Goal: Transaction & Acquisition: Purchase product/service

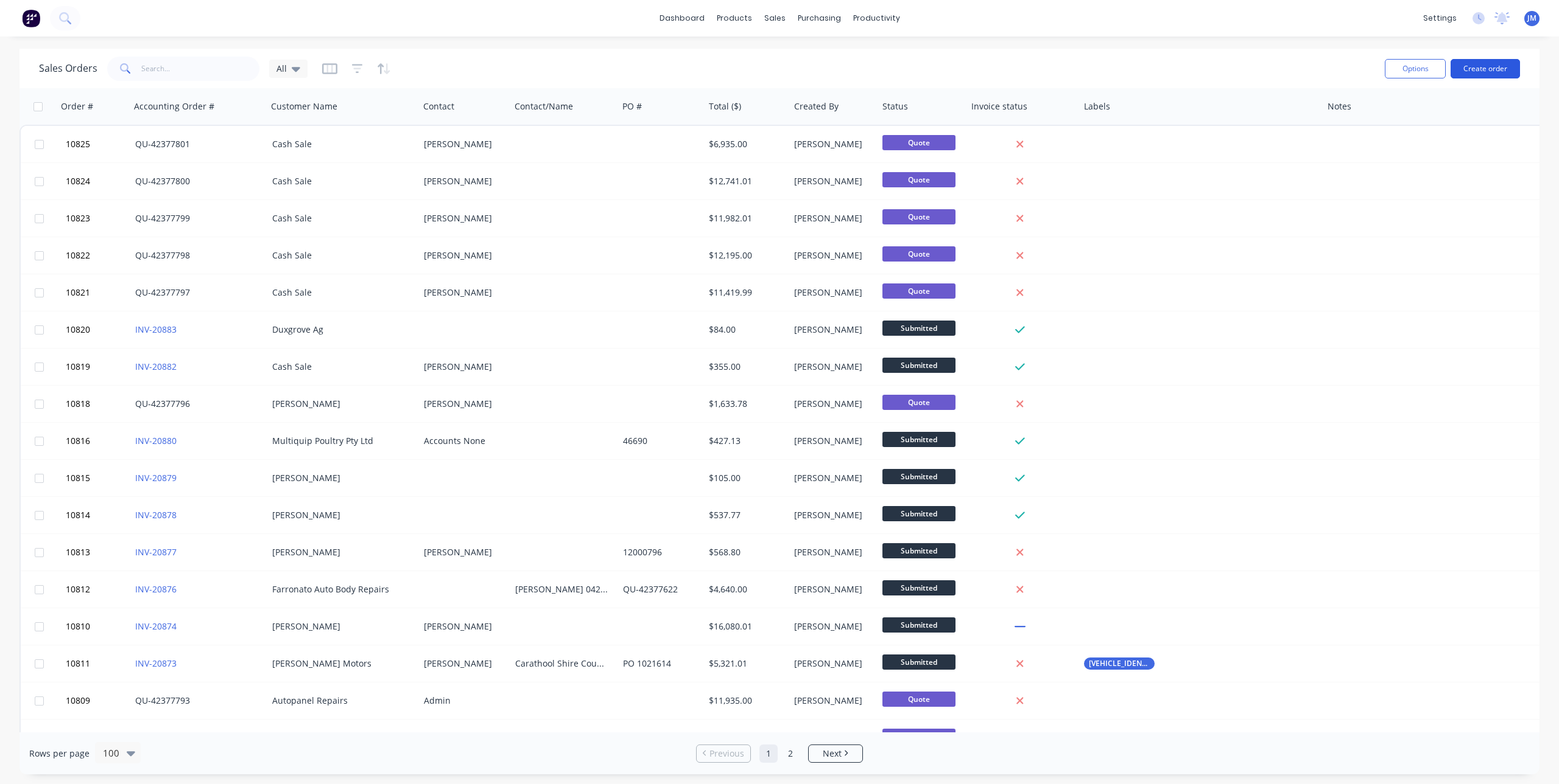
click at [1487, 66] on button "Create order" at bounding box center [1485, 69] width 70 height 20
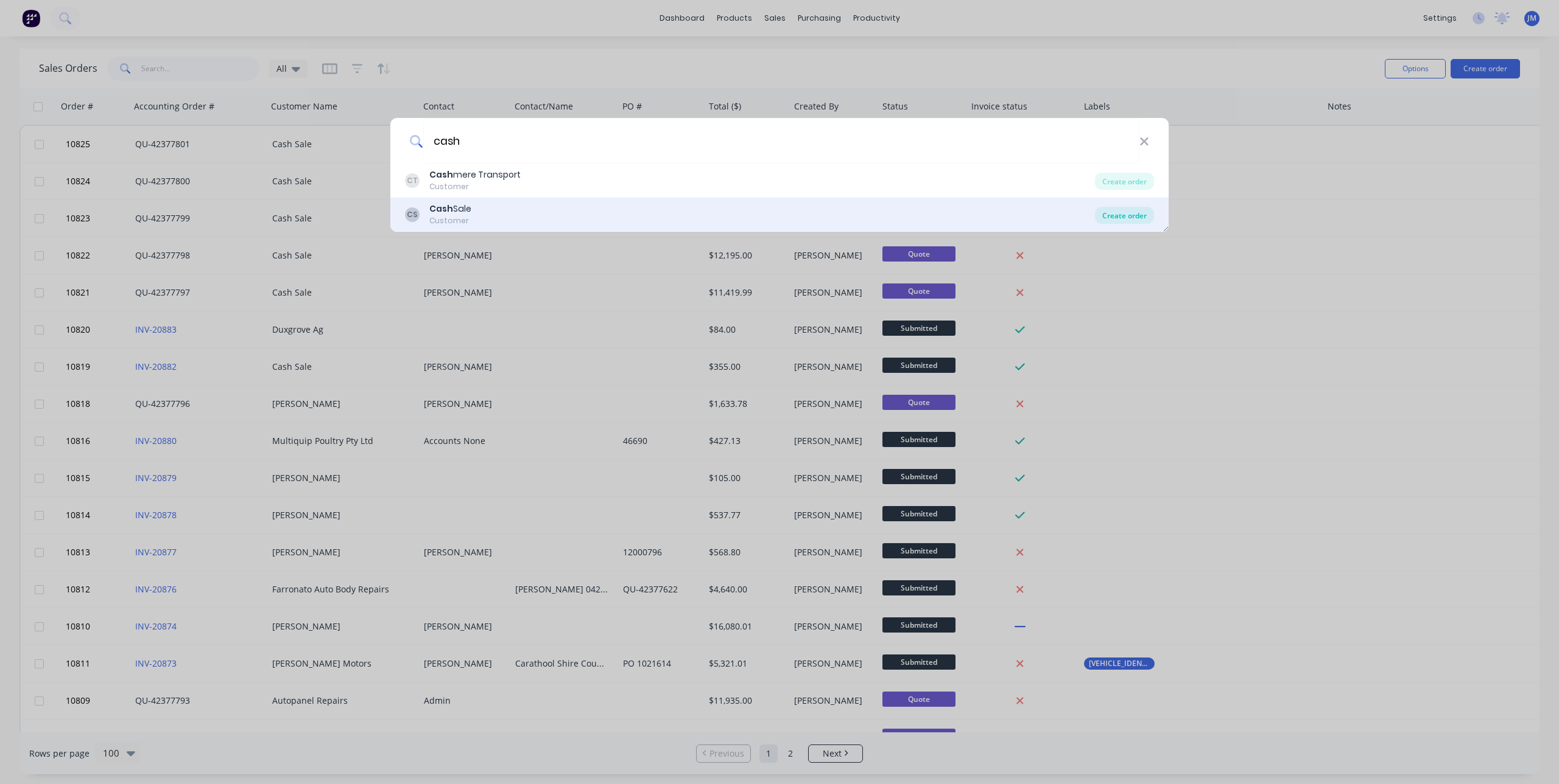
type input "cash"
click at [1125, 215] on div "Create order" at bounding box center [1123, 215] width 59 height 17
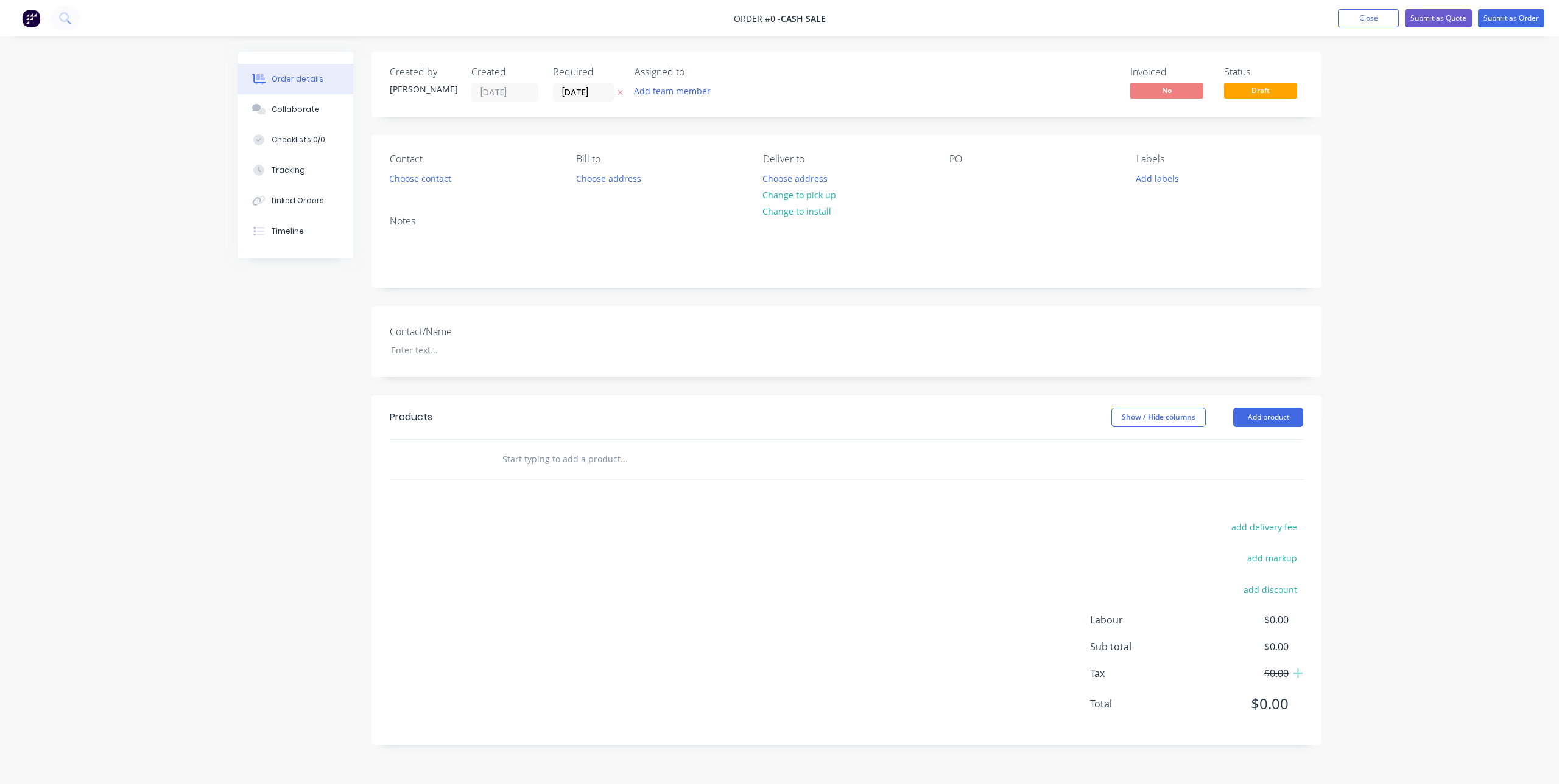
click at [556, 459] on input "text" at bounding box center [623, 459] width 244 height 24
click at [515, 462] on input "traybody" at bounding box center [623, 459] width 244 height 24
click at [516, 463] on input "traybody" at bounding box center [623, 459] width 244 height 24
click at [562, 459] on input "tray body" at bounding box center [623, 459] width 244 height 24
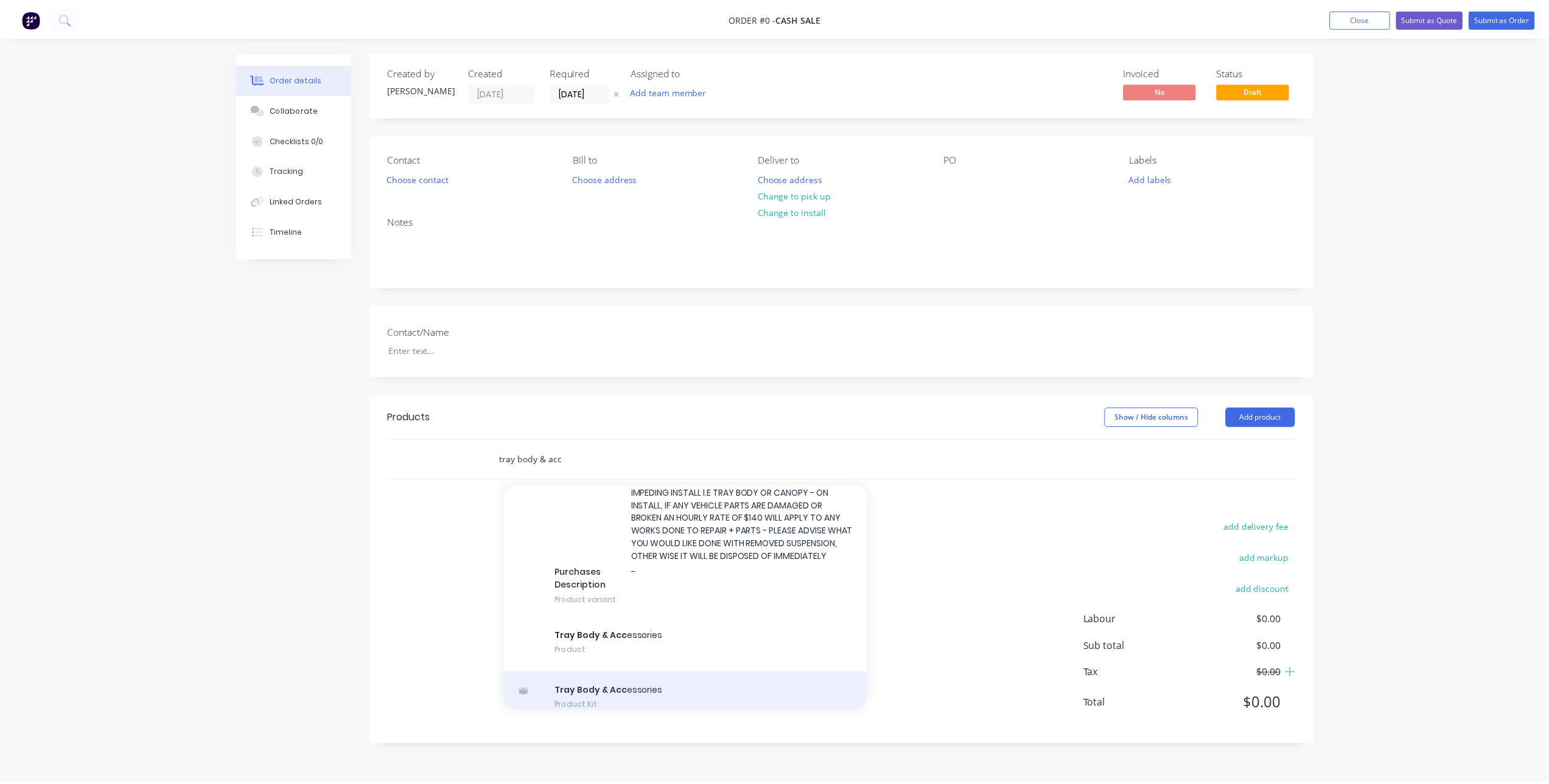
scroll to position [301, 0]
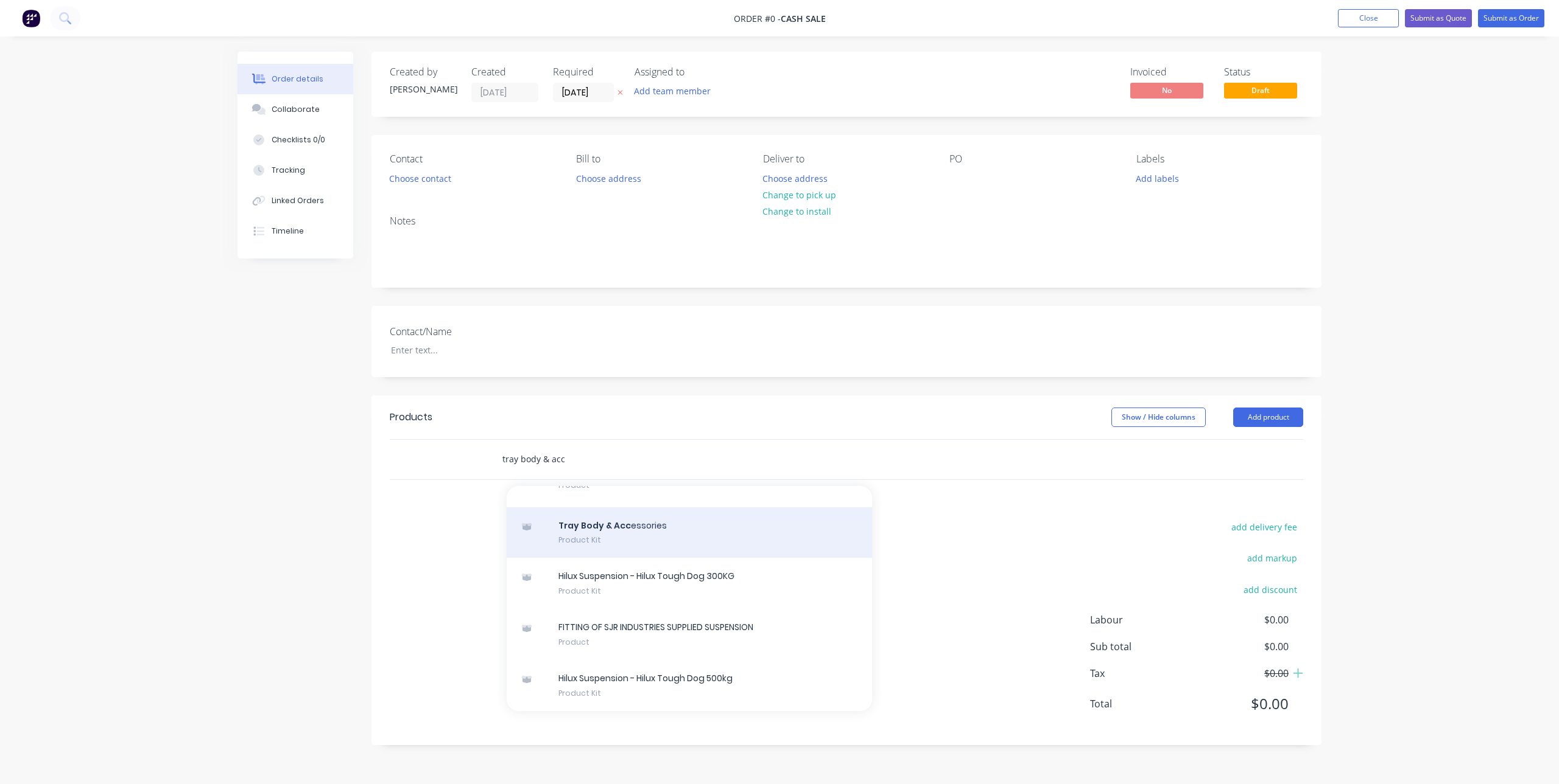
type input "tray body & acc"
click at [625, 530] on div "Tray Body & Acc essories Product Kit" at bounding box center [688, 533] width 365 height 51
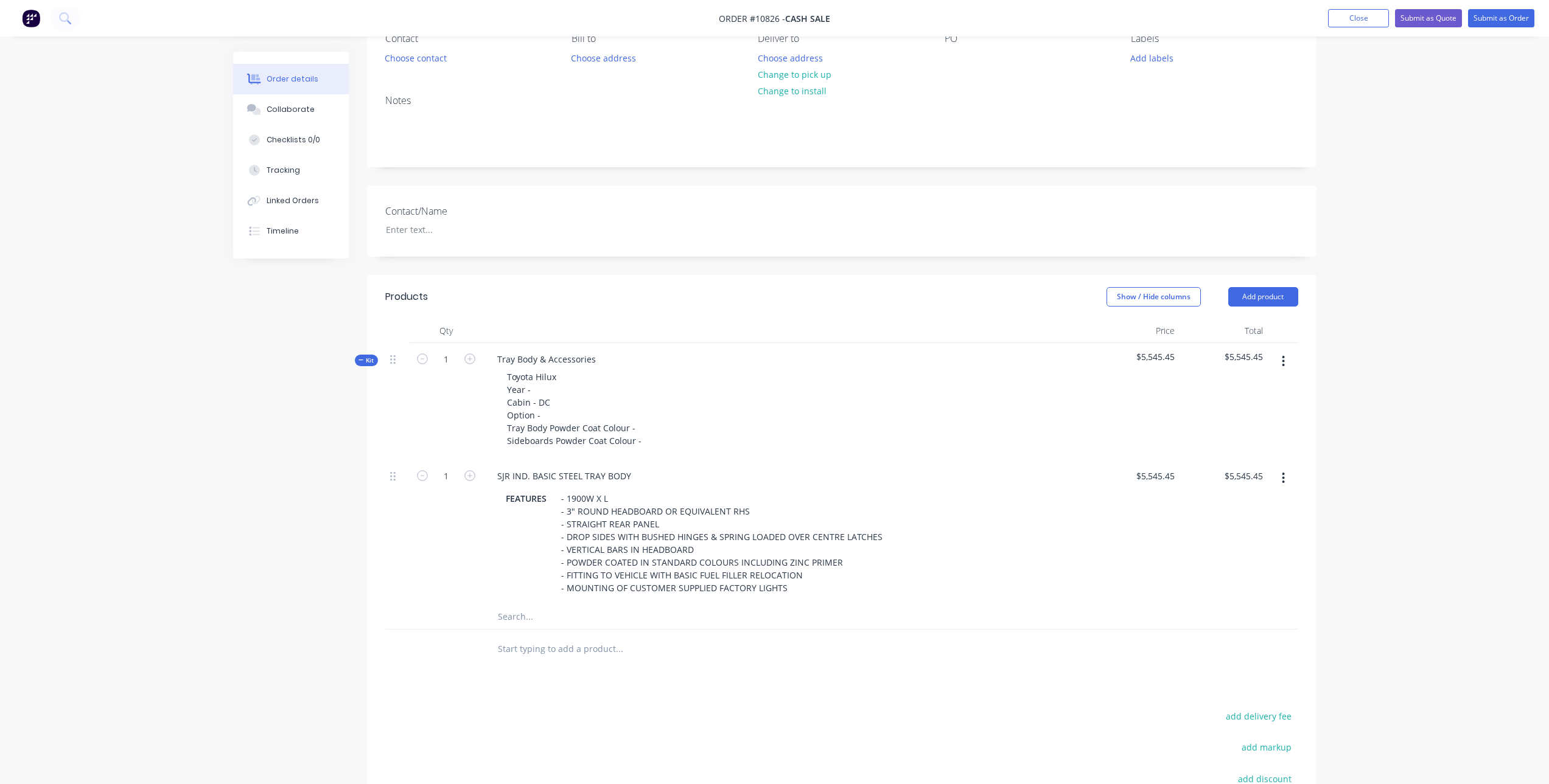
scroll to position [121, 0]
click at [1285, 481] on icon "button" at bounding box center [1283, 477] width 3 height 14
click at [1225, 559] on div "Delete" at bounding box center [1241, 557] width 94 height 17
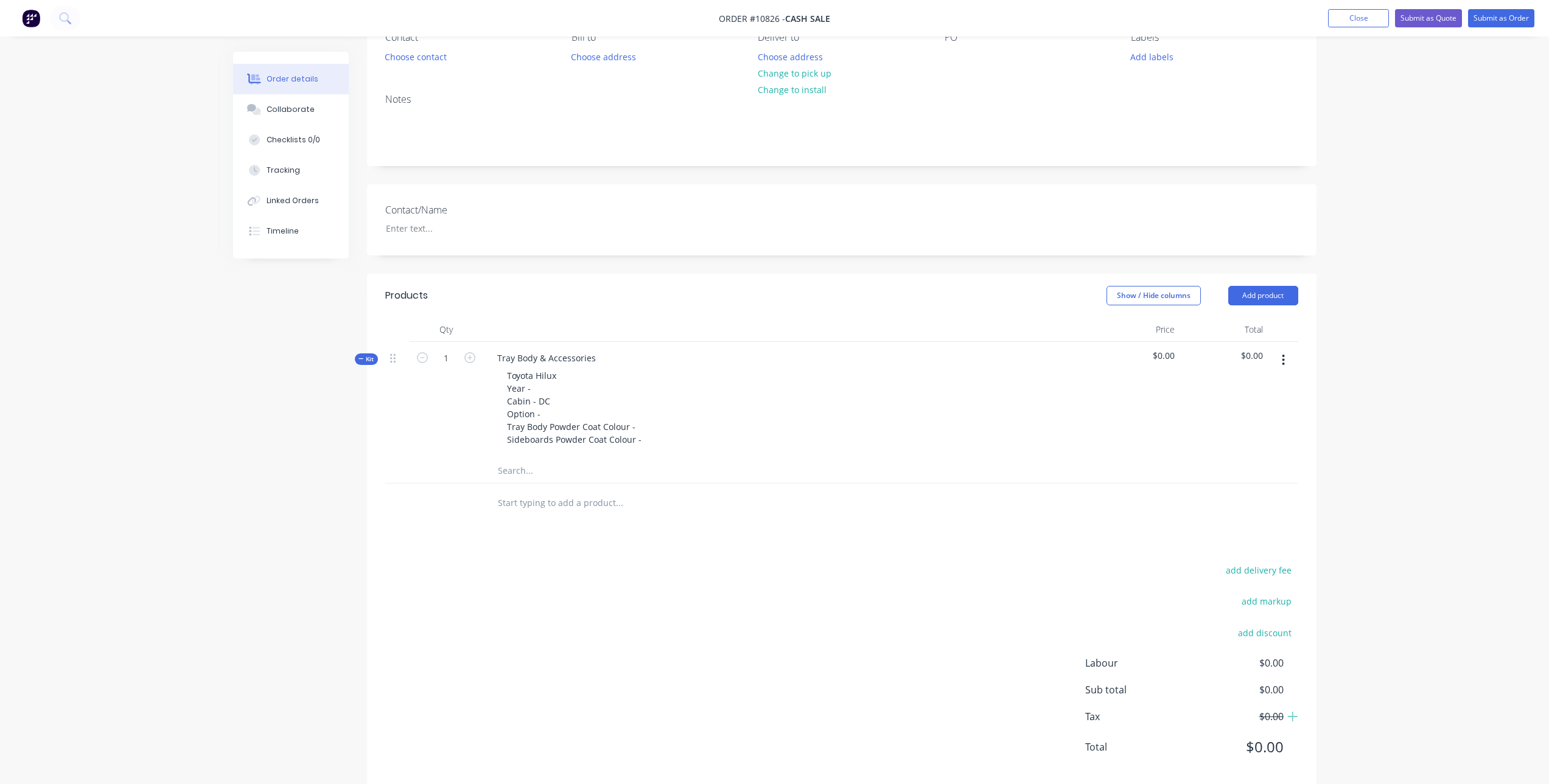
click at [531, 471] on input "text" at bounding box center [619, 471] width 244 height 24
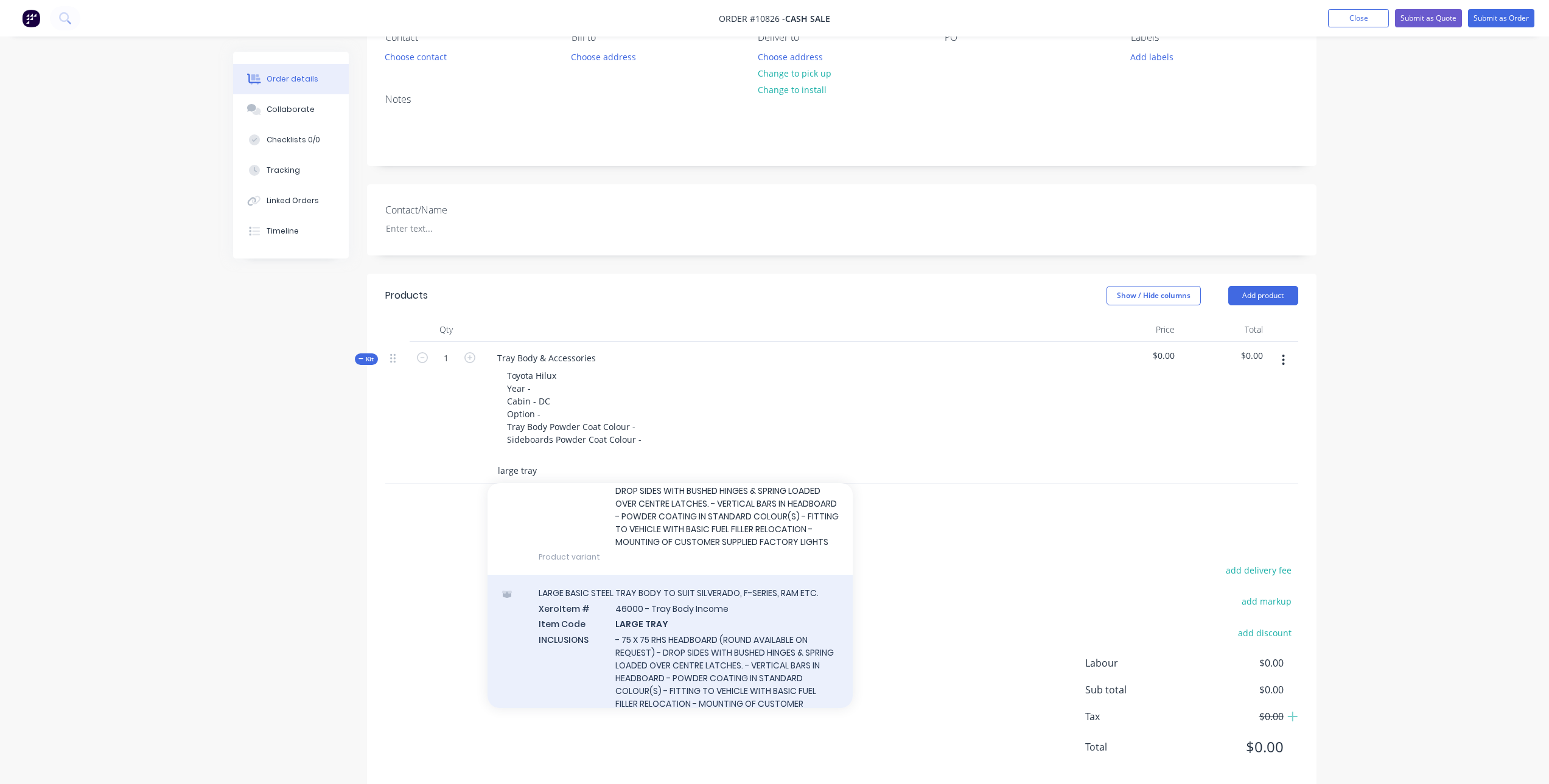
type input "large tray"
click at [647, 624] on div "LARGE BASIC STEEL TRAY BODY TO SUIT SILVERADO, F-SERIES, RAM ETC. Xero Item # 4…" at bounding box center [669, 662] width 365 height 175
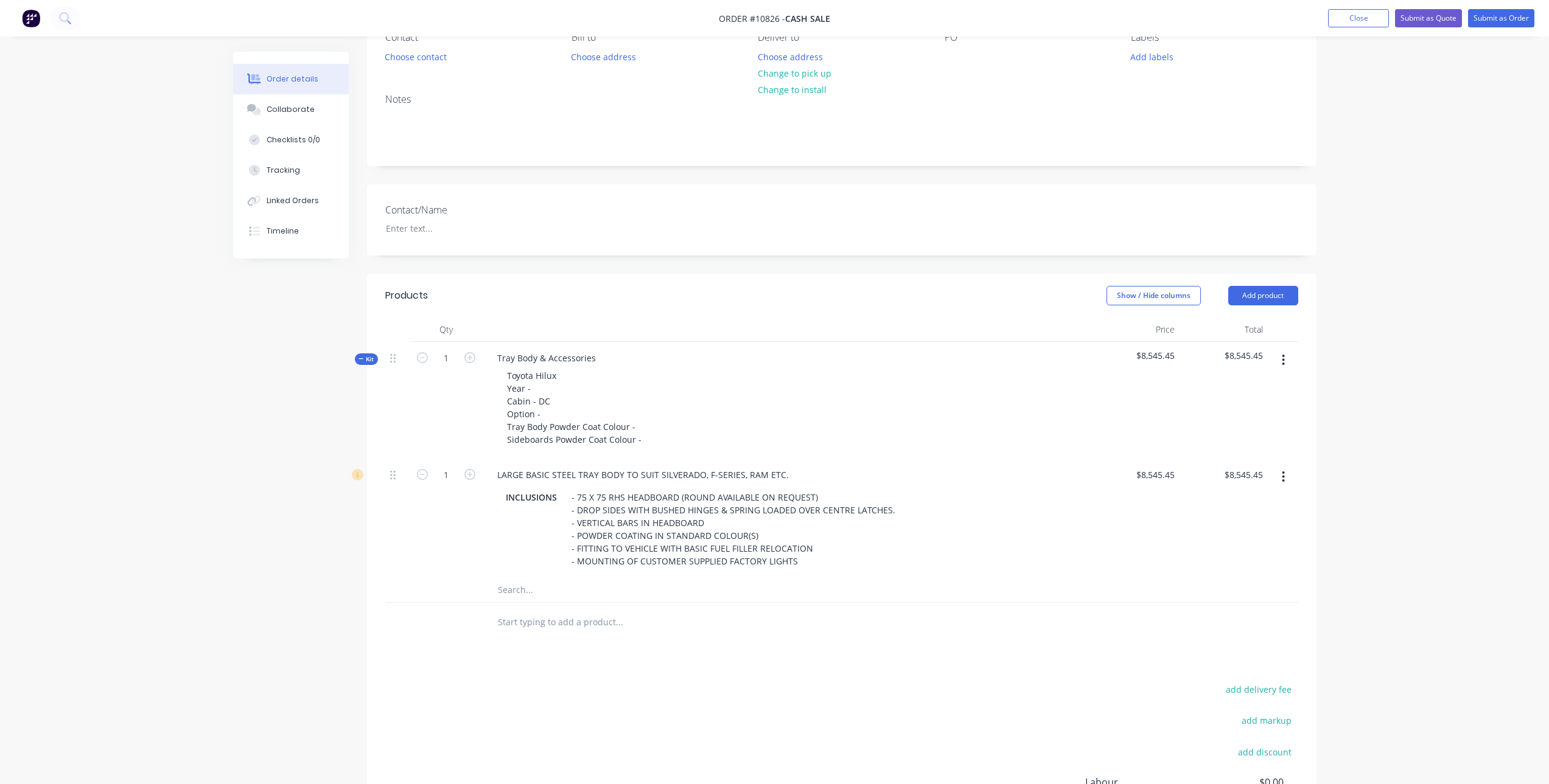
click at [537, 594] on input "text" at bounding box center [619, 589] width 244 height 24
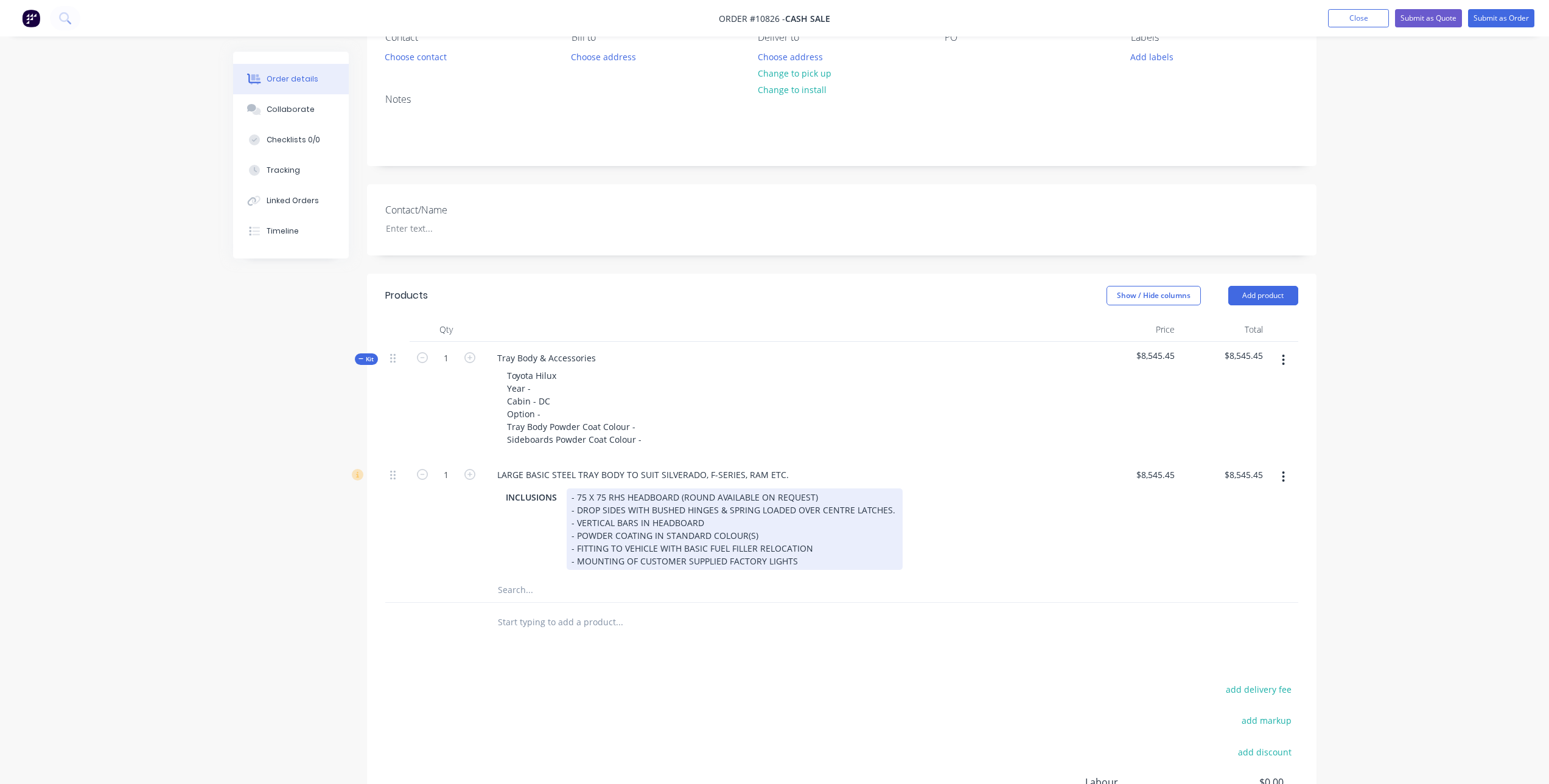
click at [731, 521] on div "- 75 X 75 RHS HEADBOARD (ROUND AVAILABLE ON REQUEST) - DROP SIDES WITH BUSHED H…" at bounding box center [735, 530] width 336 height 81
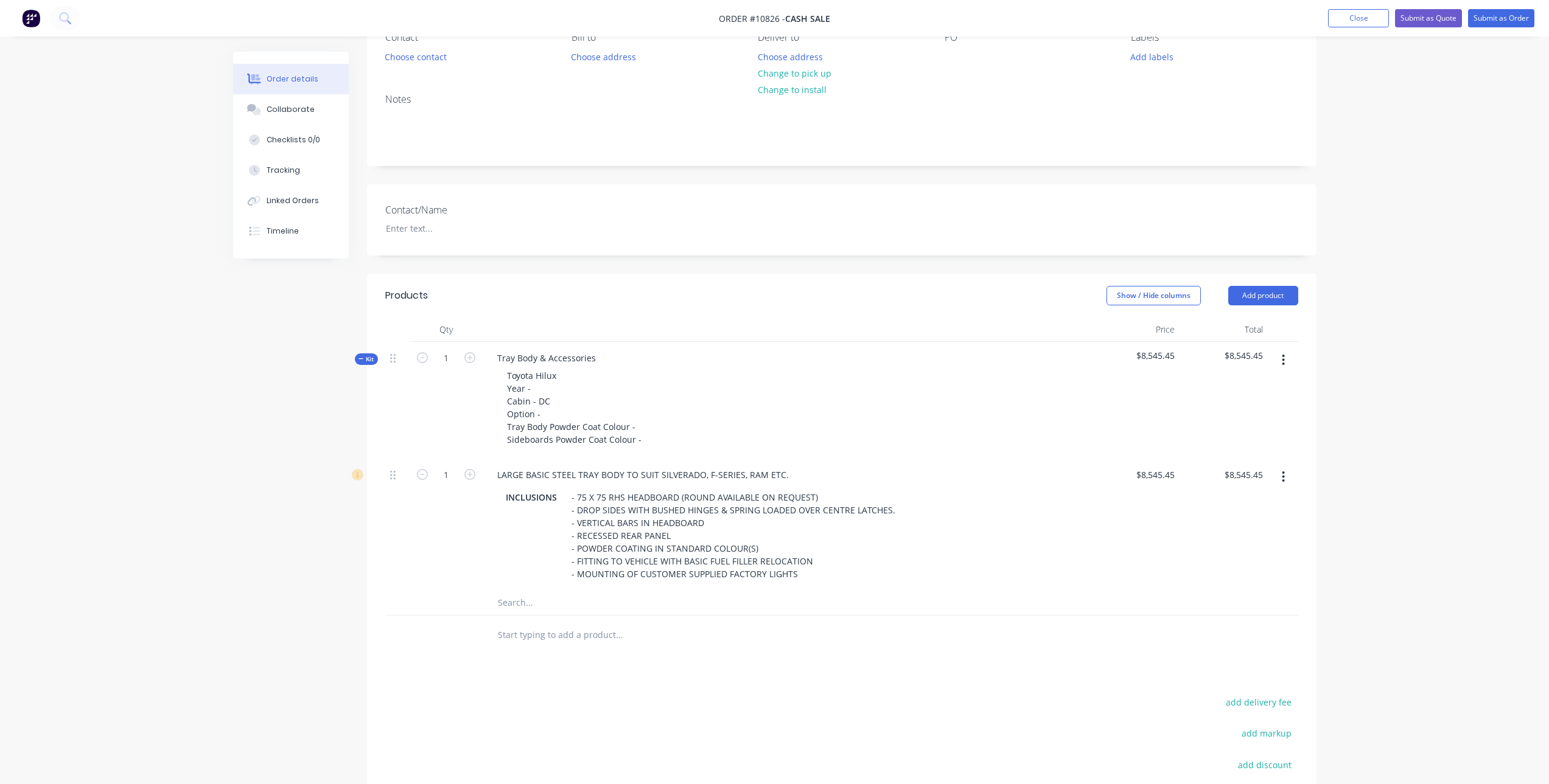
click at [554, 600] on input "text" at bounding box center [619, 603] width 244 height 24
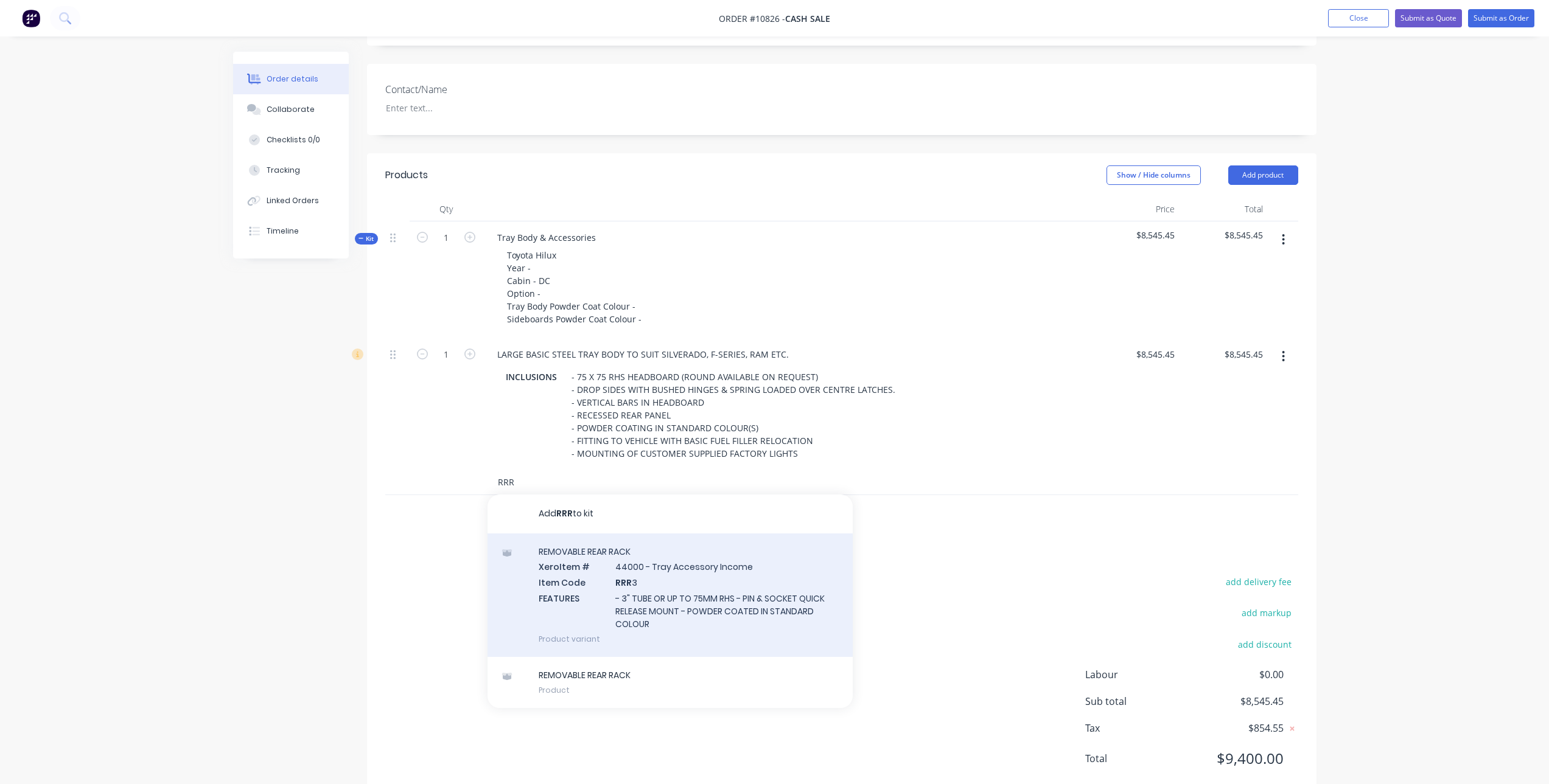
scroll to position [244, 0]
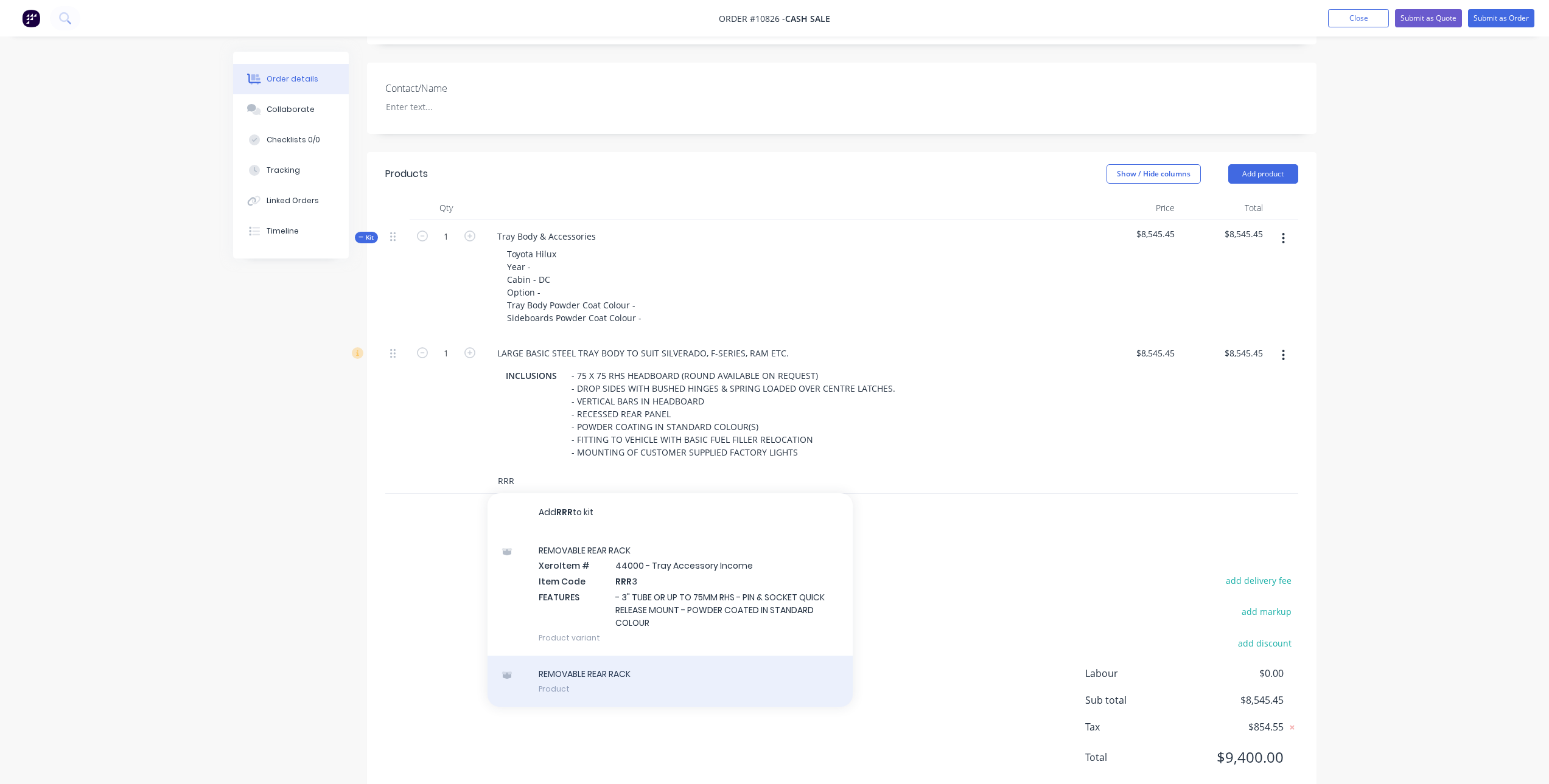
type input "RRR"
click at [631, 673] on div "REMOVABLE REAR RACK Product" at bounding box center [669, 682] width 365 height 51
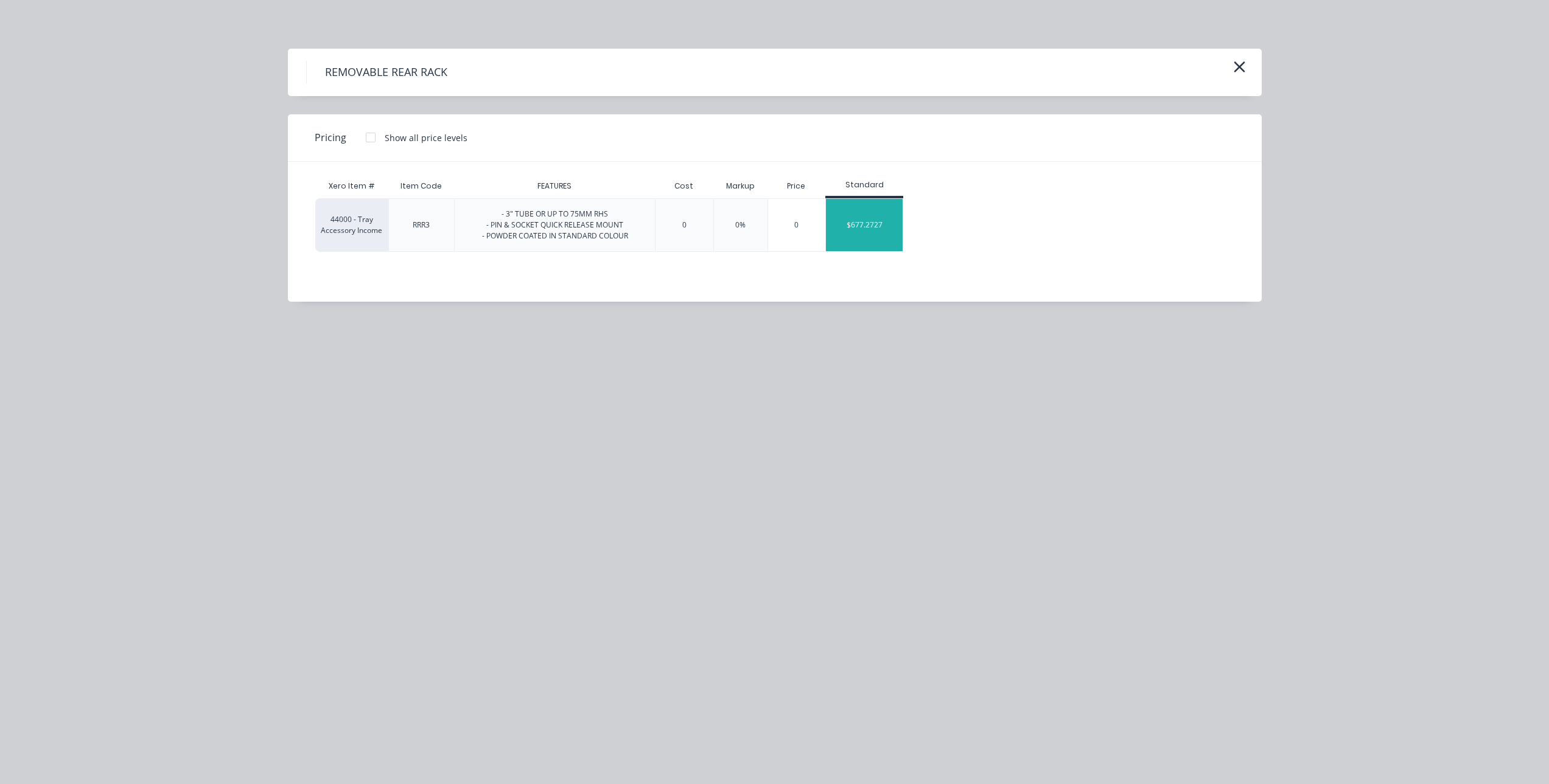
click at [879, 227] on div "$677.2727" at bounding box center [864, 225] width 77 height 53
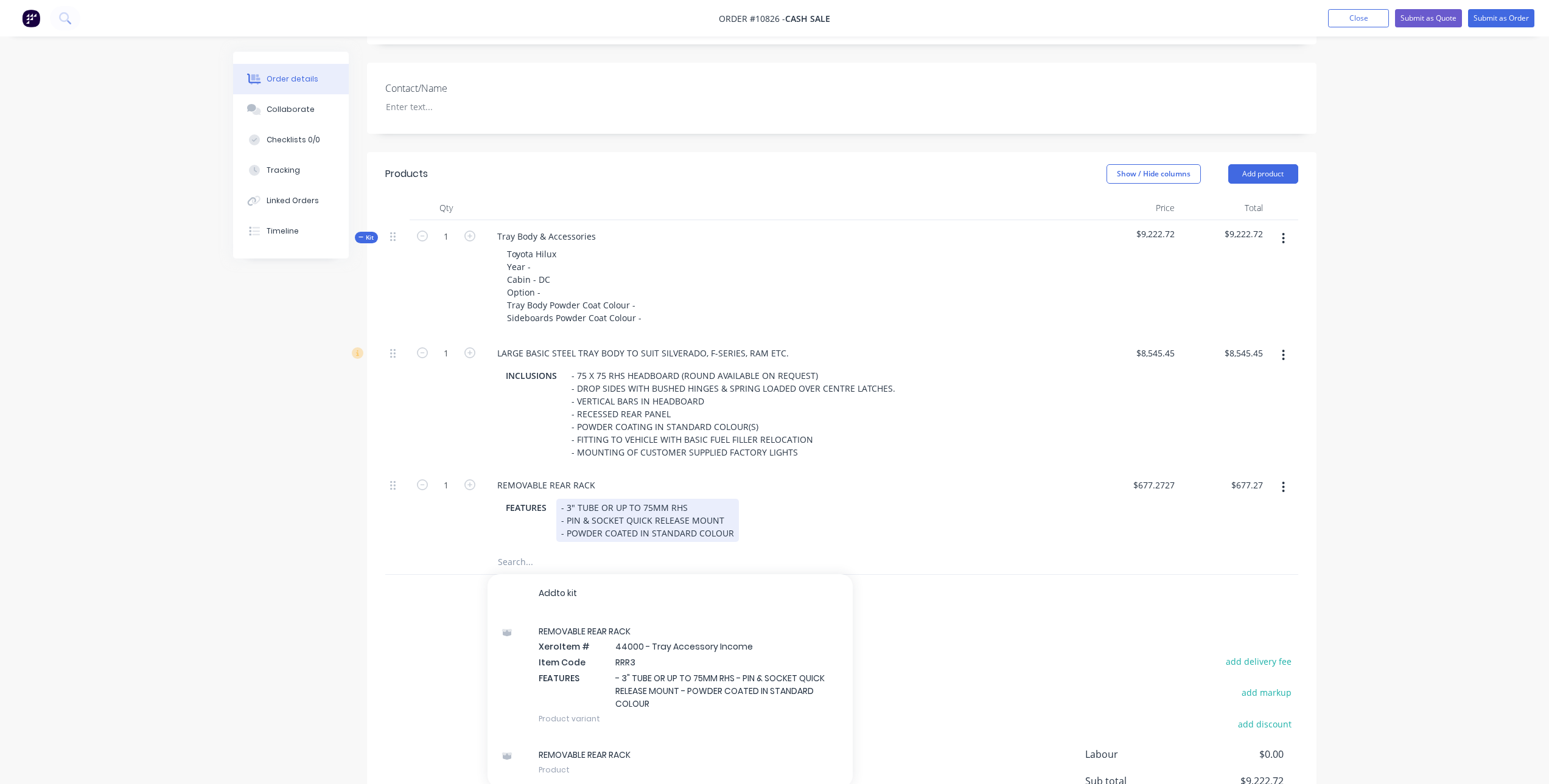
click at [614, 526] on div "- 3" TUBE OR UP TO 75MM RHS - PIN & SOCKET QUICK RELEASE MOUNT - POWDER COATED …" at bounding box center [648, 521] width 183 height 43
click at [636, 514] on div "- 3" TUBE OR UP TO 75MM RHS - PIN & SOCKET QUICK RELEASE MOUNT - POWDER COATED …" at bounding box center [648, 521] width 183 height 43
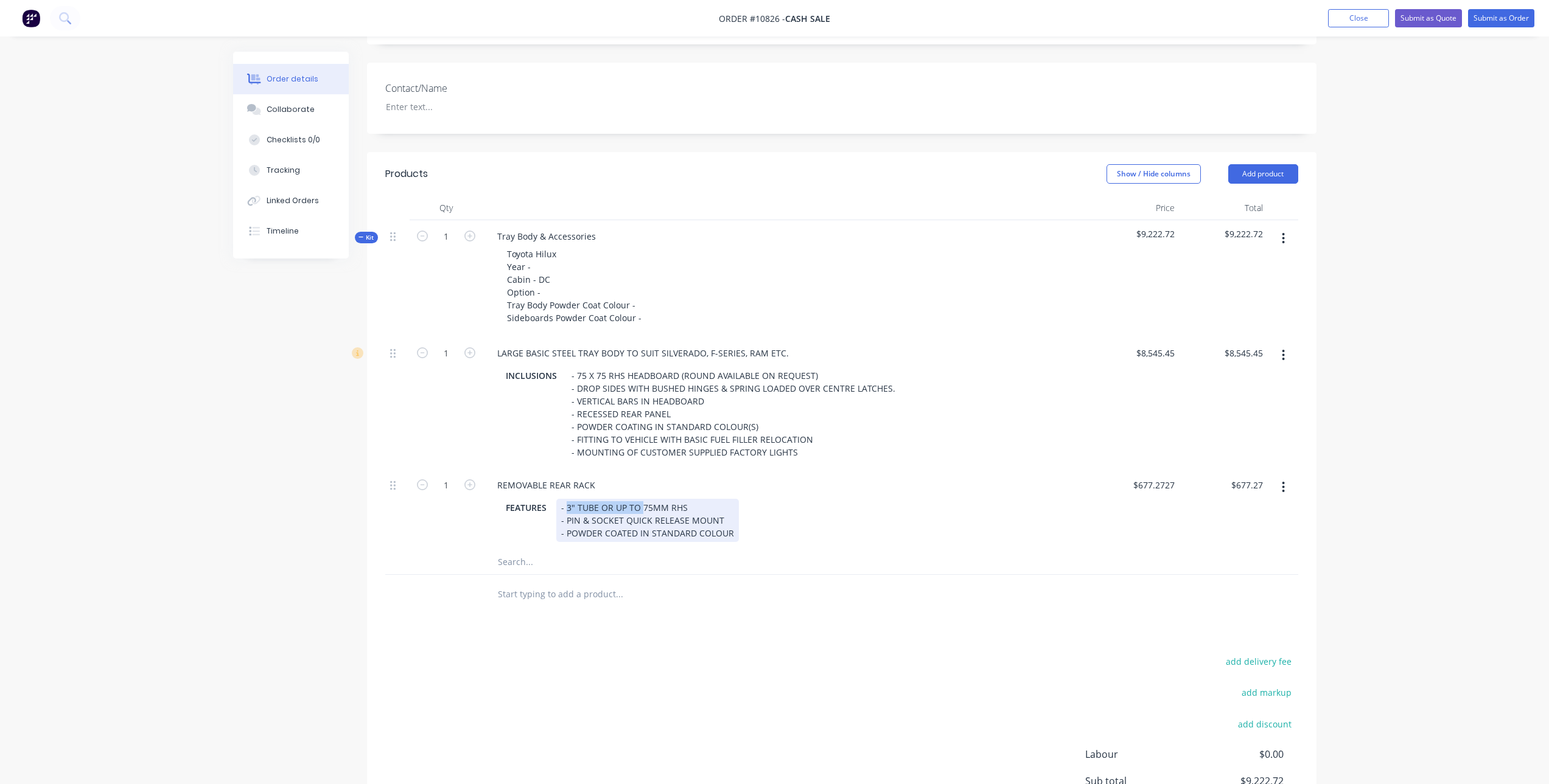
drag, startPoint x: 640, startPoint y: 508, endPoint x: 566, endPoint y: 508, distance: 74.0
click at [566, 508] on div "- 3" TUBE OR UP TO 75MM RHS - PIN & SOCKET QUICK RELEASE MOUNT - POWDER COATED …" at bounding box center [648, 521] width 183 height 43
click at [673, 656] on div "add delivery fee add markup add discount Labour $0.00 Sub total $9,222.72 Tax $…" at bounding box center [842, 758] width 913 height 208
click at [509, 570] on input "text" at bounding box center [619, 562] width 244 height 24
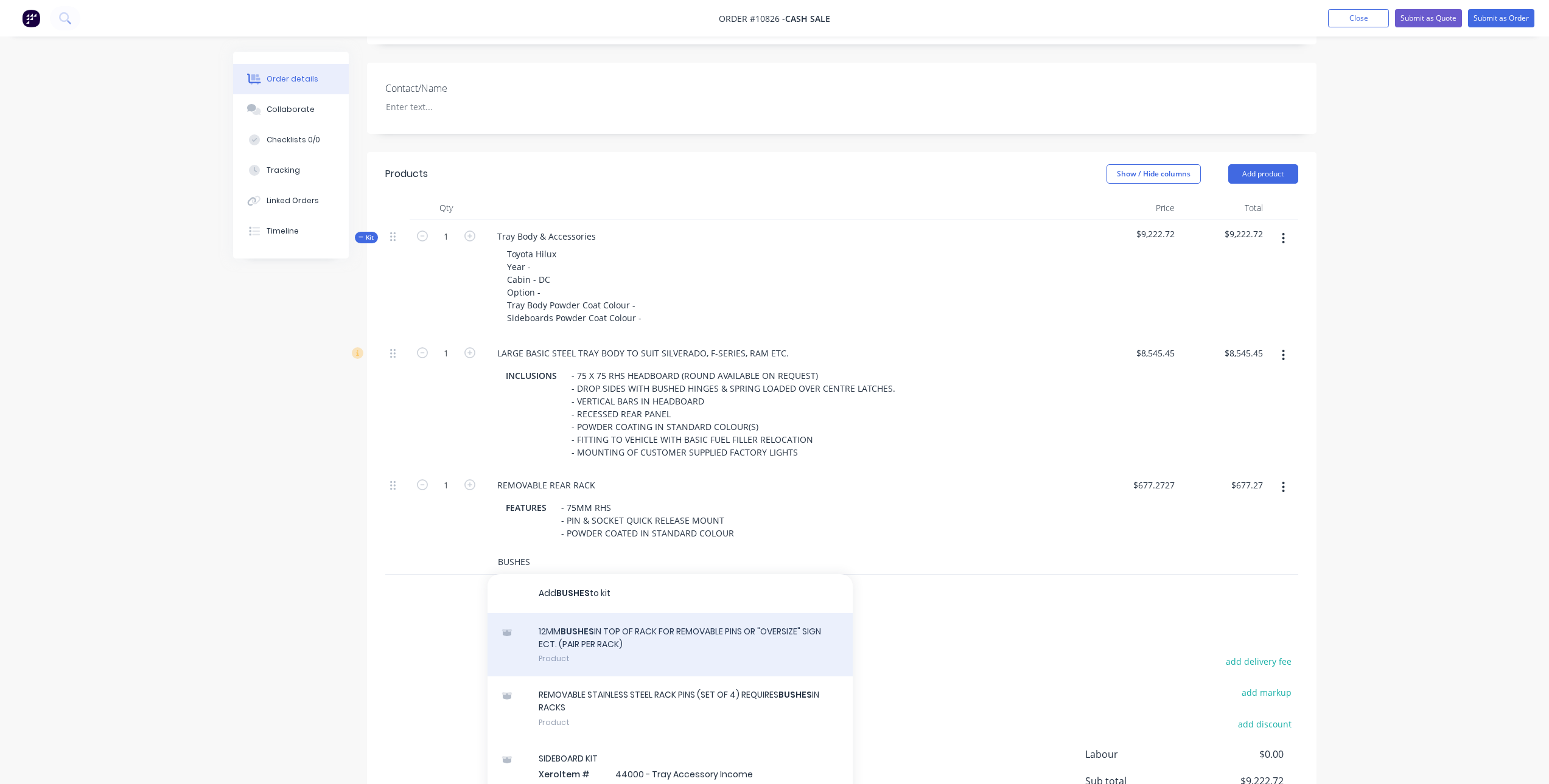
type input "BUSHES"
click at [662, 644] on div "12MM BUSHES IN TOP OF RACK FOR REMOVABLE PINS OR "OVERSIZE" SIGN ECT. (PAIR PER…" at bounding box center [669, 645] width 365 height 64
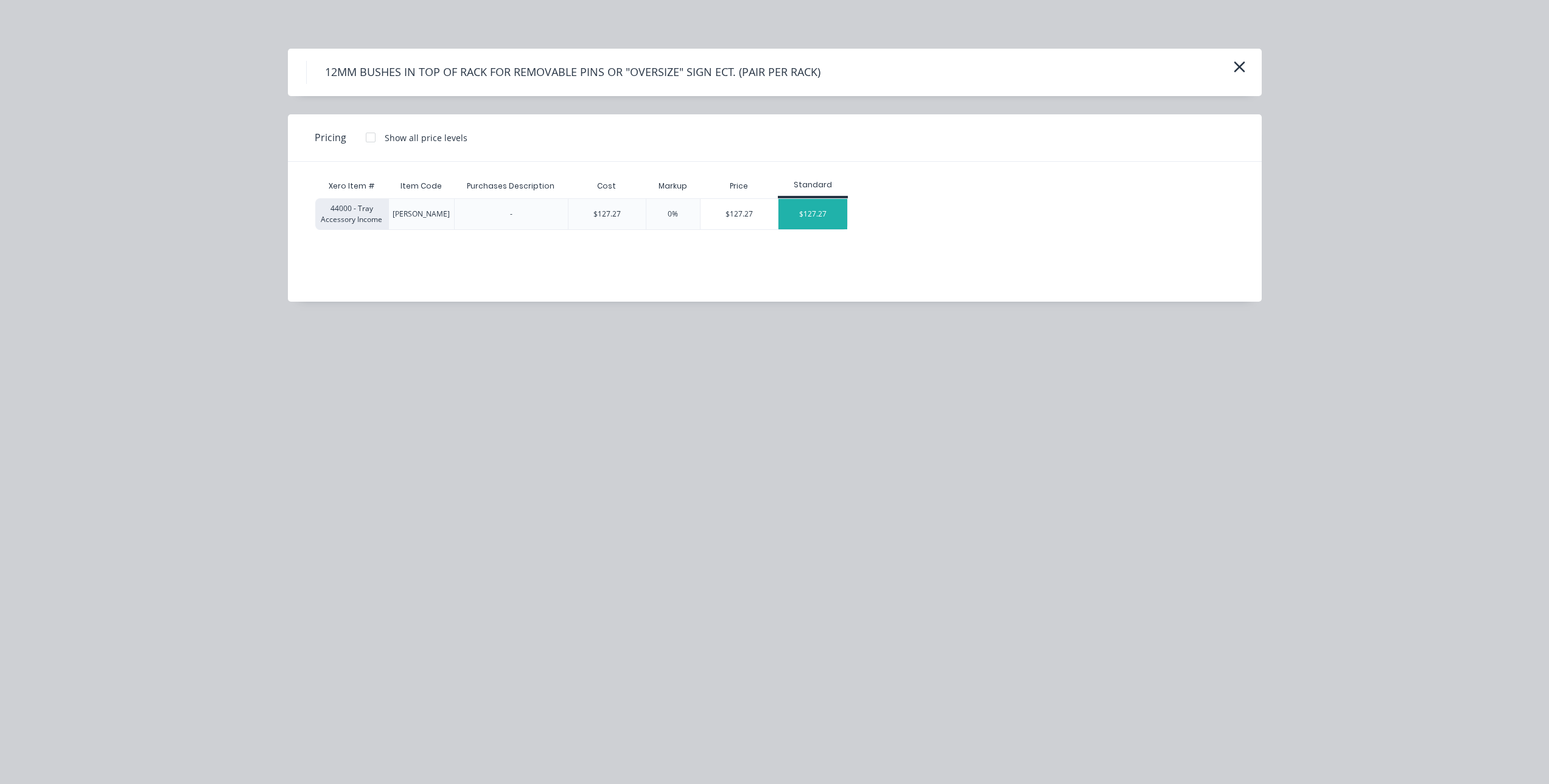
click at [823, 220] on div "$127.27" at bounding box center [813, 215] width 69 height 31
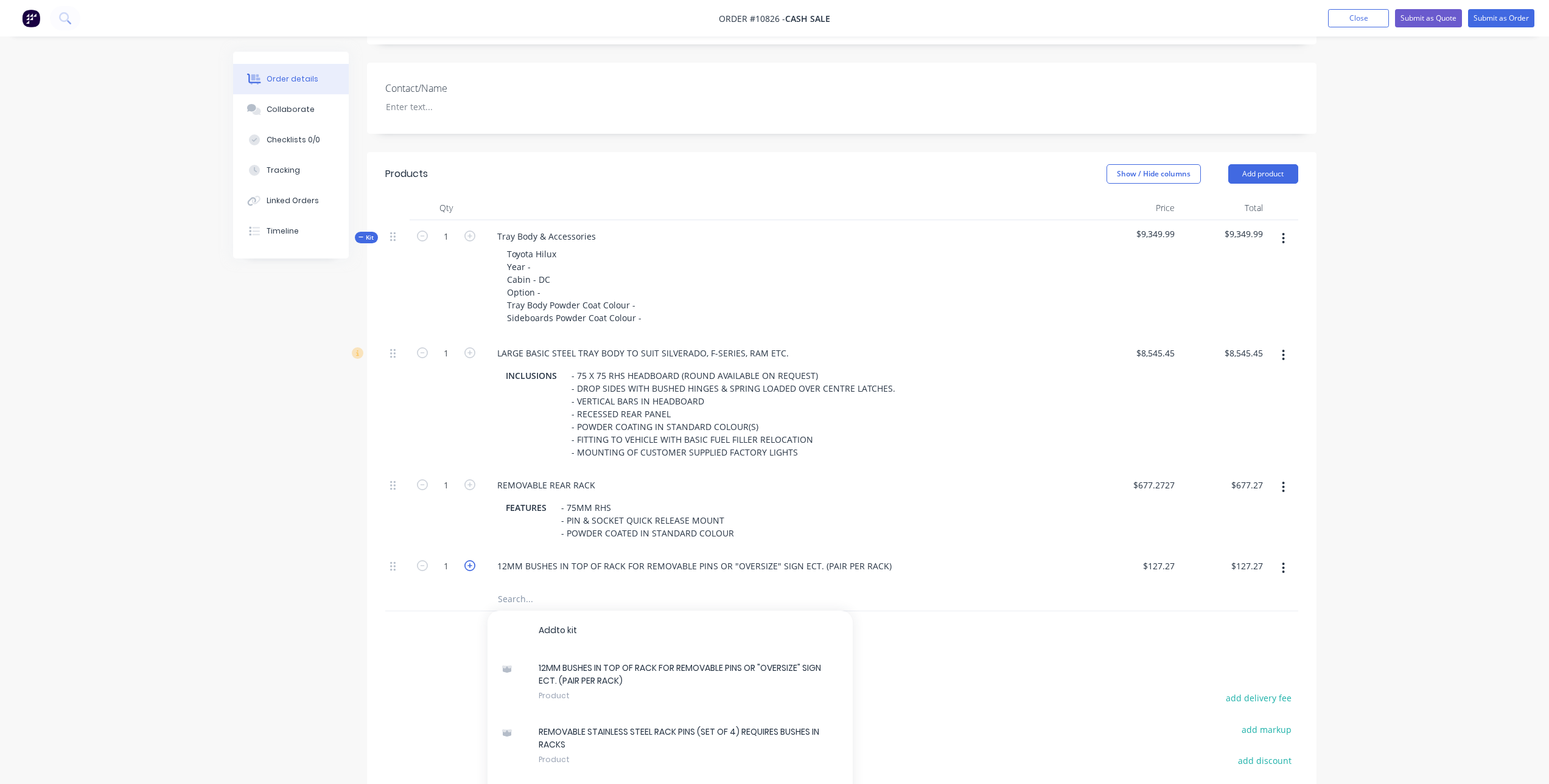
click at [469, 568] on icon "button" at bounding box center [470, 566] width 11 height 11
type input "2"
type input "$254.54"
click at [532, 599] on input "text" at bounding box center [619, 598] width 244 height 24
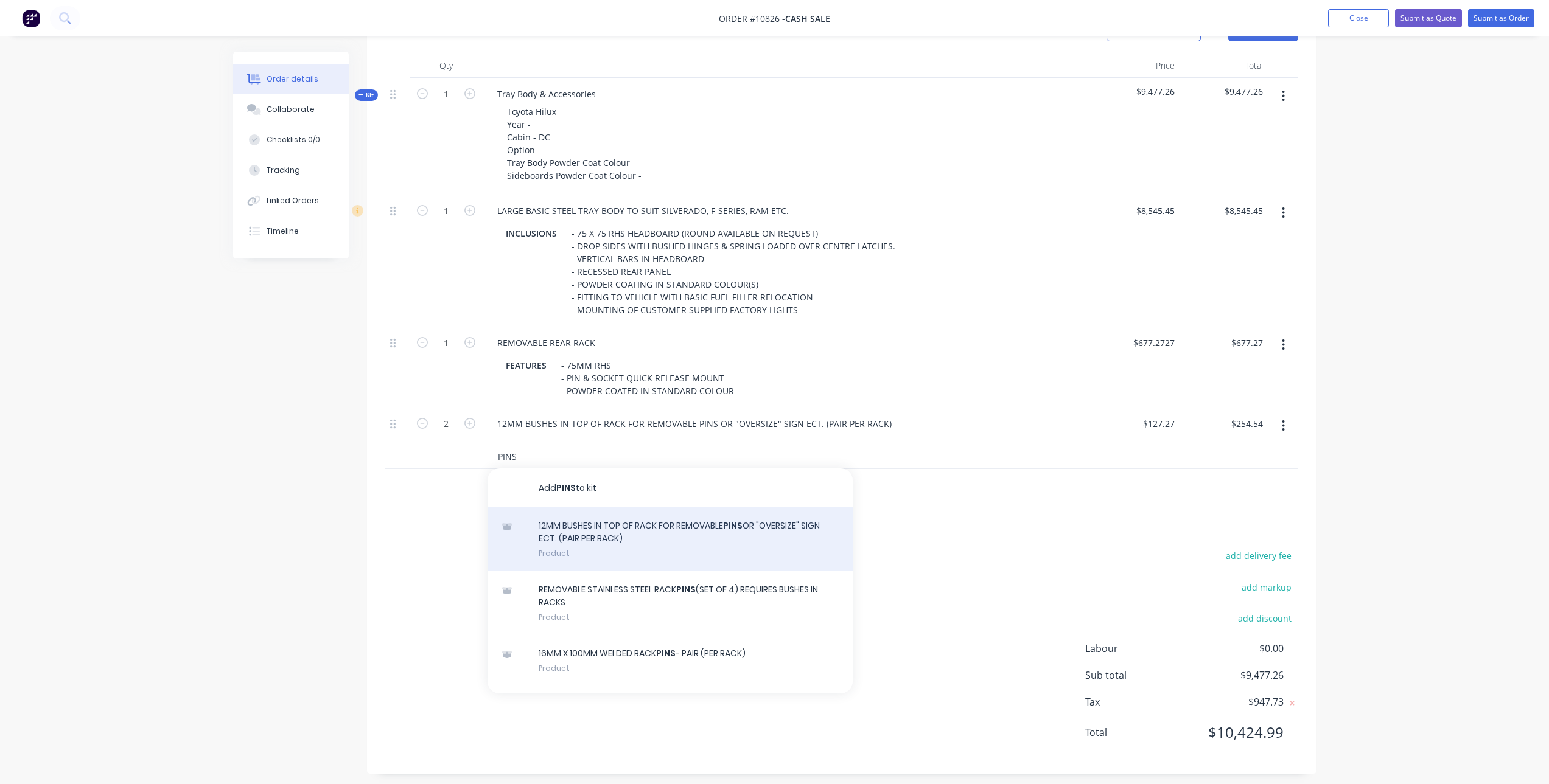
scroll to position [394, 0]
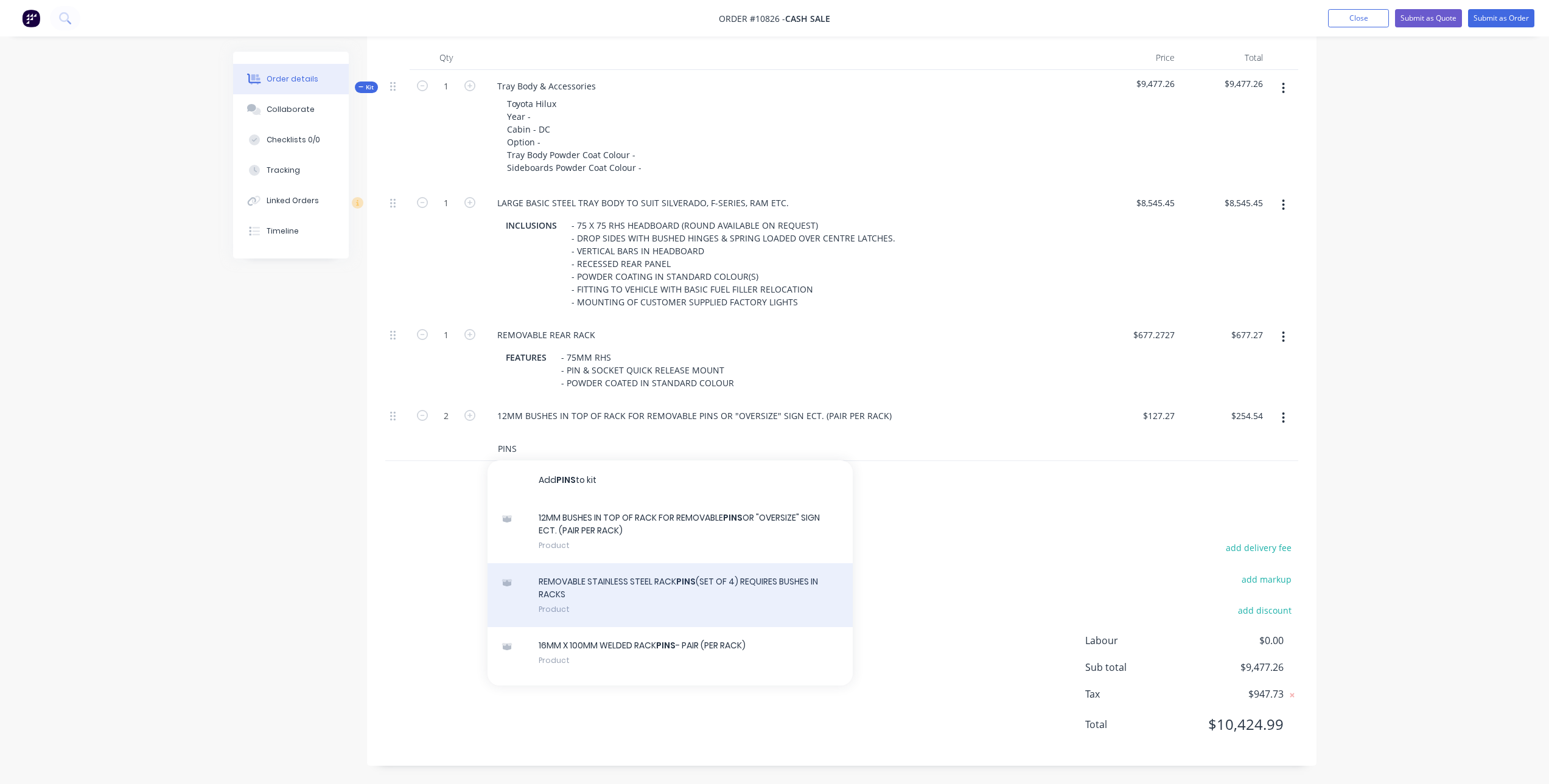
type input "PINS"
click at [673, 593] on div "REMOVABLE STAINLESS STEEL RACK PINS (SET OF 4) REQUIRES BUSHES IN RACKS Product" at bounding box center [669, 595] width 365 height 64
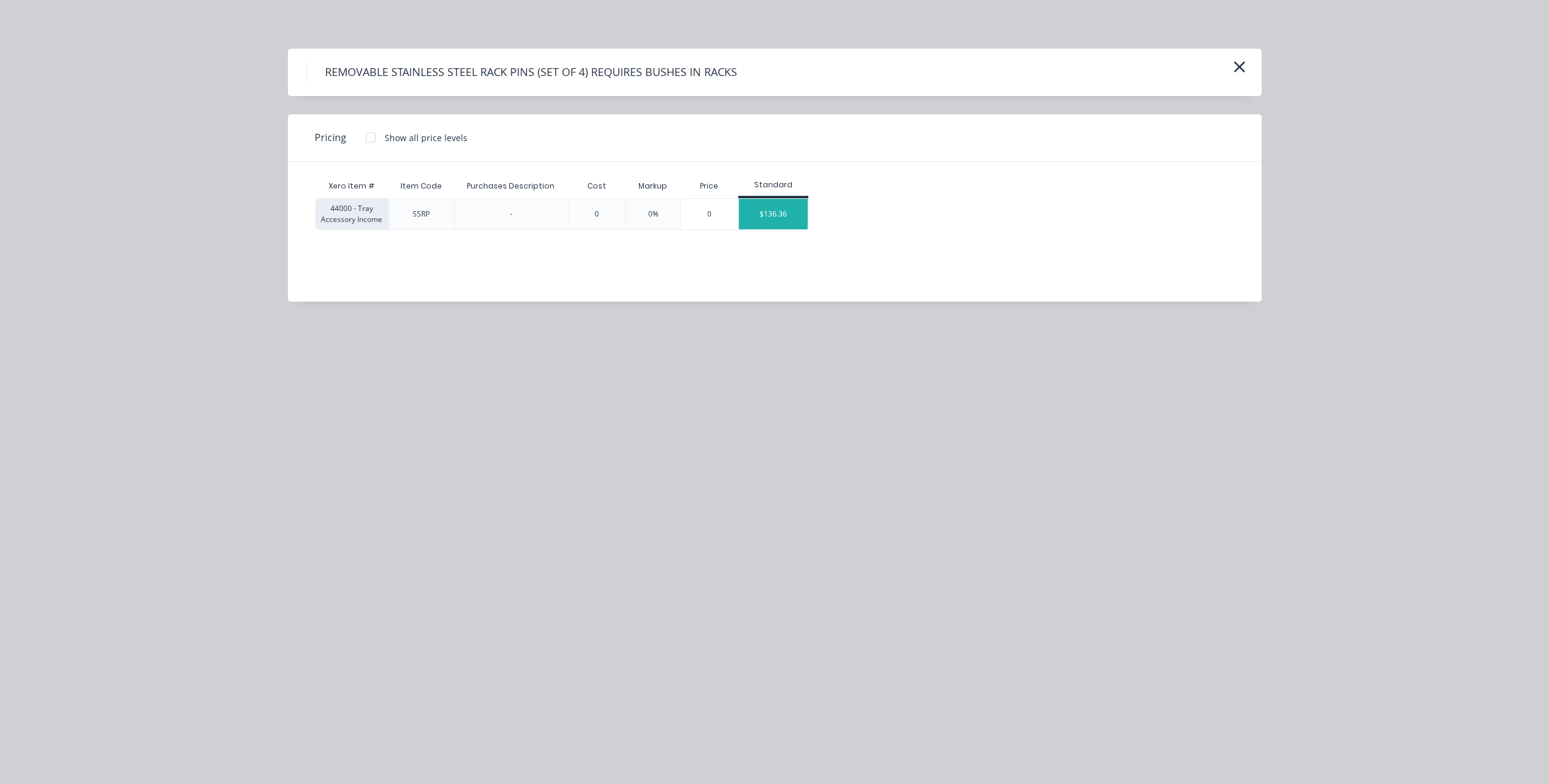
click at [784, 218] on div "$136.36" at bounding box center [774, 215] width 69 height 31
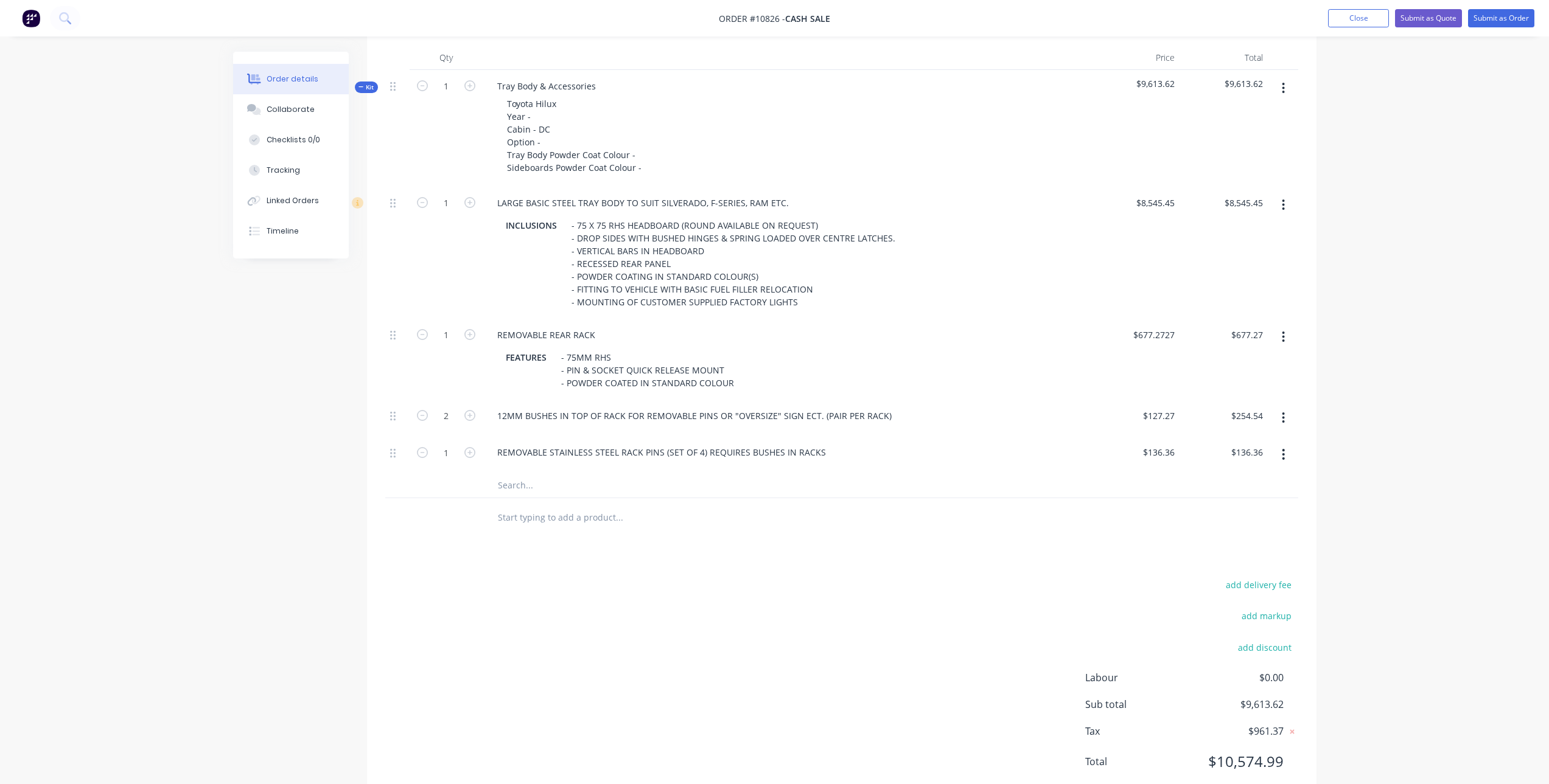
click at [805, 463] on div "REMOVABLE STAINLESS STEEL RACK PINS (SET OF 4) REQUIRES BUSHES IN RACKS" at bounding box center [787, 454] width 609 height 37
click at [1361, 17] on button "Close" at bounding box center [1358, 18] width 61 height 18
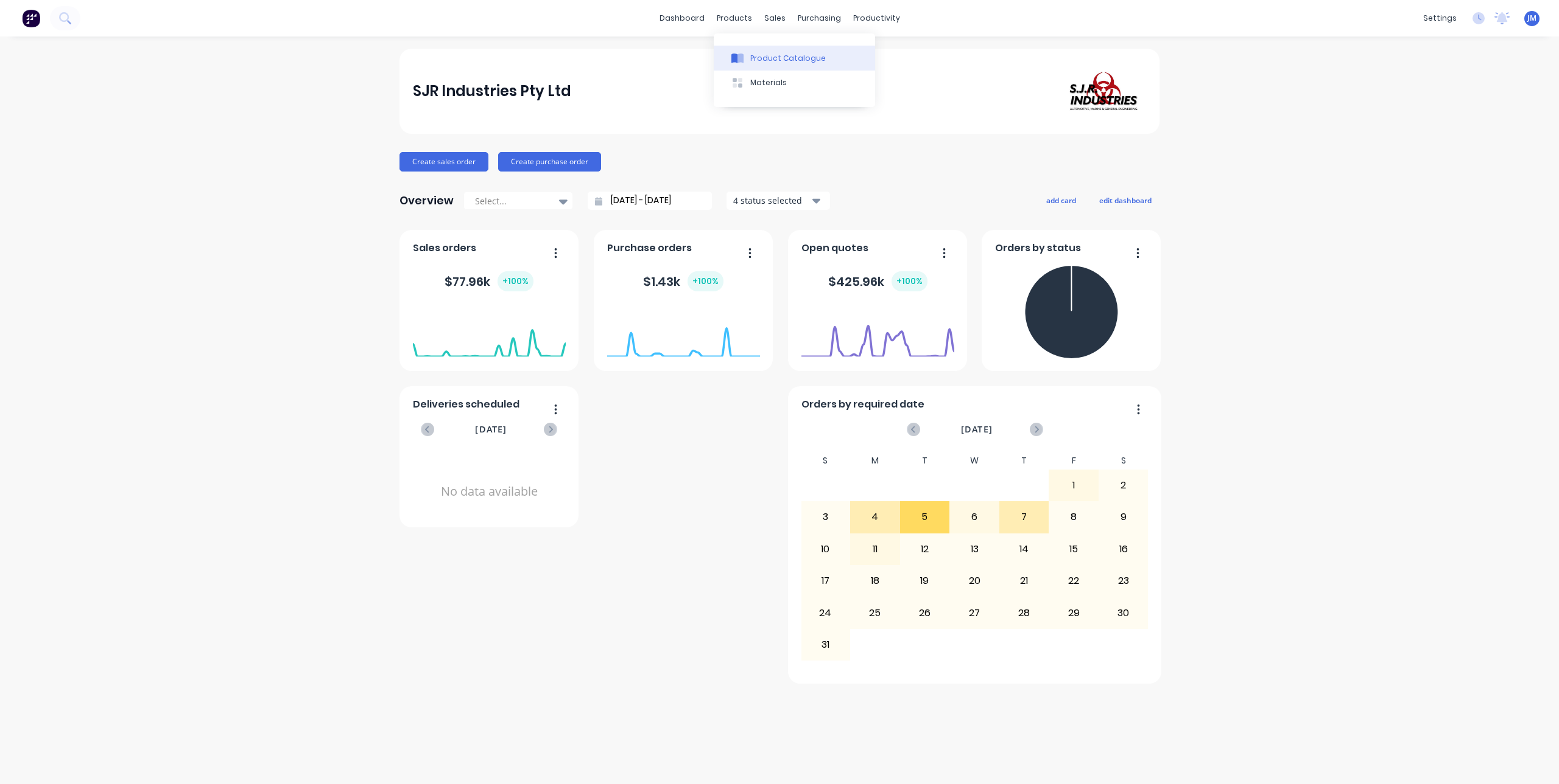
click at [746, 56] on div at bounding box center [737, 58] width 18 height 11
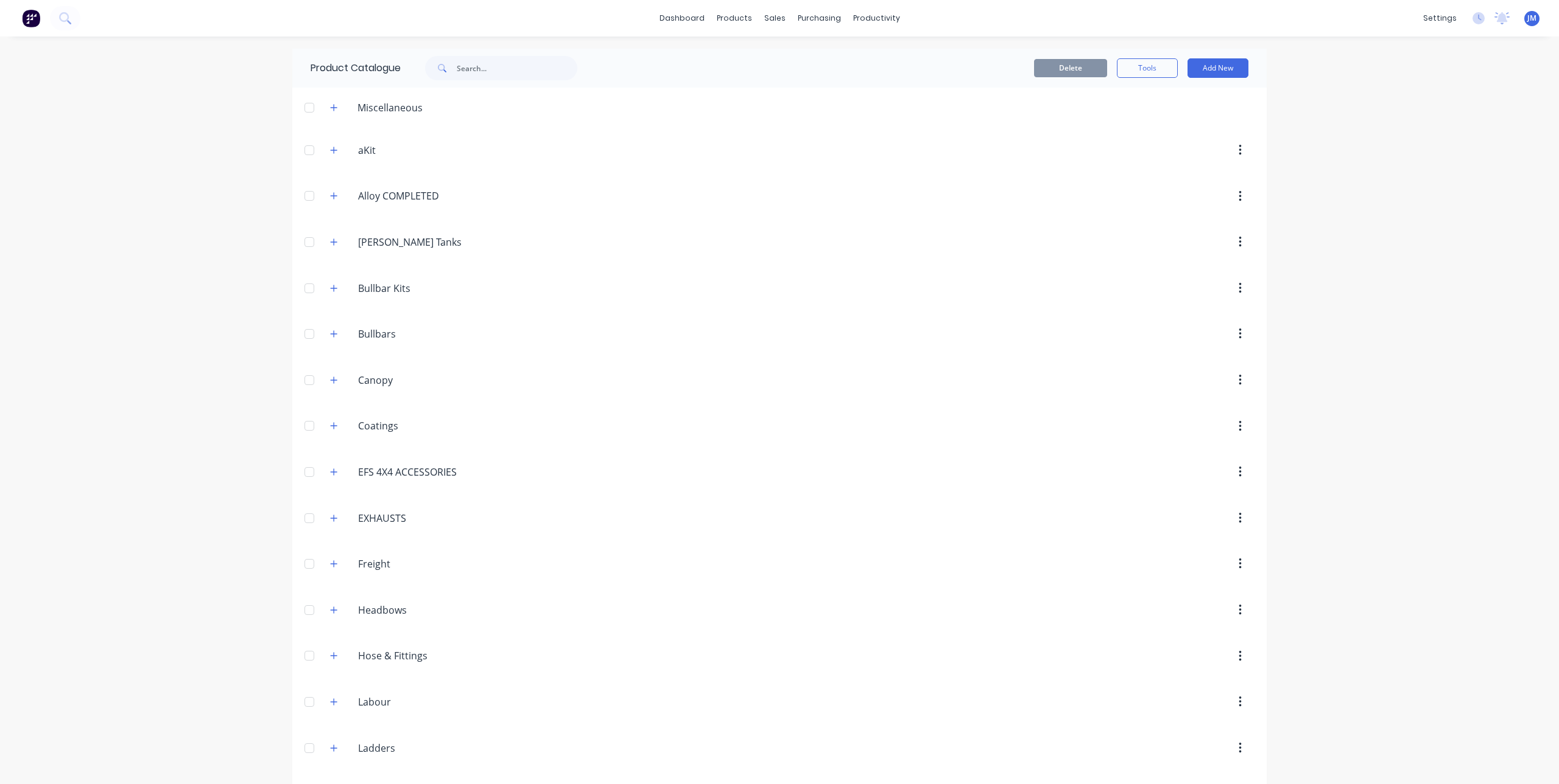
click at [448, 67] on span at bounding box center [440, 68] width 32 height 24
click at [458, 68] on input "text" at bounding box center [516, 68] width 120 height 24
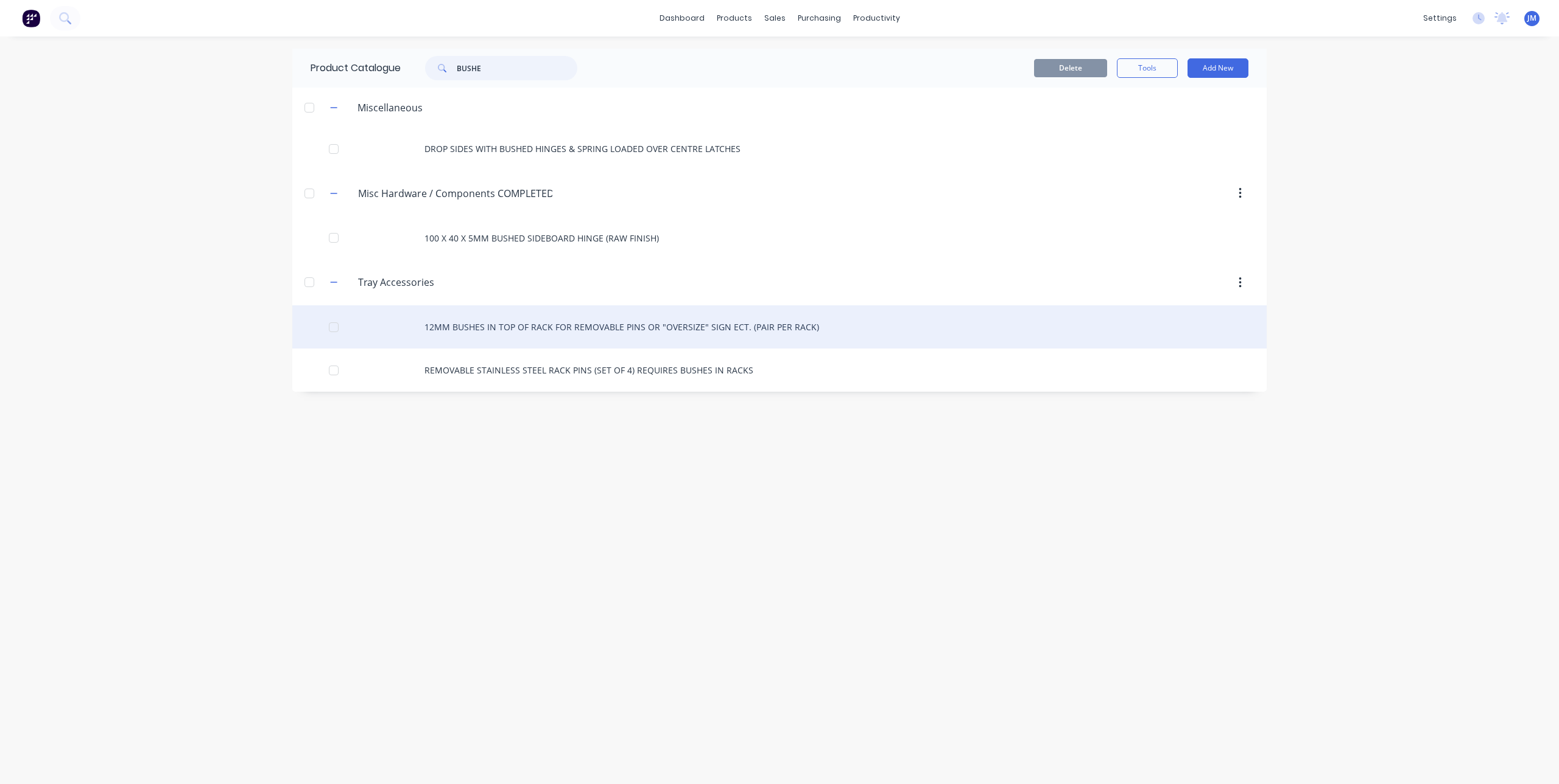
type input "BUSHE"
click at [576, 326] on div "12MM BUSHES IN TOP OF RACK FOR REMOVABLE PINS OR "OVERSIZE" SIGN ECT. (PAIR PER…" at bounding box center [779, 327] width 974 height 43
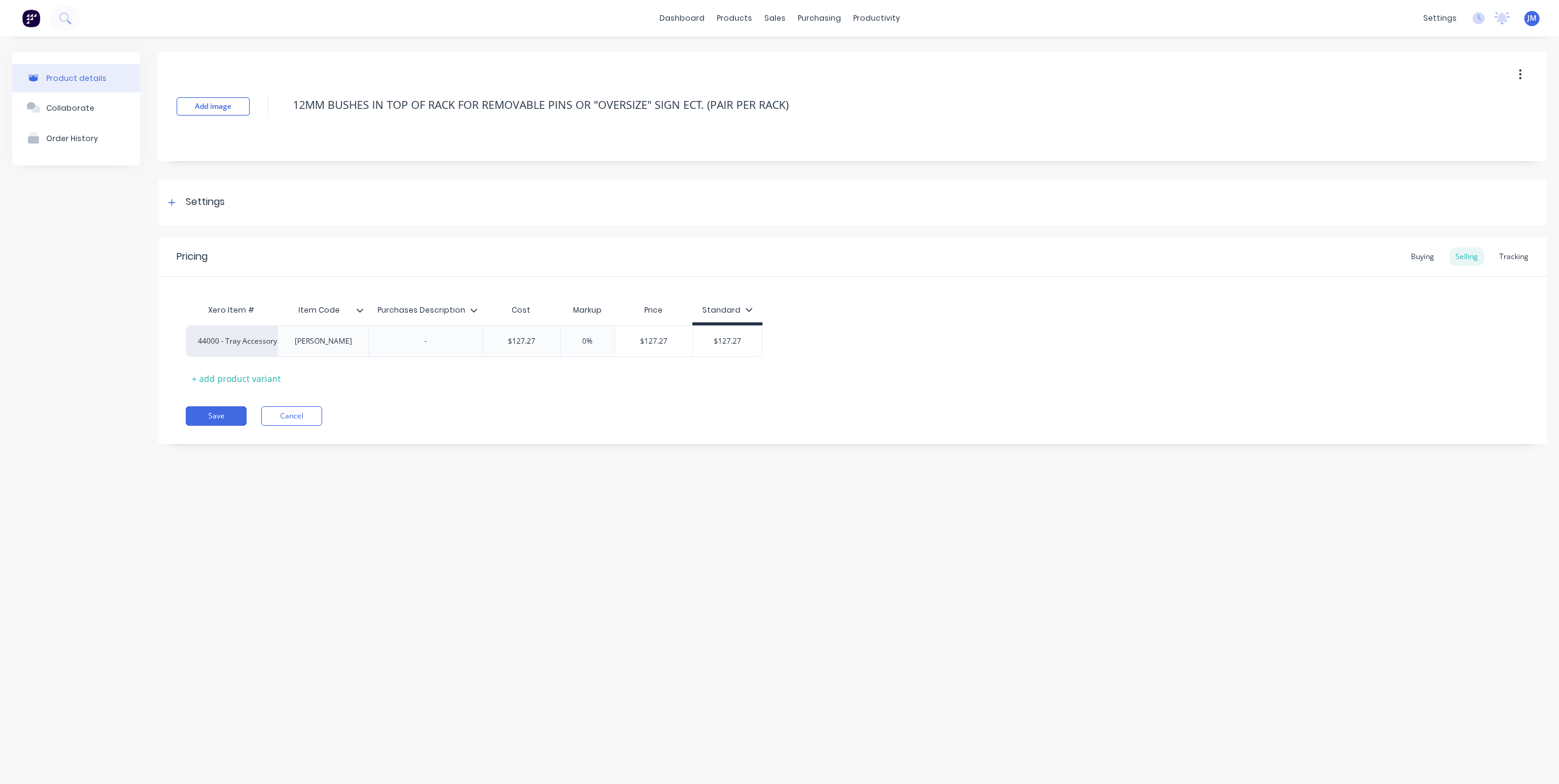
click at [476, 320] on div "Purchases Description" at bounding box center [426, 311] width 114 height 31
click at [476, 316] on div "Purchases Description" at bounding box center [426, 311] width 114 height 31
click at [176, 201] on div at bounding box center [171, 202] width 15 height 15
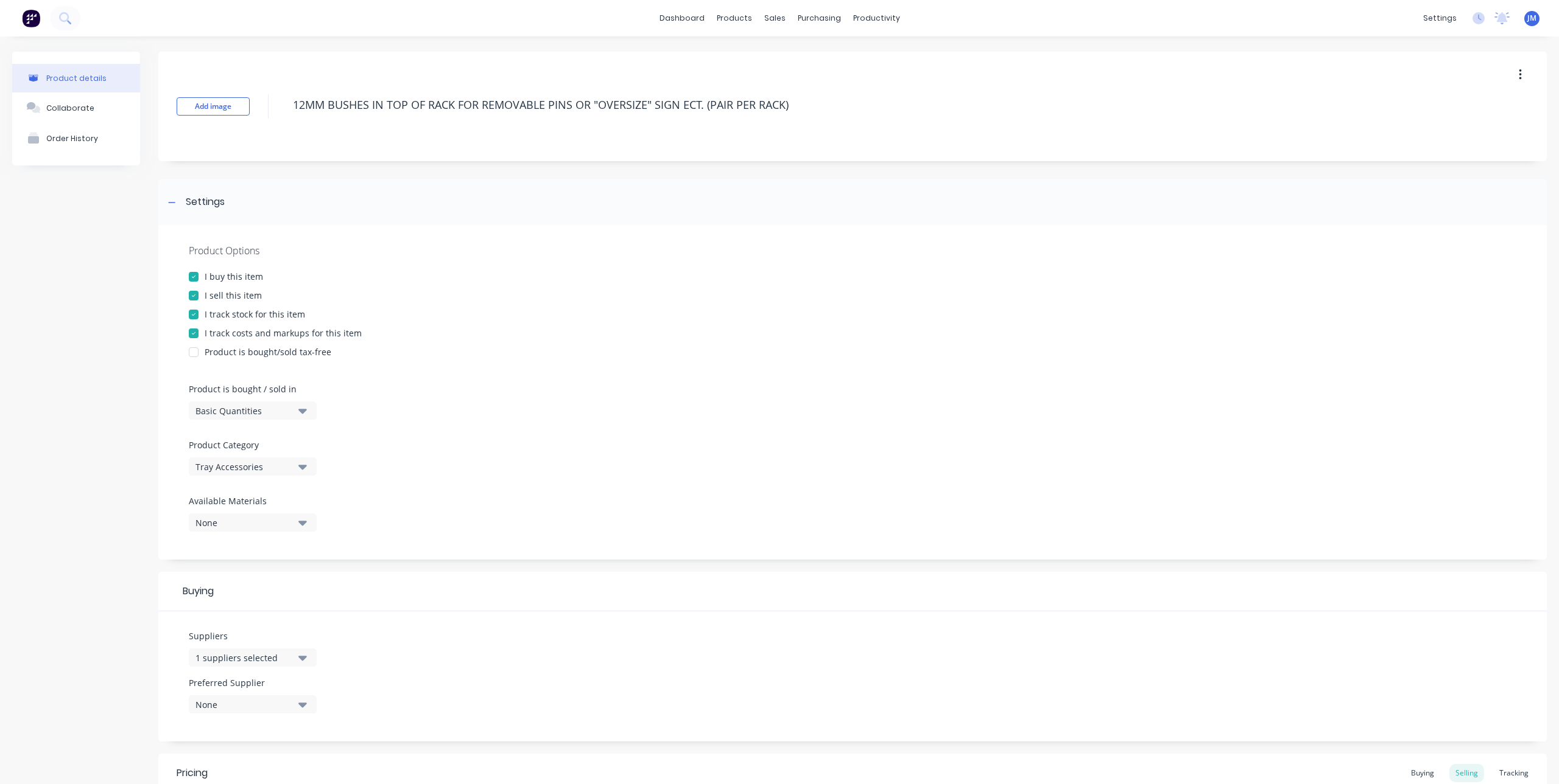
click at [196, 277] on div at bounding box center [193, 276] width 24 height 24
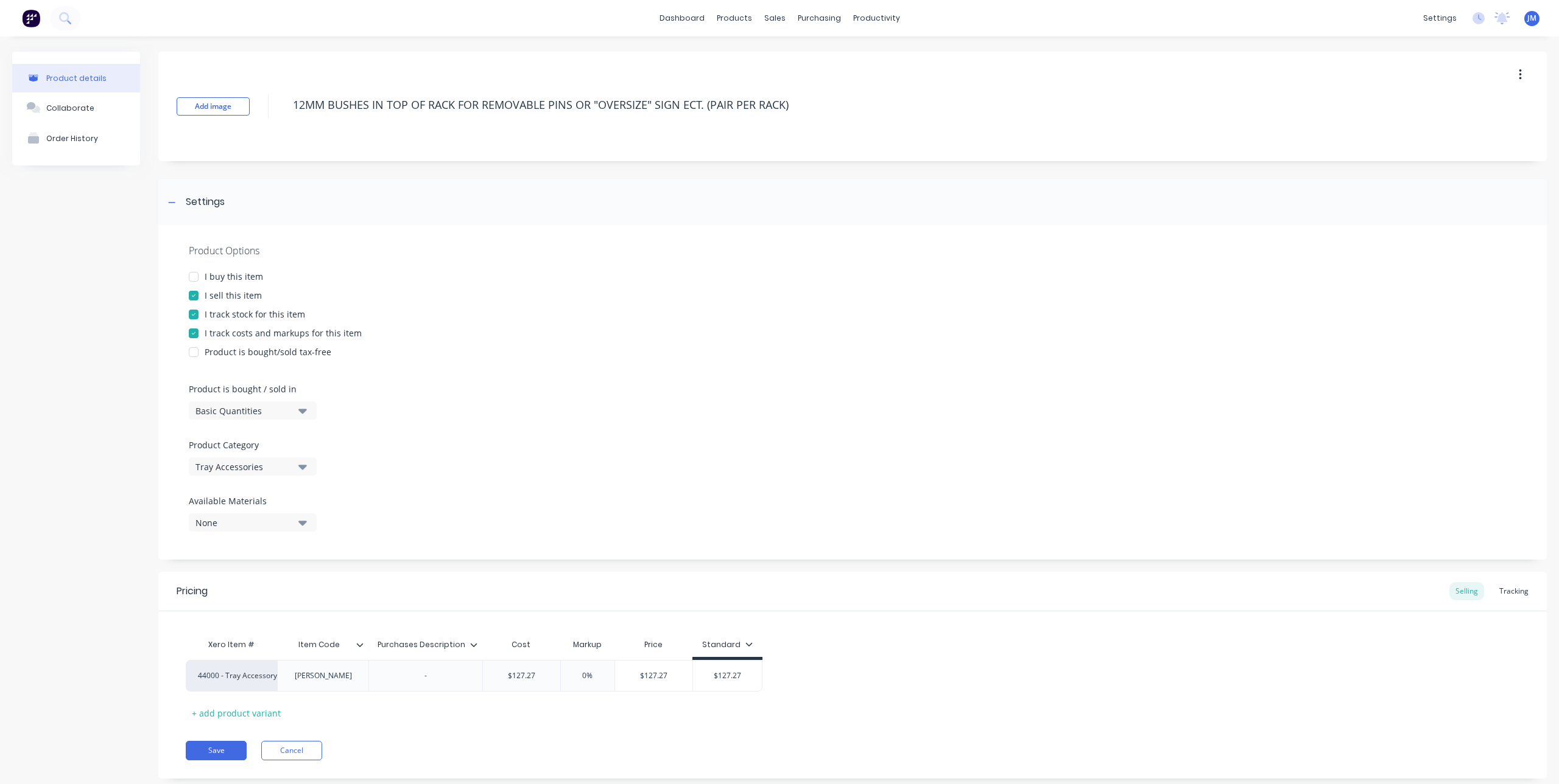
click at [199, 308] on div at bounding box center [193, 314] width 24 height 24
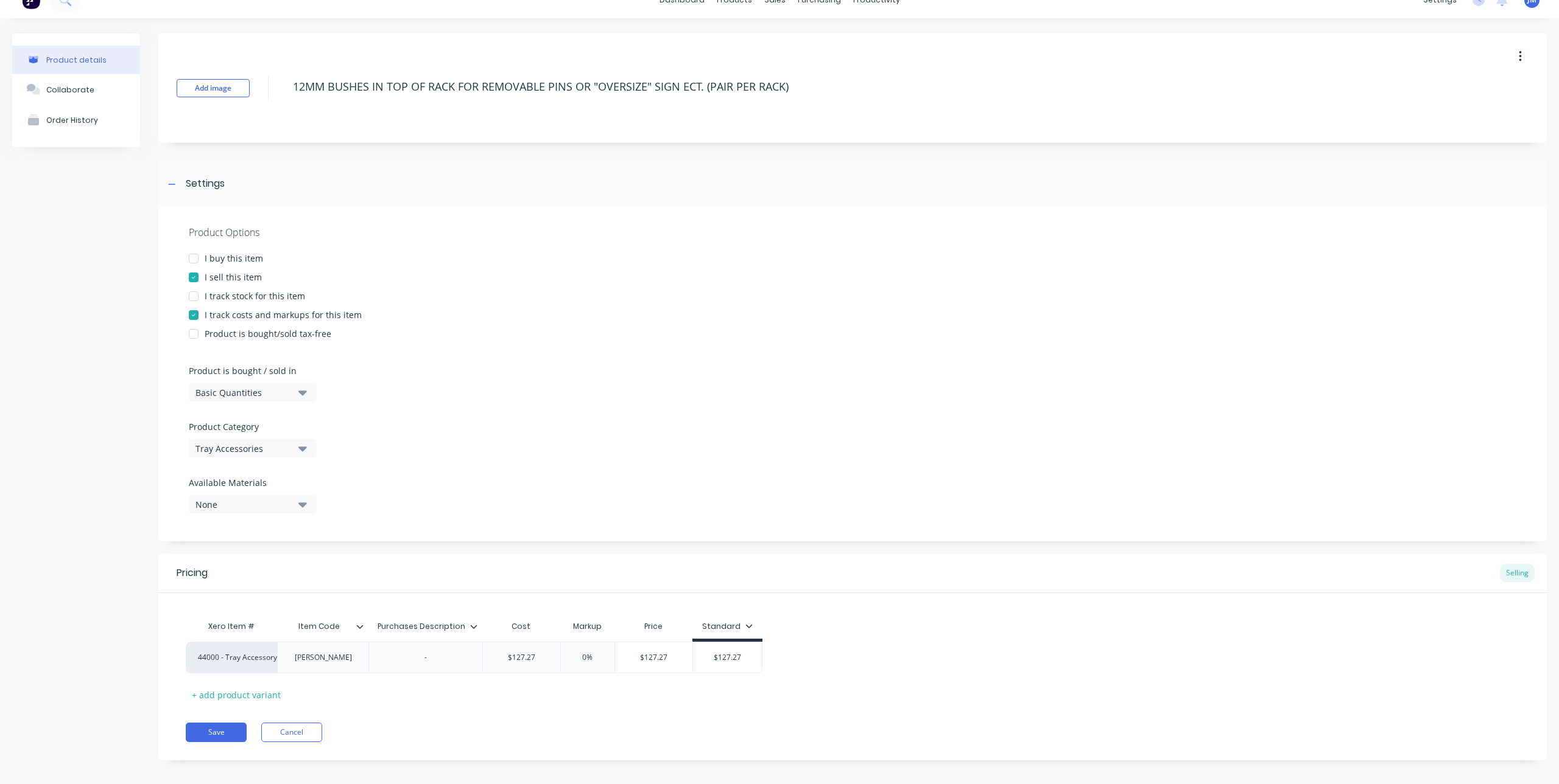
scroll to position [28, 0]
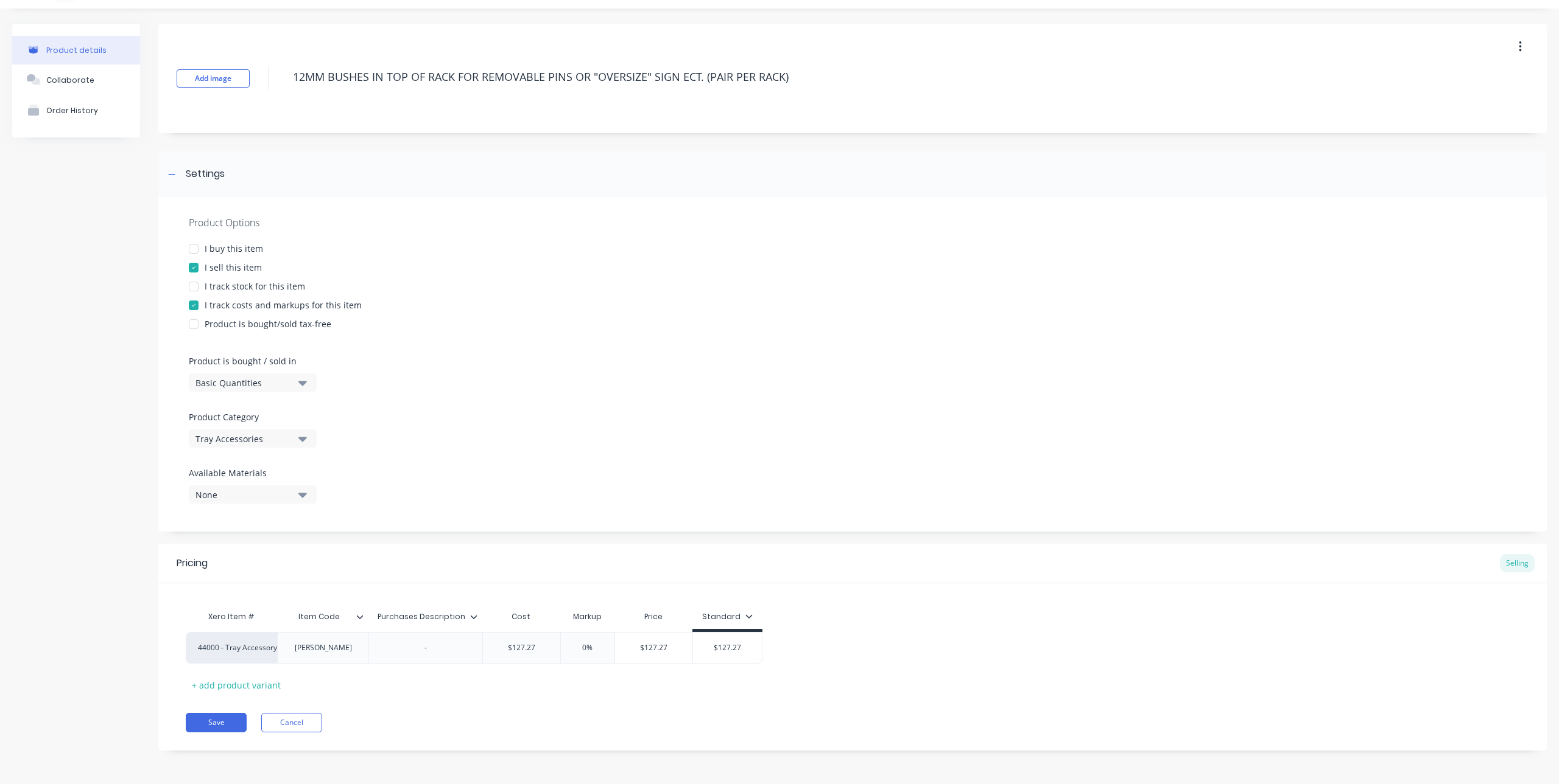
click at [476, 615] on icon at bounding box center [474, 617] width 7 height 7
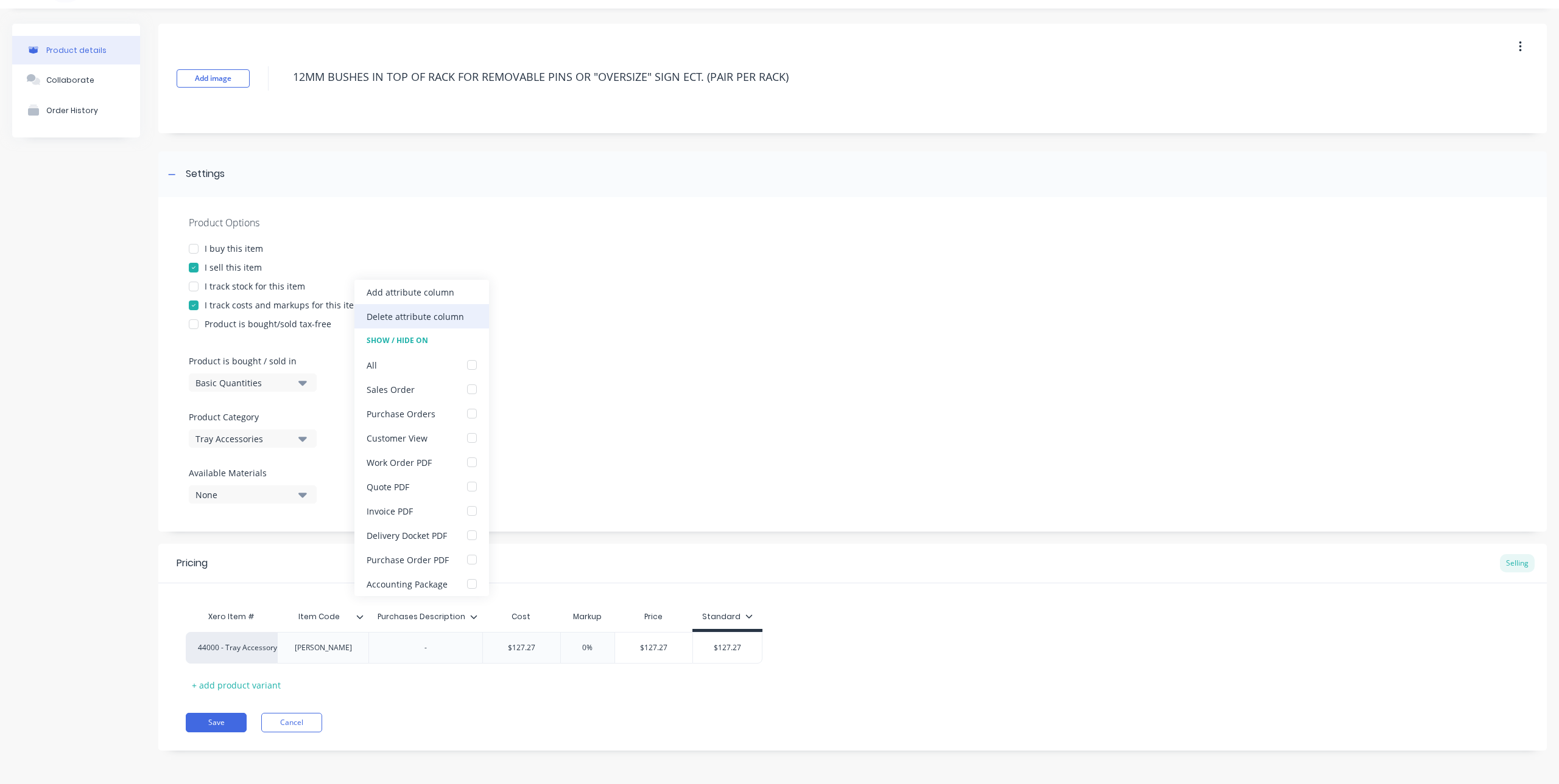
click at [428, 316] on div "Delete attribute column" at bounding box center [416, 317] width 98 height 13
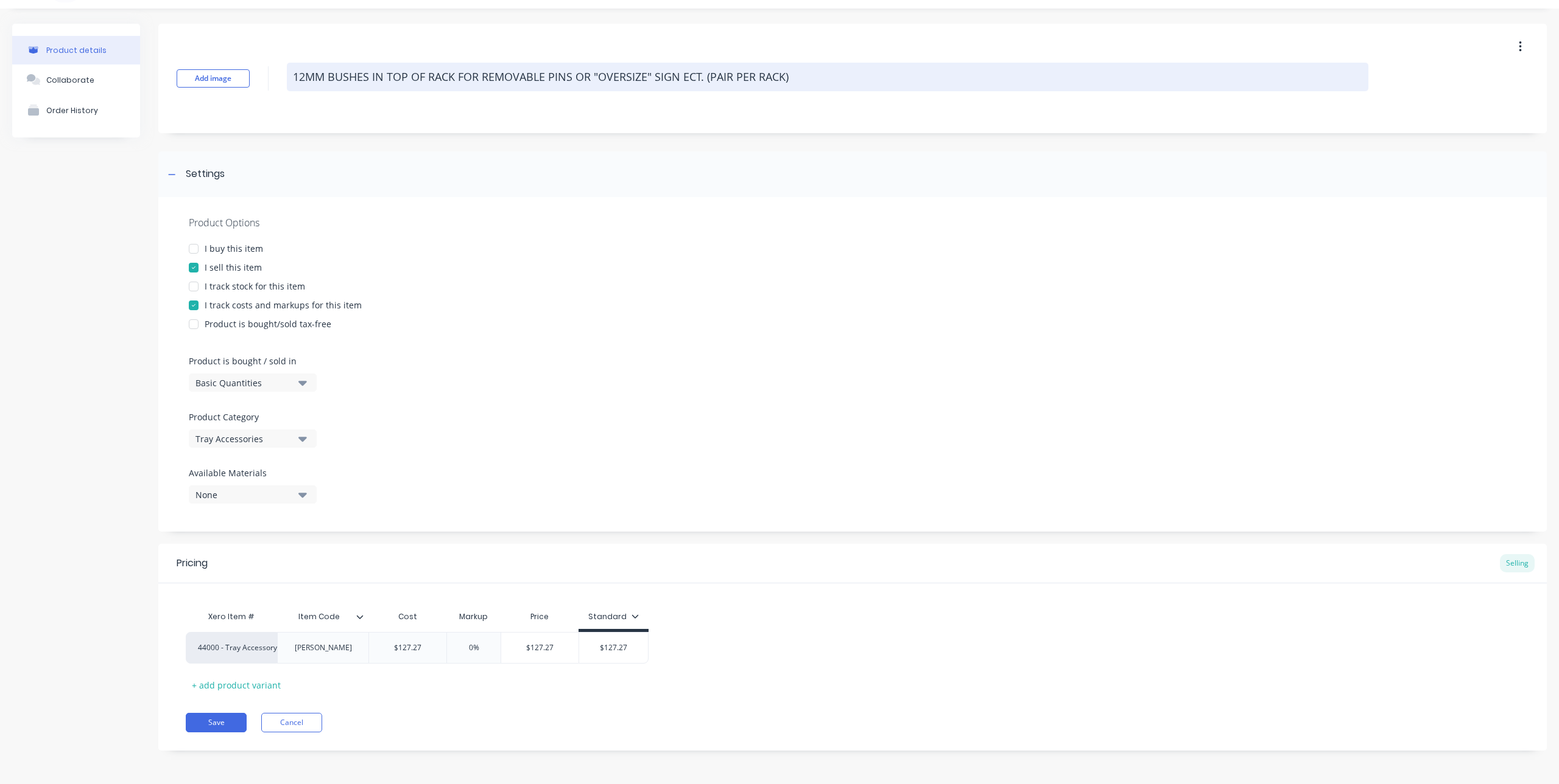
click at [344, 69] on textarea "12MM BUSHES IN TOP OF RACK FOR REMOVABLE PINS OR "OVERSIZE" SIGN ECT. (PAIR PER…" at bounding box center [828, 77] width 1082 height 29
click at [294, 78] on textarea "12MM BUSHES IN TOP OF RACK FOR REMOVABLE PINS OR "OVERSIZE" SIGN ECT. (PAIR PER…" at bounding box center [828, 77] width 1082 height 29
type textarea "x"
type textarea "Ø12MM BUSHES IN TOP OF RACK FOR REMOVABLE PINS OR "OVERSIZE" SIGN ECT. (PAIR PE…"
click at [410, 70] on textarea "Ø12MM BUSHES IN TOP OF RACK FOR REMOVABLE PINS OR "OVERSIZE" SIGN ECT. (PAIR PE…" at bounding box center [828, 77] width 1082 height 29
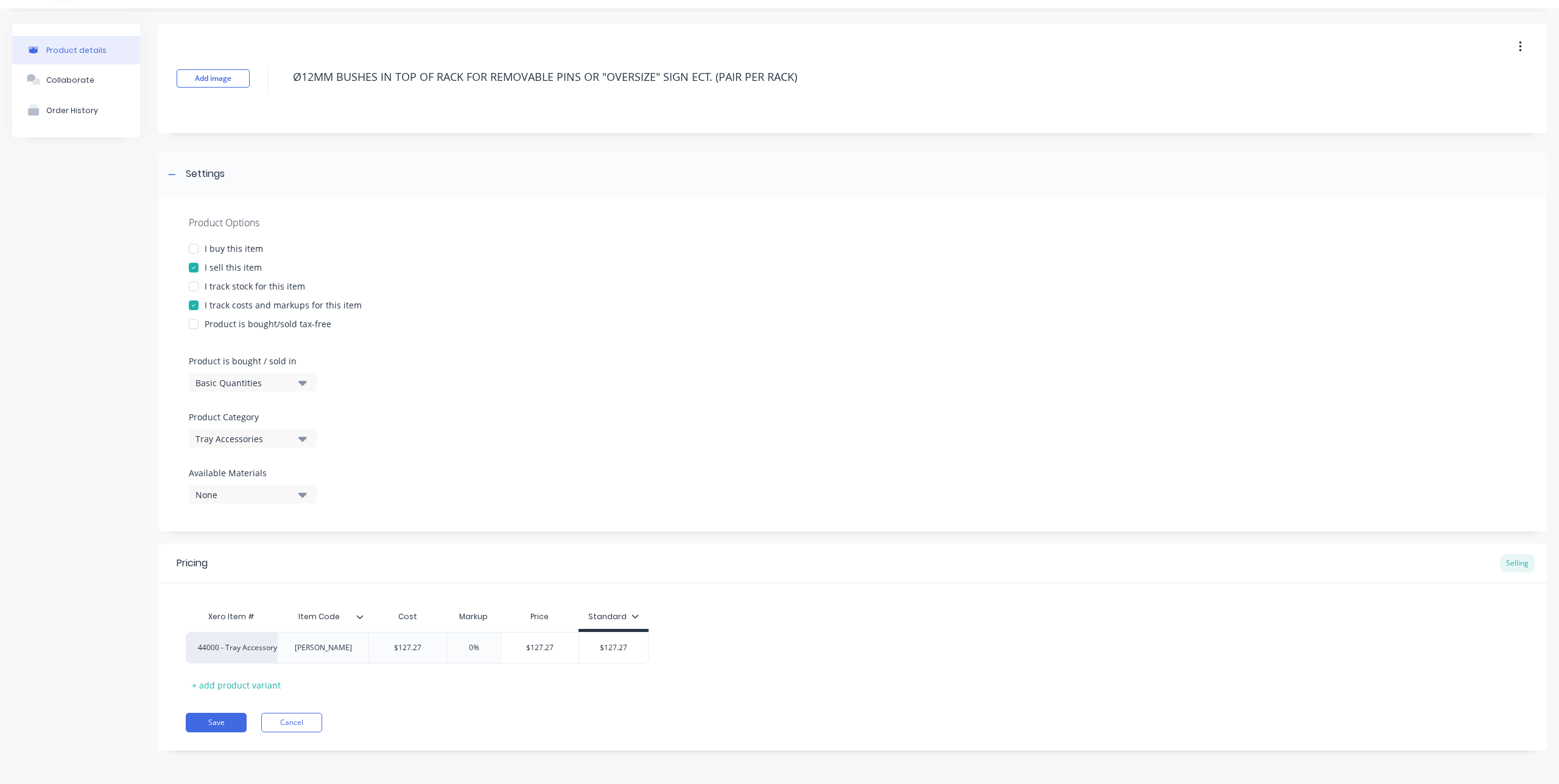
drag, startPoint x: 809, startPoint y: 78, endPoint x: 262, endPoint y: 60, distance: 547.3
click at [262, 60] on div "Add image Ø12MM BUSHES IN TOP OF RACK FOR REMOVABLE PINS OR "OVERSIZE" SIGN ECT…" at bounding box center [852, 78] width 1388 height 110
type textarea "x"
type textarea "H"
type textarea "x"
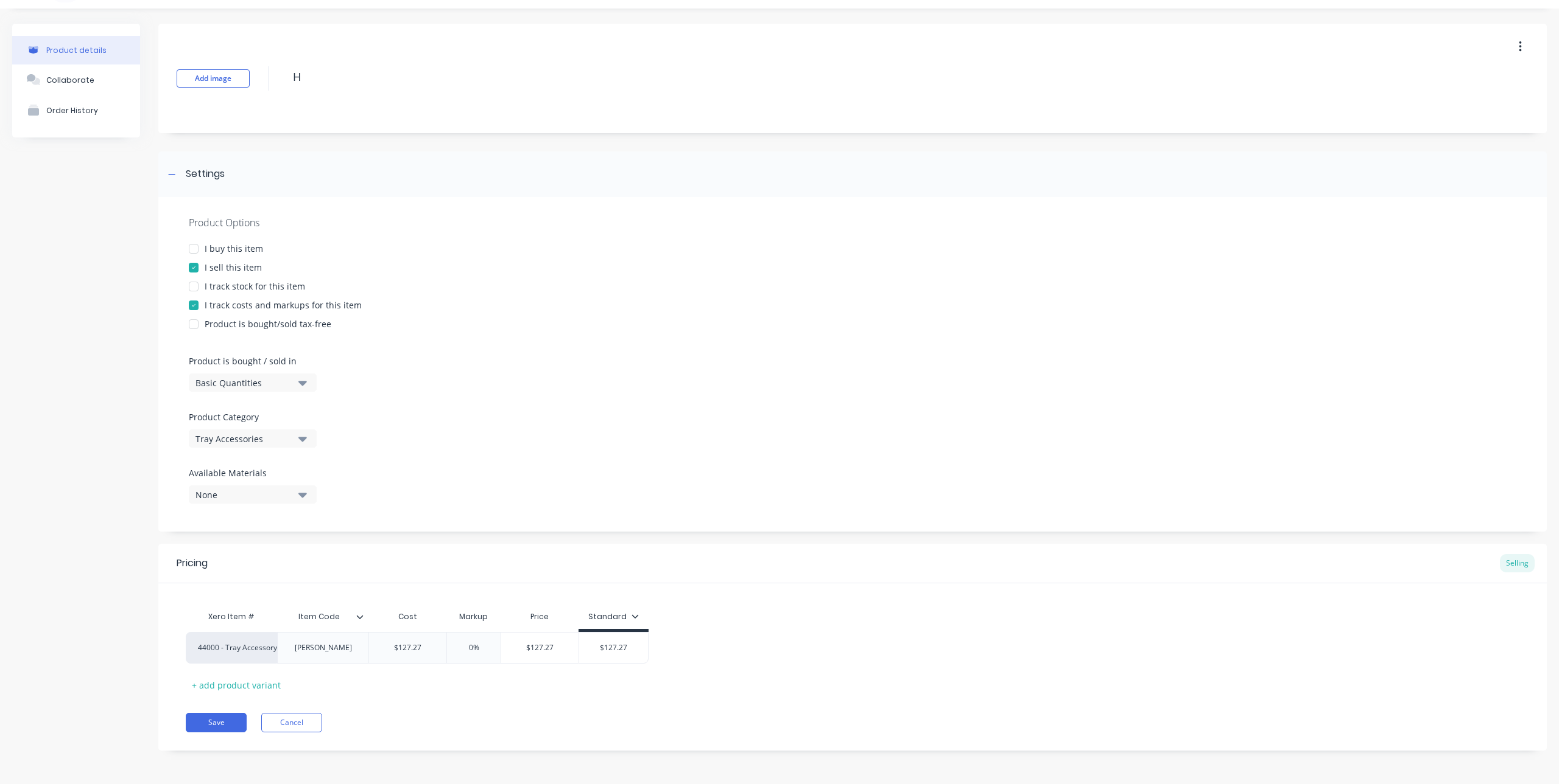
type textarea "HE"
type textarea "x"
type textarea "HEA"
type textarea "x"
type textarea "HEAD"
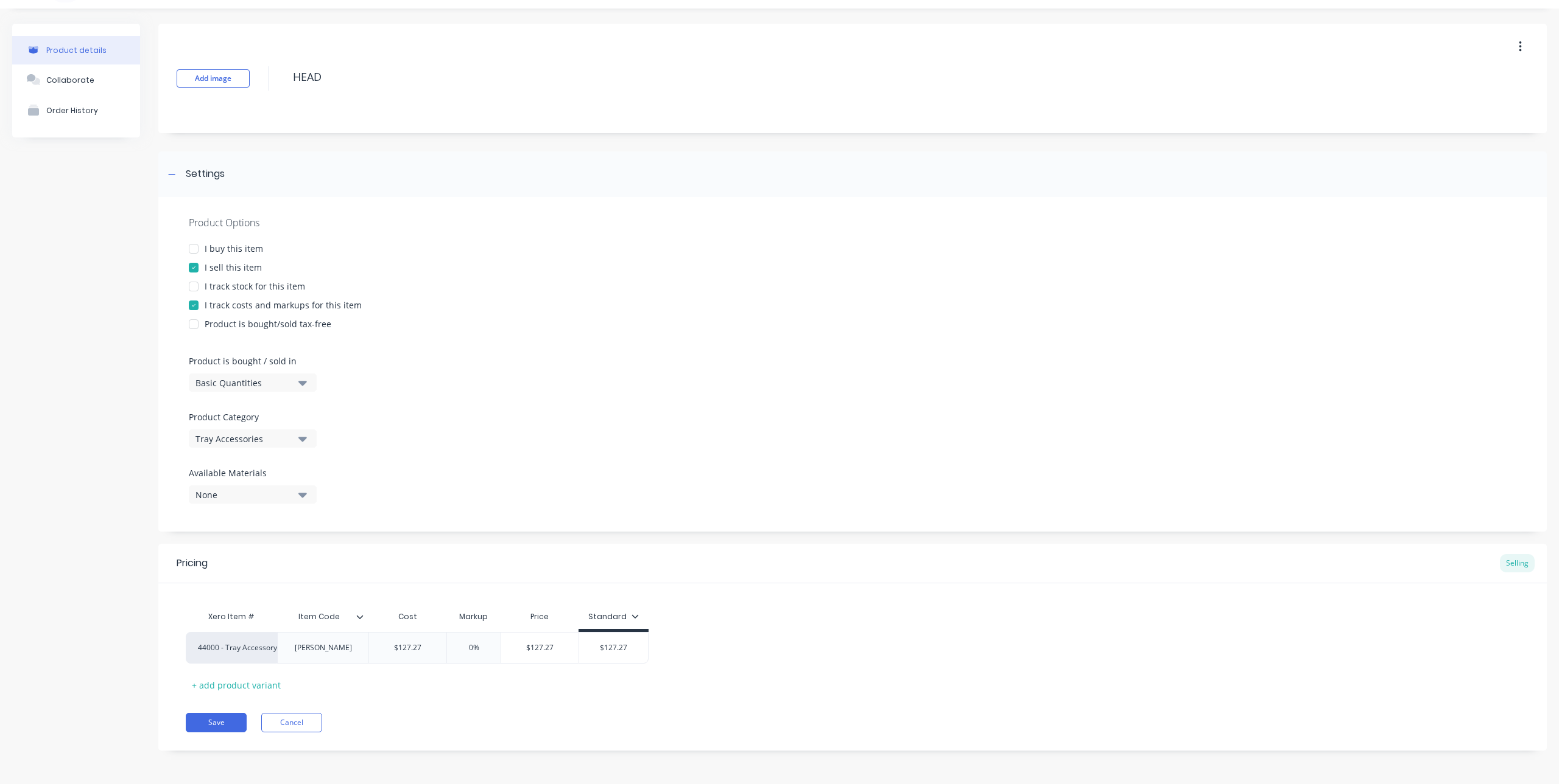
type textarea "x"
type textarea "HEADB"
type textarea "x"
type textarea "HEADBO"
type textarea "x"
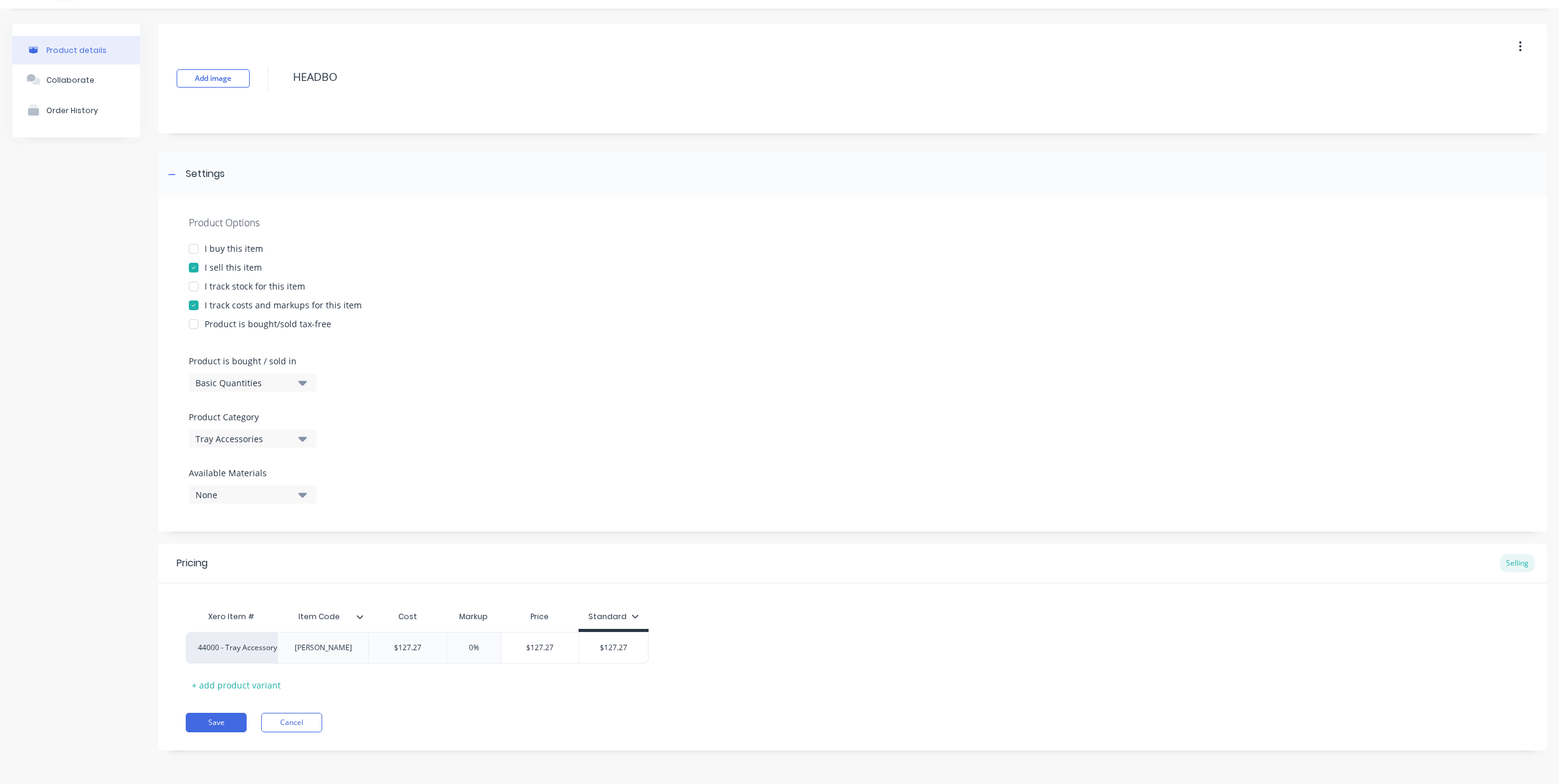
type textarea "HEADBOA"
type textarea "x"
type textarea "HEADBOAR"
type textarea "x"
type textarea "HEADBOARD"
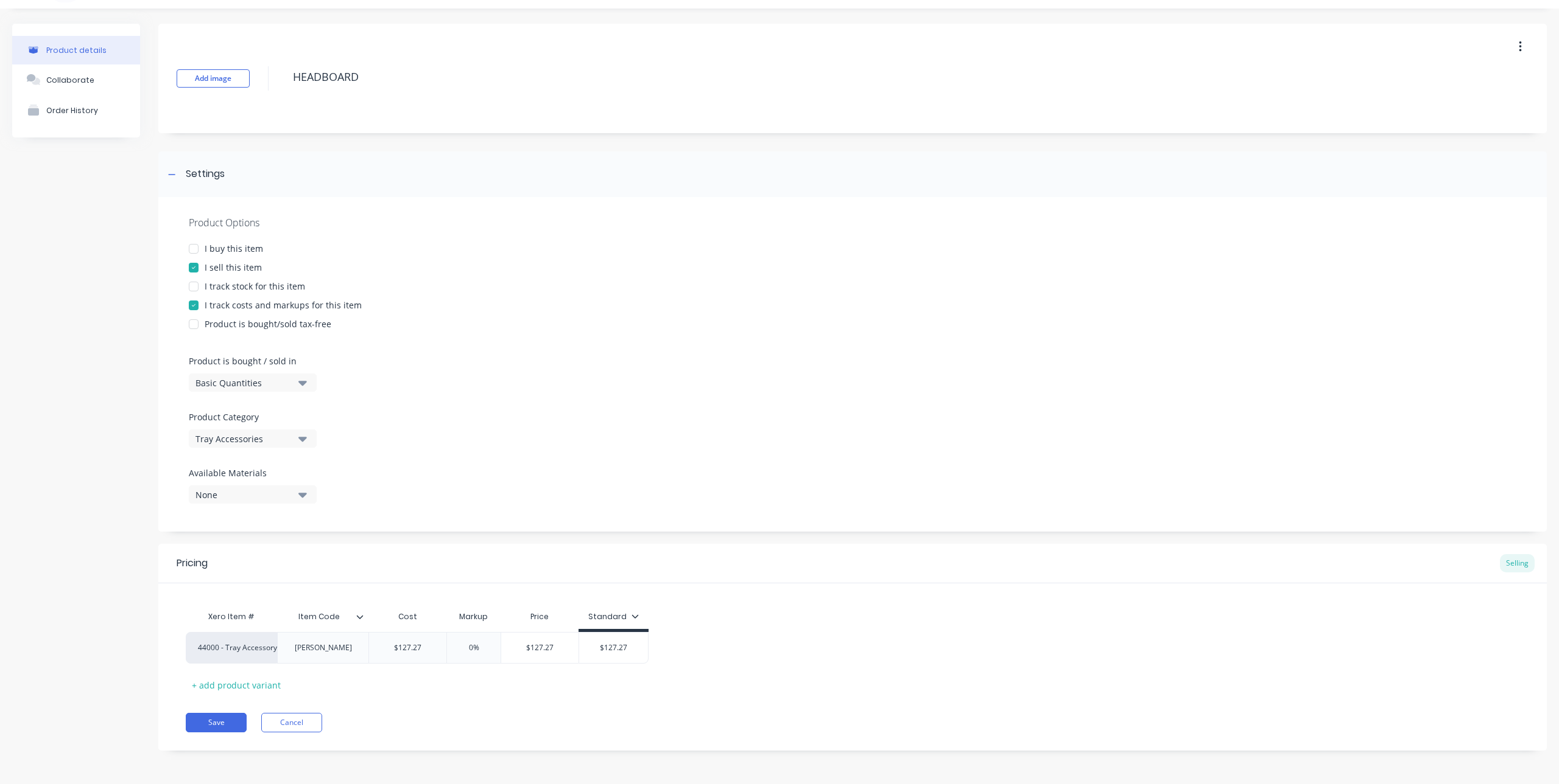
type textarea "x"
type textarea "HEADBOARD"
type textarea "x"
type textarea "HEADBOARD B"
type textarea "x"
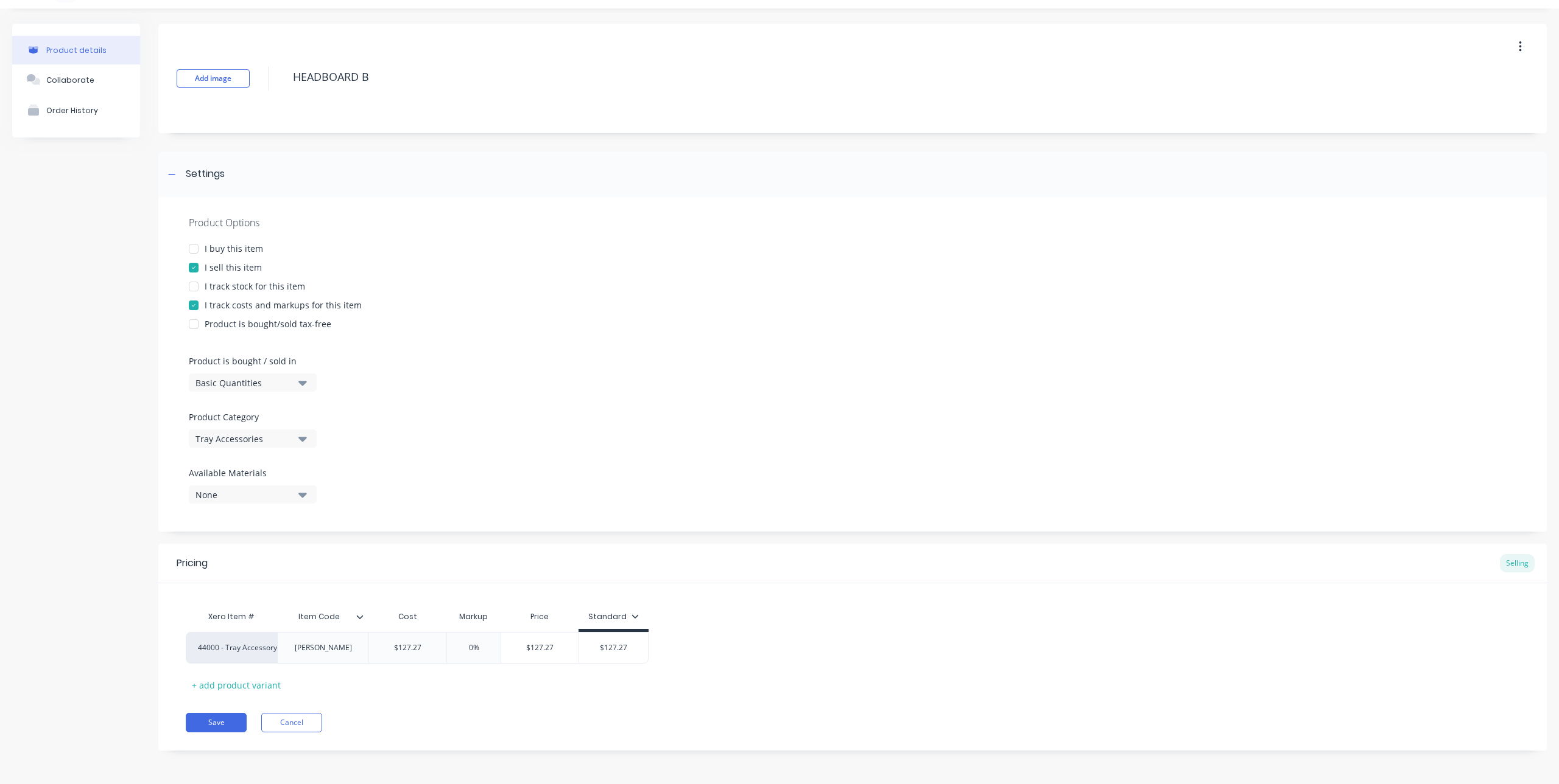
type textarea "HEADBOARD BU"
type textarea "x"
type textarea "HEADBOARD BUS"
type textarea "x"
type textarea "HEADBOARD [PERSON_NAME]"
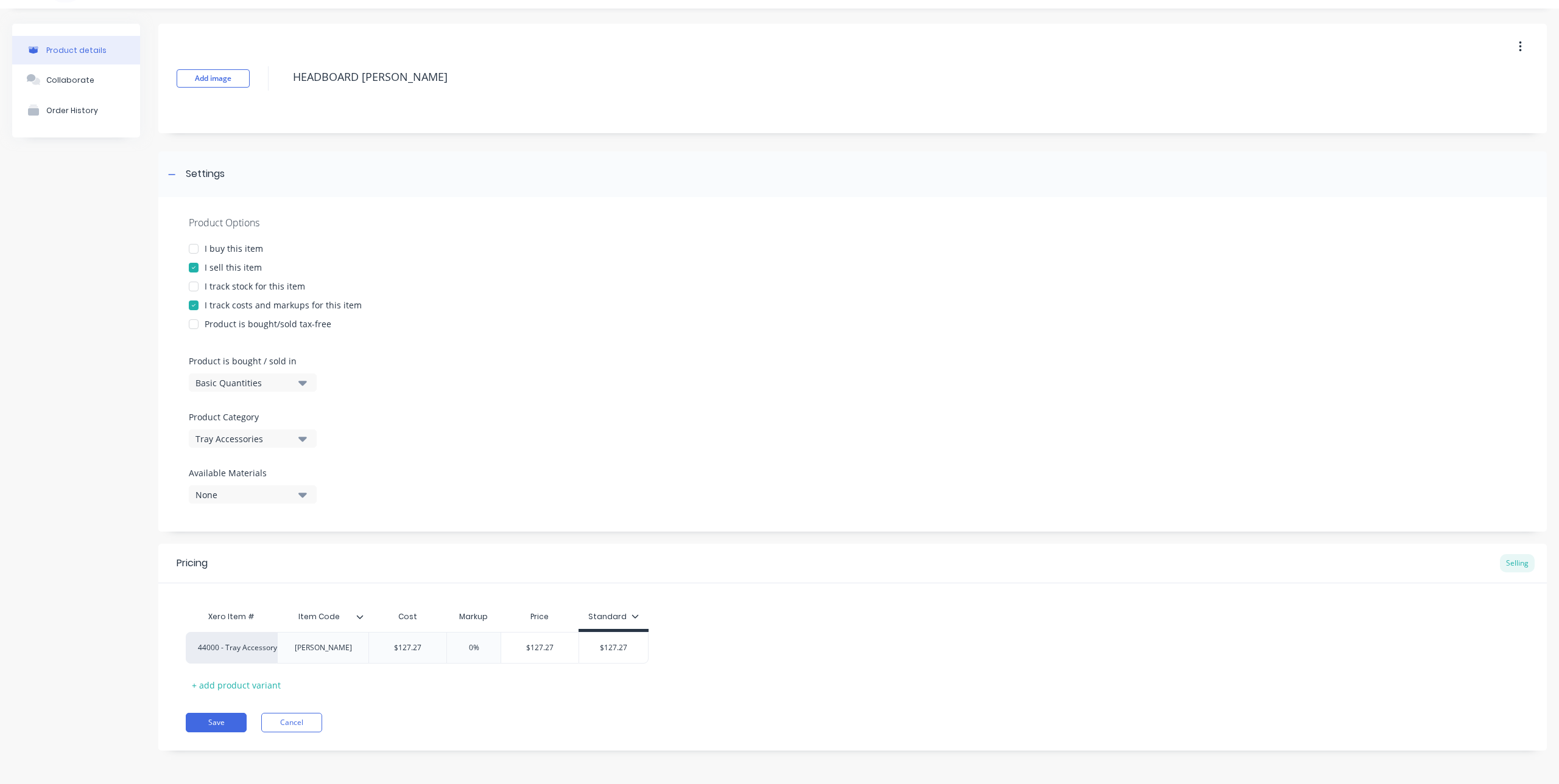
type textarea "x"
type textarea "HEADBOARD BUSHE"
type textarea "x"
type textarea "HEADBOARD BUSHES"
type textarea "x"
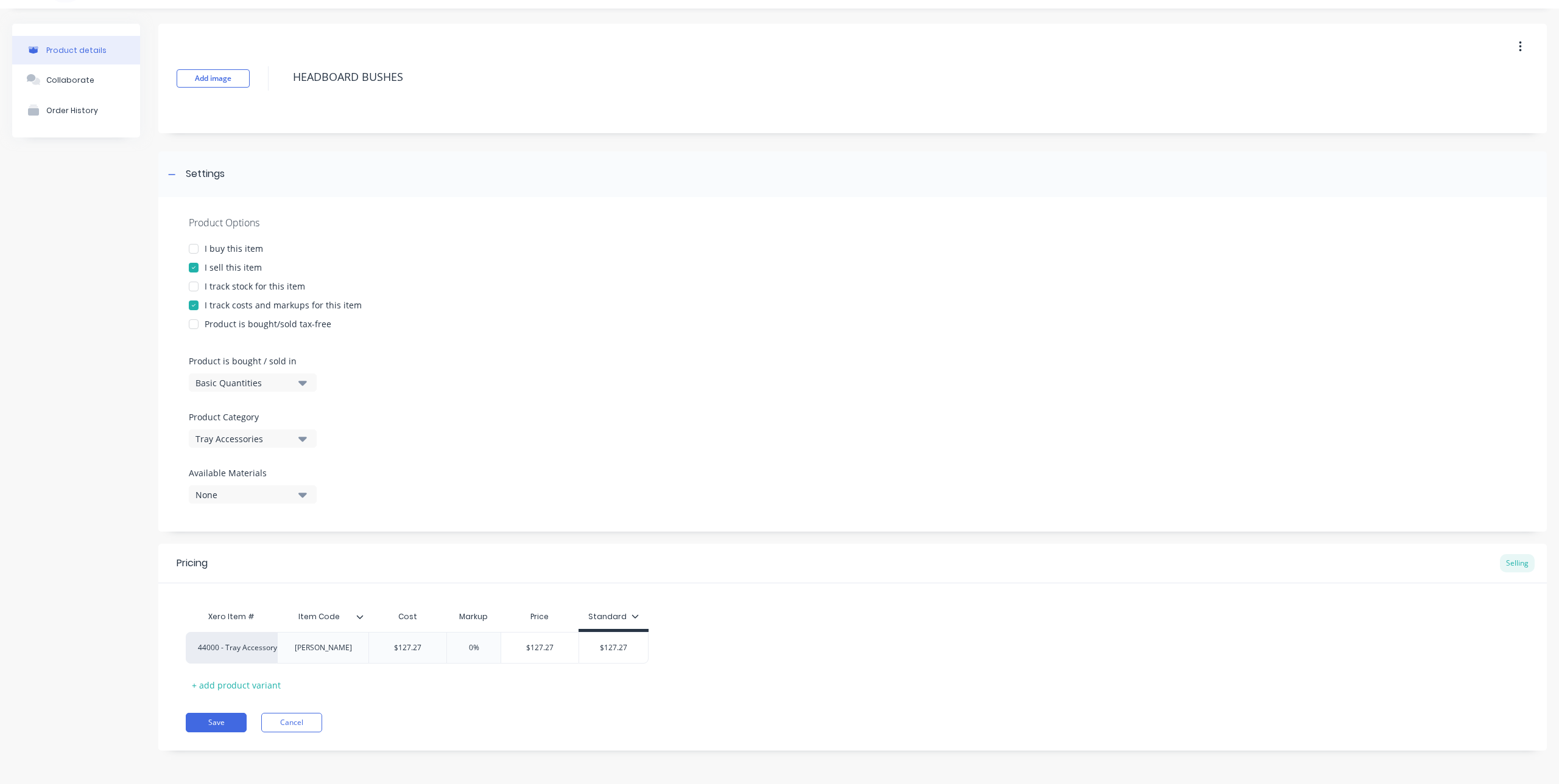
type textarea "HEADBOARD BUSHES"
type textarea "x"
type textarea "HEADBOARD BUSHES ("
type textarea "x"
type textarea "HEADBOARD BUSHES (P"
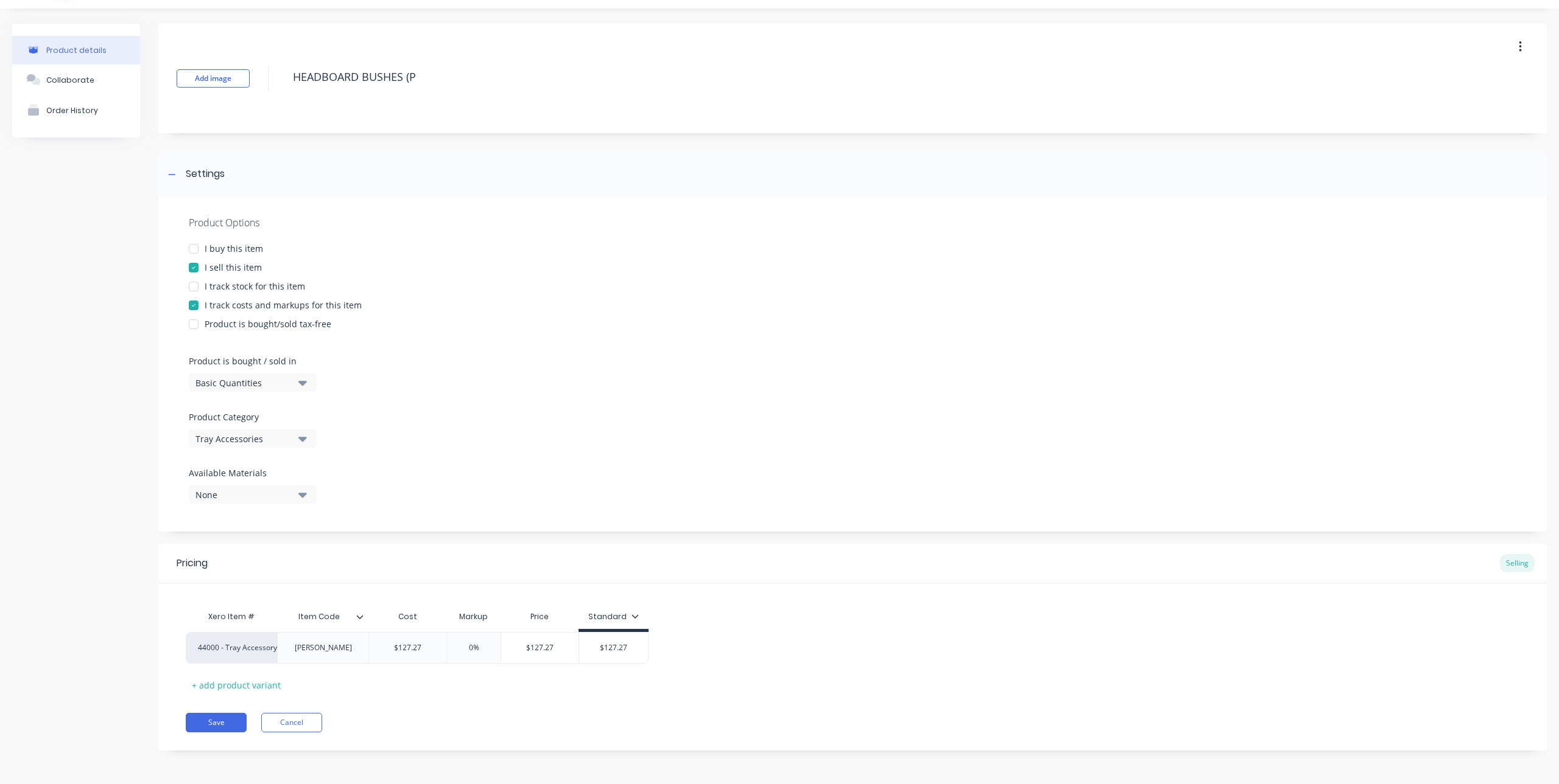
type textarea "x"
type textarea "HEADBOARD BUSHES ("
type textarea "x"
type textarea "HEADBOARD BUSHES P"
type textarea "x"
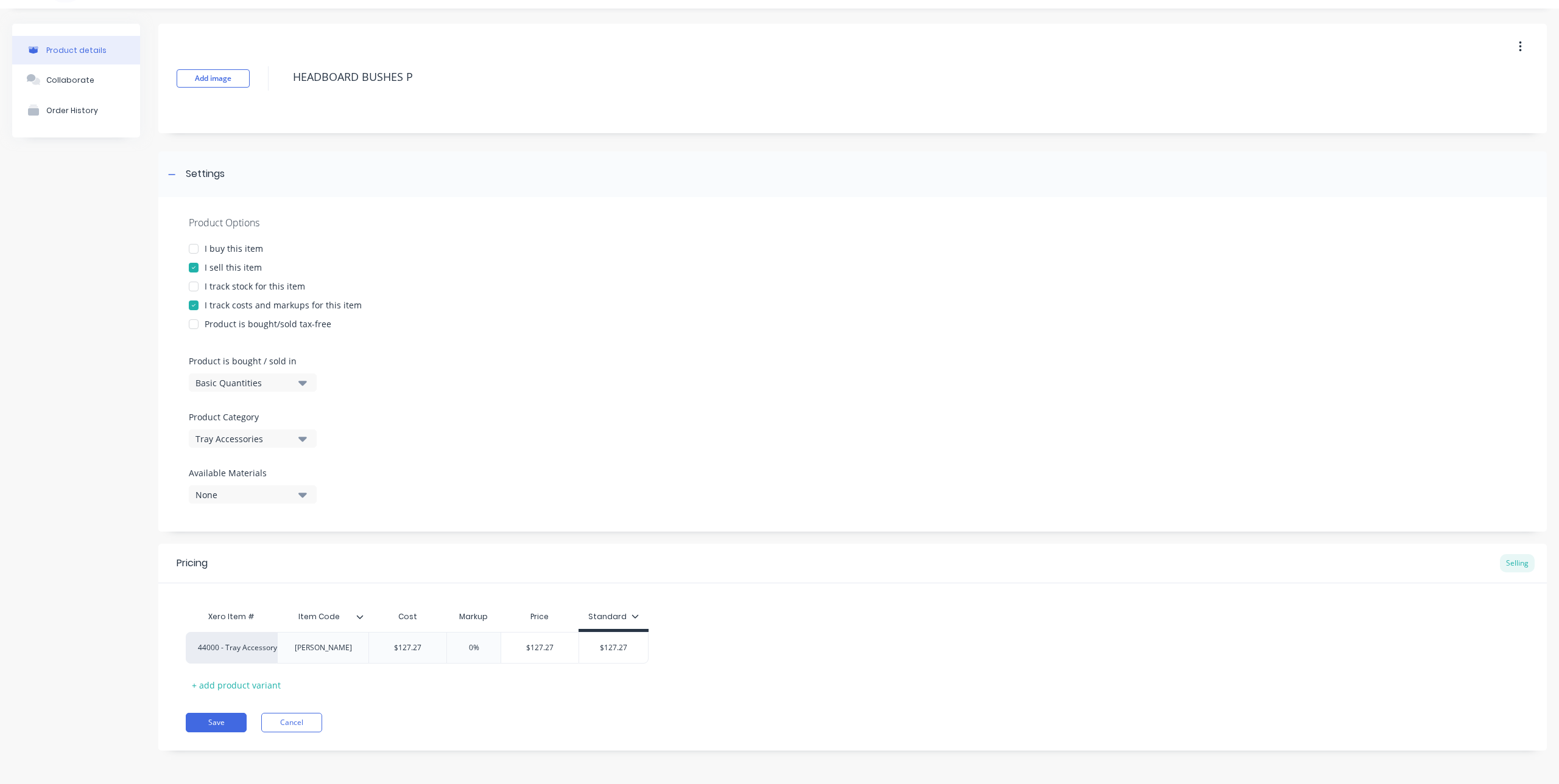
type textarea "HEADBOARD BUSHES PA"
type textarea "x"
type textarea "HEADBOARD BUSHES PAI"
type textarea "x"
type textarea "HEADBOARD BUSHES PAIR"
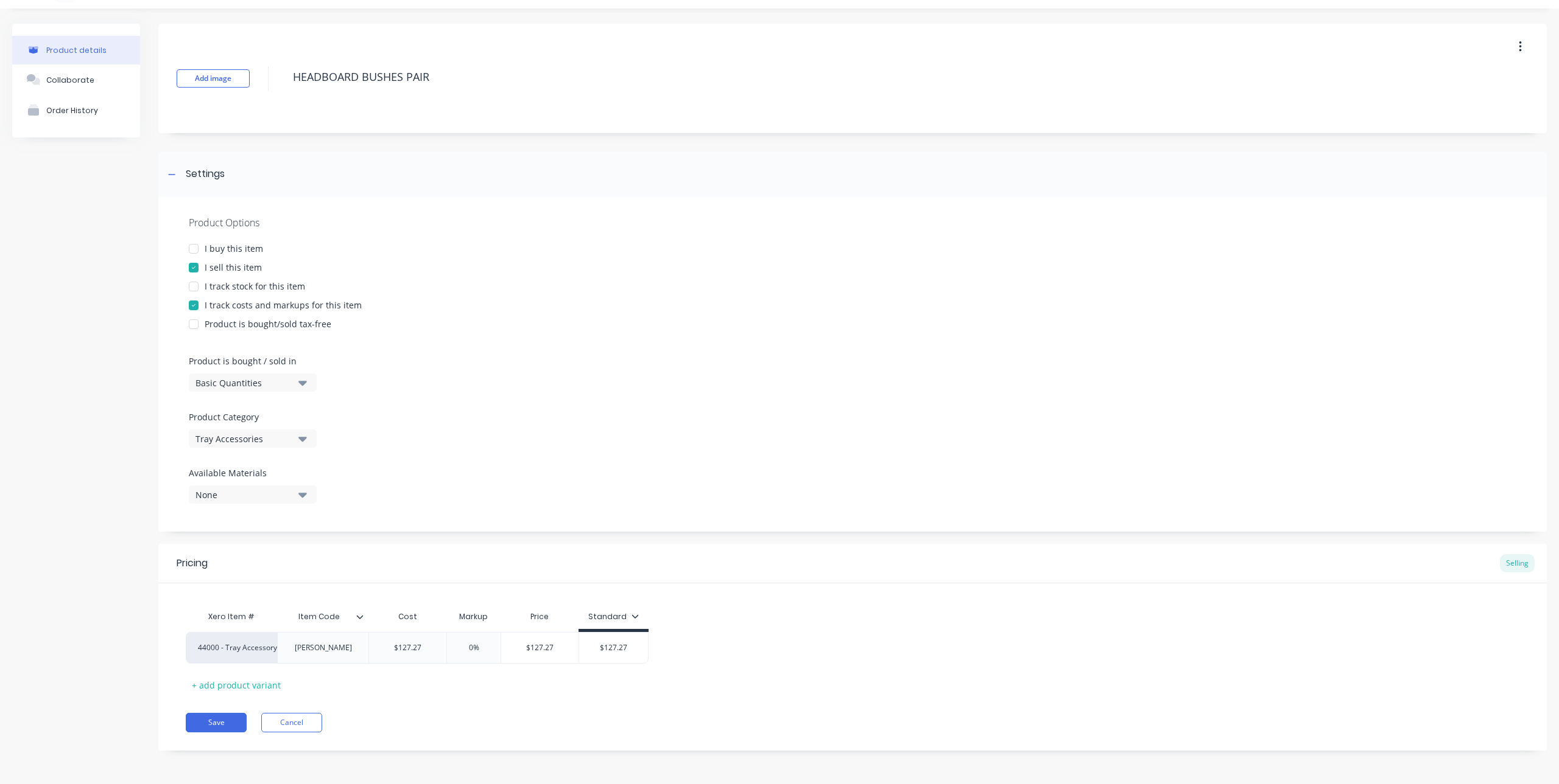
type textarea "x"
type textarea "HEADBOARD BUSHES PAIR)"
type textarea "x"
type textarea "HEADBOARD BUSHES (PAIR)"
type textarea "x"
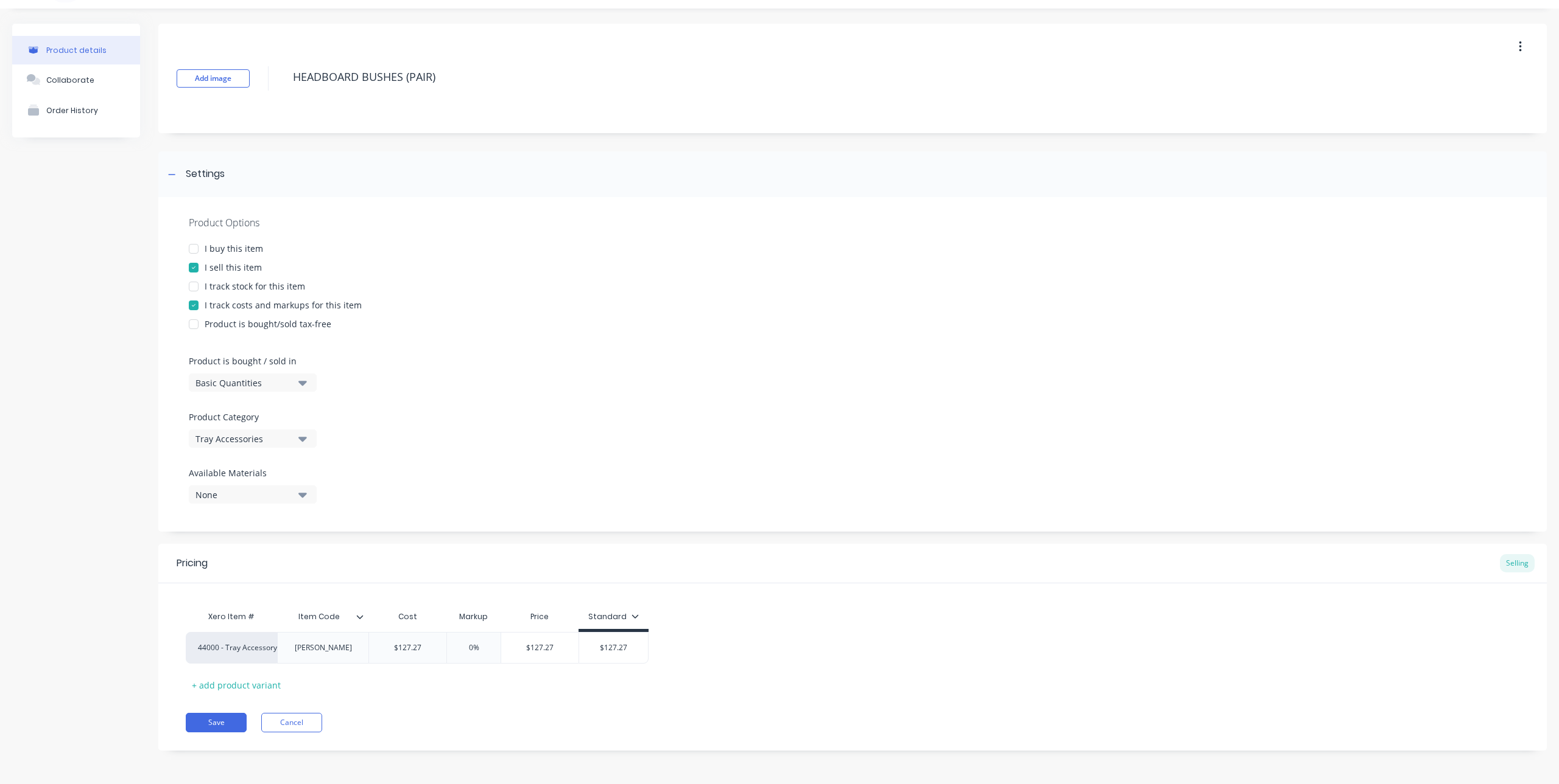
type textarea "HEADBOARD BUSHES (PAIR)"
click at [361, 615] on icon at bounding box center [360, 617] width 7 height 7
click at [321, 289] on div "Add attribute column" at bounding box center [296, 292] width 88 height 13
type textarea "x"
click at [419, 623] on div "Enter name..." at bounding box center [410, 617] width 84 height 31
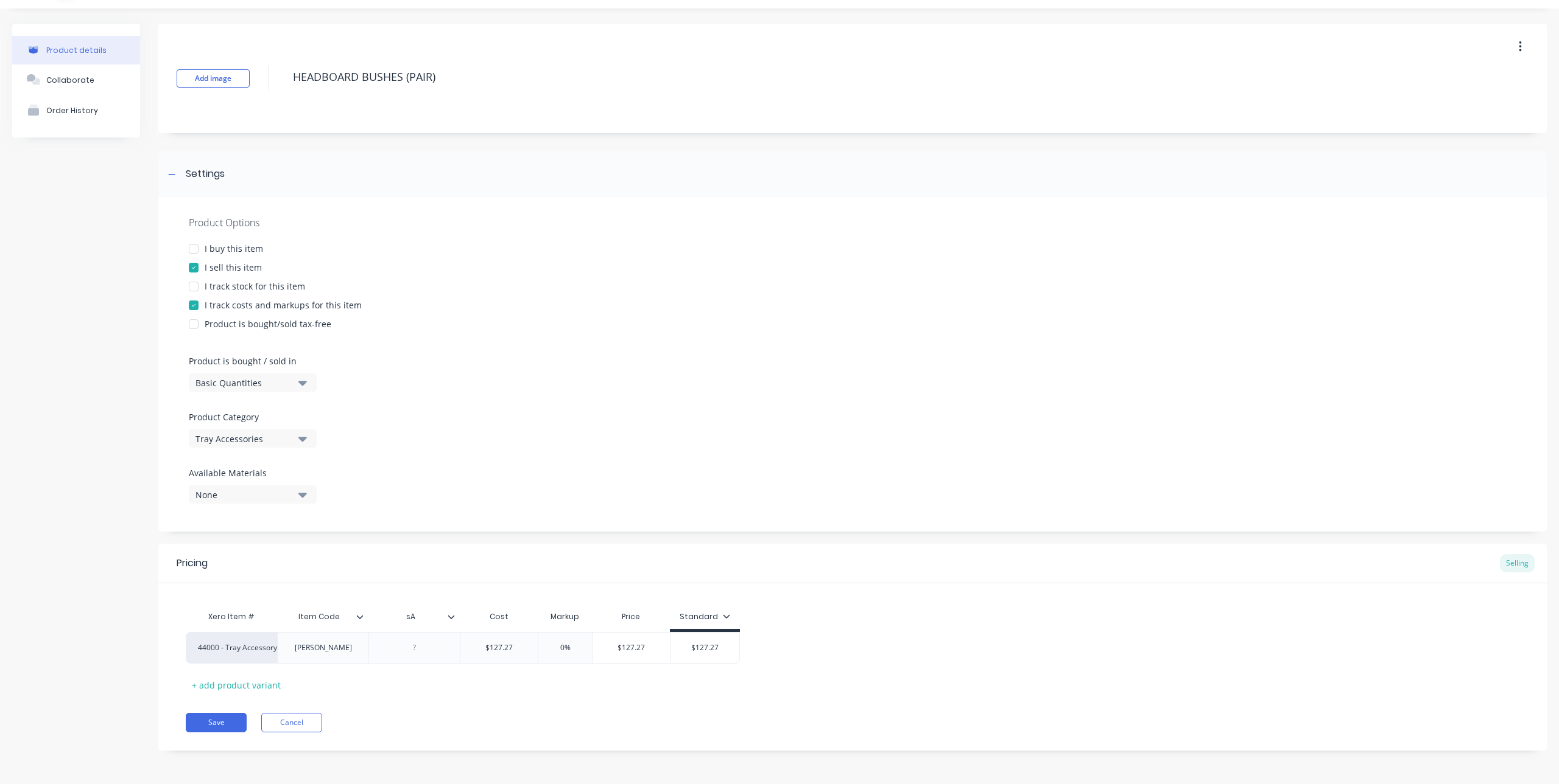
type input "s"
type input "d"
type input "DETAILS"
type textarea "x"
click at [455, 623] on div "DETAILS" at bounding box center [414, 617] width 91 height 31
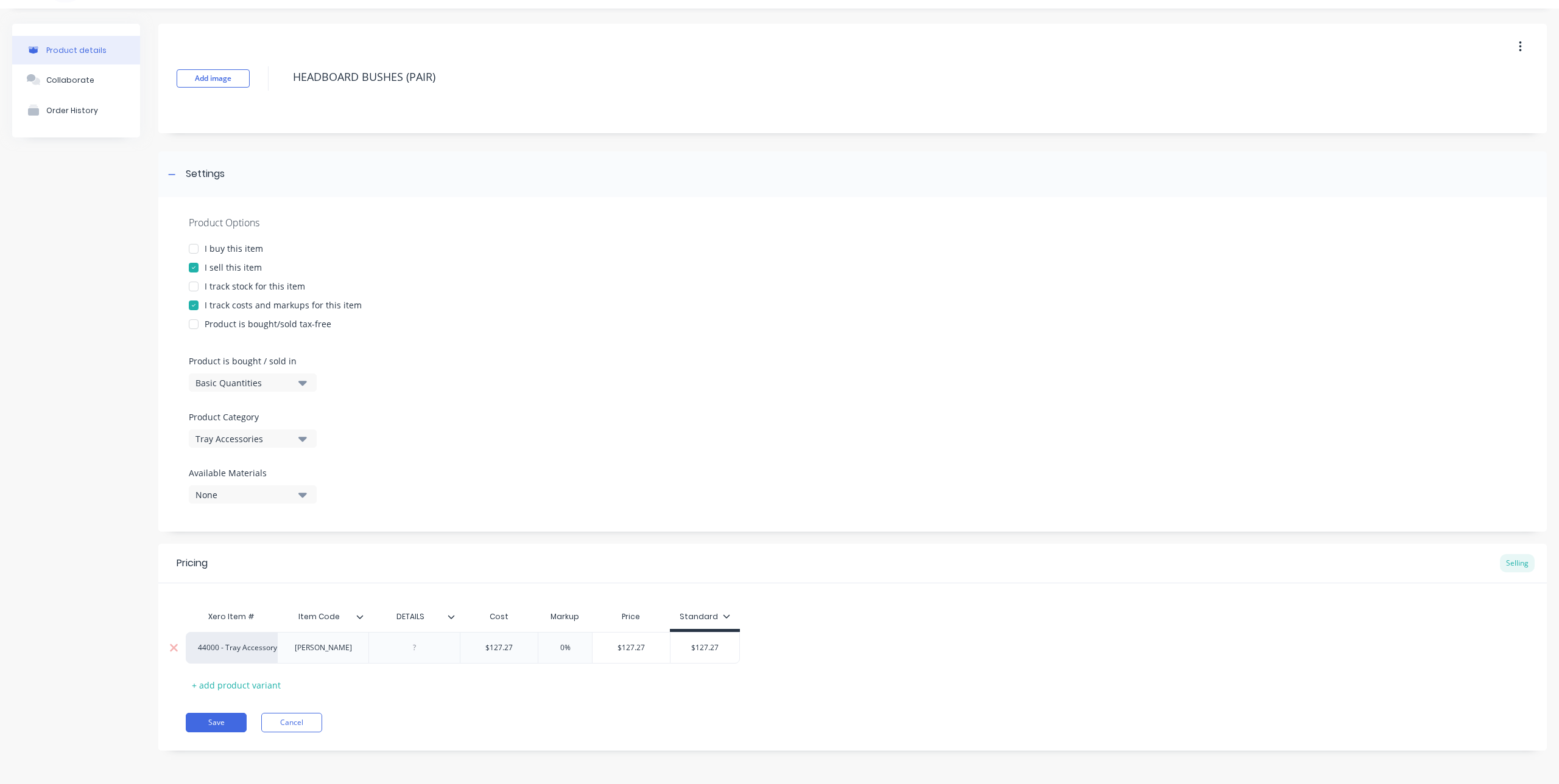
type input "DETAILS"
click at [450, 621] on input "DETAILS" at bounding box center [410, 617] width 84 height 11
click at [441, 639] on div at bounding box center [414, 647] width 91 height 32
click at [452, 617] on icon at bounding box center [451, 617] width 6 height 4
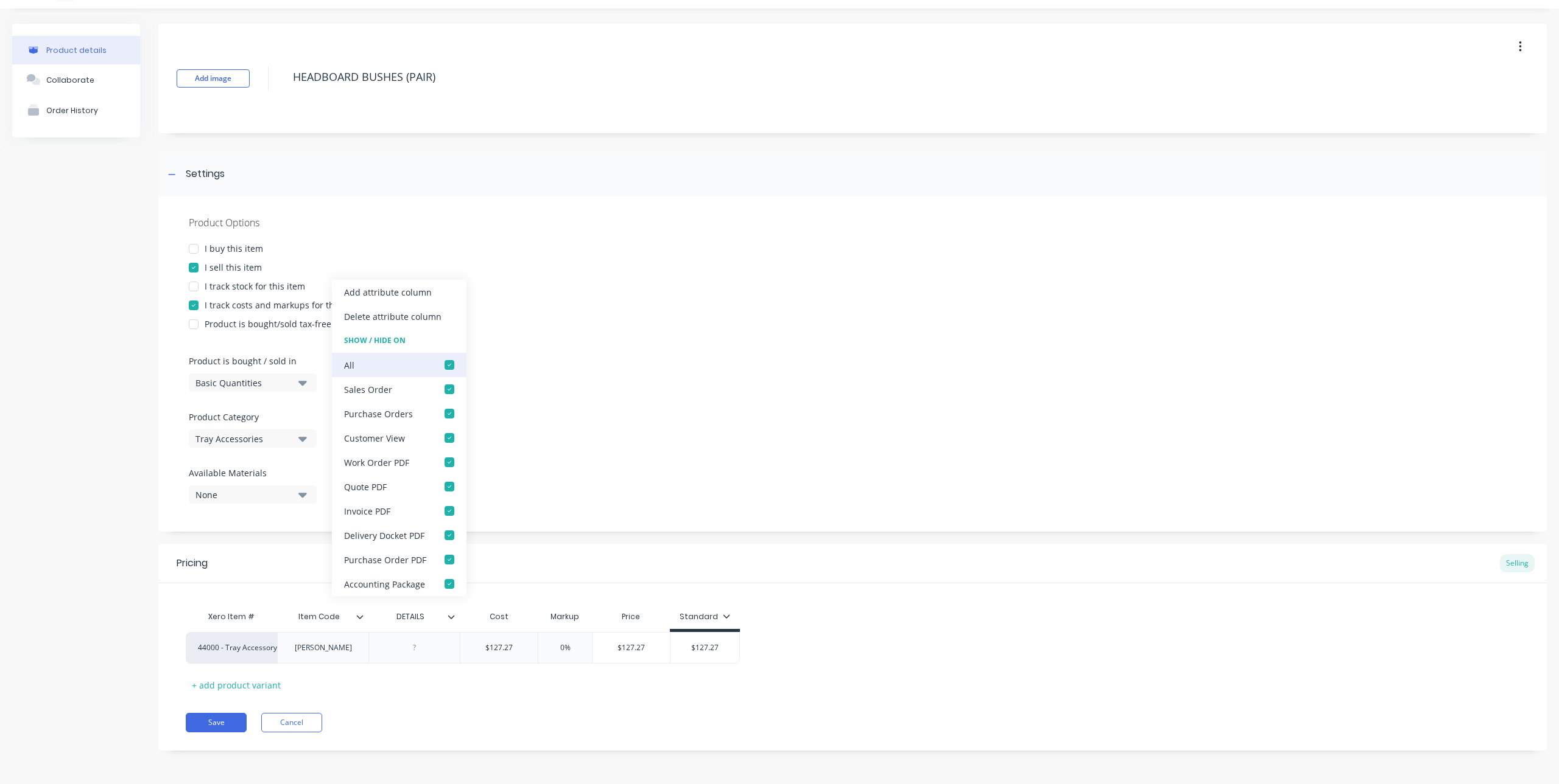
click at [449, 369] on div at bounding box center [449, 365] width 24 height 24
click at [449, 385] on div at bounding box center [449, 389] width 24 height 24
click at [450, 444] on div at bounding box center [449, 437] width 24 height 24
click at [447, 461] on div at bounding box center [449, 462] width 24 height 24
click at [449, 490] on div at bounding box center [449, 486] width 24 height 24
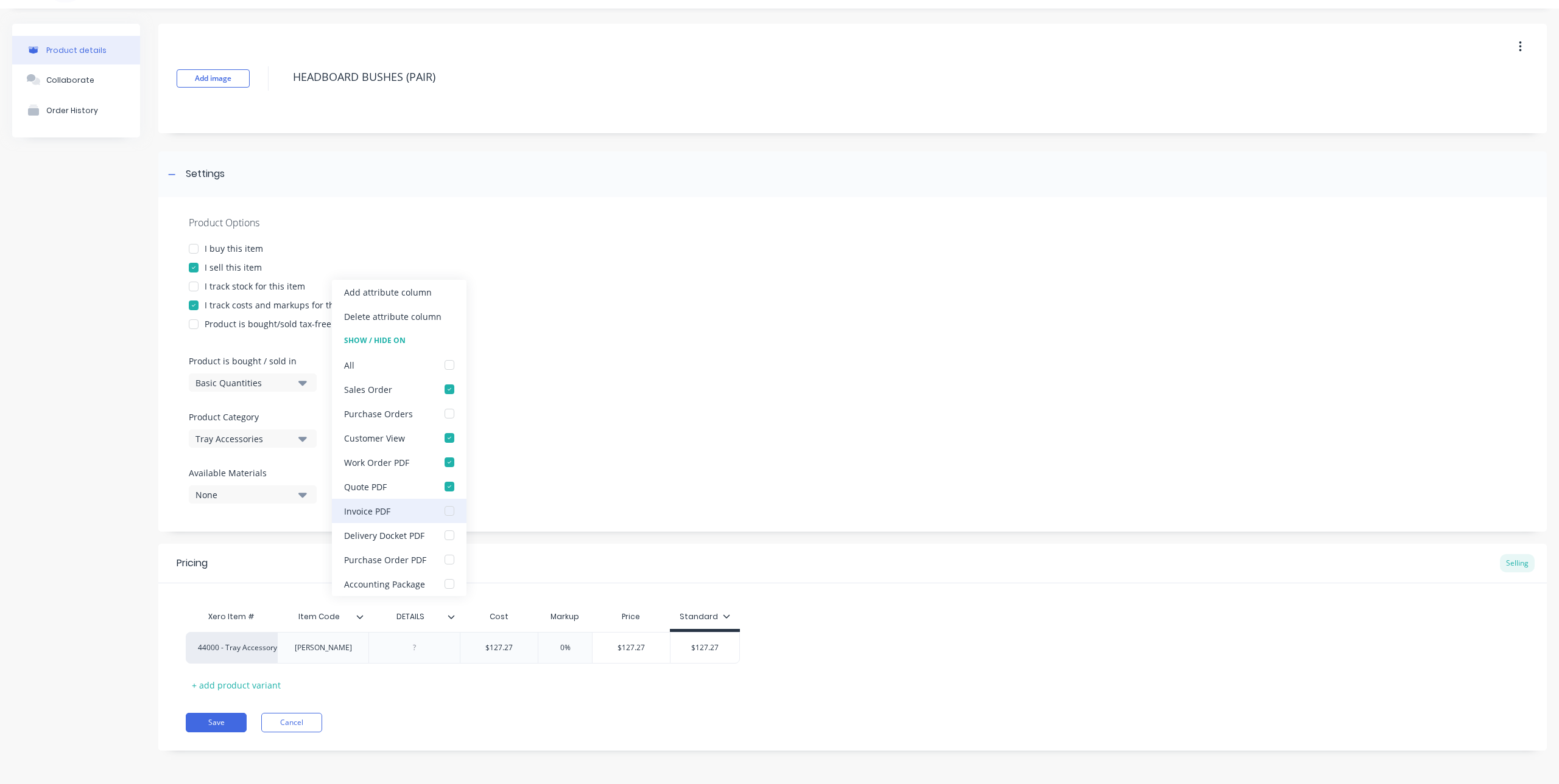
click at [444, 505] on div at bounding box center [449, 511] width 24 height 24
click at [447, 537] on div at bounding box center [449, 535] width 24 height 24
click at [448, 555] on div at bounding box center [449, 559] width 24 height 24
type textarea "x"
click at [421, 644] on div at bounding box center [414, 647] width 61 height 15
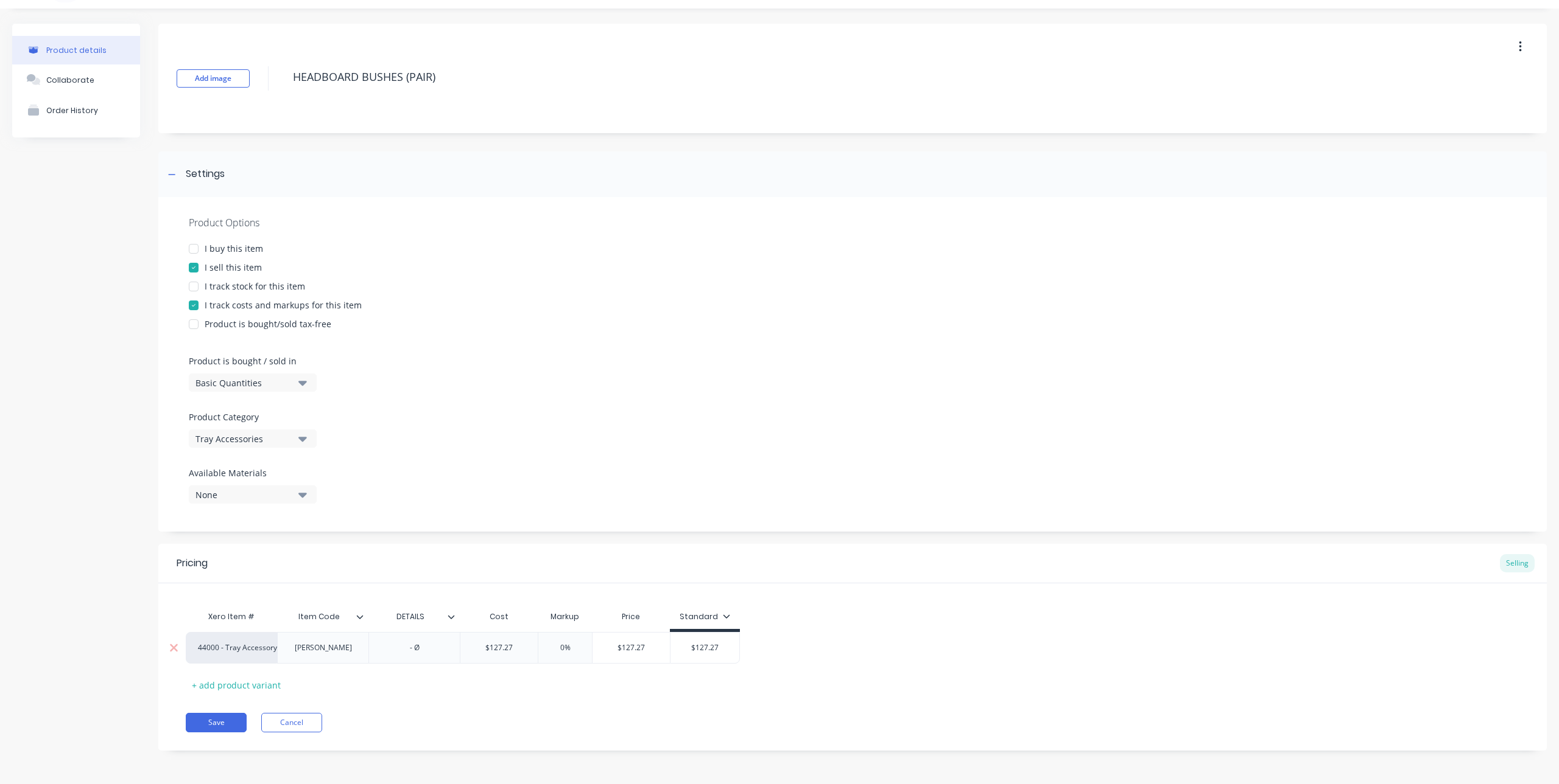
click at [436, 654] on div "- Ø" at bounding box center [414, 647] width 61 height 15
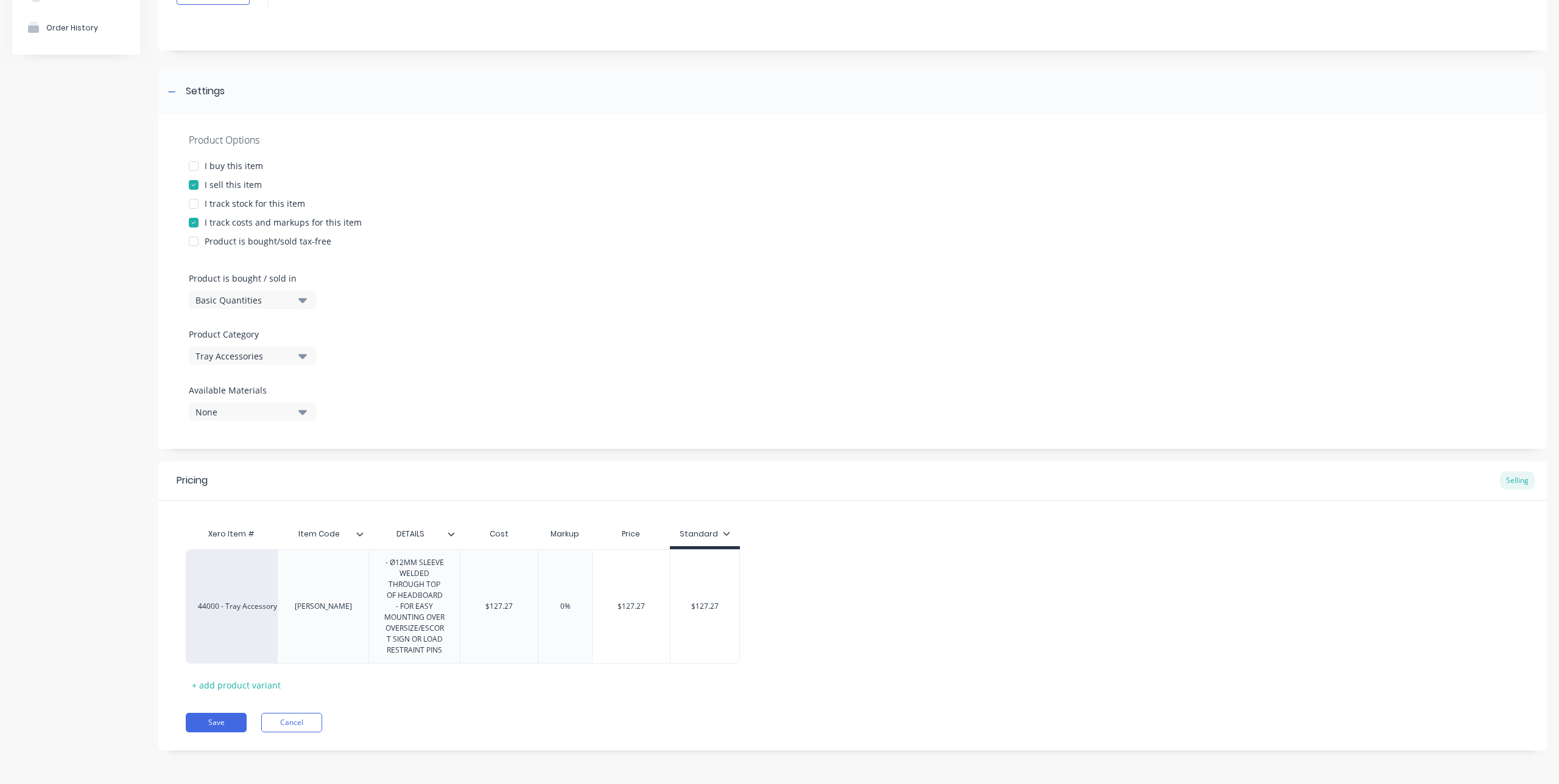
click at [539, 687] on div "Xero Item # Item Code DETAILS Cost Markup Price Standard 44000 - Tray Accessory…" at bounding box center [852, 608] width 1333 height 173
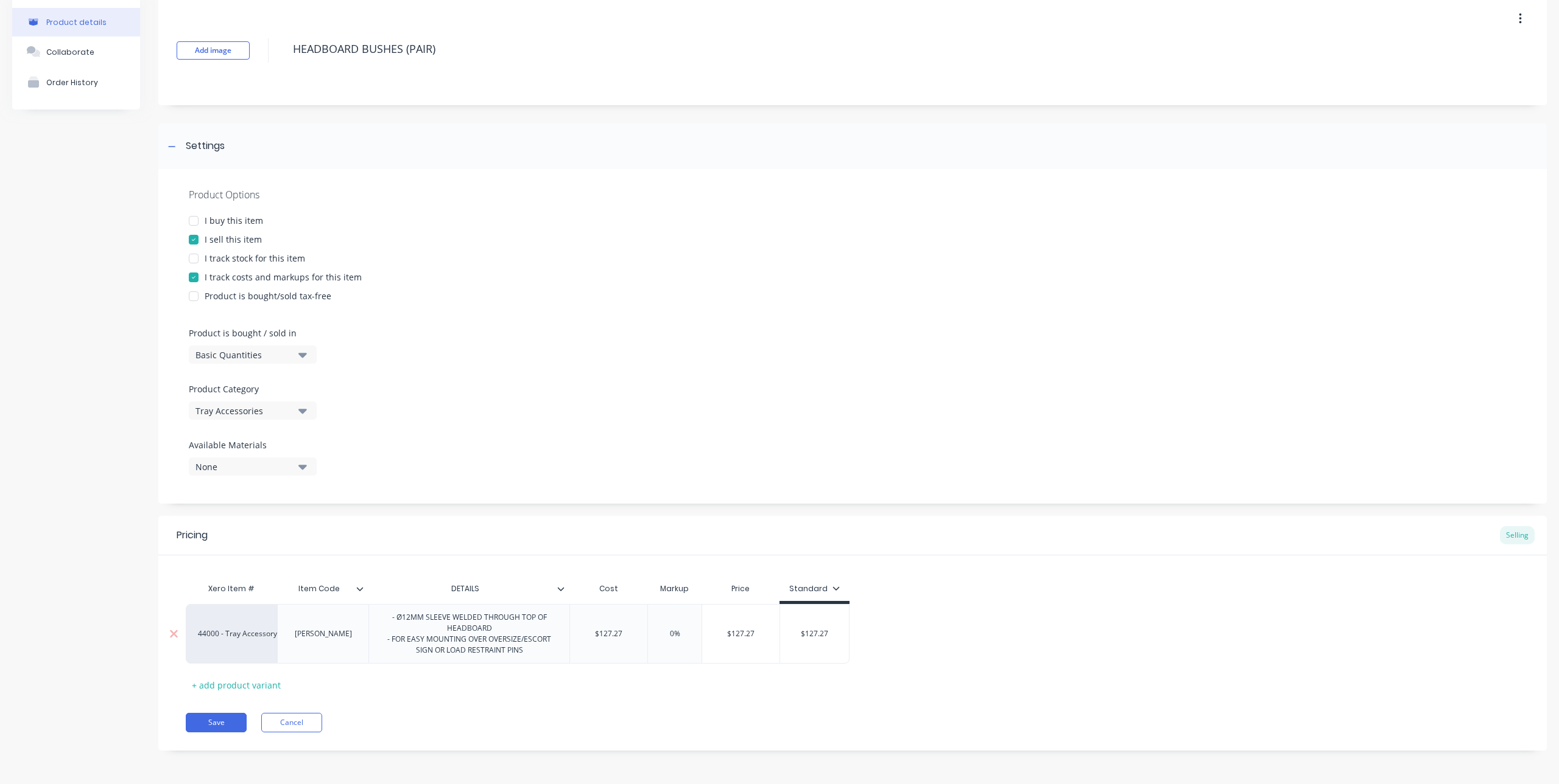
click at [485, 639] on div "- Ø12MM SLEEVE WELDED THROUGH TOP OF HEADBOARD - FOR EASY MOUNTING OVER OVERSIZ…" at bounding box center [469, 634] width 190 height 49
click at [544, 687] on div "Xero Item # Item Code DETAILS Cost Markup Price Standard 44000 - Tray Accessory…" at bounding box center [852, 636] width 1333 height 118
click at [454, 618] on div "- Ø12MM SLEEVE WELDED THROUGH TOP OF HEADBOARD - FOR EASY MOUNTING OF OVERSIZE/…" at bounding box center [469, 634] width 190 height 49
click at [541, 699] on div "Pricing Selling Xero Item # Item Code DETAILS Cost Markup Price Standard 44000 …" at bounding box center [852, 633] width 1388 height 234
click at [217, 724] on button "Save" at bounding box center [216, 723] width 61 height 20
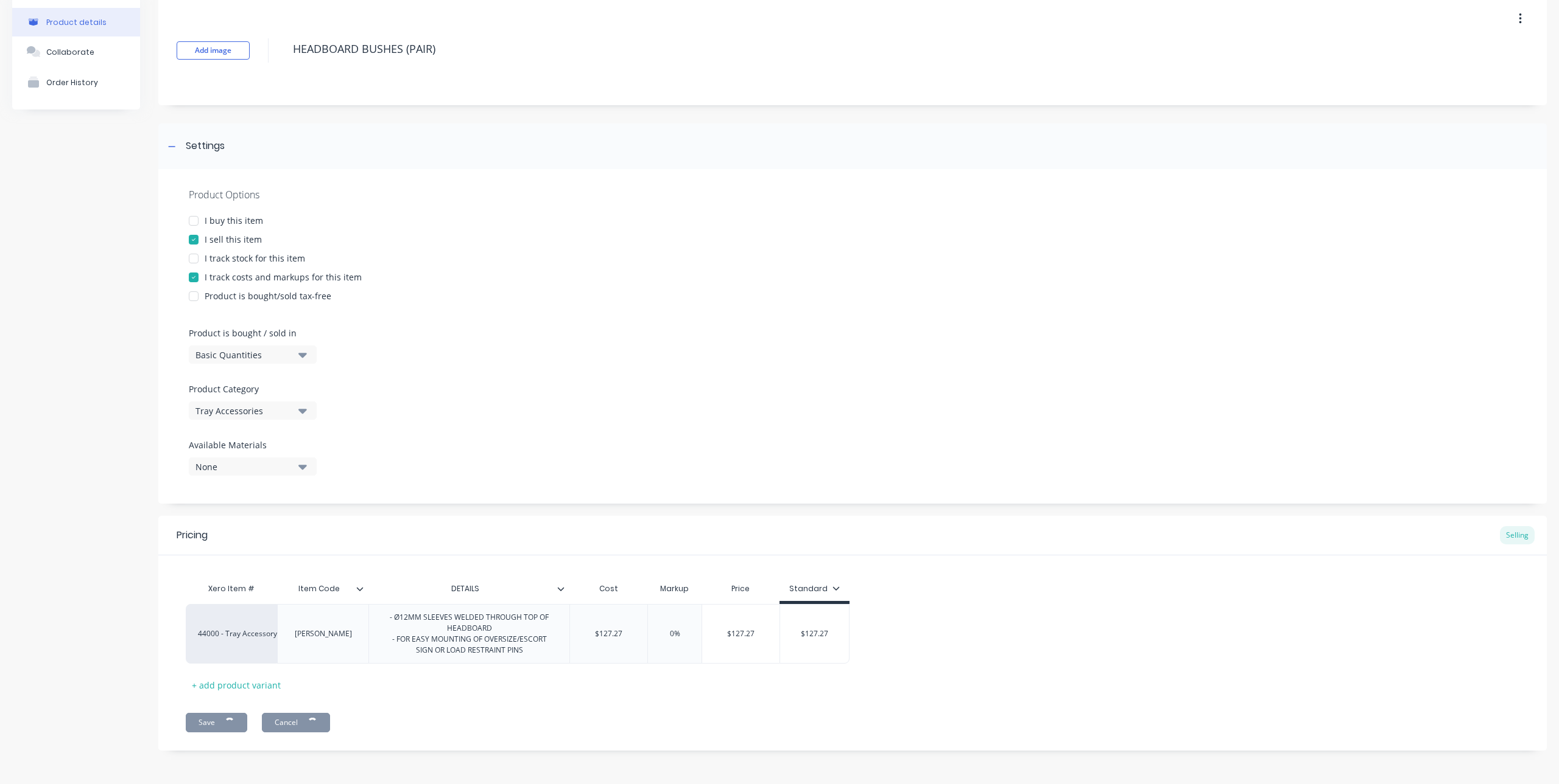
type textarea "x"
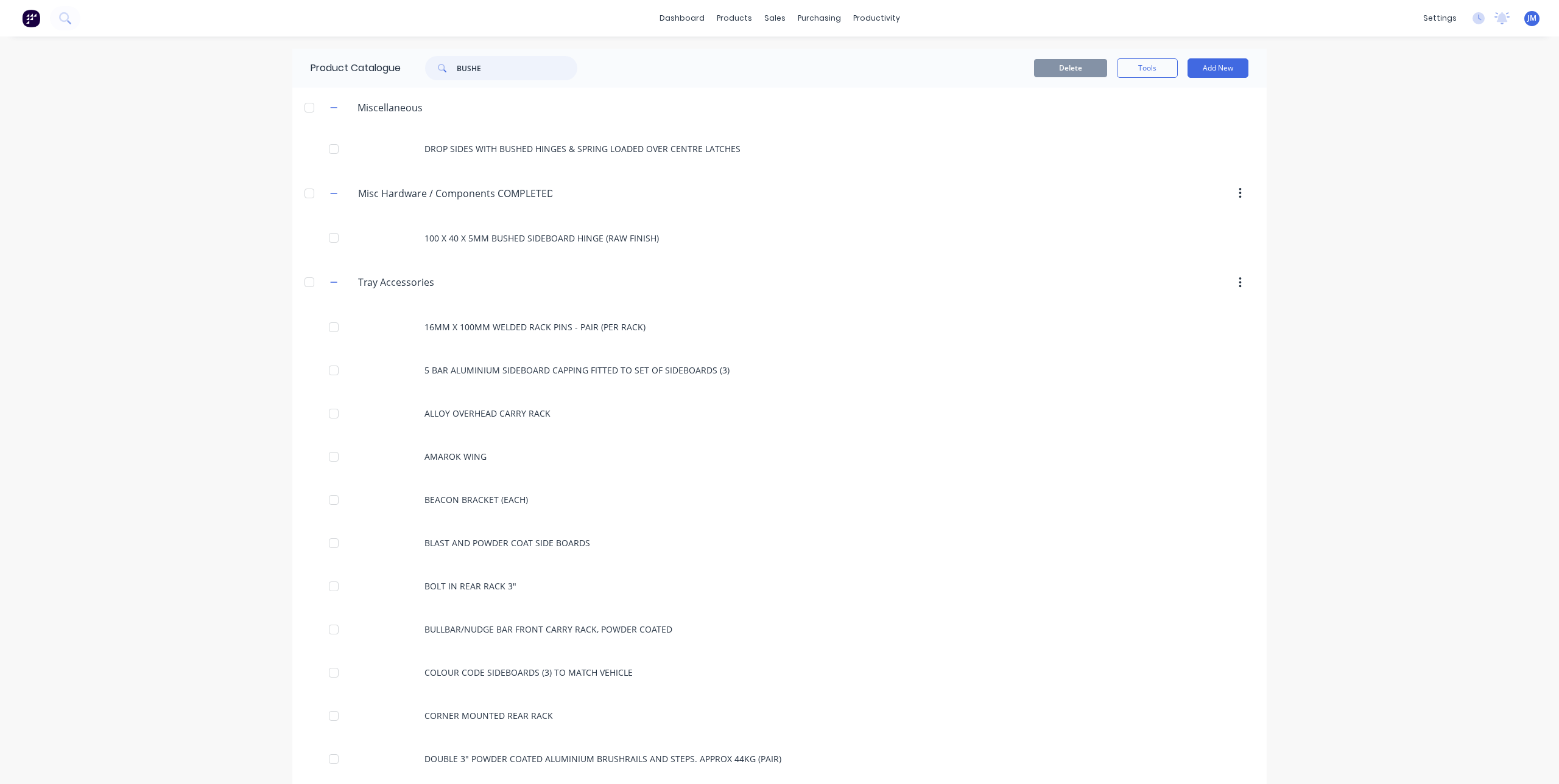
drag, startPoint x: 507, startPoint y: 70, endPoint x: 360, endPoint y: 56, distance: 147.7
click at [360, 56] on div "Product Catalogue BUSHE" at bounding box center [450, 68] width 315 height 39
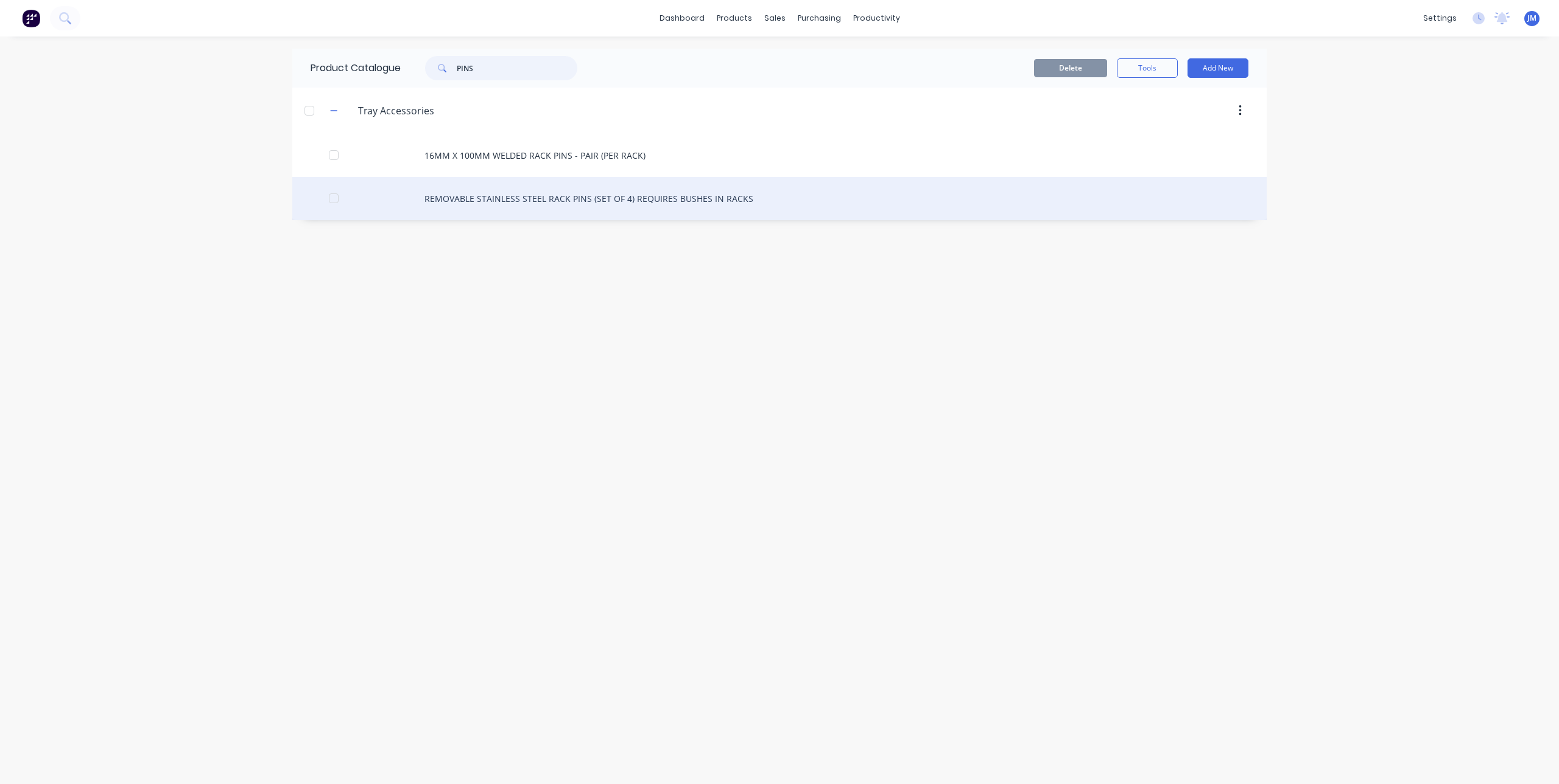
type input "PINS"
click at [486, 198] on div "REMOVABLE STAINLESS STEEL RACK PINS (SET OF 4) REQUIRES BUSHES IN RACKS" at bounding box center [779, 199] width 974 height 43
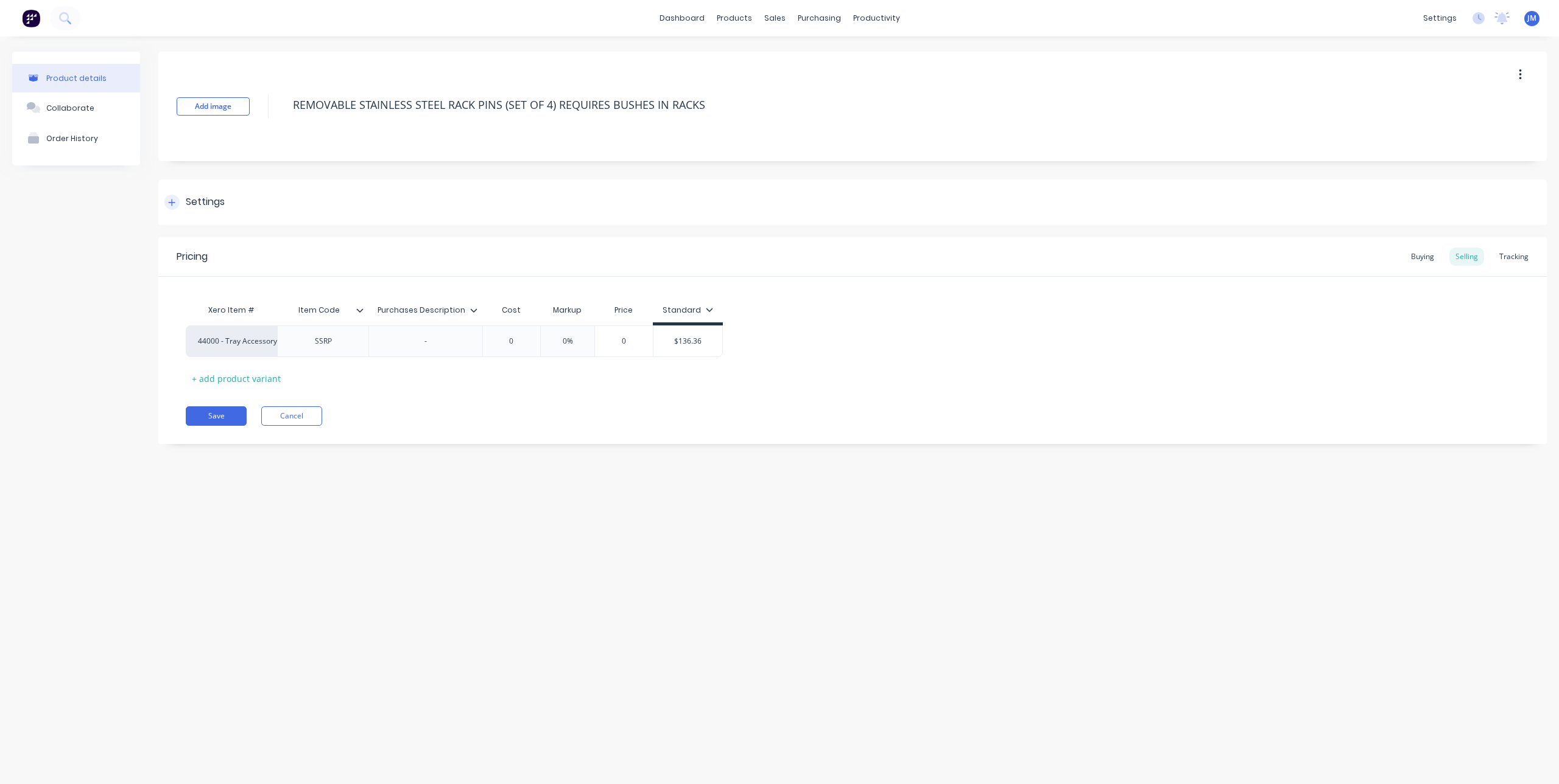
click at [174, 196] on div at bounding box center [171, 202] width 15 height 15
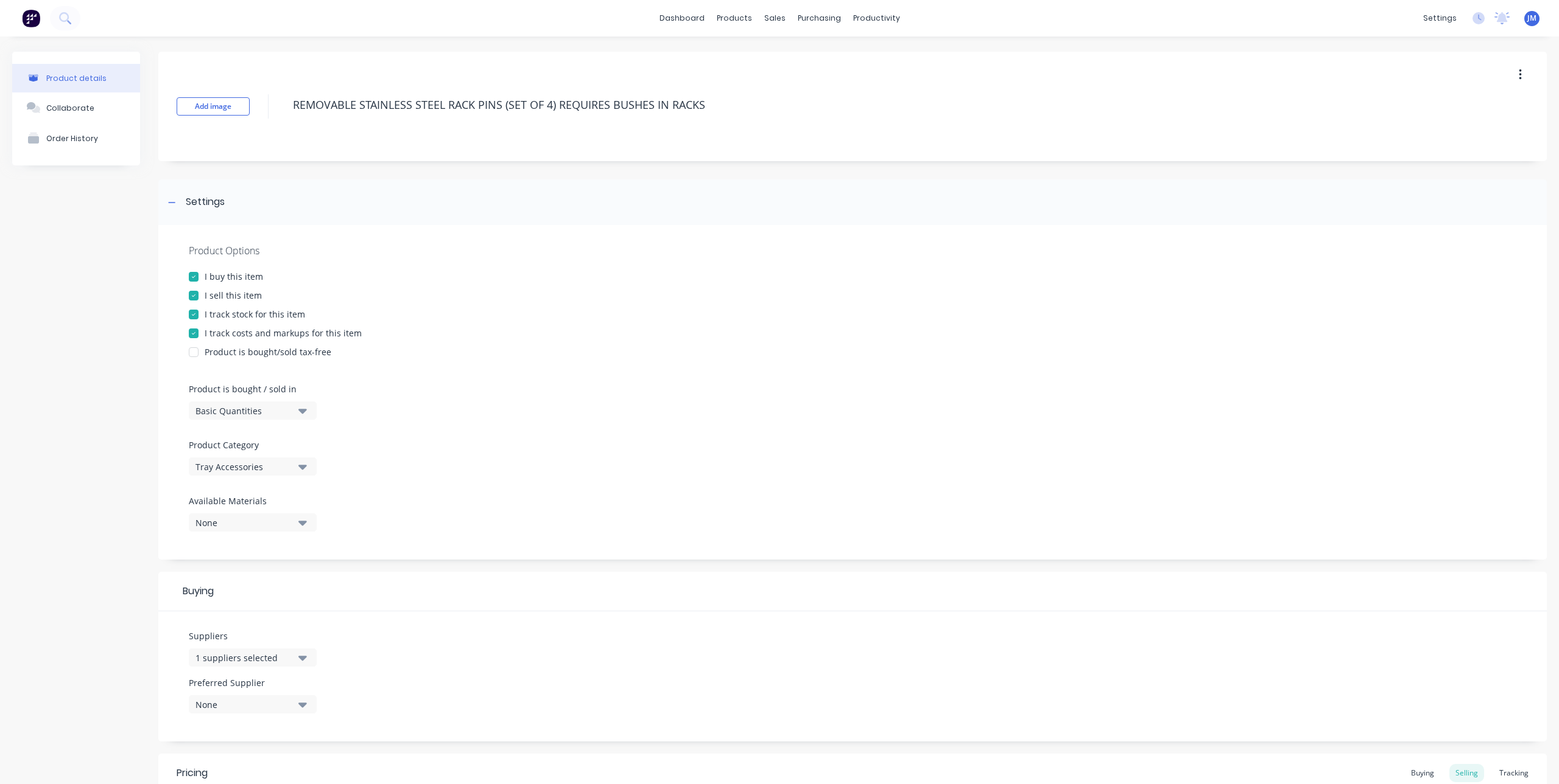
click at [191, 275] on div at bounding box center [193, 276] width 24 height 24
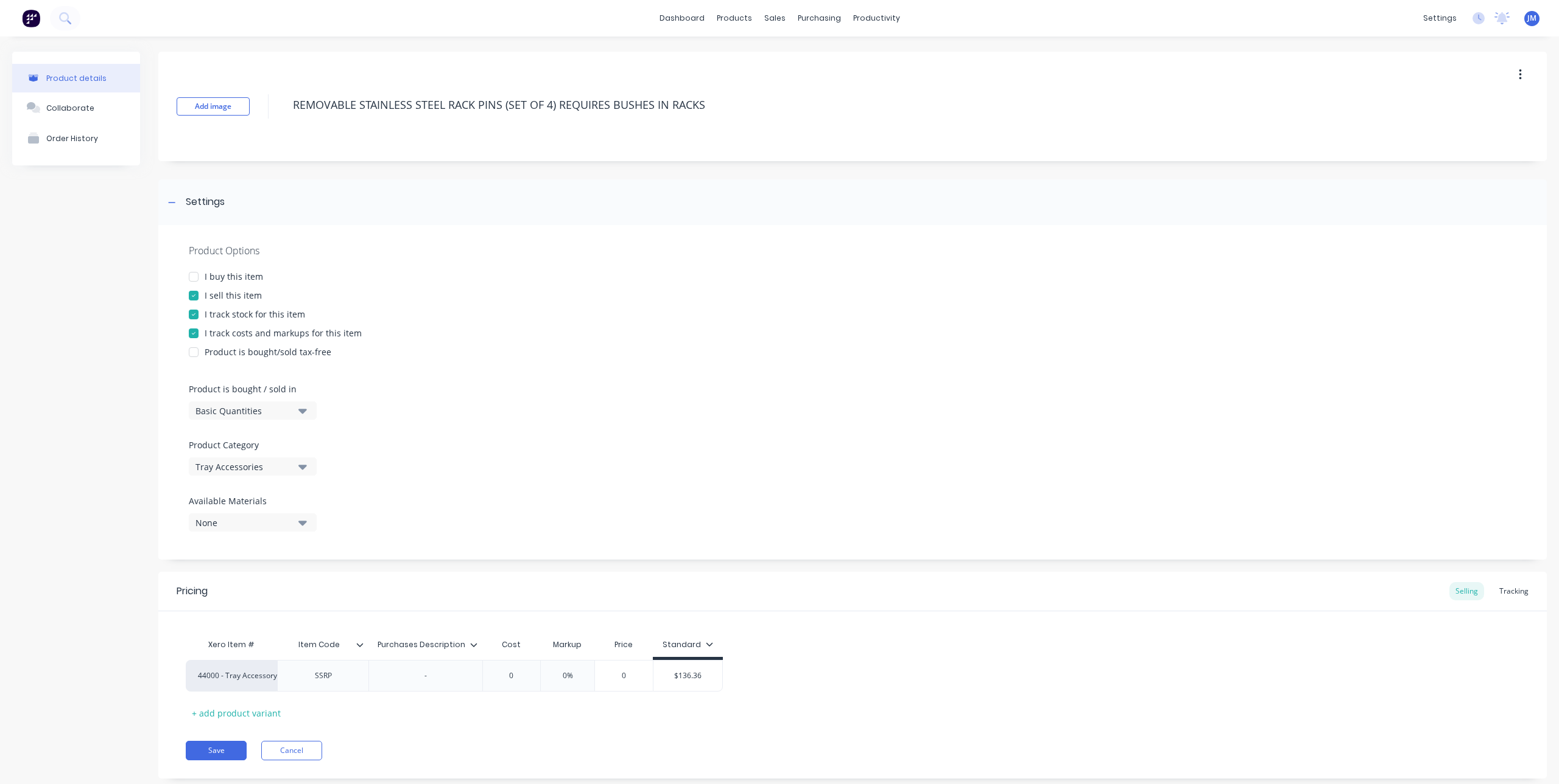
click at [196, 312] on div at bounding box center [193, 314] width 24 height 24
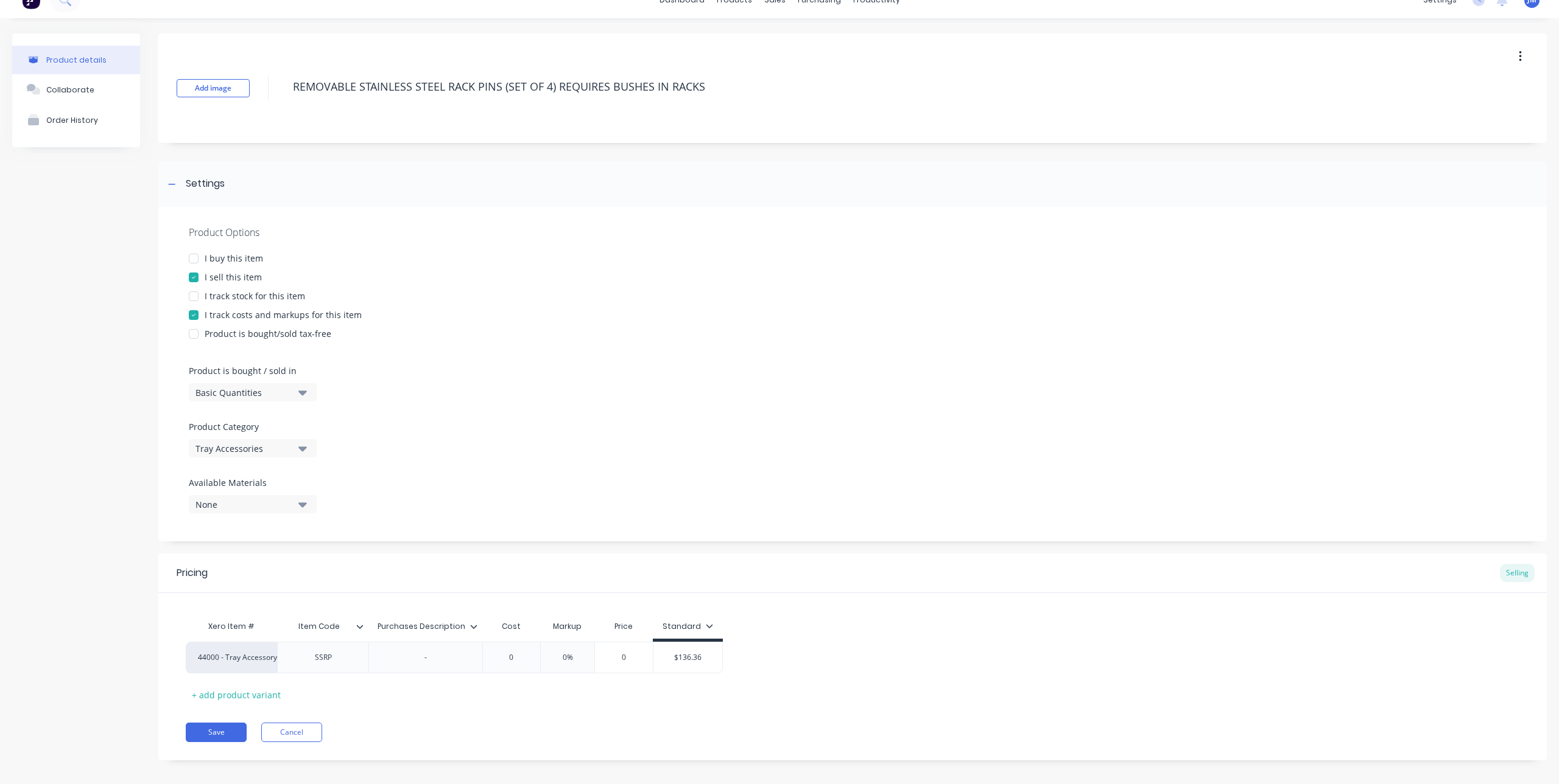
scroll to position [28, 0]
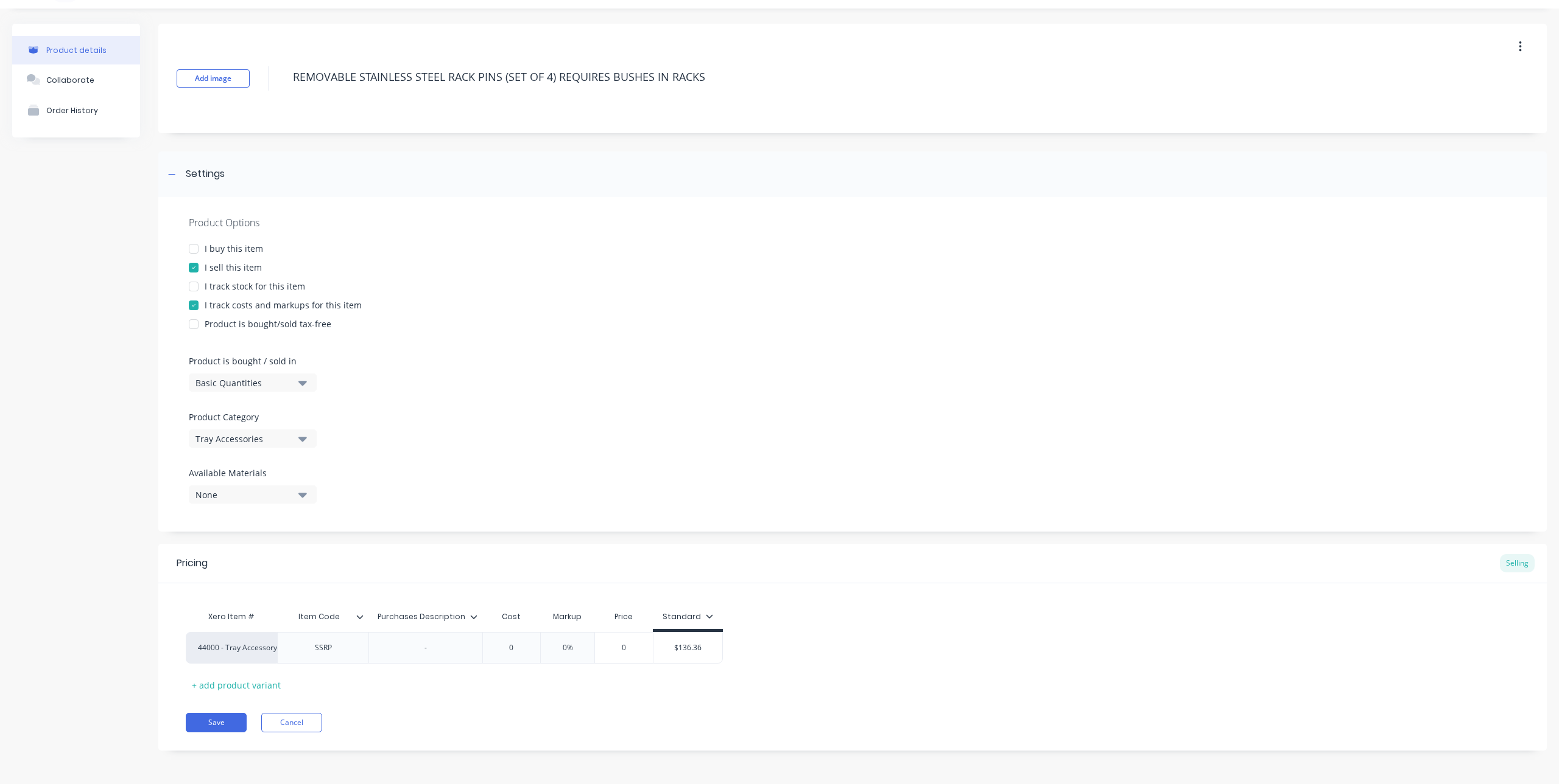
click at [473, 615] on icon at bounding box center [474, 617] width 7 height 7
click at [438, 617] on input "Purchases Description" at bounding box center [422, 617] width 107 height 11
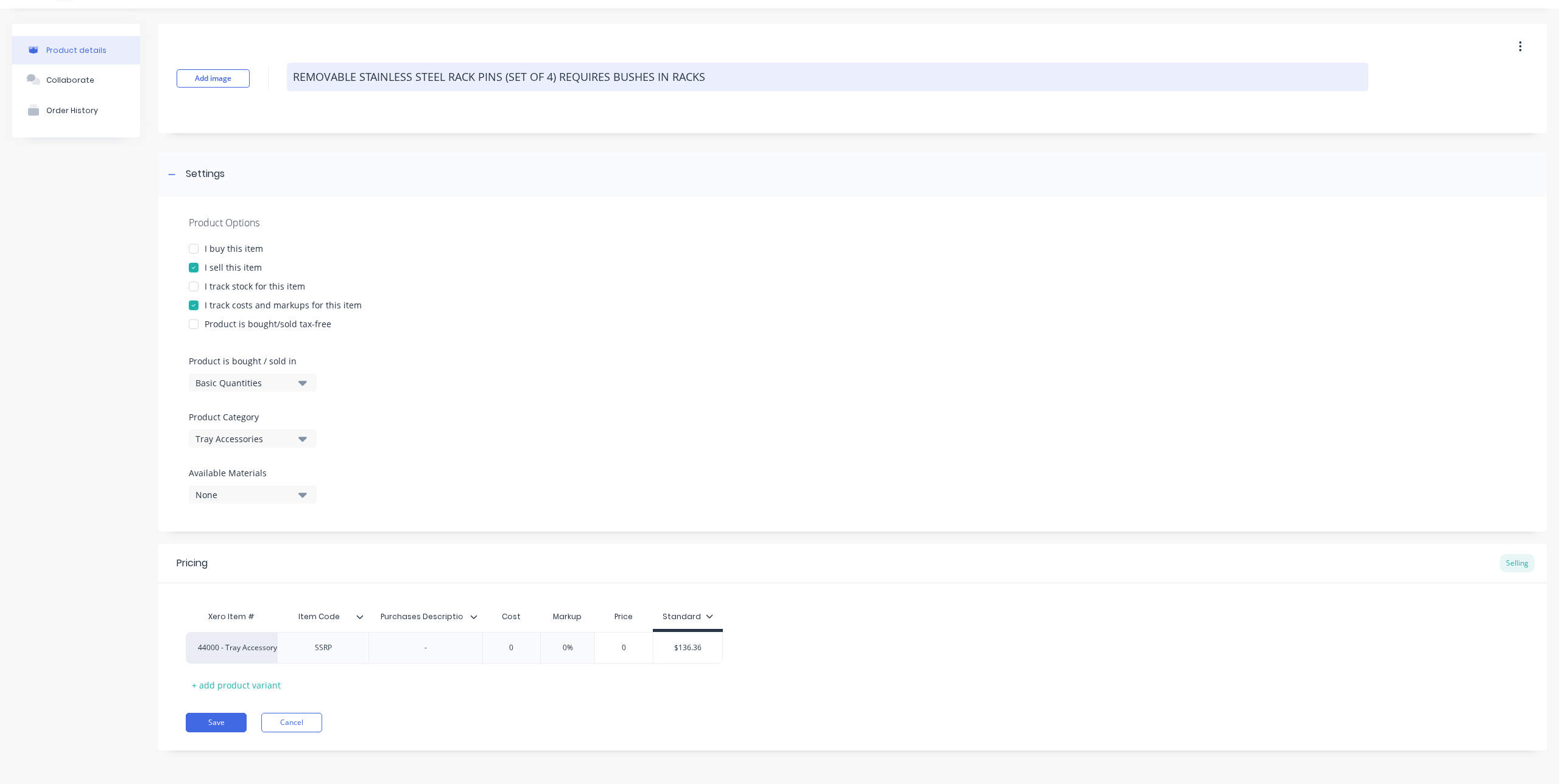
click at [339, 79] on textarea "REMOVABLE STAINLESS STEEL RACK PINS (SET OF 4) REQUIRES BUSHES IN RACKS" at bounding box center [828, 77] width 1082 height 29
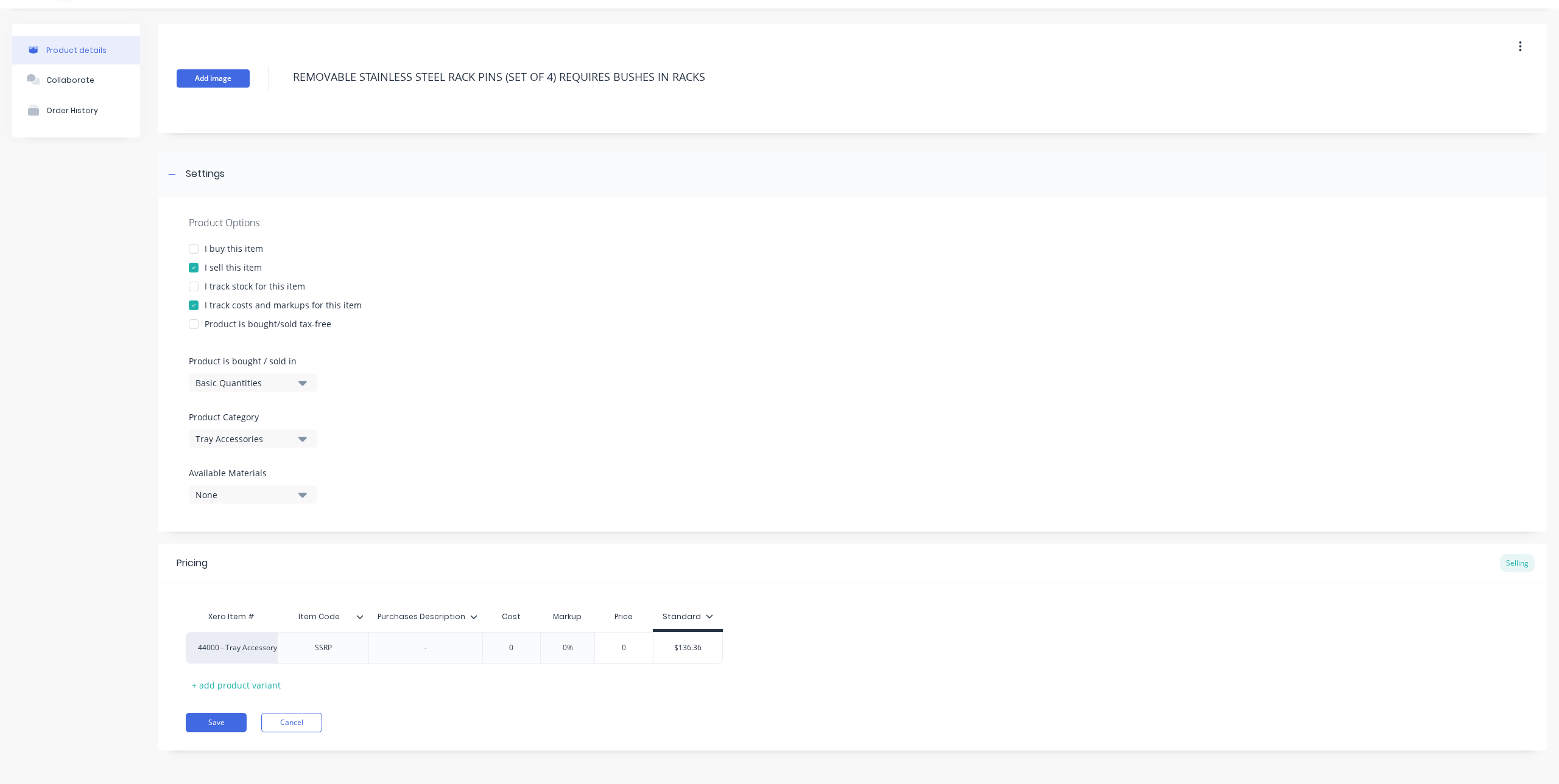
drag, startPoint x: 359, startPoint y: 77, endPoint x: 233, endPoint y: 77, distance: 126.0
click at [233, 77] on div "Add image REMOVABLE STAINLESS STEEL RACK PINS (SET OF 4) REQUIRES BUSHES IN RAC…" at bounding box center [852, 78] width 1388 height 110
type textarea "x"
type textarea "STAINLESS STEEL RACK PINS (SET OF 4) REQUIRES BUSHES IN RACKS"
drag, startPoint x: 438, startPoint y: 77, endPoint x: 649, endPoint y: 101, distance: 212.4
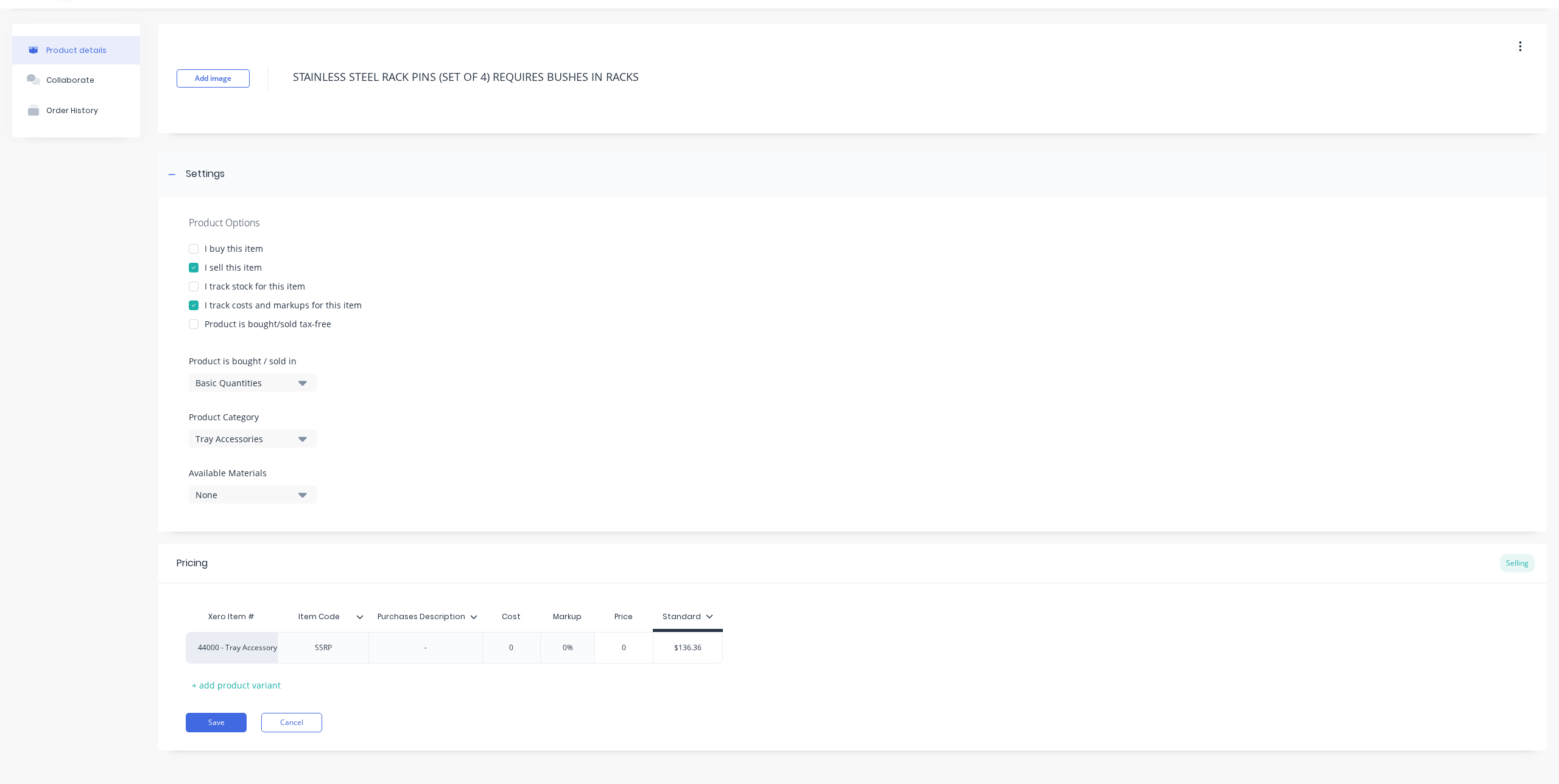
click at [649, 101] on div "Add image STAINLESS STEEL RACK PINS (SET OF 4) REQUIRES BUSHES IN RACKS" at bounding box center [852, 78] width 1388 height 110
type textarea "x"
type textarea "STAINLESS STEEL RACK PINS"
type textarea "x"
type textarea "STAINLESS STEEL RACK PIN"
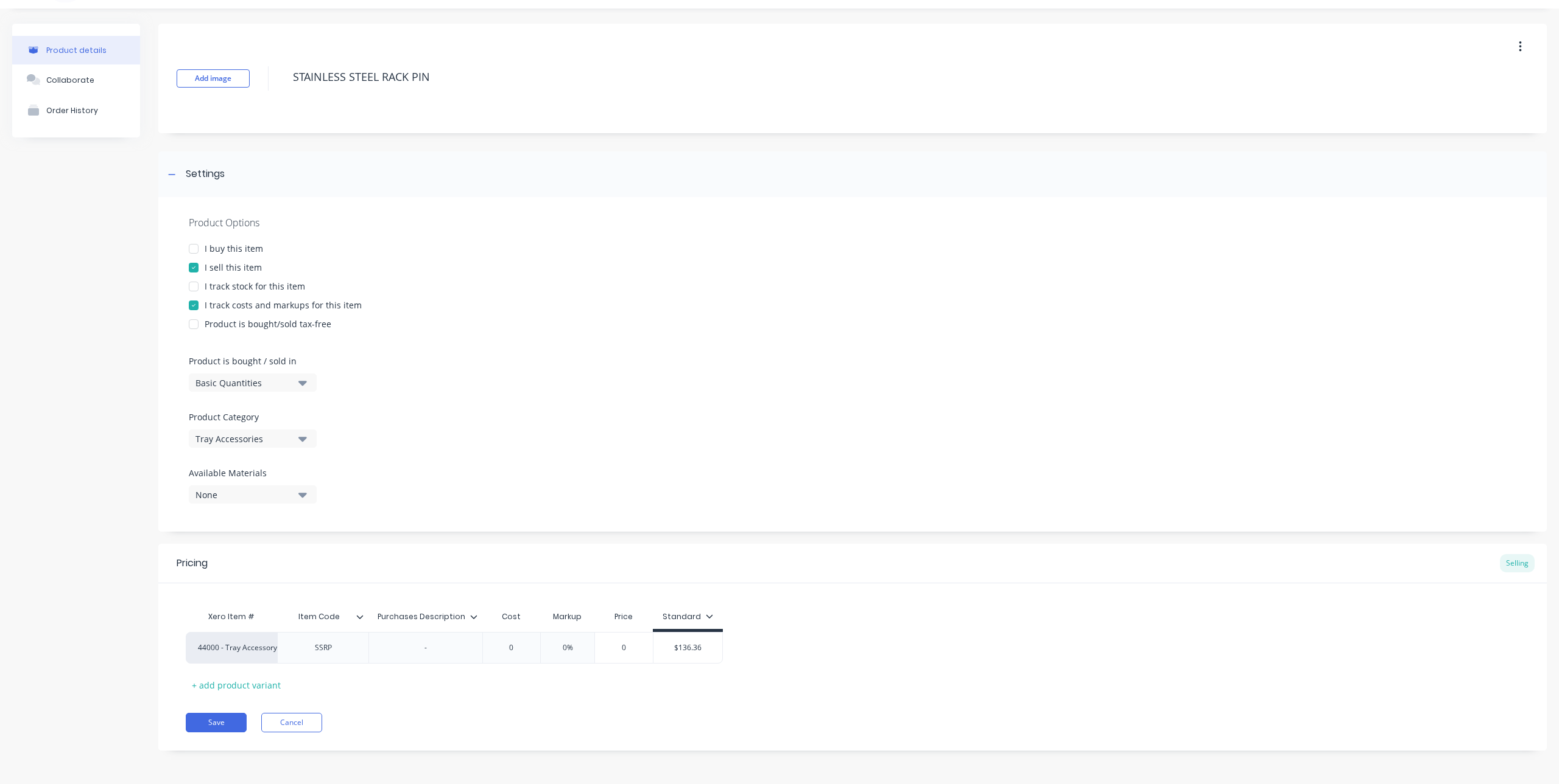
type textarea "x"
type textarea "STAINLESS STEEL RACK PI"
type textarea "x"
type textarea "STAINLESS STEEL RACK P"
type textarea "x"
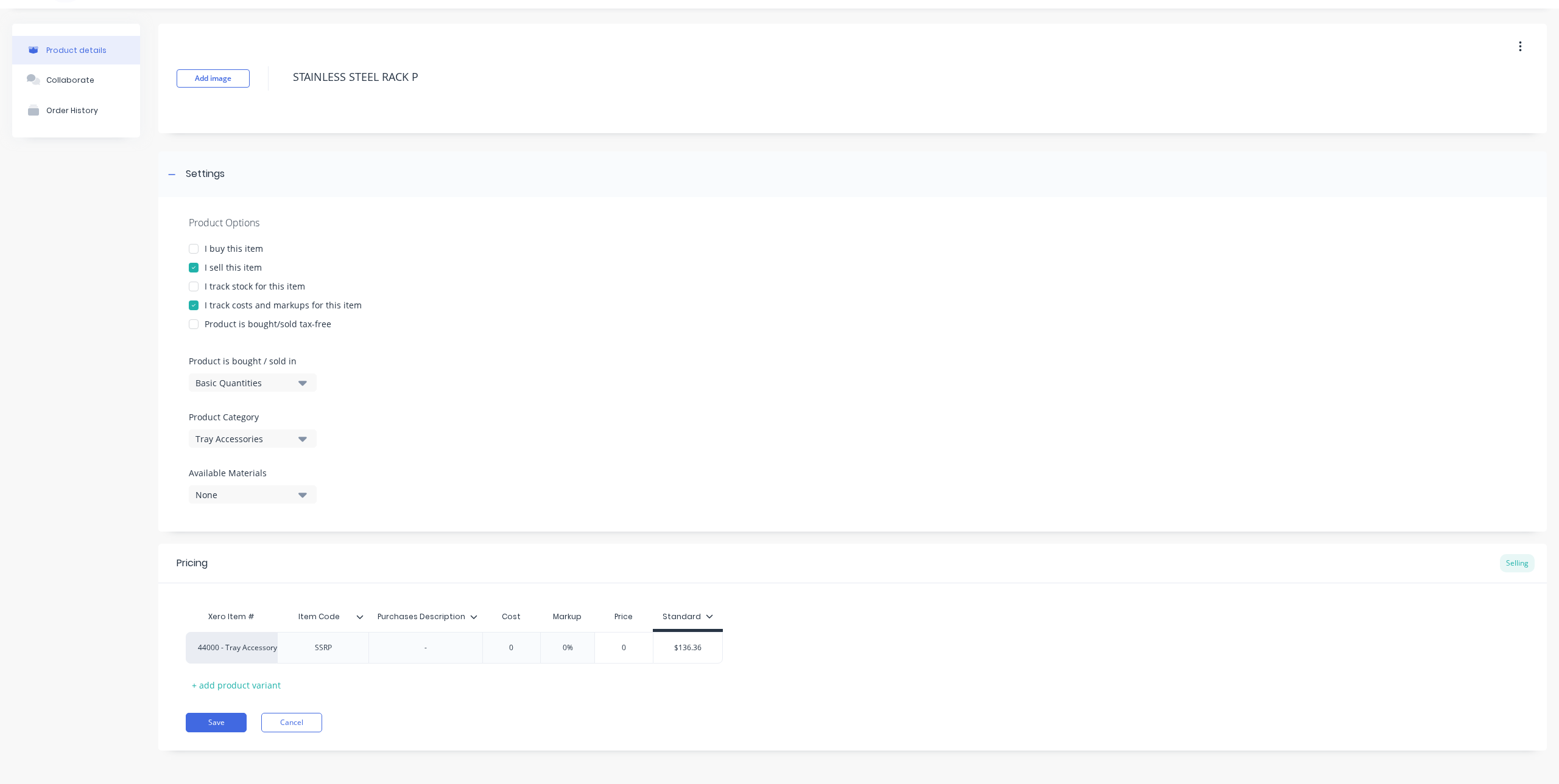
type textarea "STAINLESS STEEL RACK"
type textarea "x"
type textarea "STAINLESS STEEL RACK"
type textarea "x"
type textarea "STAINLESS STEEL RAC"
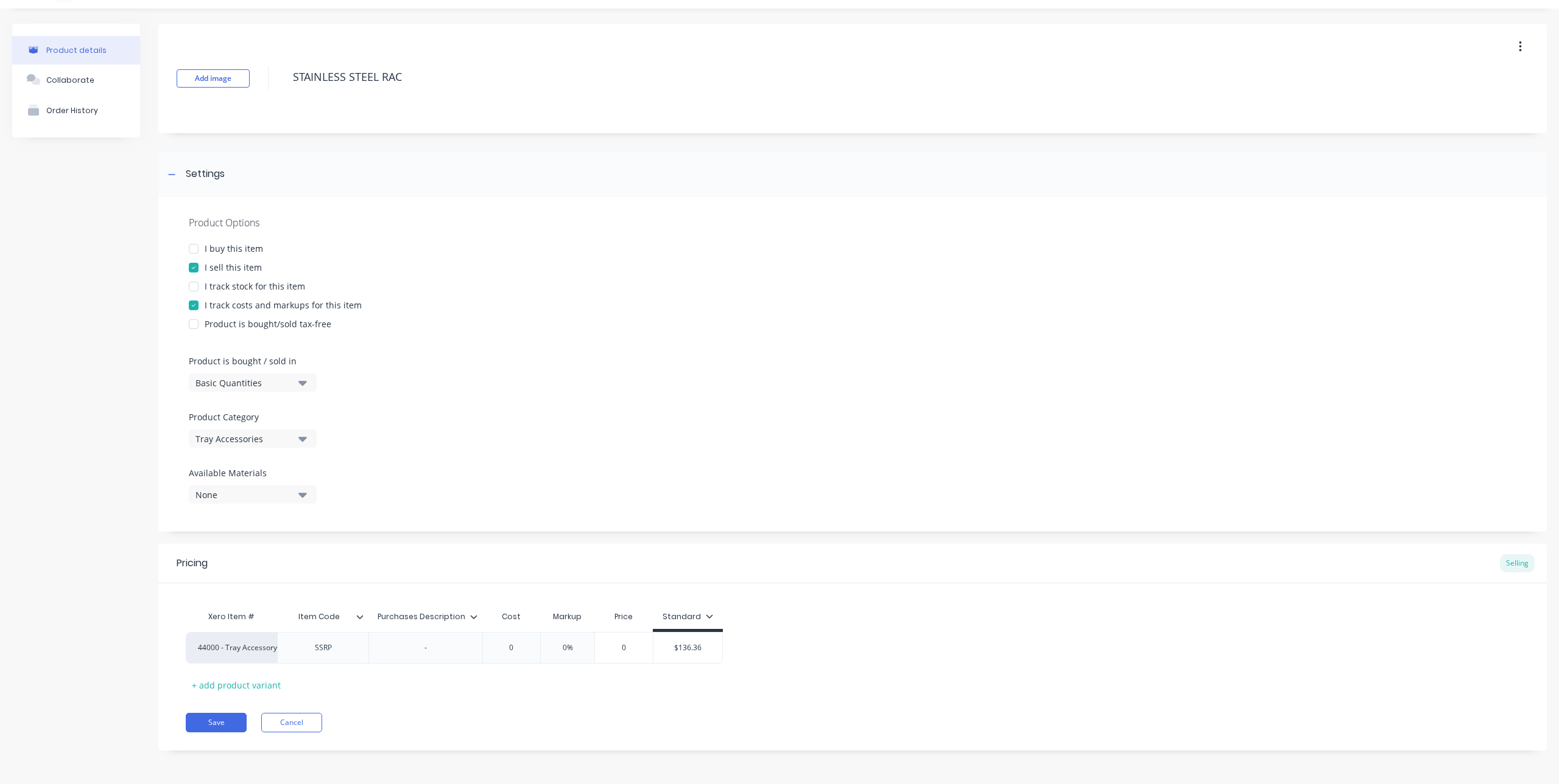
type textarea "x"
type textarea "STAINLESS STEEL RA"
type textarea "x"
type textarea "STAINLESS STEEL R"
type textarea "x"
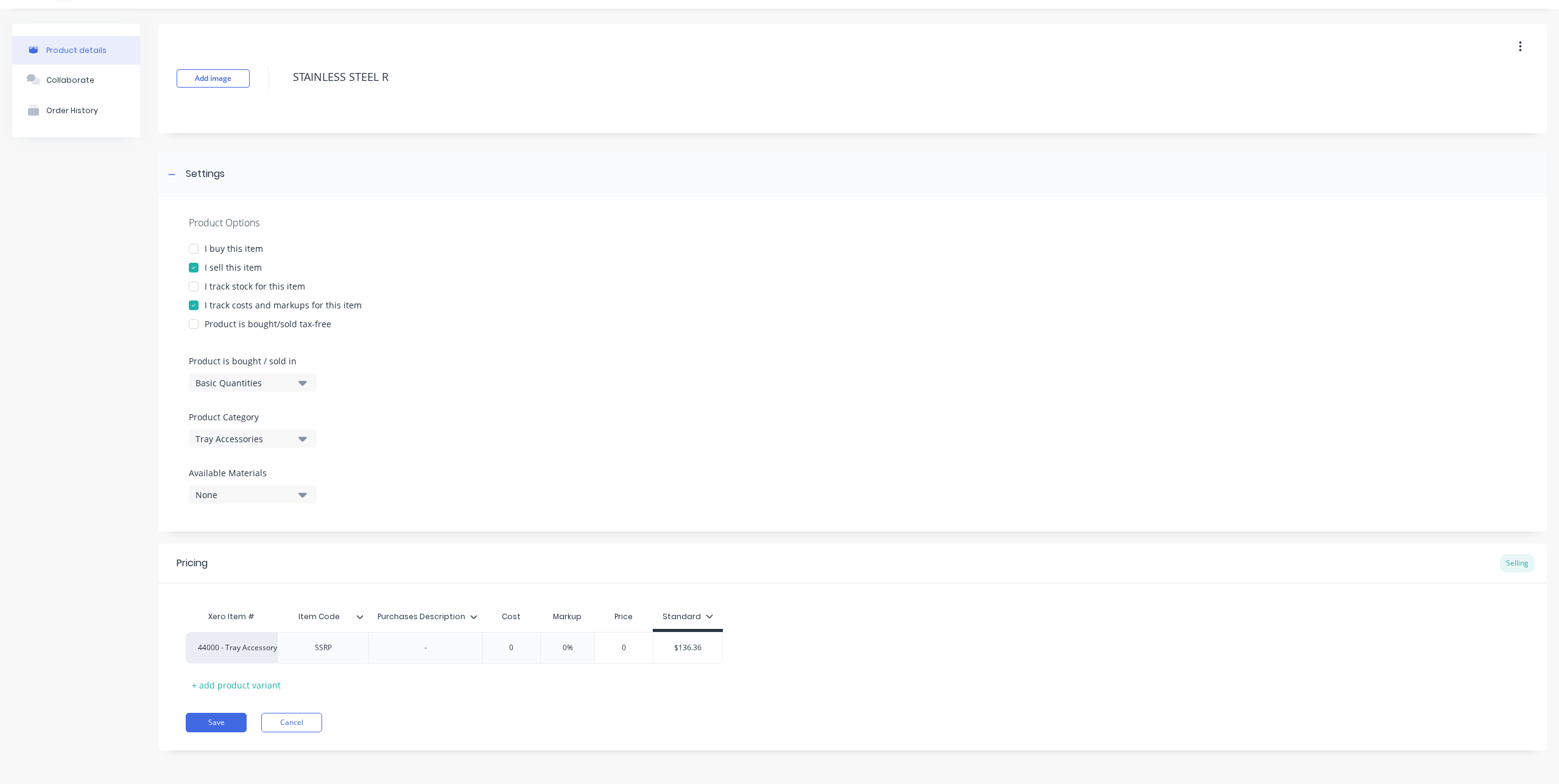
type textarea "STAINLESS STEEL"
type textarea "x"
type textarea "STAINLESS STEEL"
type textarea "x"
type textarea "STAINLESS STEEL"
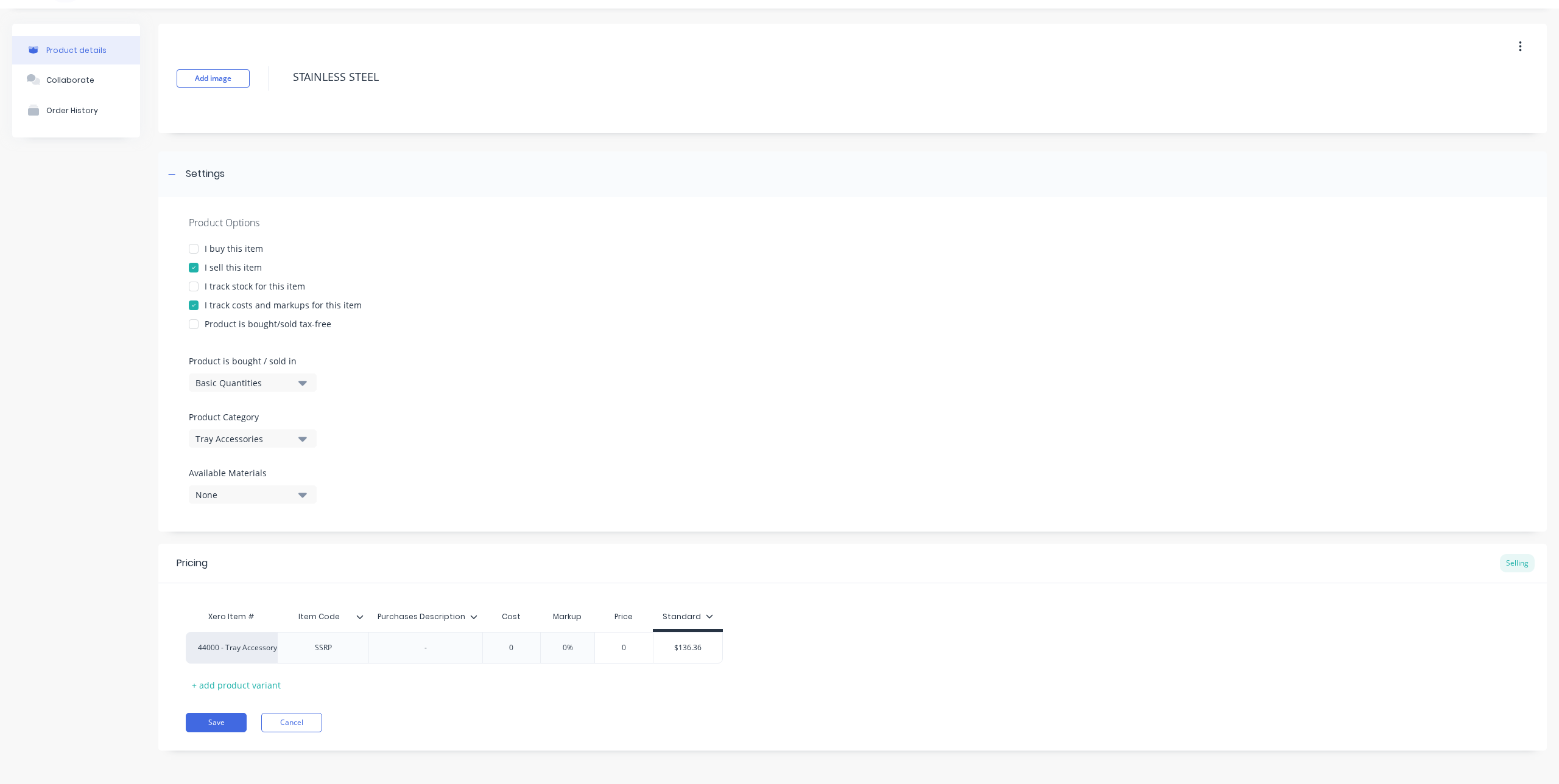
type textarea "x"
type textarea "STAINLESS STEEL L"
type textarea "x"
type textarea "STAINLESS STEEL LO"
type textarea "x"
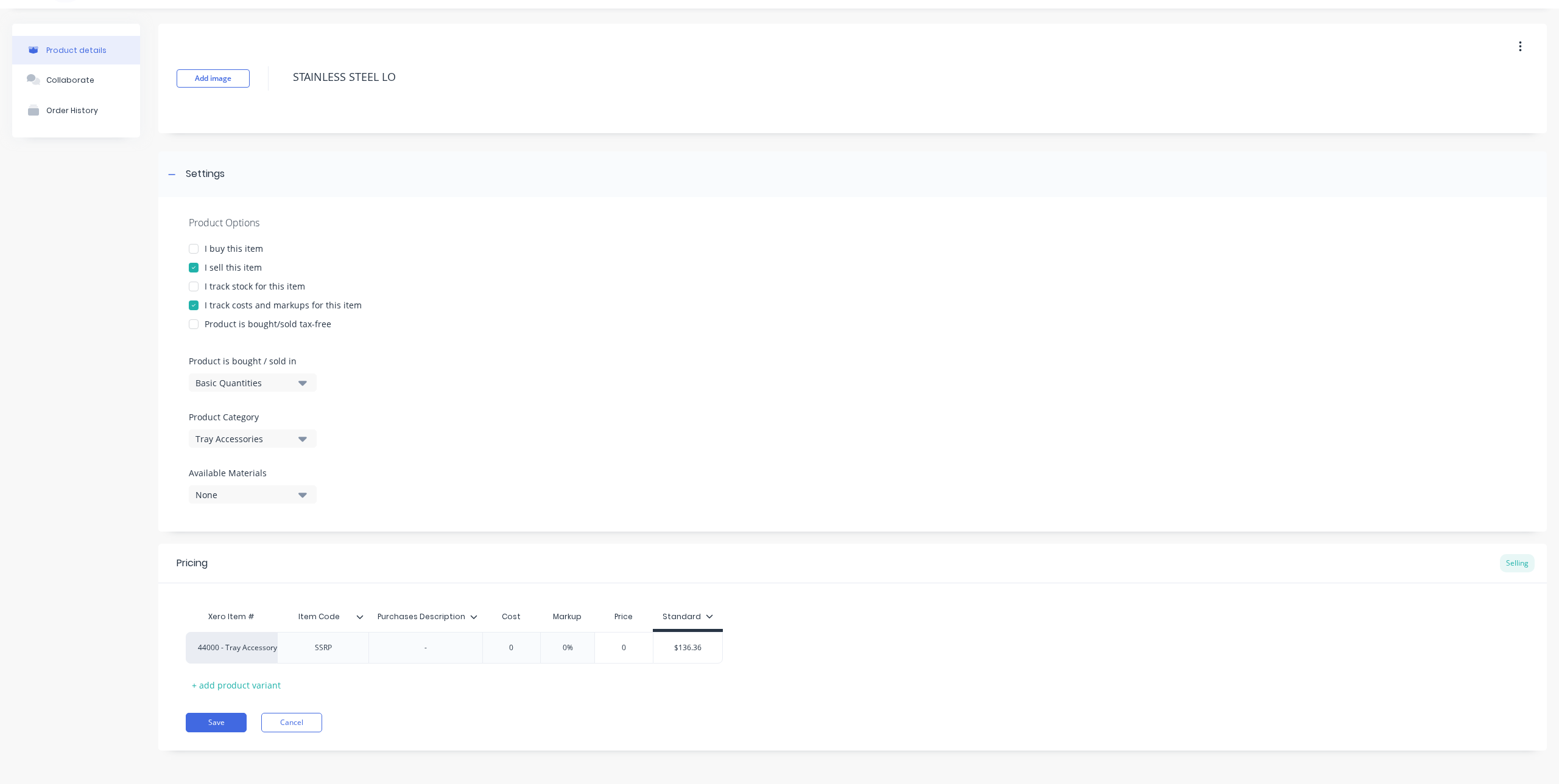
type textarea "STAINLESS STEEL LOA"
type textarea "x"
type textarea "STAINLESS STEEL LOAD"
type textarea "x"
type textarea "STAINLESS STEEL LOAD"
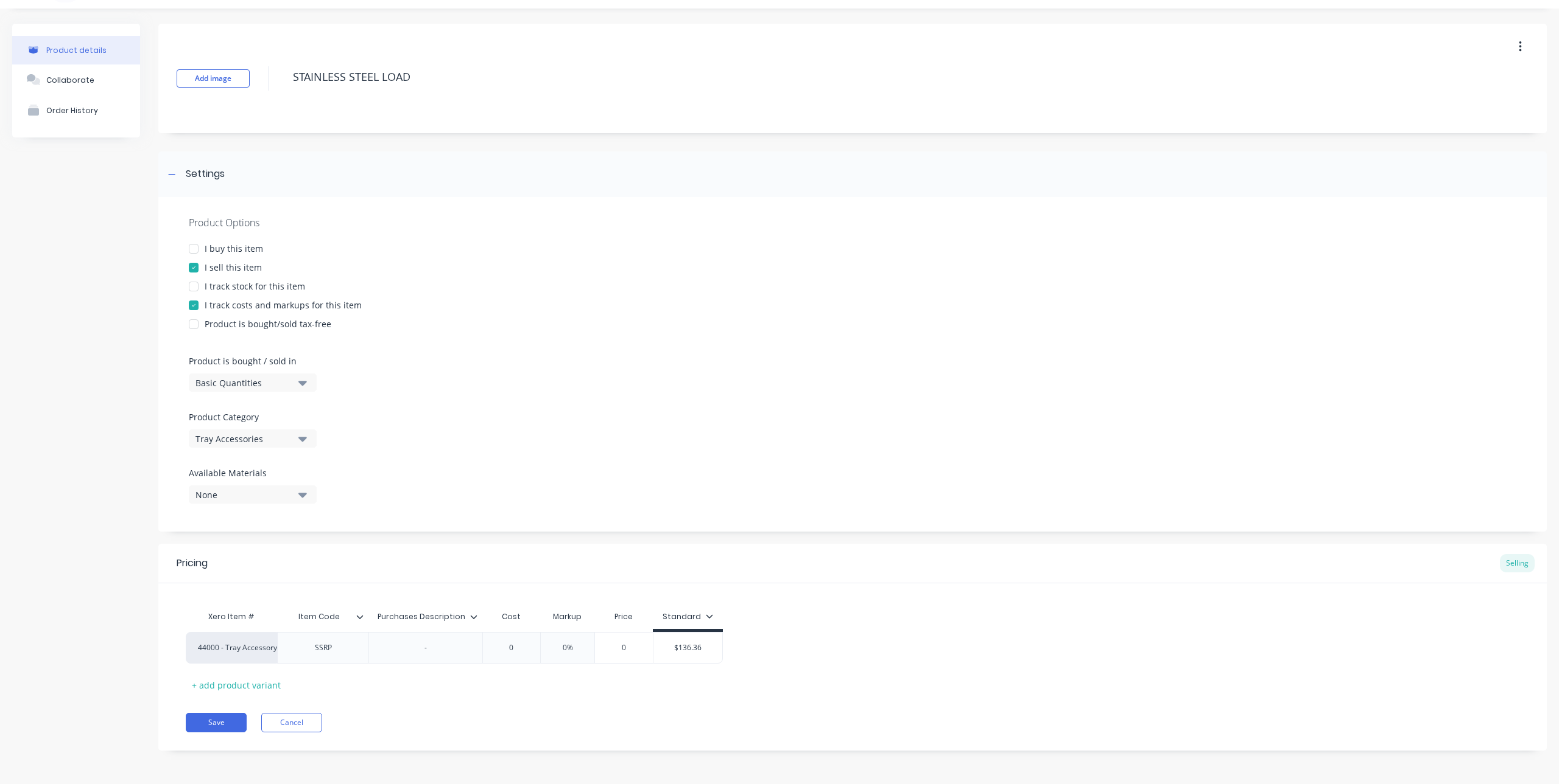
type textarea "x"
type textarea "STAINLESS STEEL LOAD R"
type textarea "x"
type textarea "STAINLESS STEEL LOAD RE"
type textarea "x"
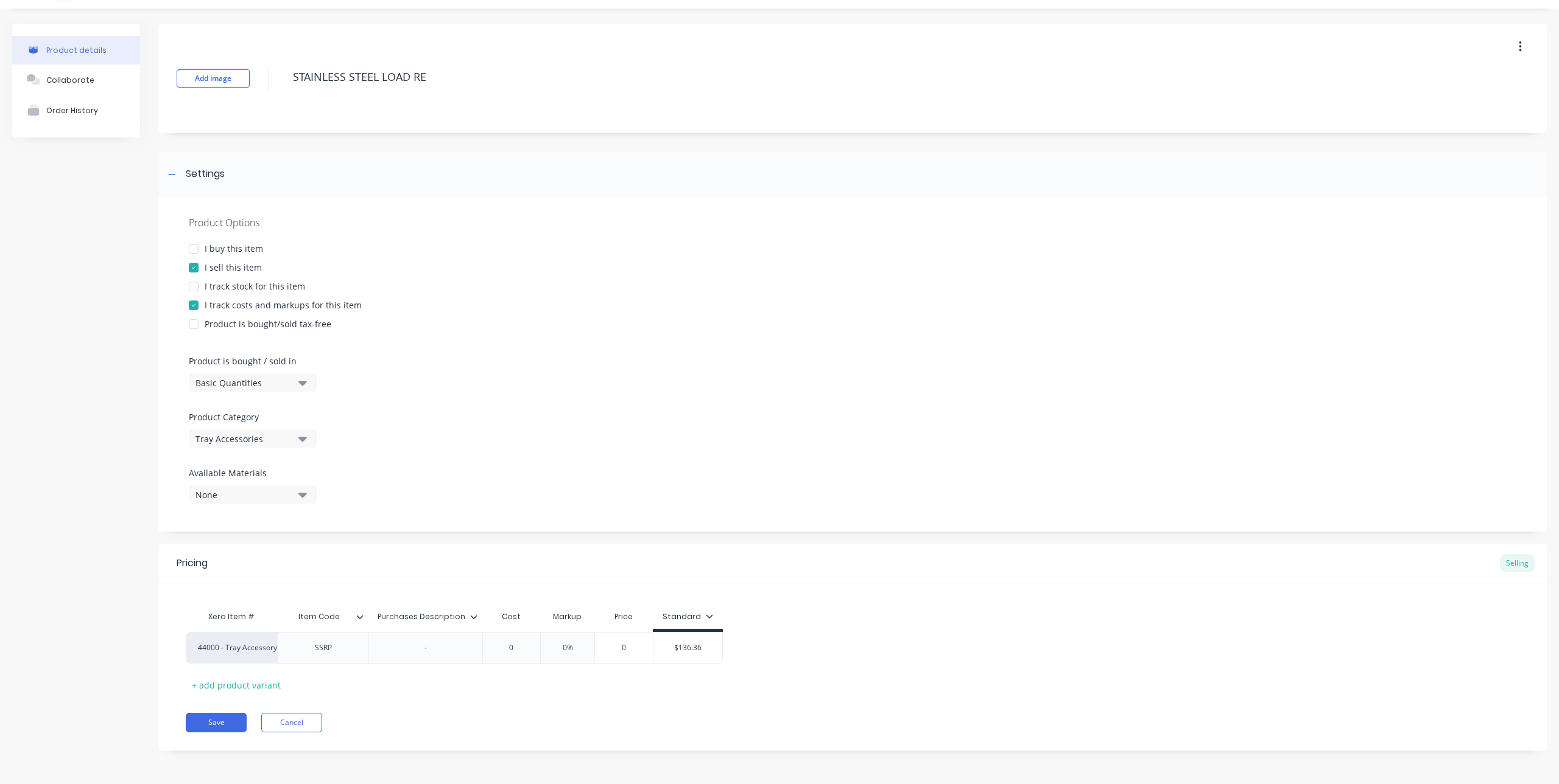
type textarea "STAINLESS STEEL LOAD RES"
type textarea "x"
type textarea "STAINLESS STEEL LOAD REST"
type textarea "x"
type textarea "STAINLESS STEEL LOAD RESTR"
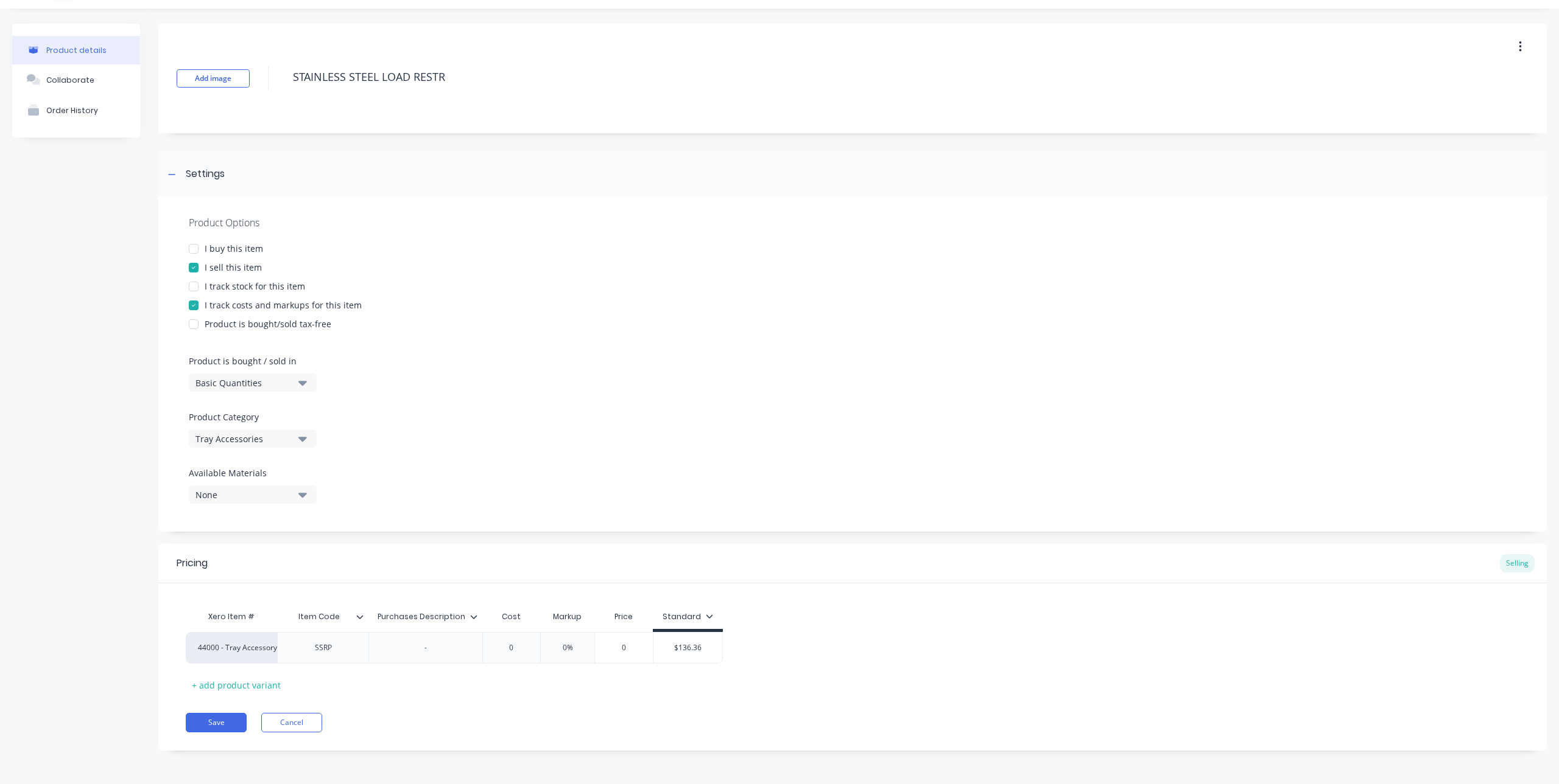
type textarea "x"
type textarea "STAINLESS STEEL LOAD RESTRA"
type textarea "x"
type textarea "STAINLESS STEEL LOAD RESTRAI"
type textarea "x"
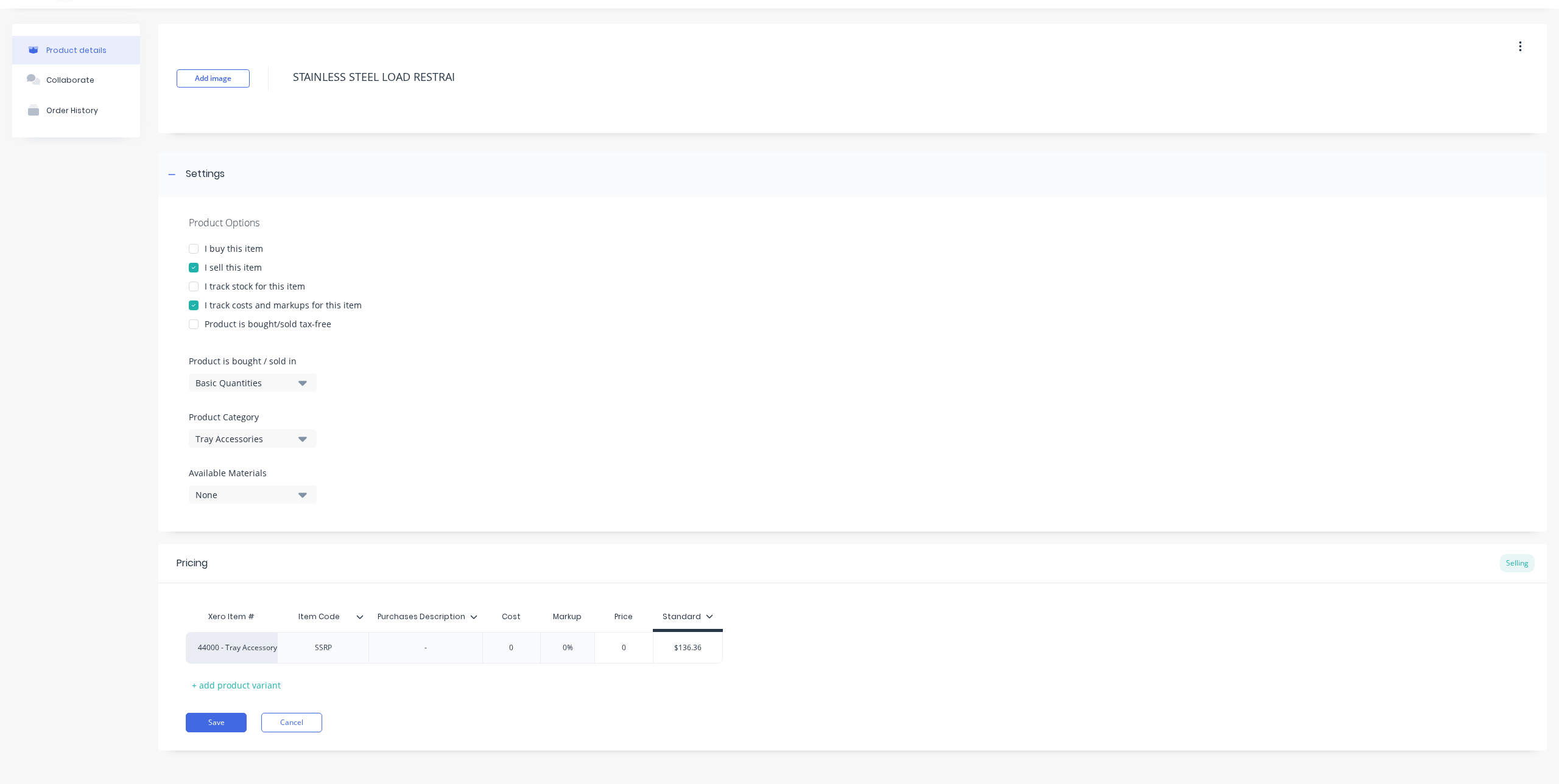
type textarea "STAINLESS STEEL LOAD RESTRAIN"
type textarea "x"
type textarea "STAINLESS STEEL LOAD RESTRAINT"
type textarea "x"
type textarea "STAINLESS STEEL LOAD RESTRAINT"
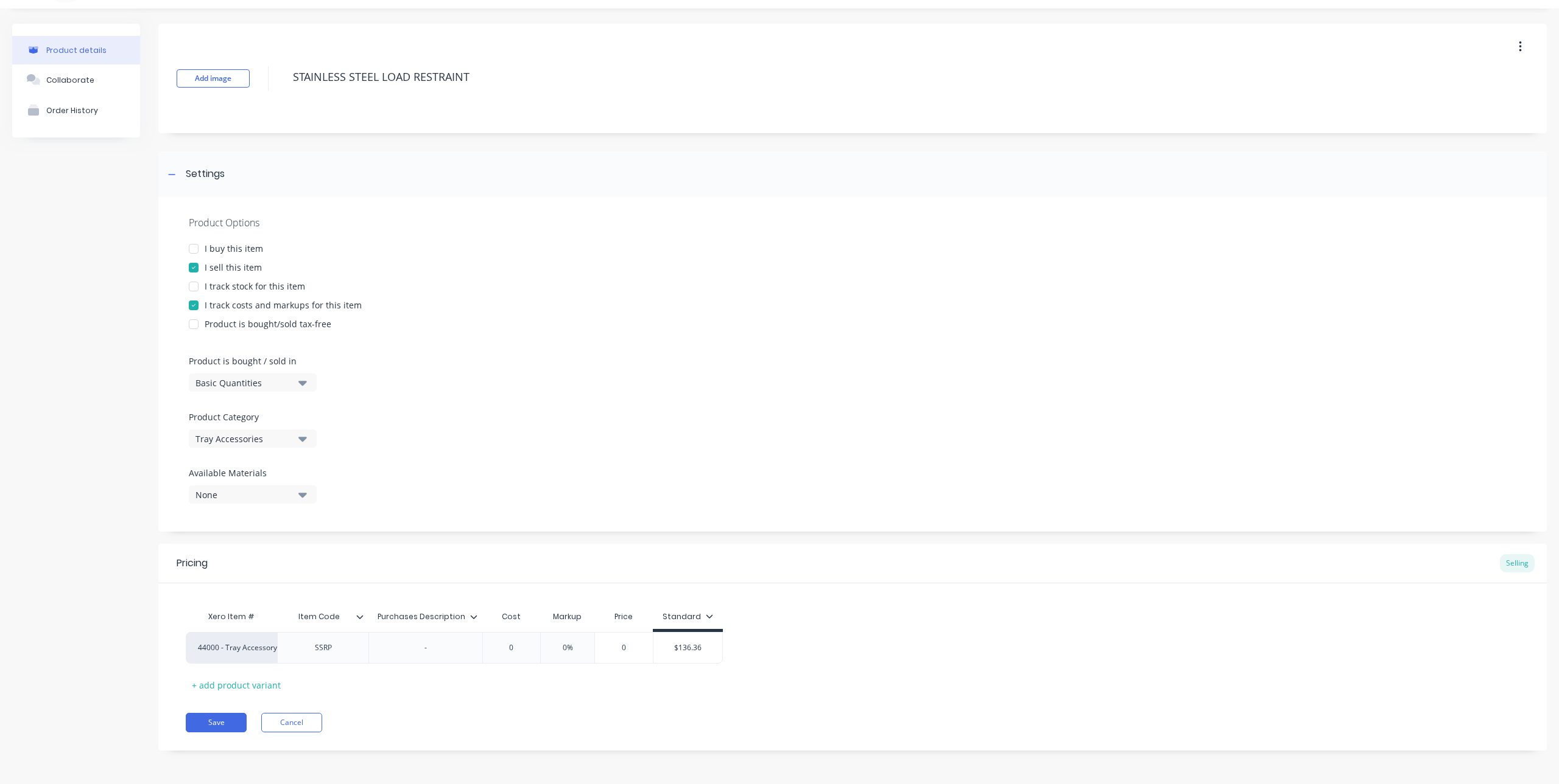
type textarea "x"
type textarea "STAINLESS STEEL LOAD RESTRAINT P"
type textarea "x"
type textarea "STAINLESS STEEL LOAD RESTRAINT PI"
type textarea "x"
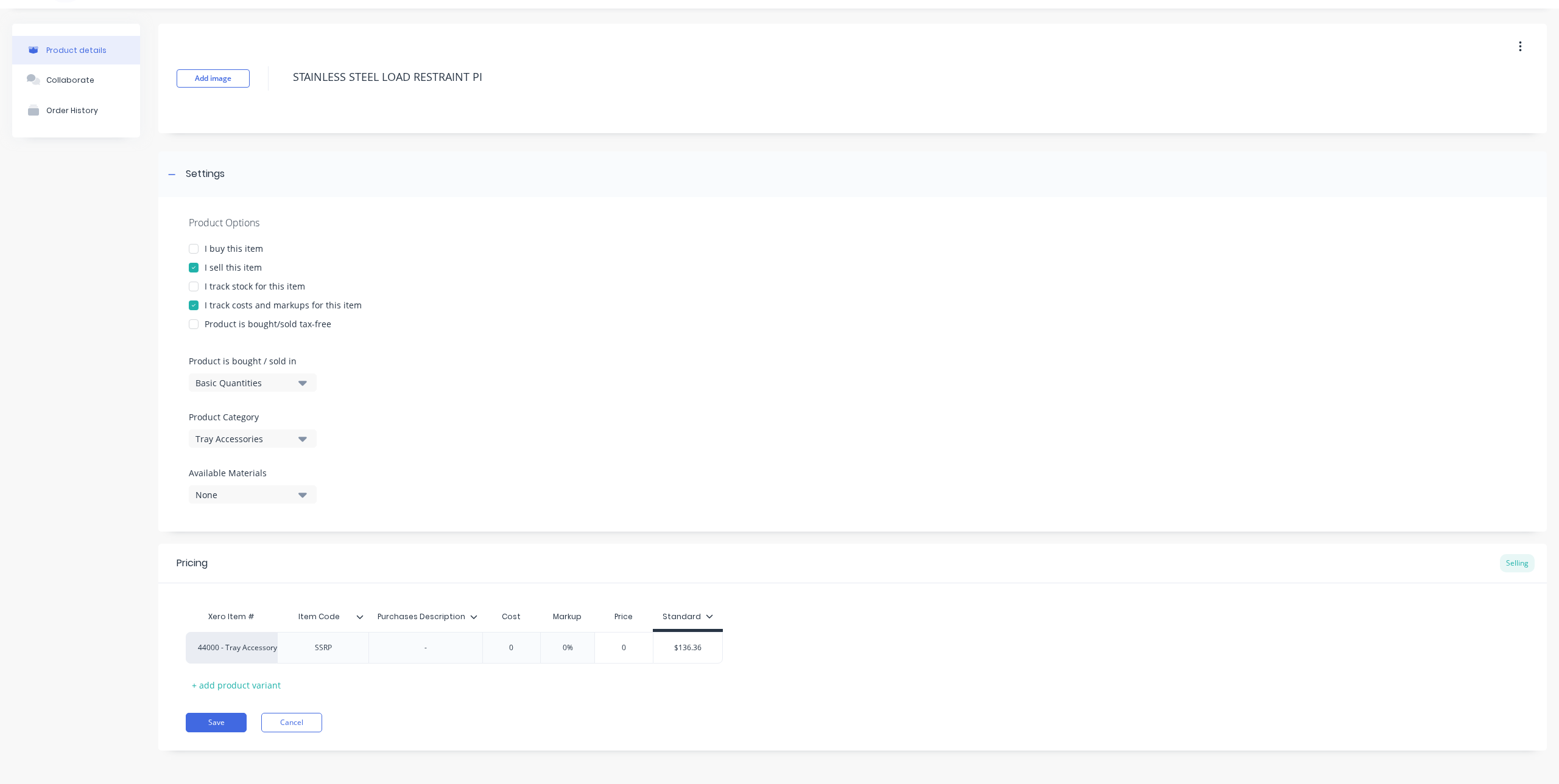
type textarea "STAINLESS STEEL LOAD RESTRAINT PIN"
type textarea "x"
type textarea "STAINLESS STEEL LOAD RESTRAINT PINS"
type textarea "x"
type textarea "STAINLESS STEEL LOAD RESTRAINT PINS"
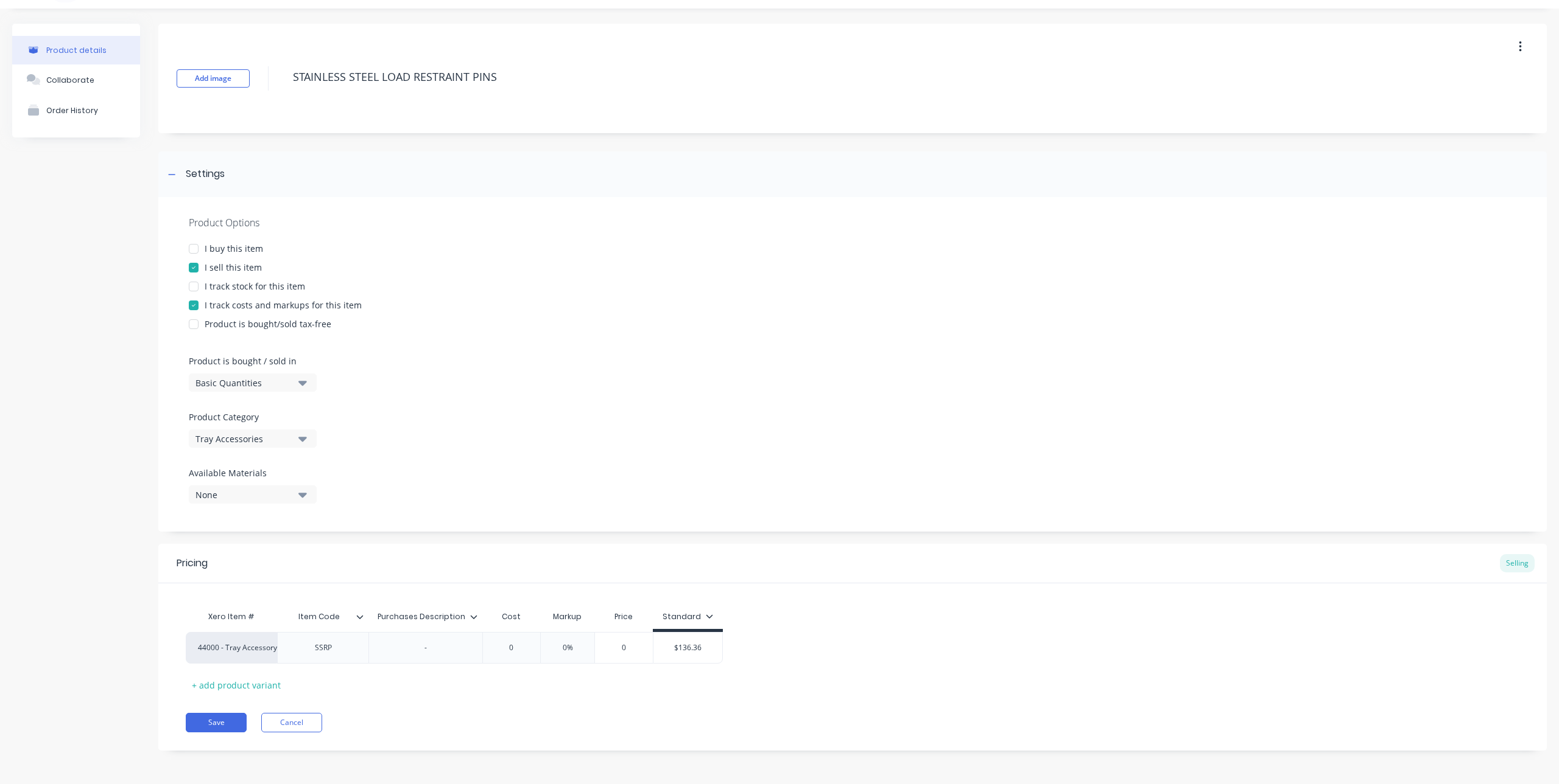
type textarea "x"
type textarea "STAINLESS STEEL LOAD RESTRAINT PINS ("
type textarea "x"
type textarea "STAINLESS STEEL LOAD RESTRAINT PINS (4"
type textarea "x"
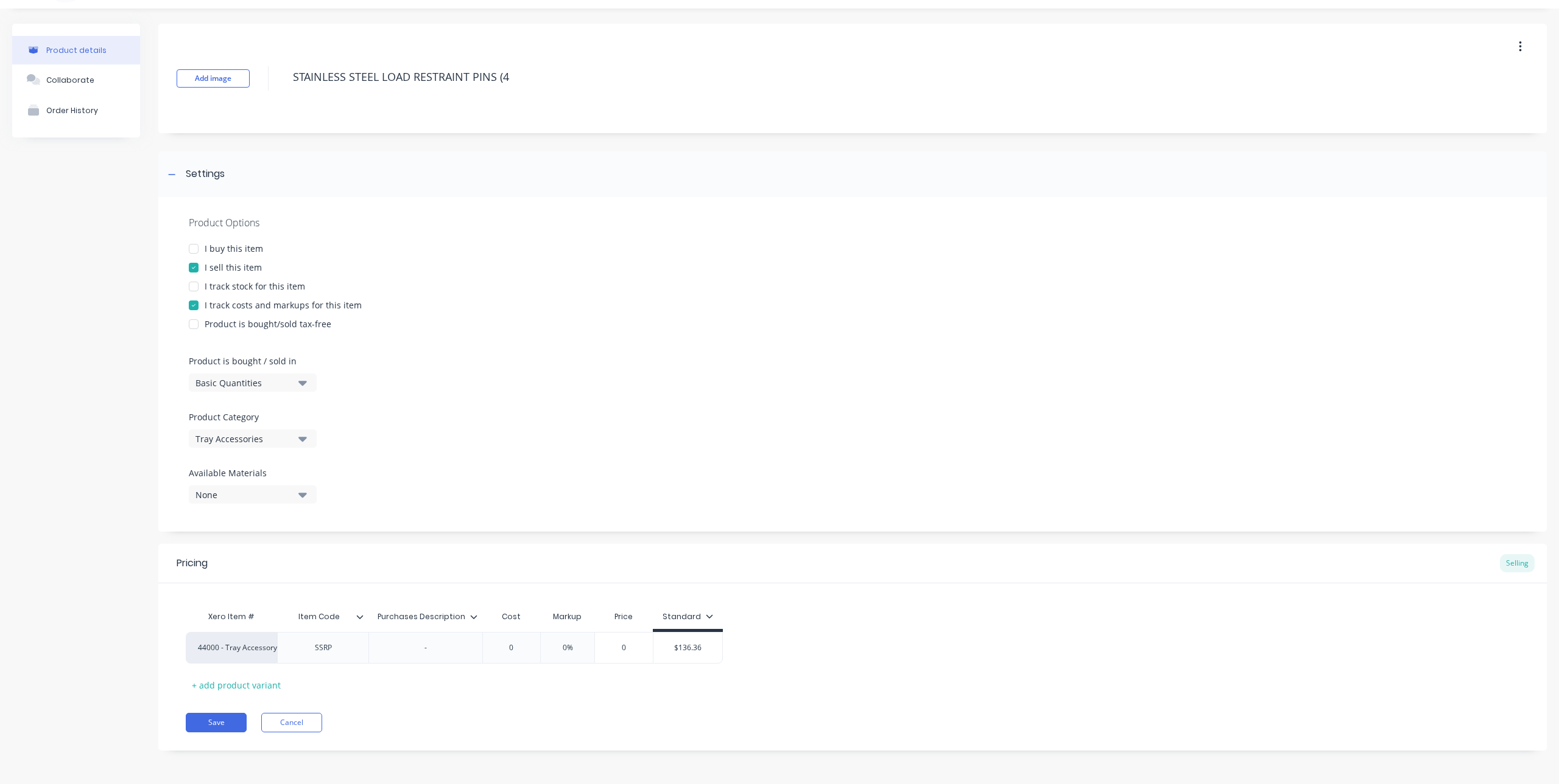
type textarea "STAINLESS STEEL LOAD RESTRAINT PINS (4)"
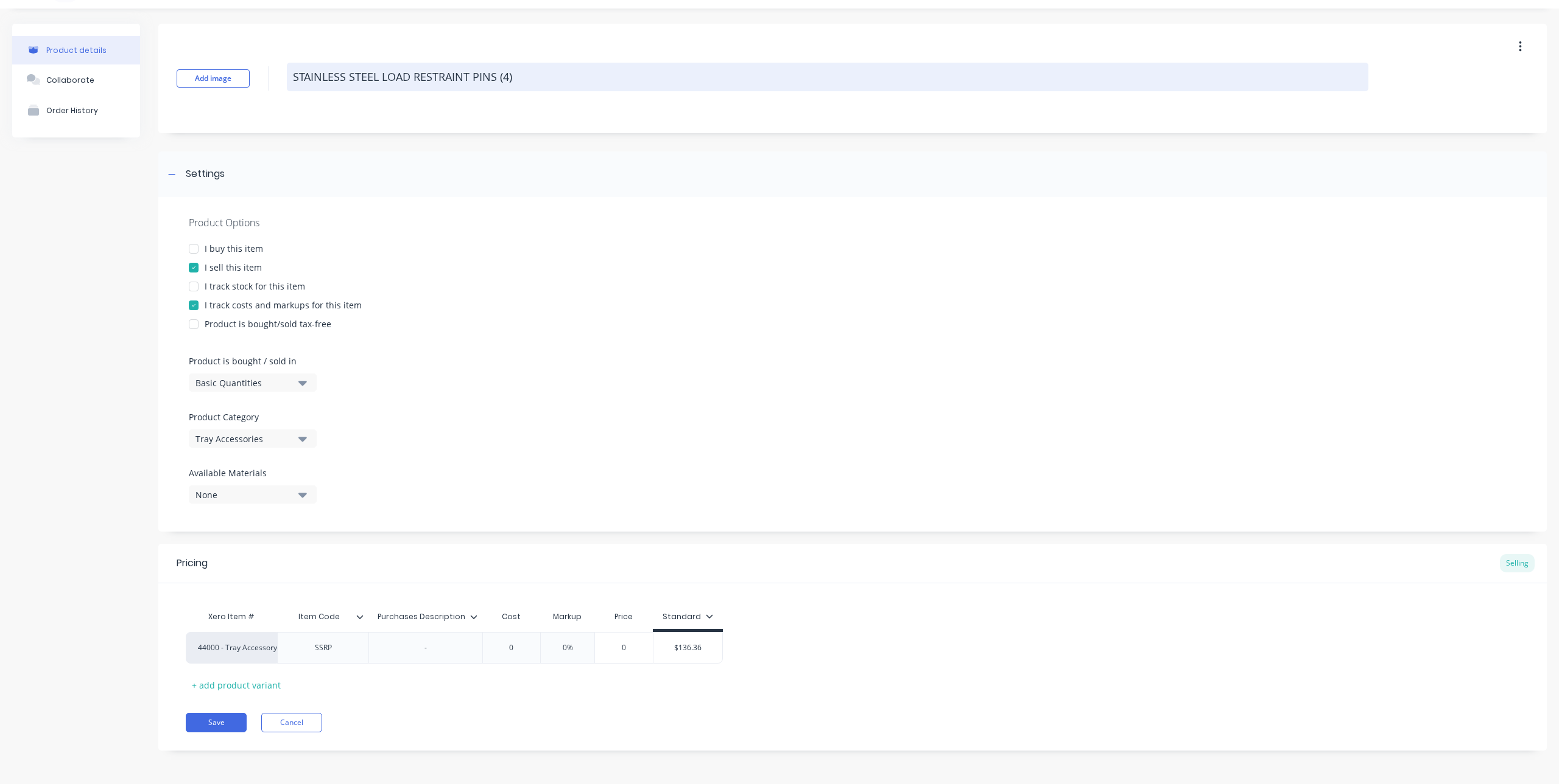
drag, startPoint x: 383, startPoint y: 76, endPoint x: 287, endPoint y: 82, distance: 96.2
click at [287, 82] on textarea "STAINLESS STEEL LOAD RESTRAINT PINS (4)" at bounding box center [828, 77] width 1082 height 29
type textarea "x"
type textarea "RLOAD RESTRAINT PINS (4)"
type textarea "x"
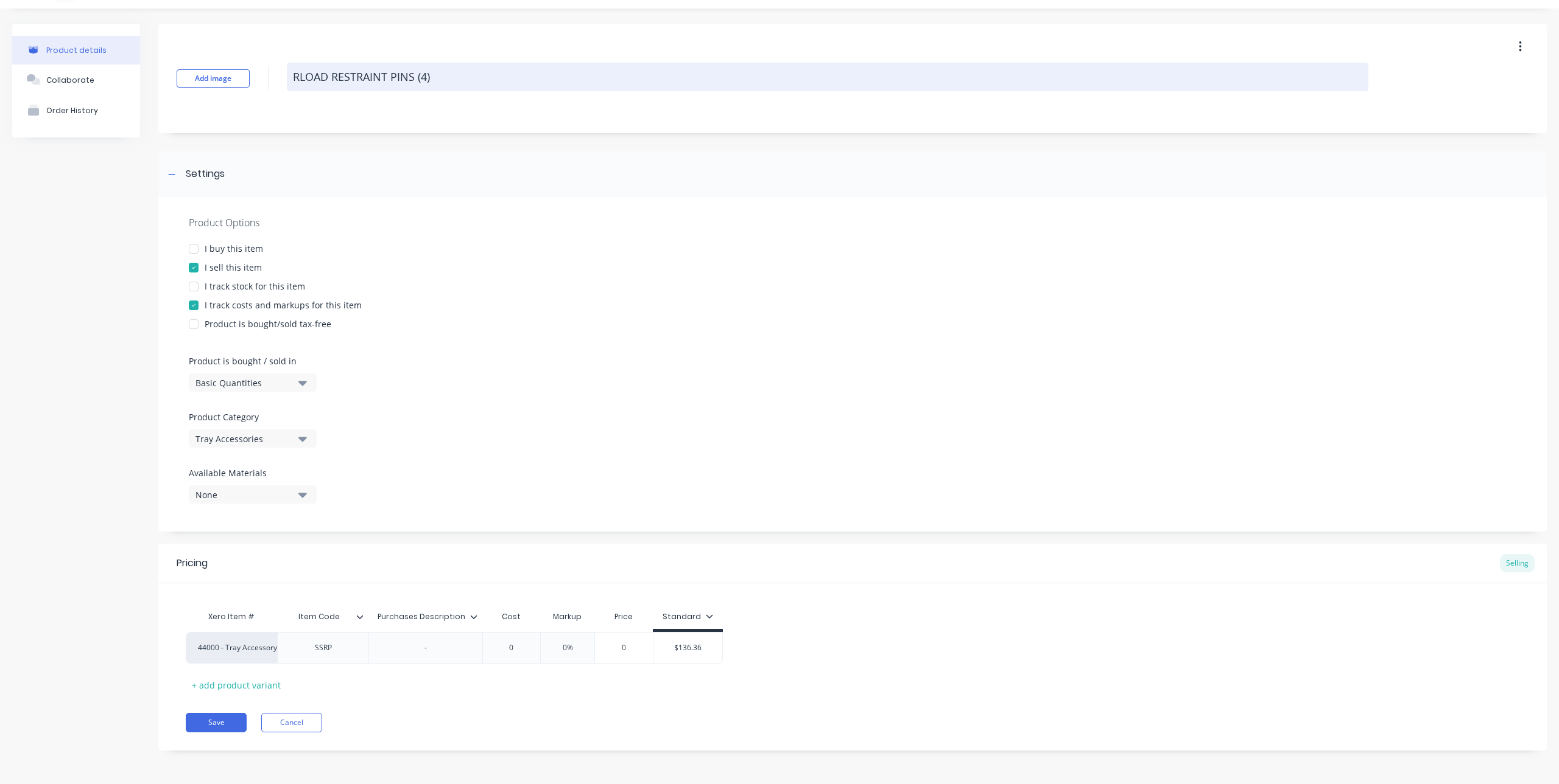
type textarea "RELOAD RESTRAINT PINS (4)"
type textarea "x"
type textarea "REMLOAD RESTRAINT PINS (4)"
type textarea "x"
type textarea "REMOLOAD RESTRAINT PINS (4)"
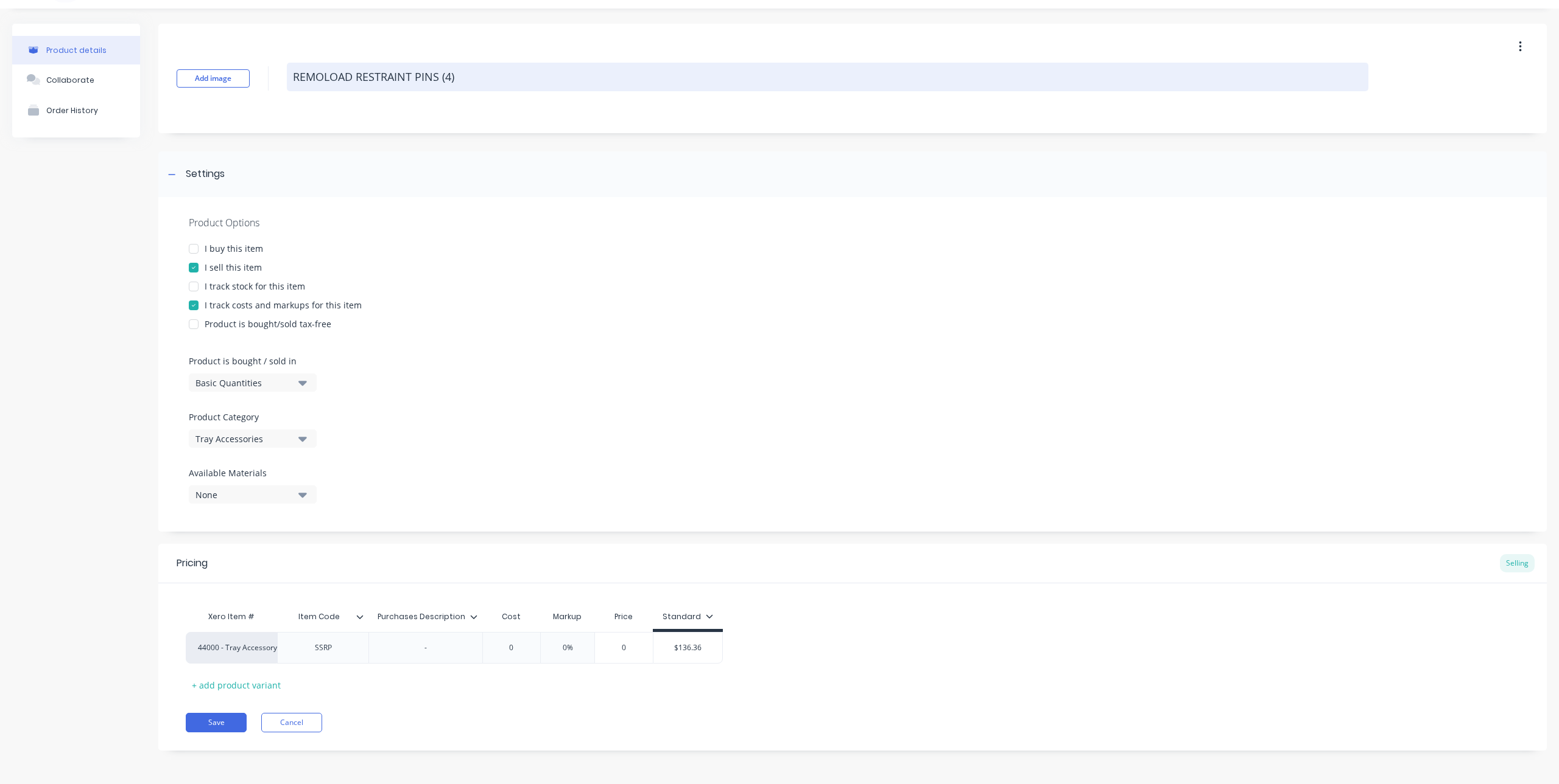
type textarea "x"
type textarea "REMOVLOAD RESTRAINT PINS (4)"
type textarea "x"
type textarea "REMOVELOAD RESTRAINT PINS (4)"
type textarea "x"
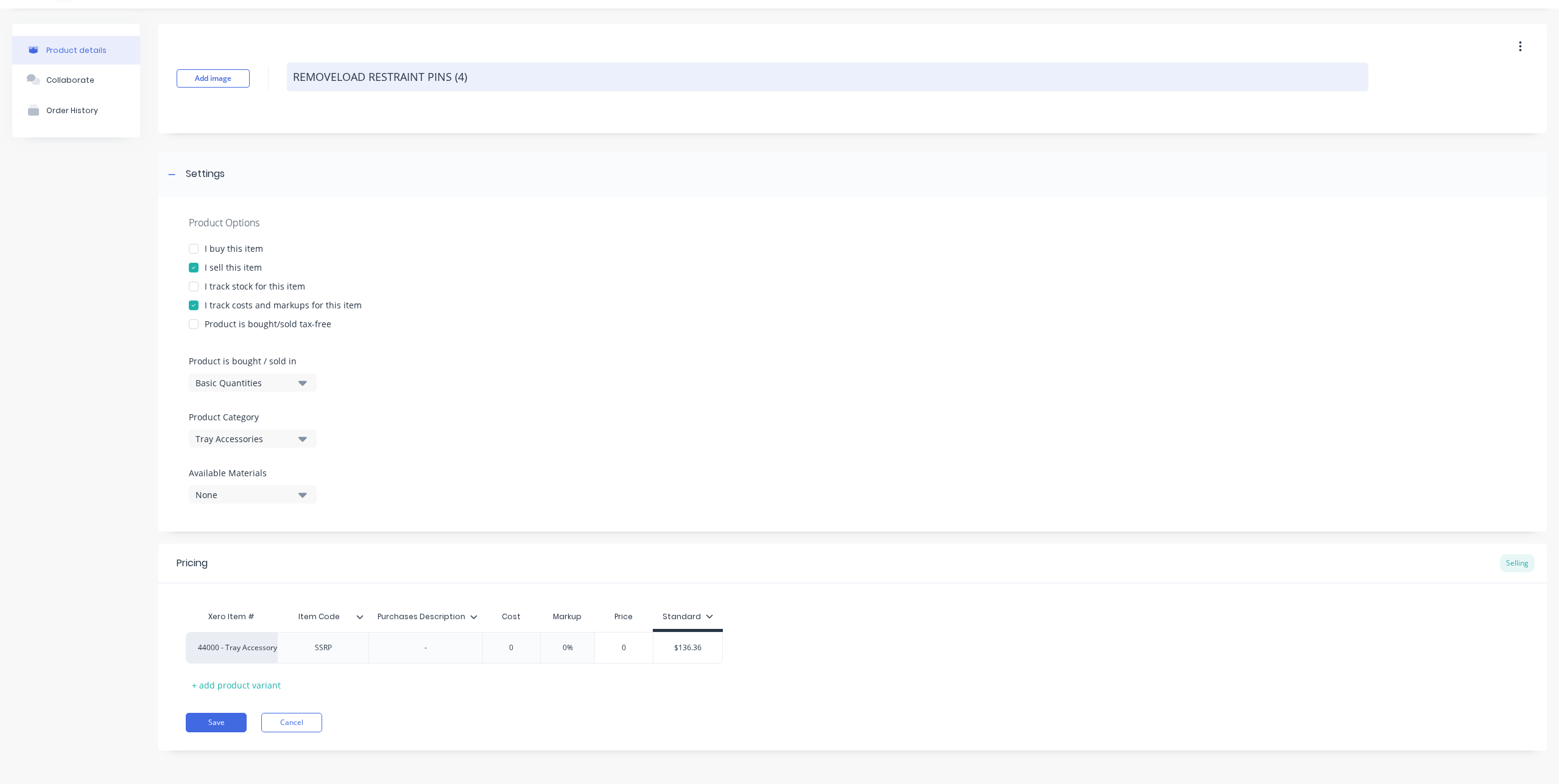
type textarea "REMOVEALOAD RESTRAINT PINS (4)"
type textarea "x"
type textarea "REMOVEABLOAD RESTRAINT PINS (4)"
type textarea "x"
type textarea "REMOVEABLLOAD RESTRAINT PINS (4)"
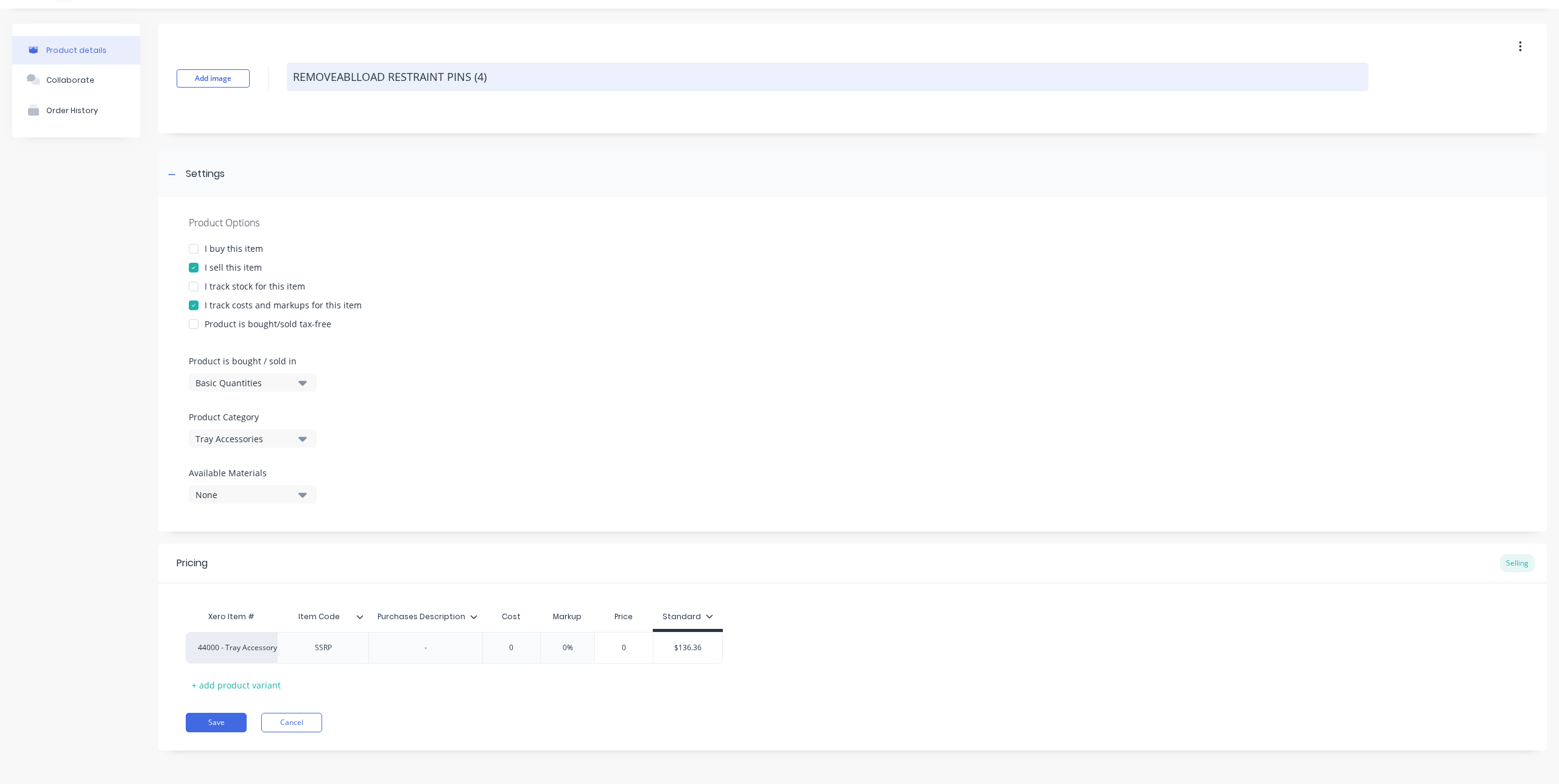
type textarea "x"
type textarea "REMOVEABLELOAD RESTRAINT PINS (4)"
type textarea "x"
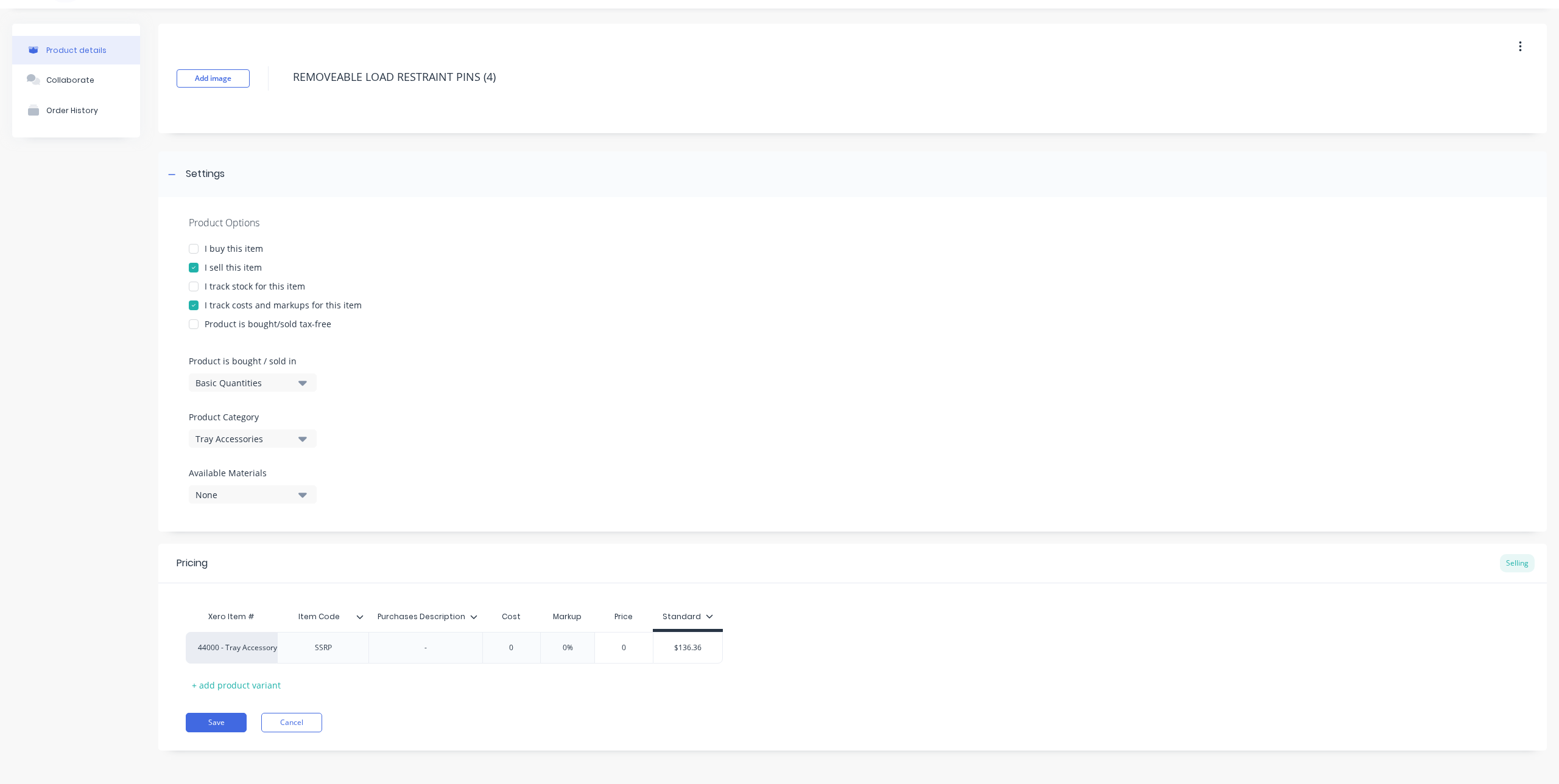
click at [473, 618] on icon at bounding box center [473, 617] width 6 height 4
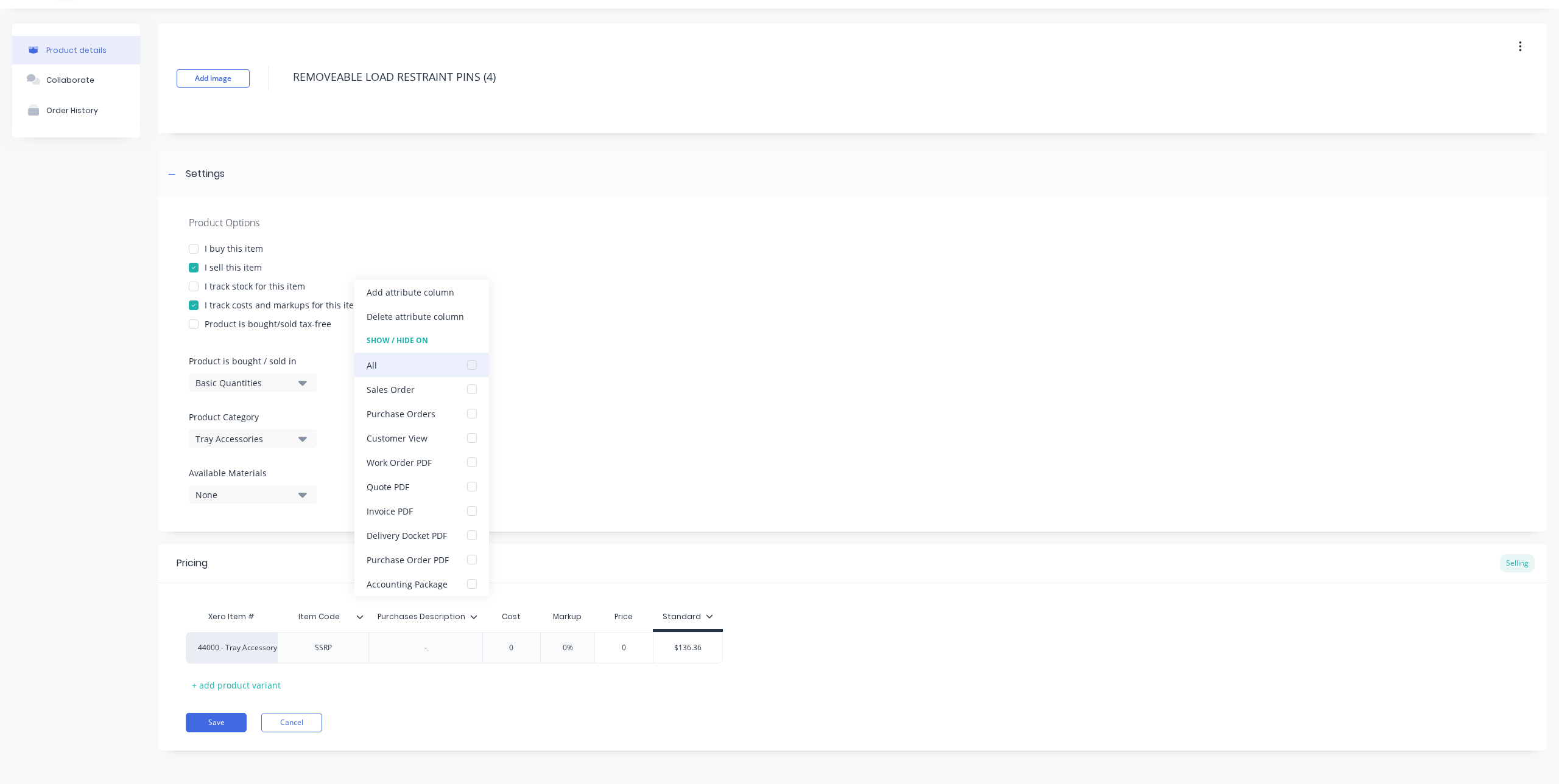
click at [473, 368] on div at bounding box center [471, 365] width 24 height 24
click at [469, 537] on div at bounding box center [471, 535] width 24 height 24
click at [468, 561] on div at bounding box center [471, 559] width 24 height 24
click at [472, 588] on div at bounding box center [471, 584] width 24 height 24
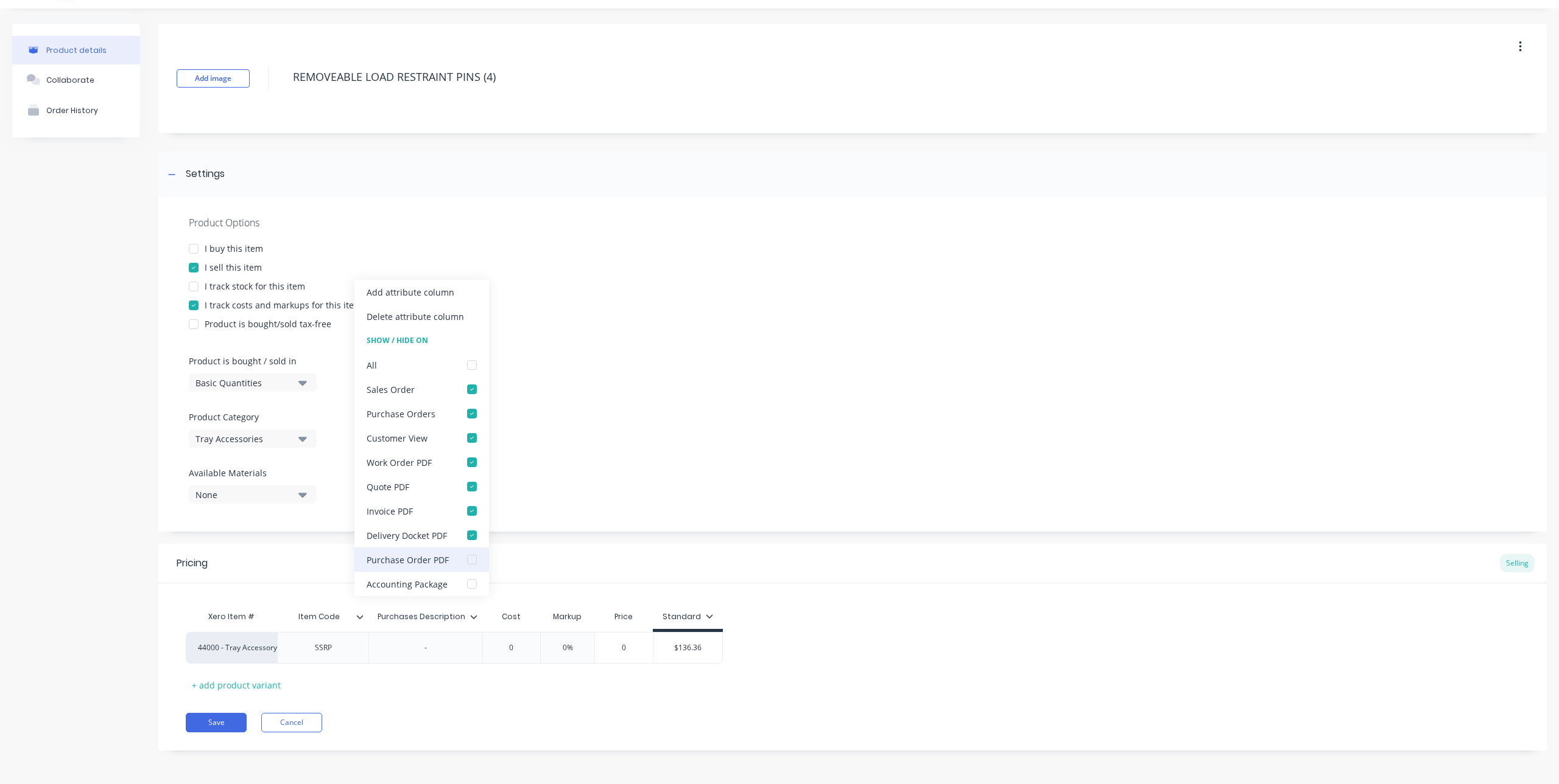
click at [473, 561] on div at bounding box center [471, 559] width 24 height 24
click at [468, 560] on div at bounding box center [471, 559] width 24 height 24
click at [463, 586] on div at bounding box center [471, 584] width 24 height 24
type textarea "REMOVEABLE LOAD RESTRAINT PINS (4)"
type textarea "x"
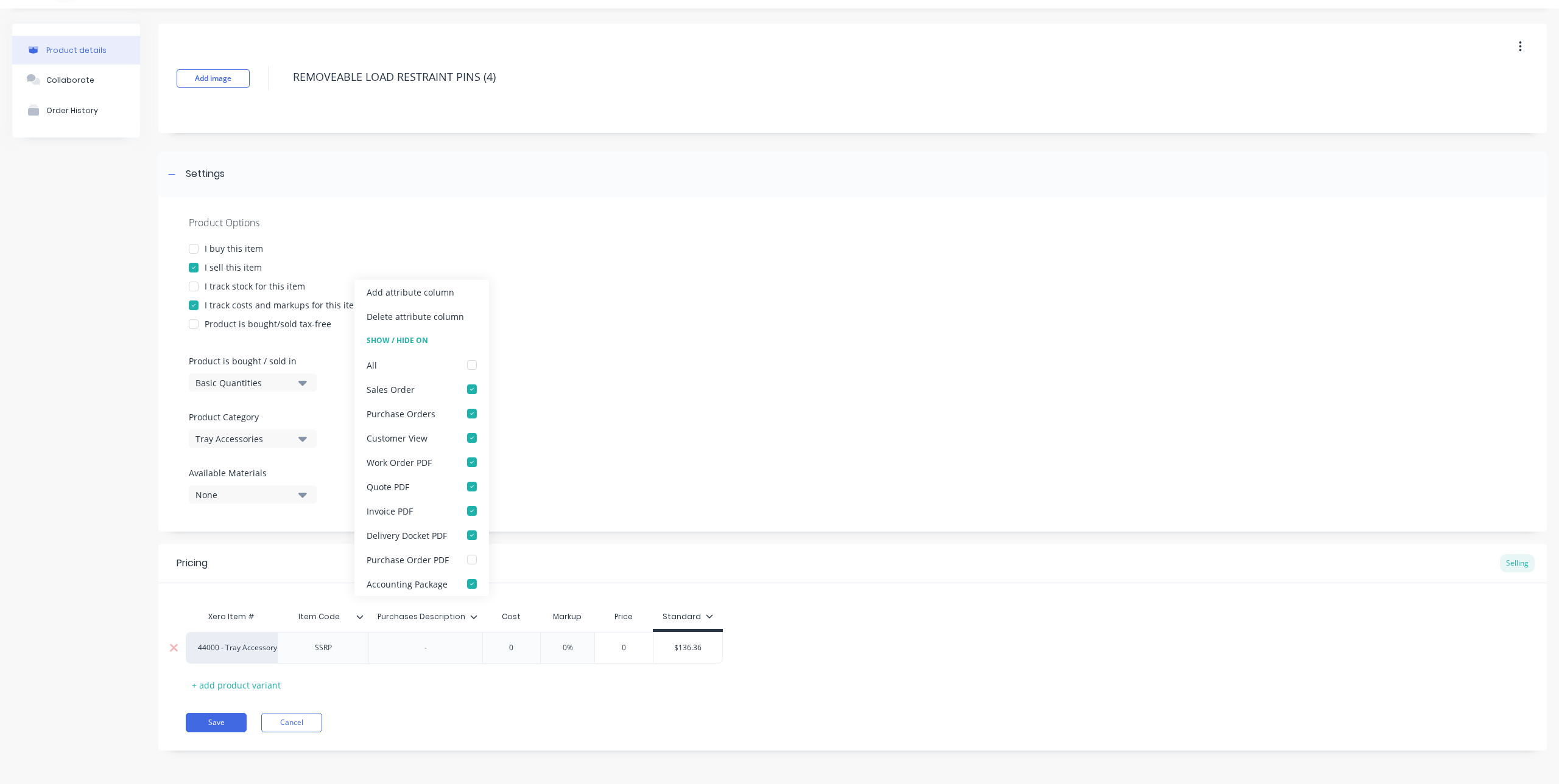
type textarea "REMOVEABLE LOAD RESTRAINT PINS (4)"
click at [429, 643] on div "-" at bounding box center [425, 647] width 61 height 15
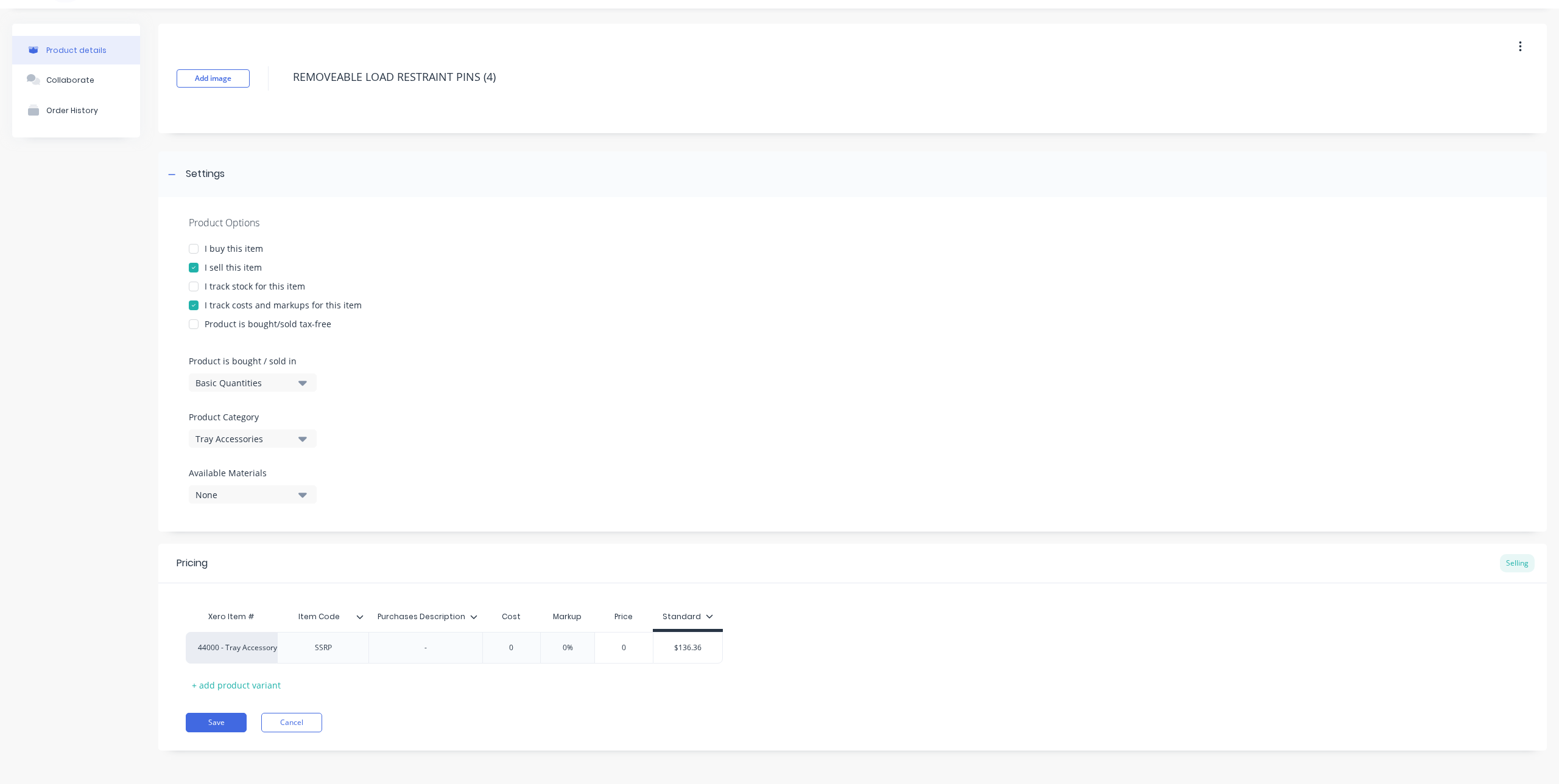
type textarea "x"
drag, startPoint x: 465, startPoint y: 617, endPoint x: 372, endPoint y: 611, distance: 93.2
click at [372, 611] on div "Purchases Description Purchases Description" at bounding box center [422, 617] width 107 height 31
type input "DETAILS"
type textarea "x"
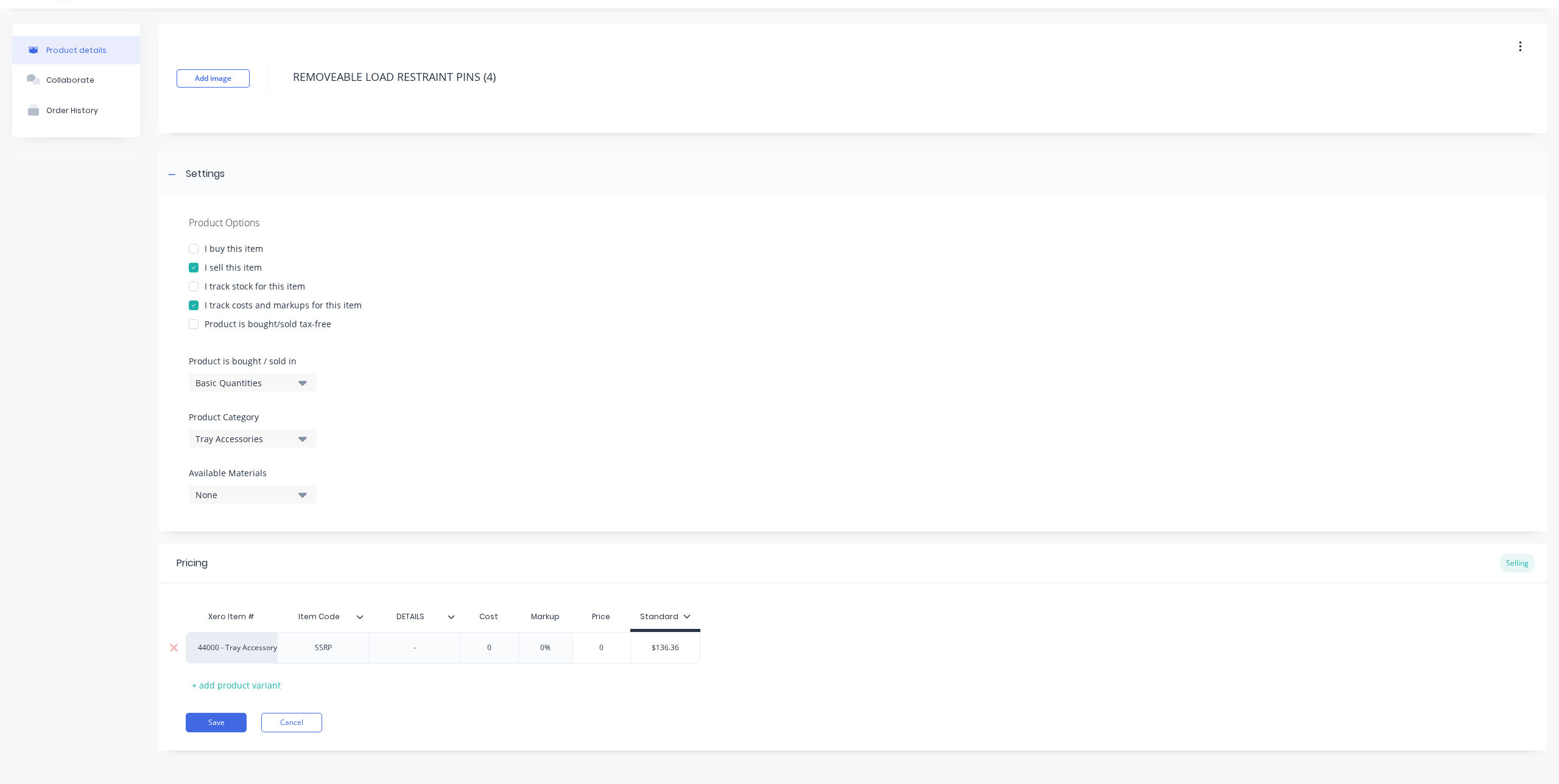
click at [436, 653] on div "-" at bounding box center [414, 647] width 61 height 15
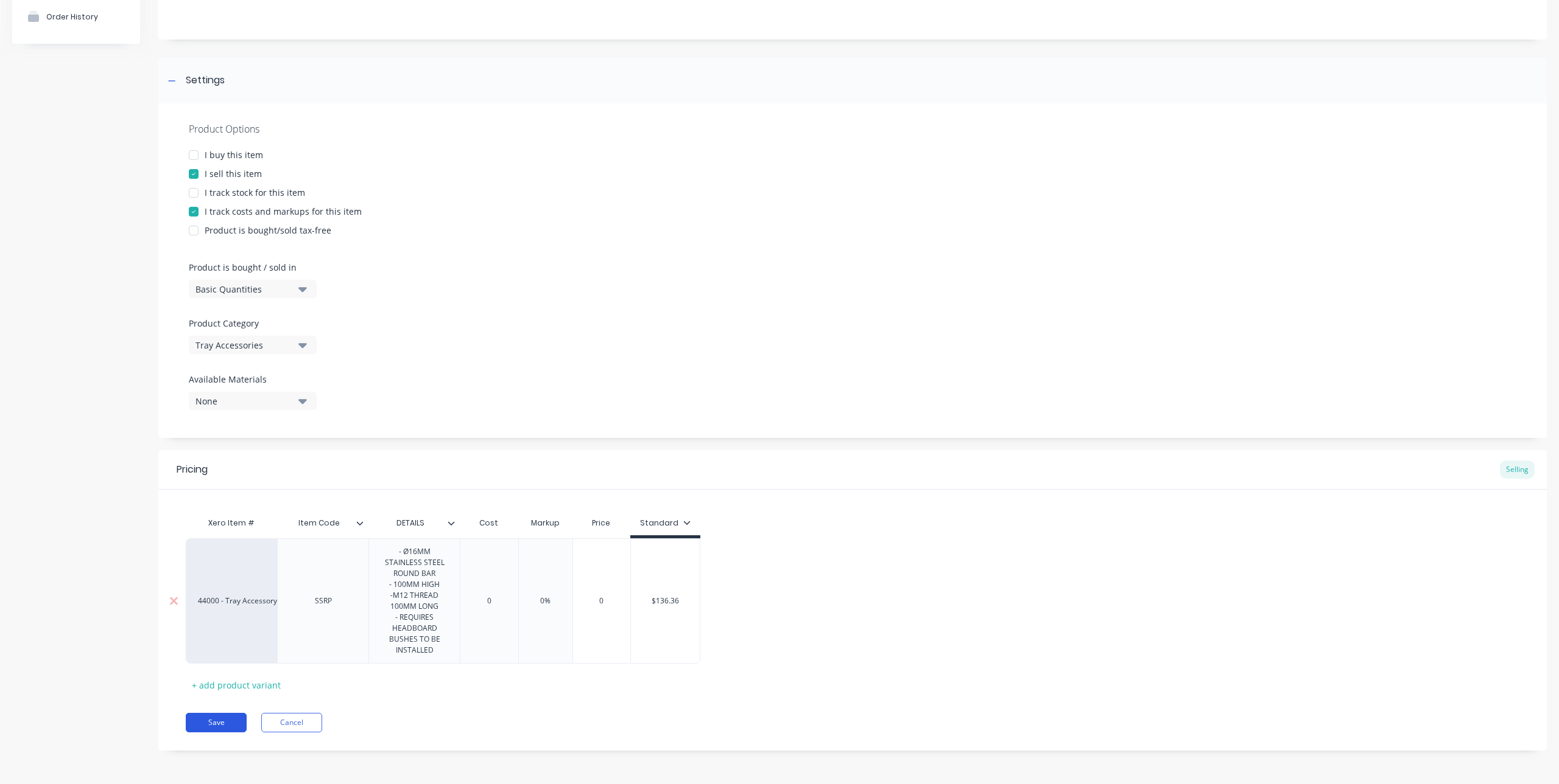
click at [212, 722] on button "Save" at bounding box center [216, 723] width 61 height 20
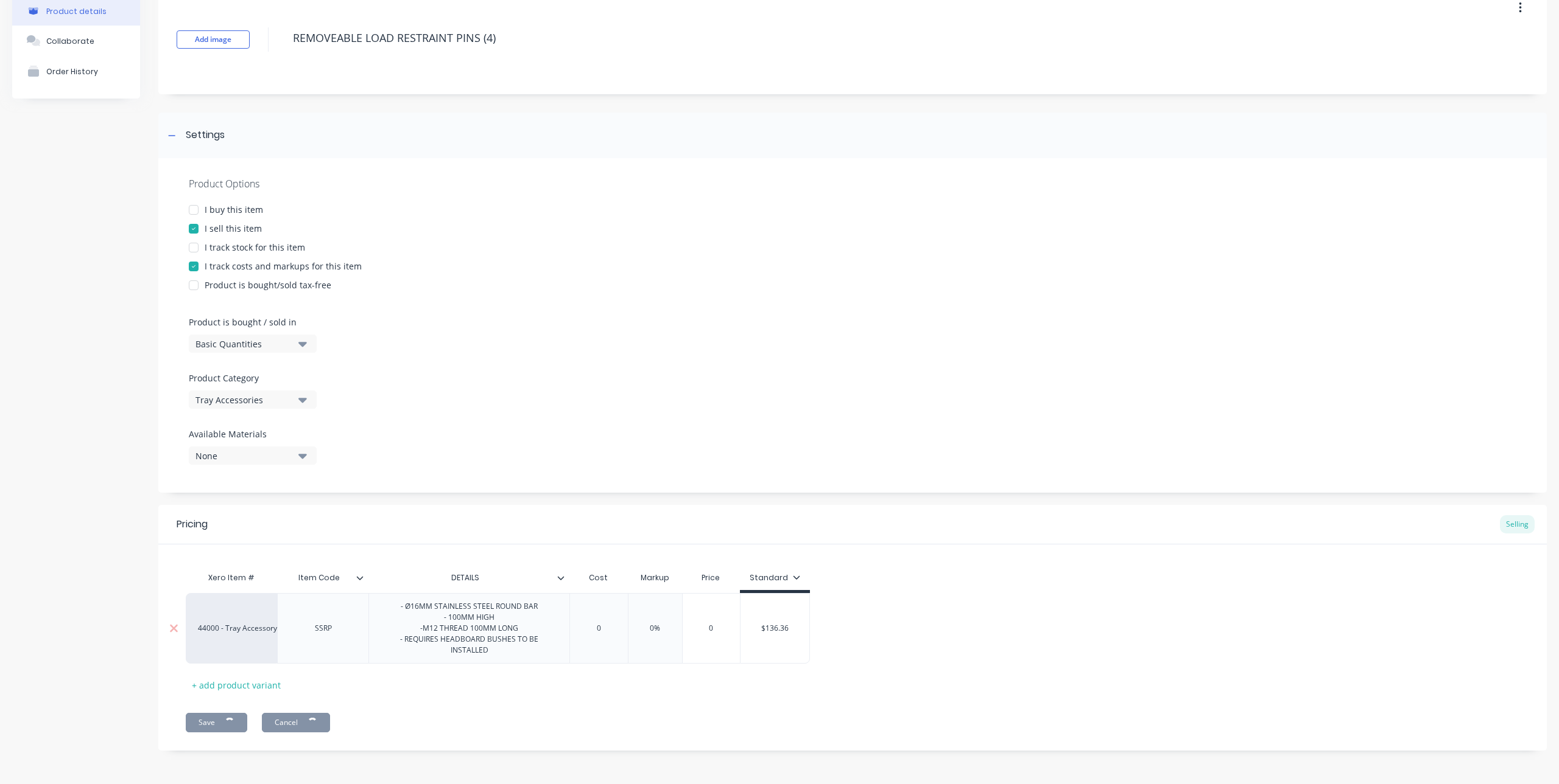
type textarea "x"
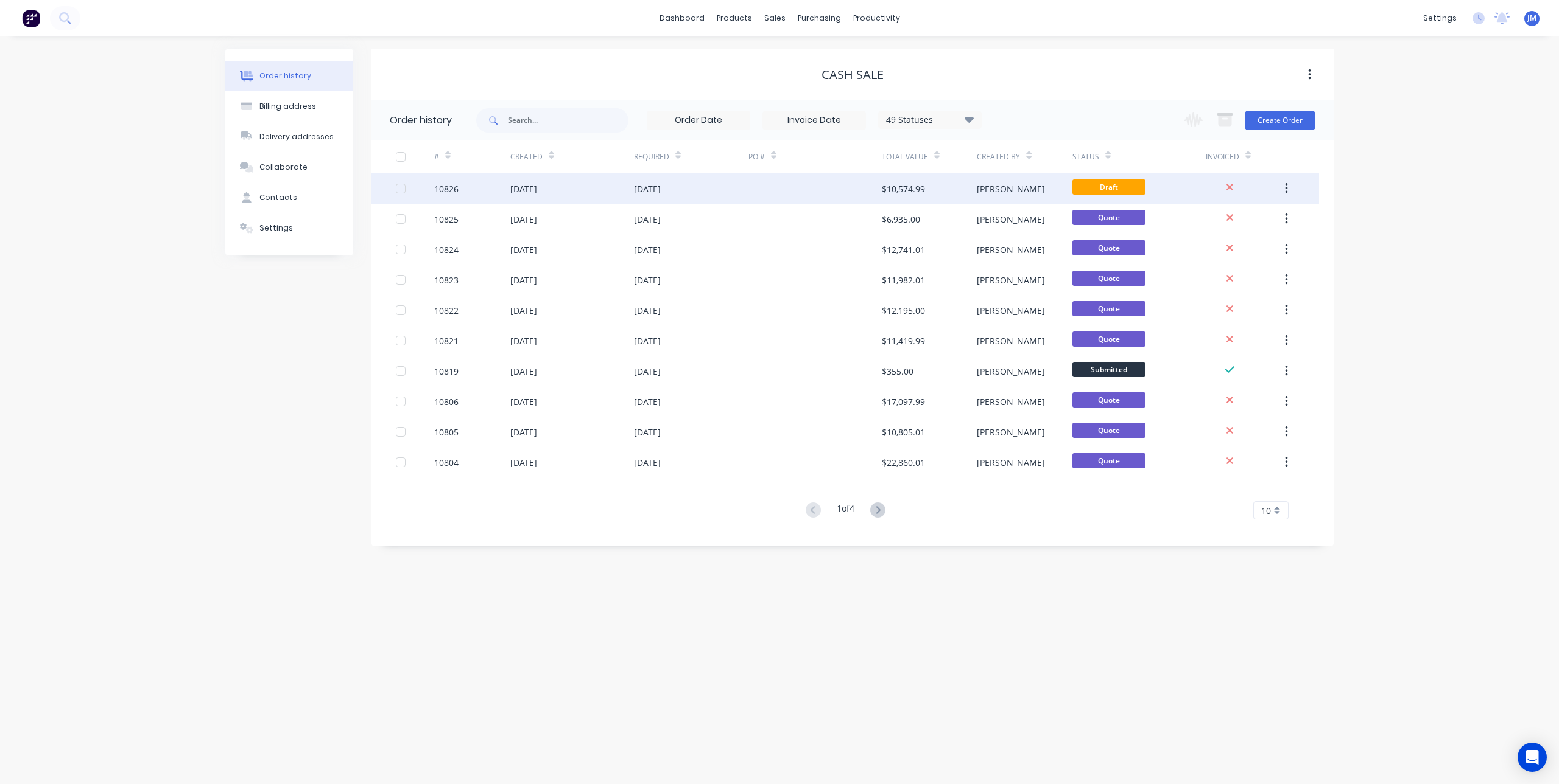
click at [660, 189] on div "[DATE]" at bounding box center [648, 189] width 27 height 13
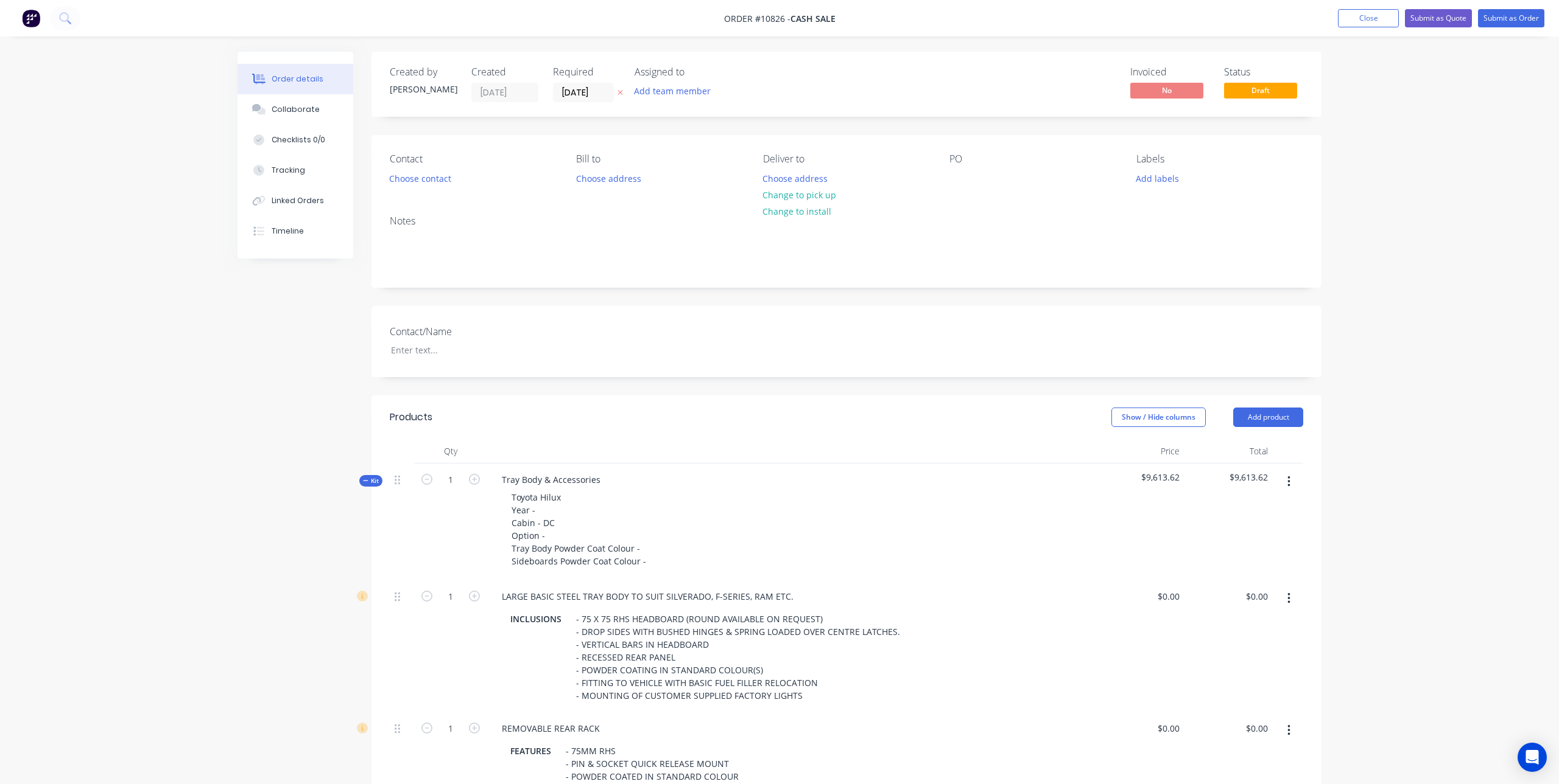
type input "$8,545.45"
type input "$677.2727"
type input "$677.27"
type input "$127.27"
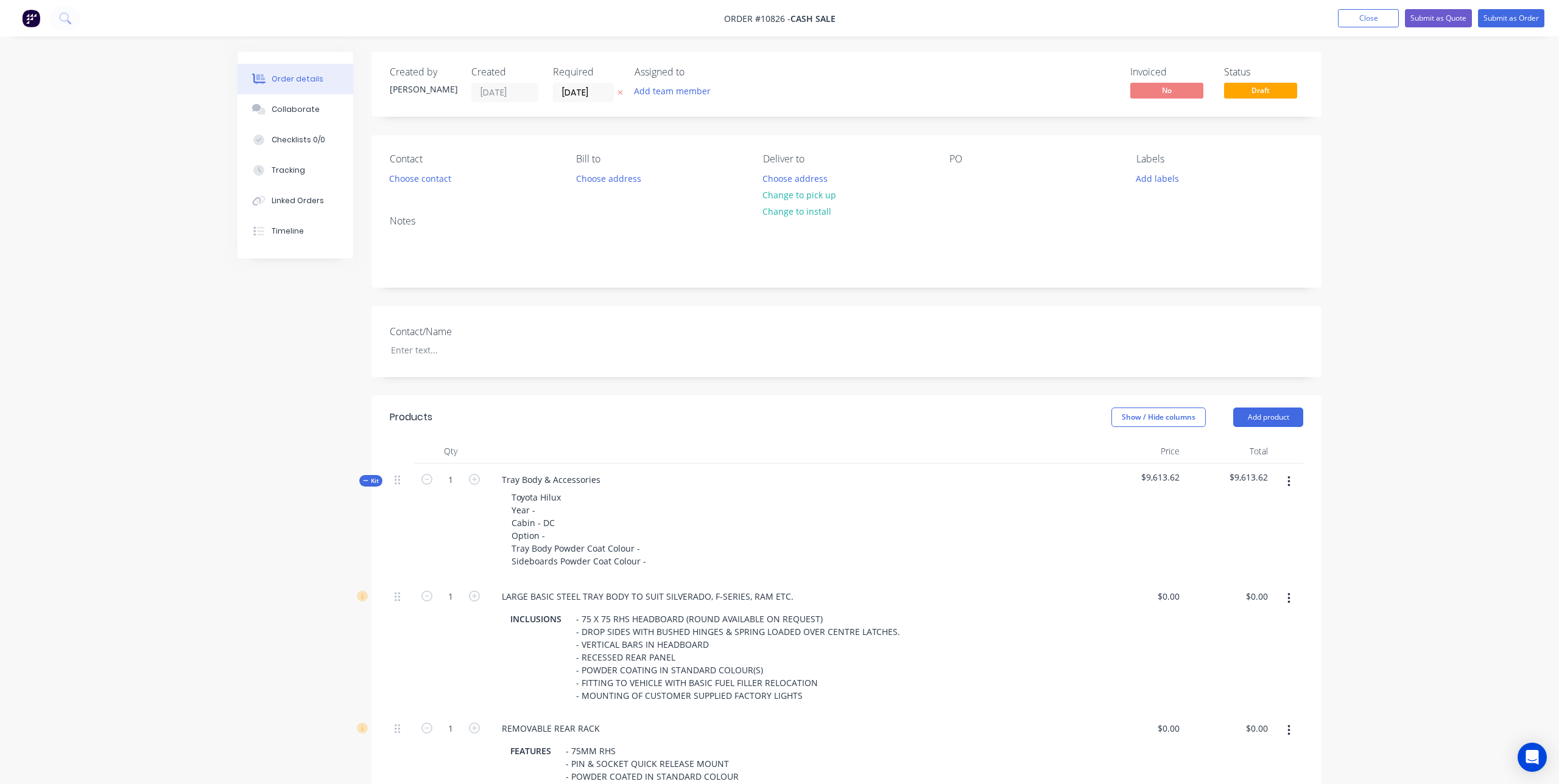
type input "$254.54"
type input "$136.36"
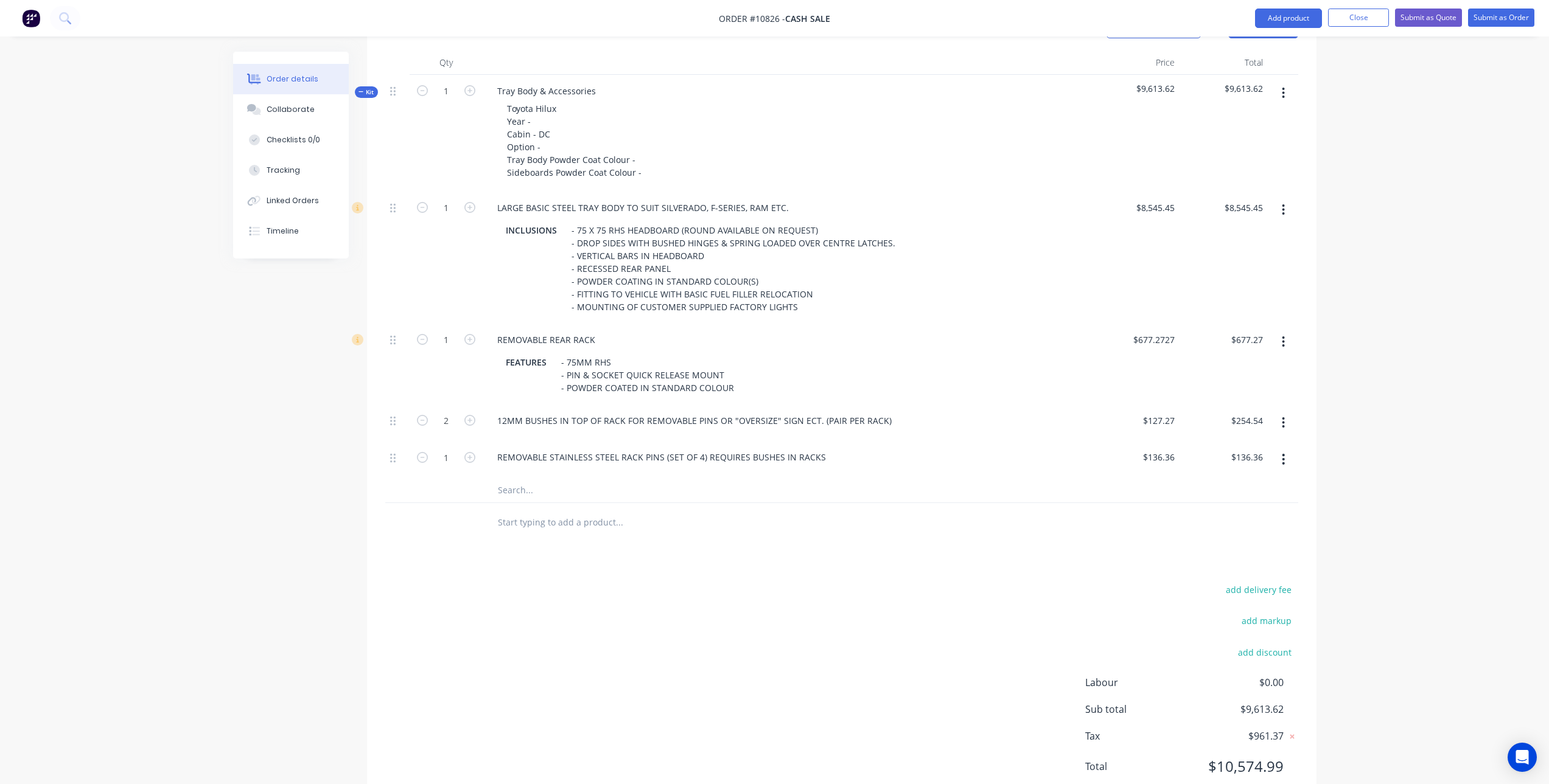
scroll to position [425, 0]
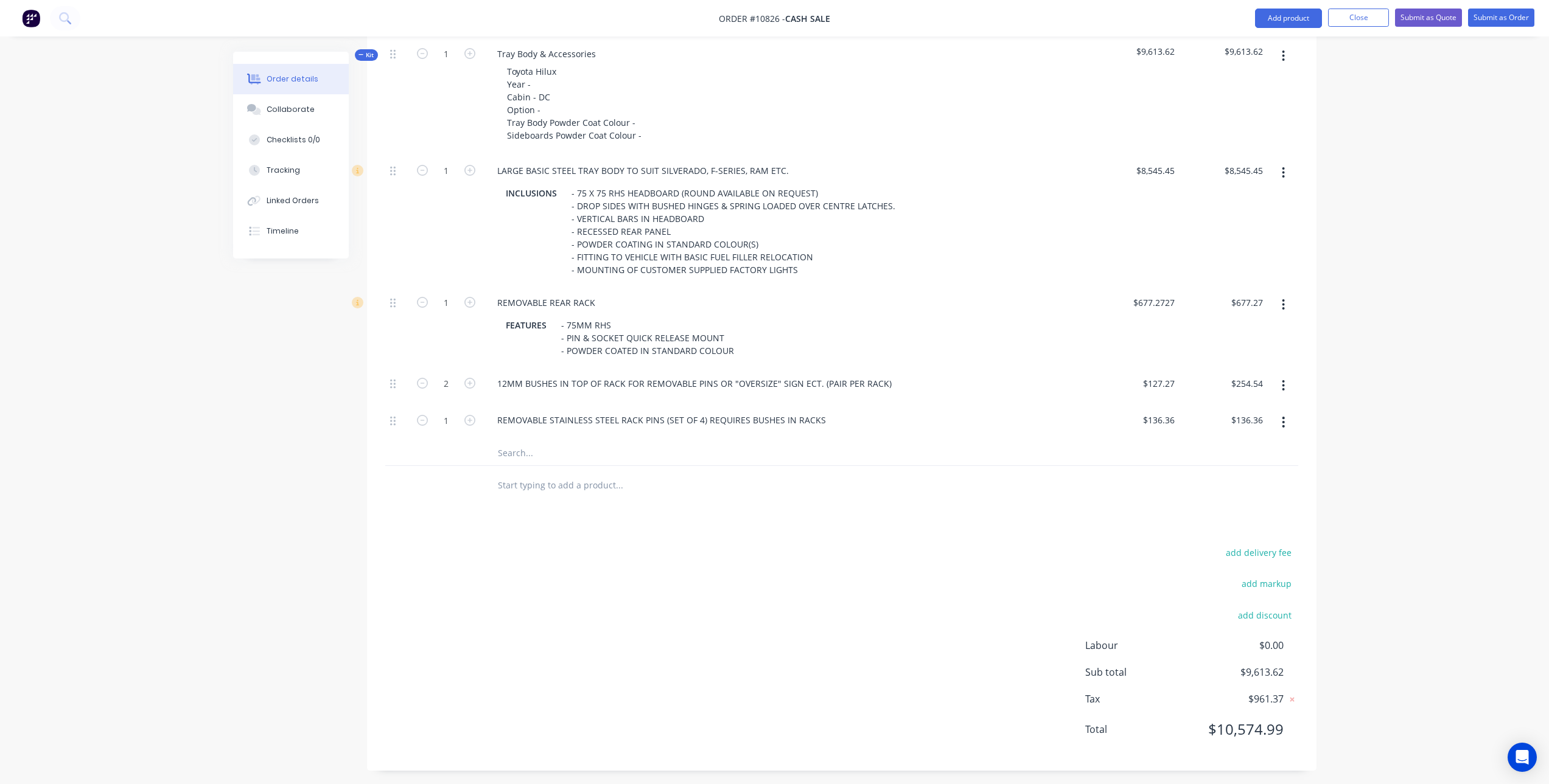
click at [1283, 384] on icon "button" at bounding box center [1283, 386] width 3 height 14
click at [1224, 470] on div "Delete" at bounding box center [1241, 465] width 94 height 17
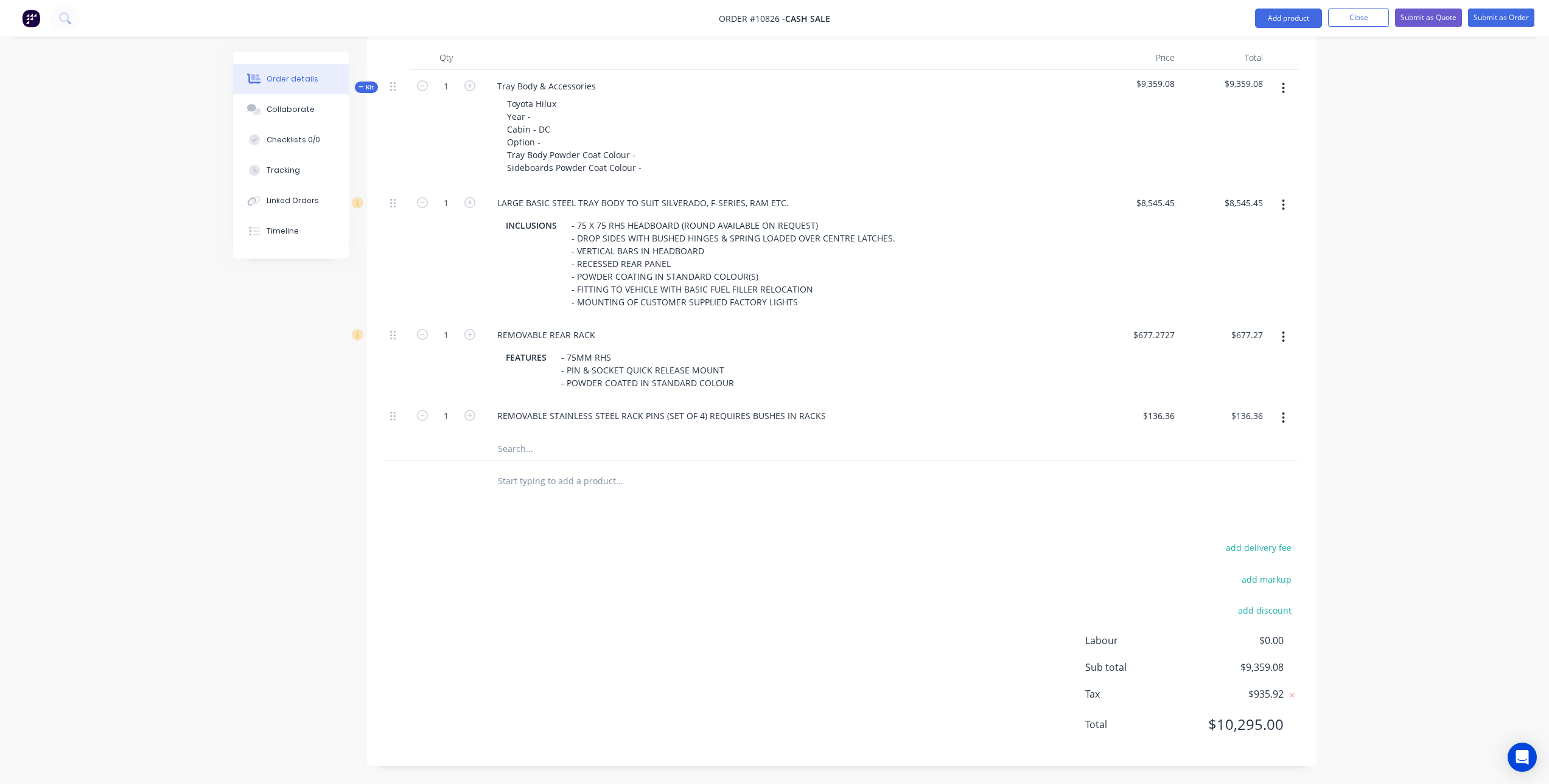
click at [1282, 416] on icon "button" at bounding box center [1283, 417] width 3 height 14
click at [1218, 495] on div "Delete" at bounding box center [1241, 498] width 94 height 17
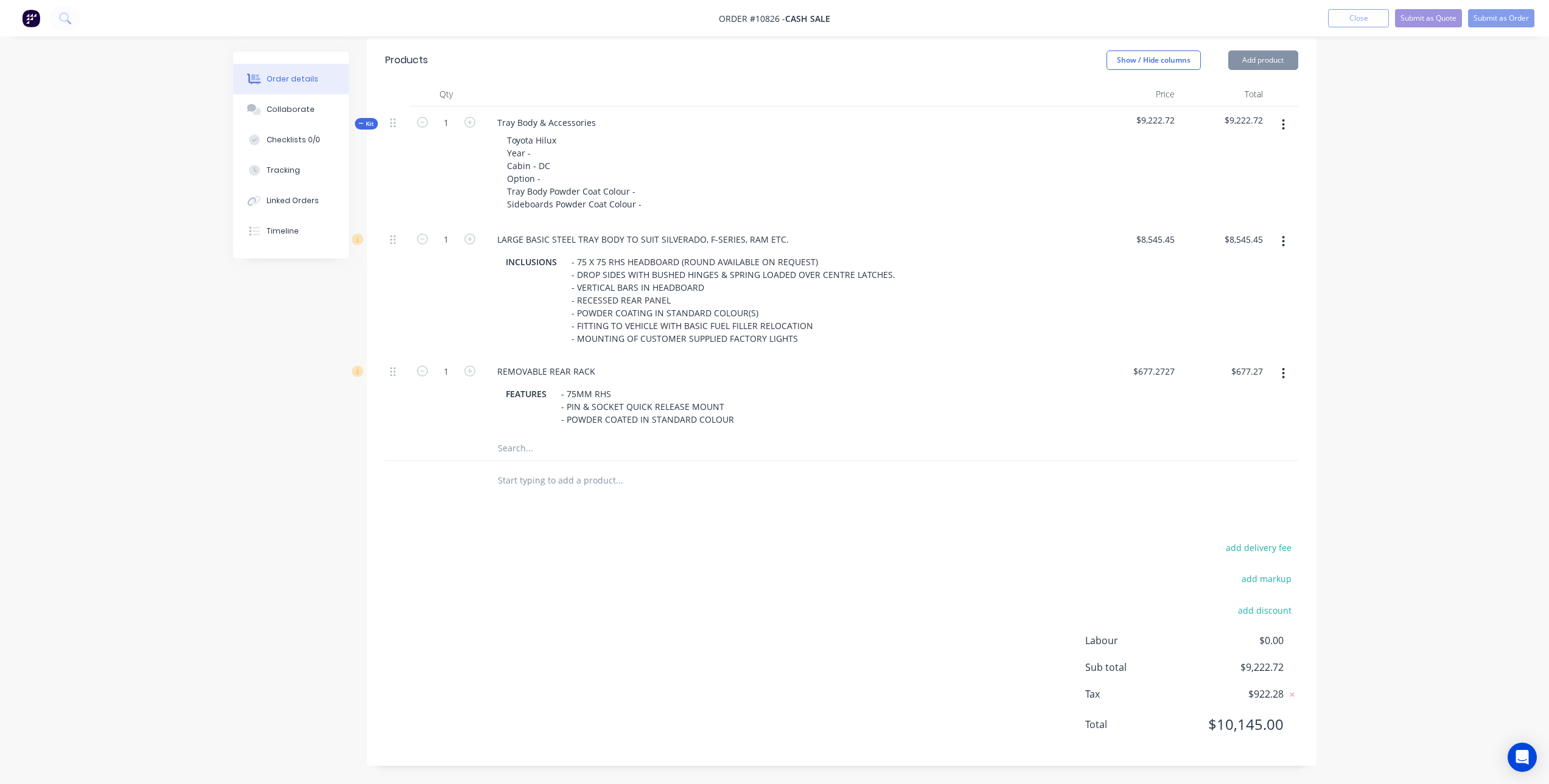
scroll to position [358, 0]
click at [533, 444] on input "text" at bounding box center [619, 448] width 244 height 24
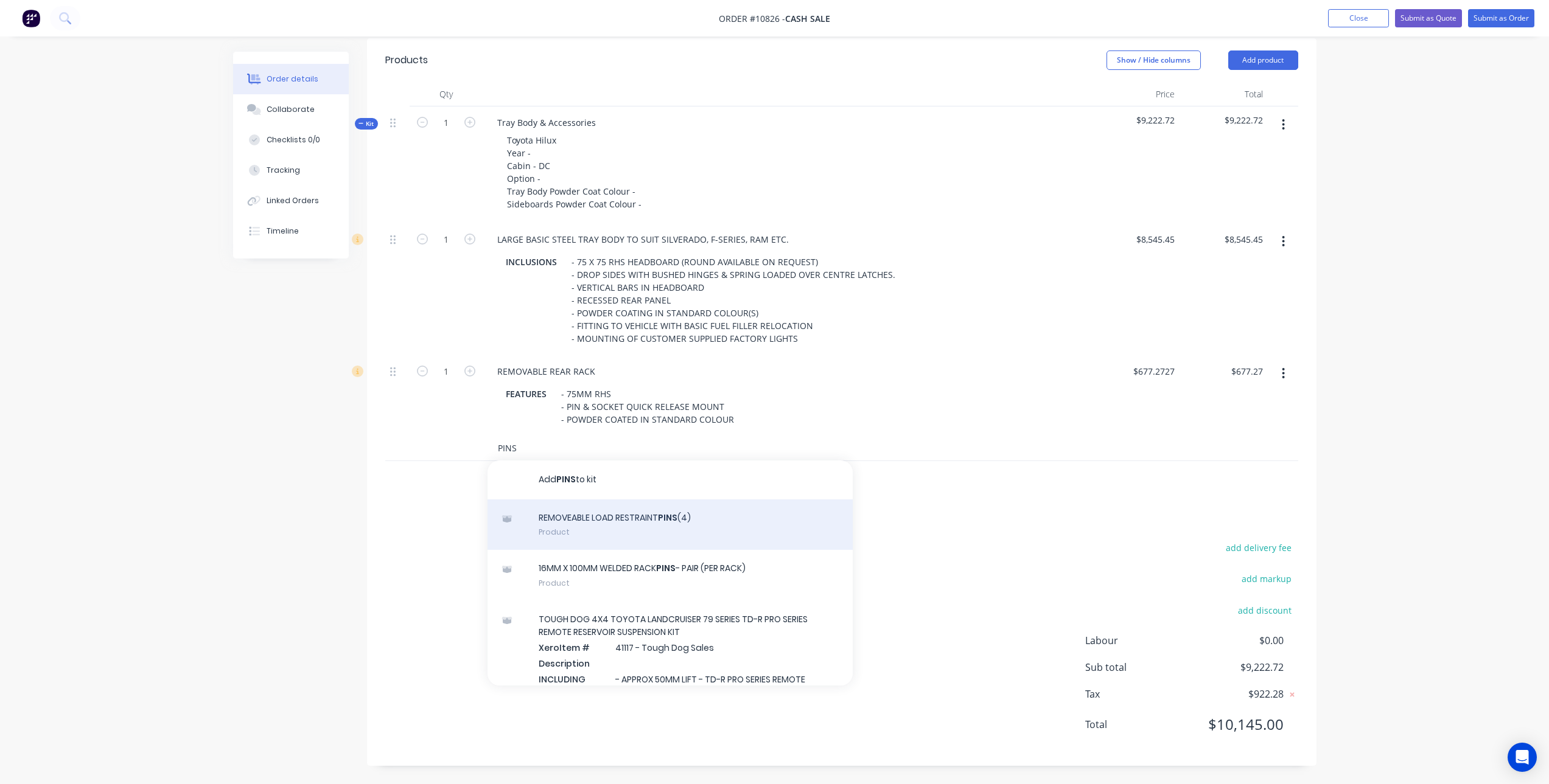
type input "PINS"
click at [616, 532] on div "REMOVEABLE LOAD RESTRAINT PINS (4) Product" at bounding box center [669, 525] width 365 height 51
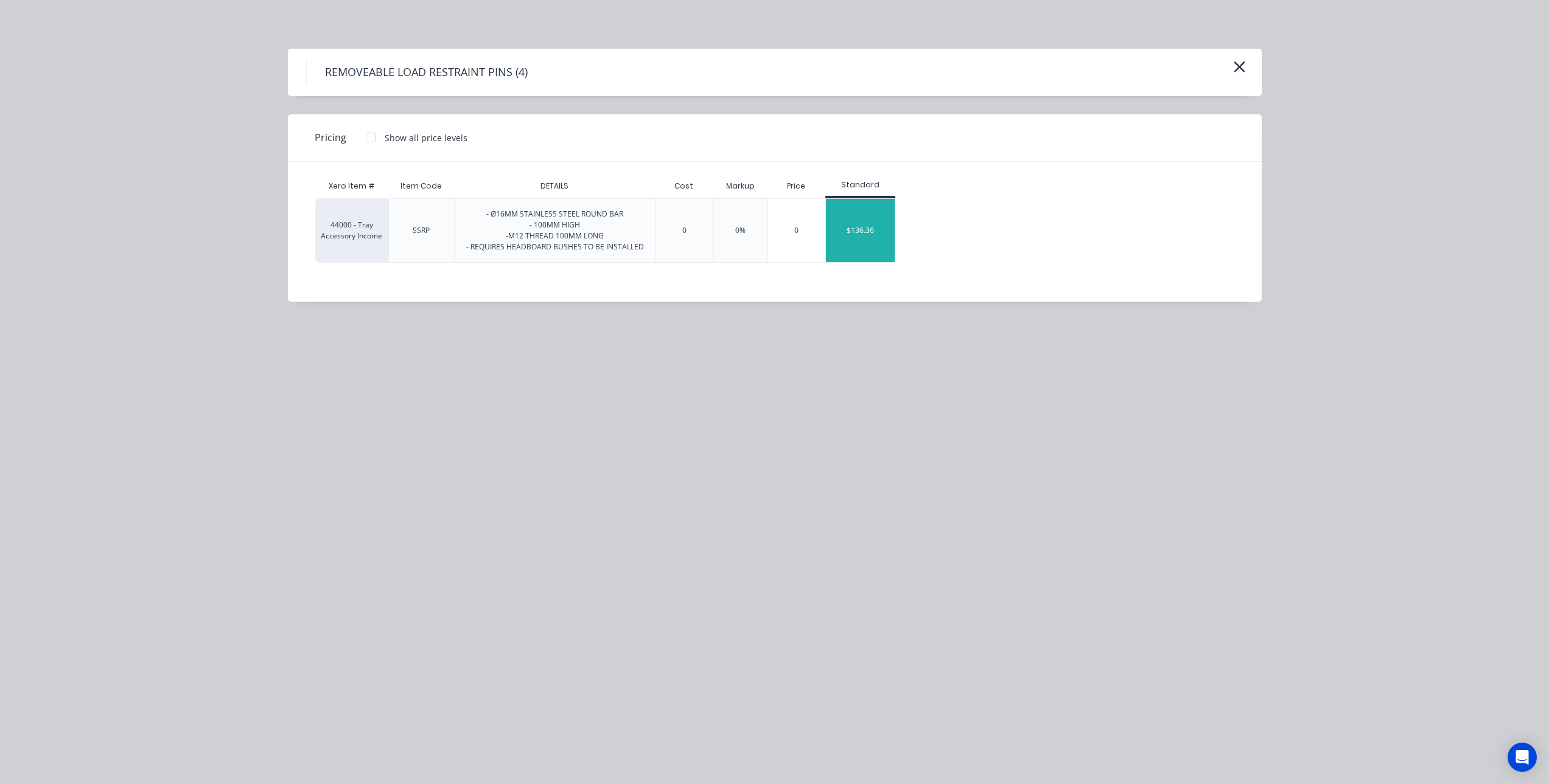
click at [863, 225] on div "$136.36" at bounding box center [861, 231] width 69 height 63
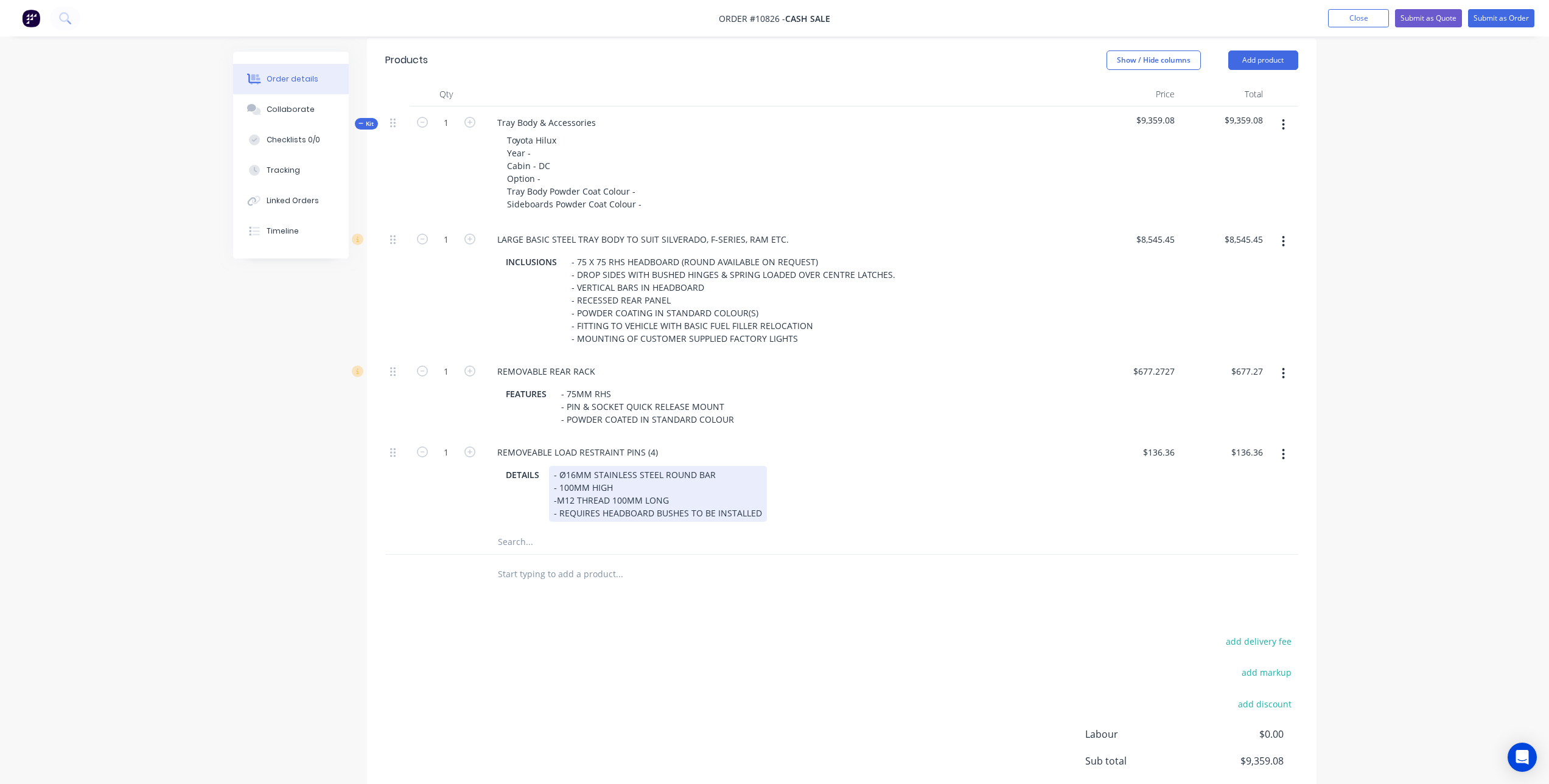
click at [557, 502] on div "- Ø16MM STAINLESS STEEL ROUND BAR - 100MM HIGH -M12 THREAD 100MM LONG - REQUIRE…" at bounding box center [658, 494] width 218 height 56
click at [568, 543] on input "text" at bounding box center [619, 541] width 244 height 24
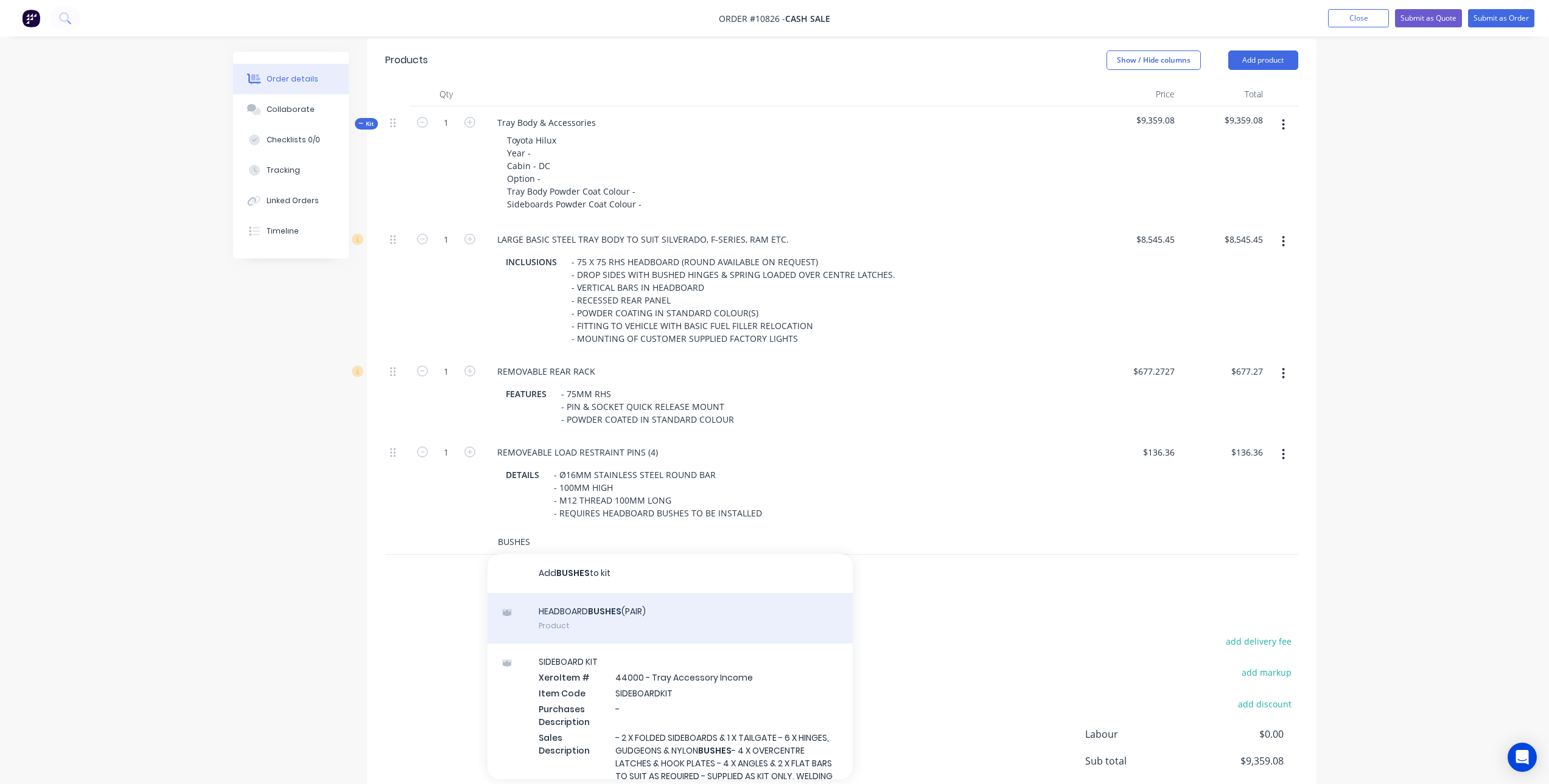
type input "BUSHES"
click at [639, 607] on div "HEADBOARD BUSHES (PAIR) Product" at bounding box center [669, 618] width 365 height 51
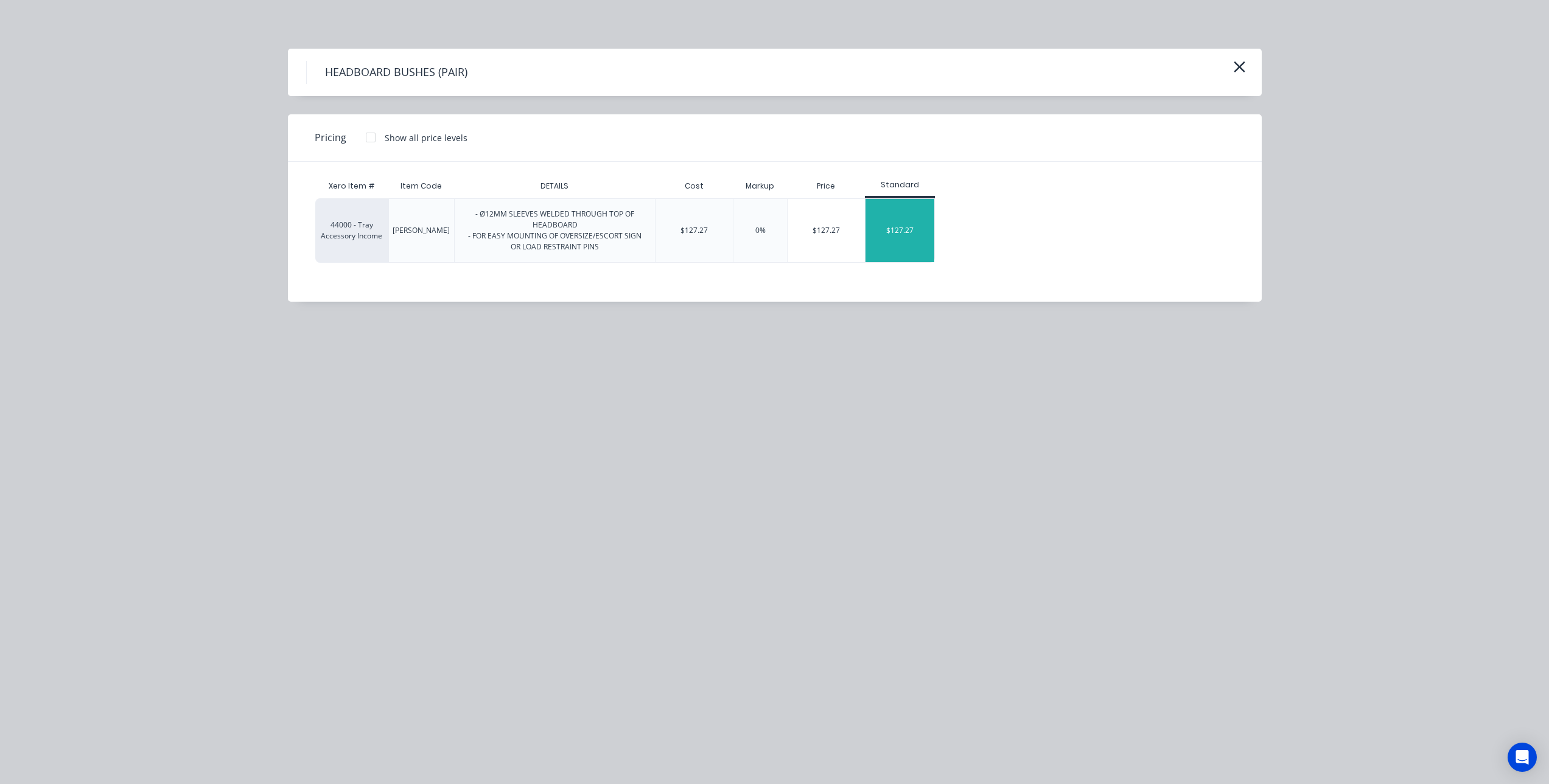
click at [909, 231] on div "$127.27" at bounding box center [900, 231] width 69 height 63
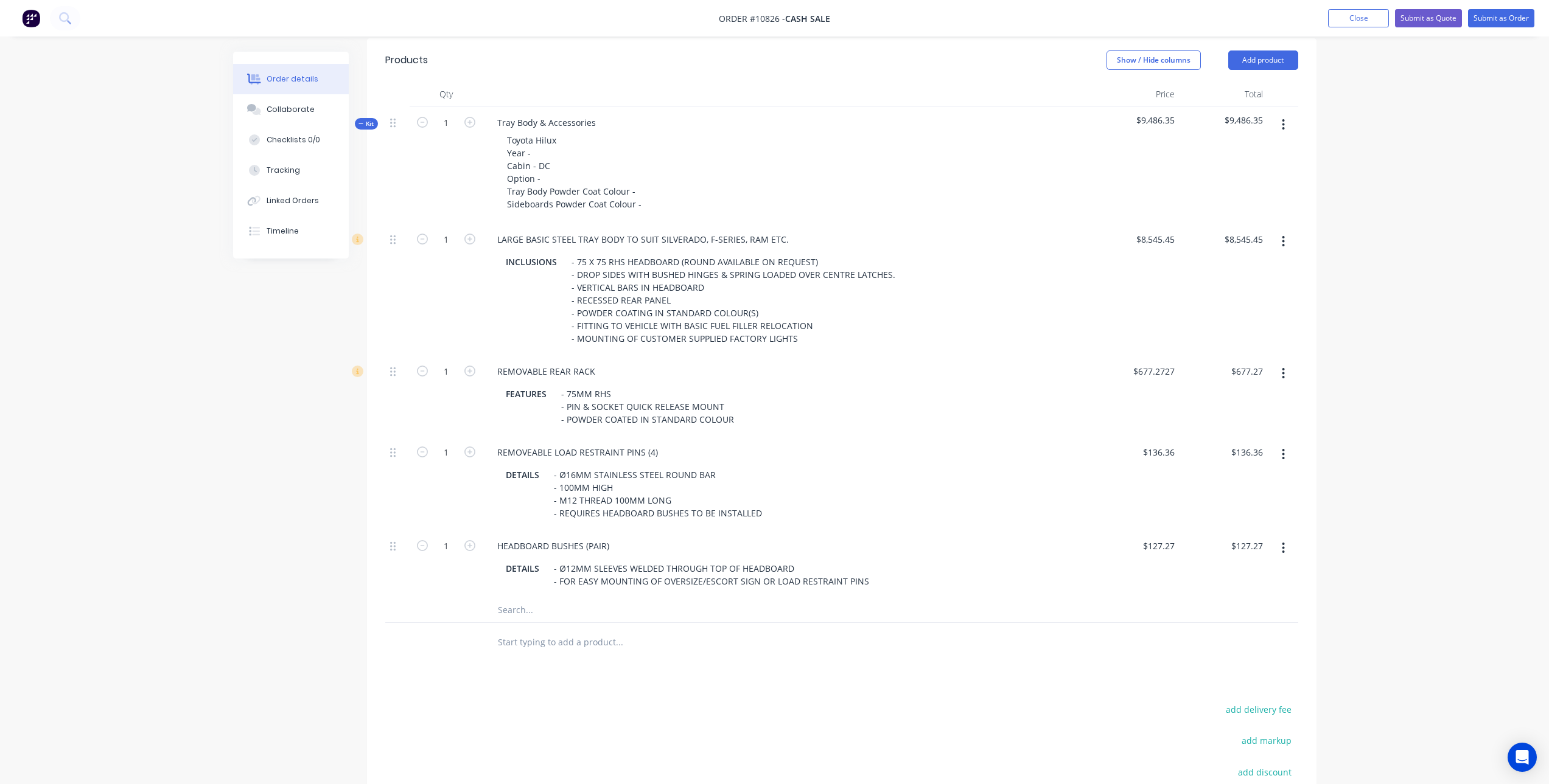
click at [970, 650] on div at bounding box center [842, 643] width 913 height 40
click at [520, 614] on input "text" at bounding box center [619, 610] width 244 height 24
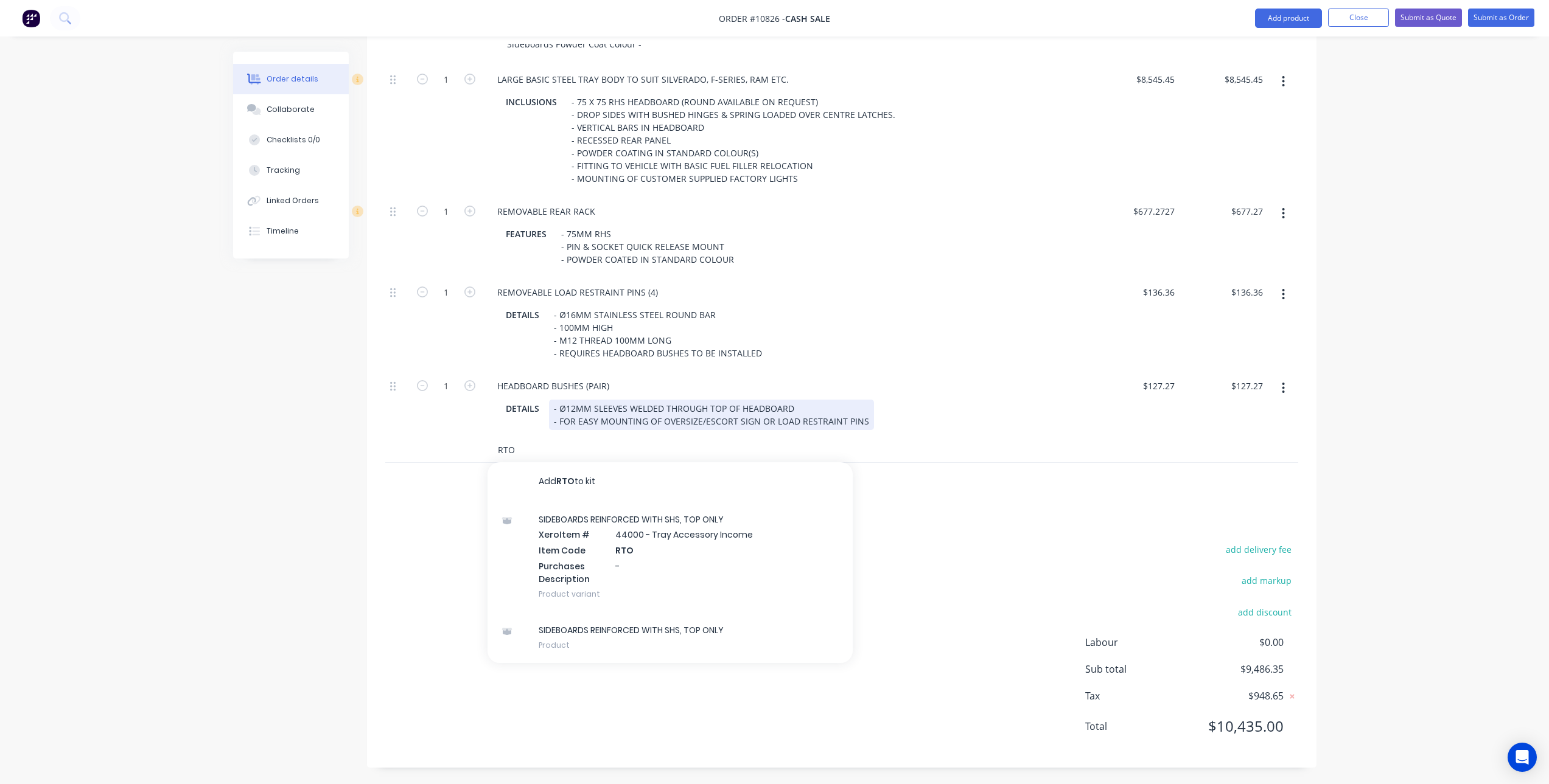
scroll to position [519, 0]
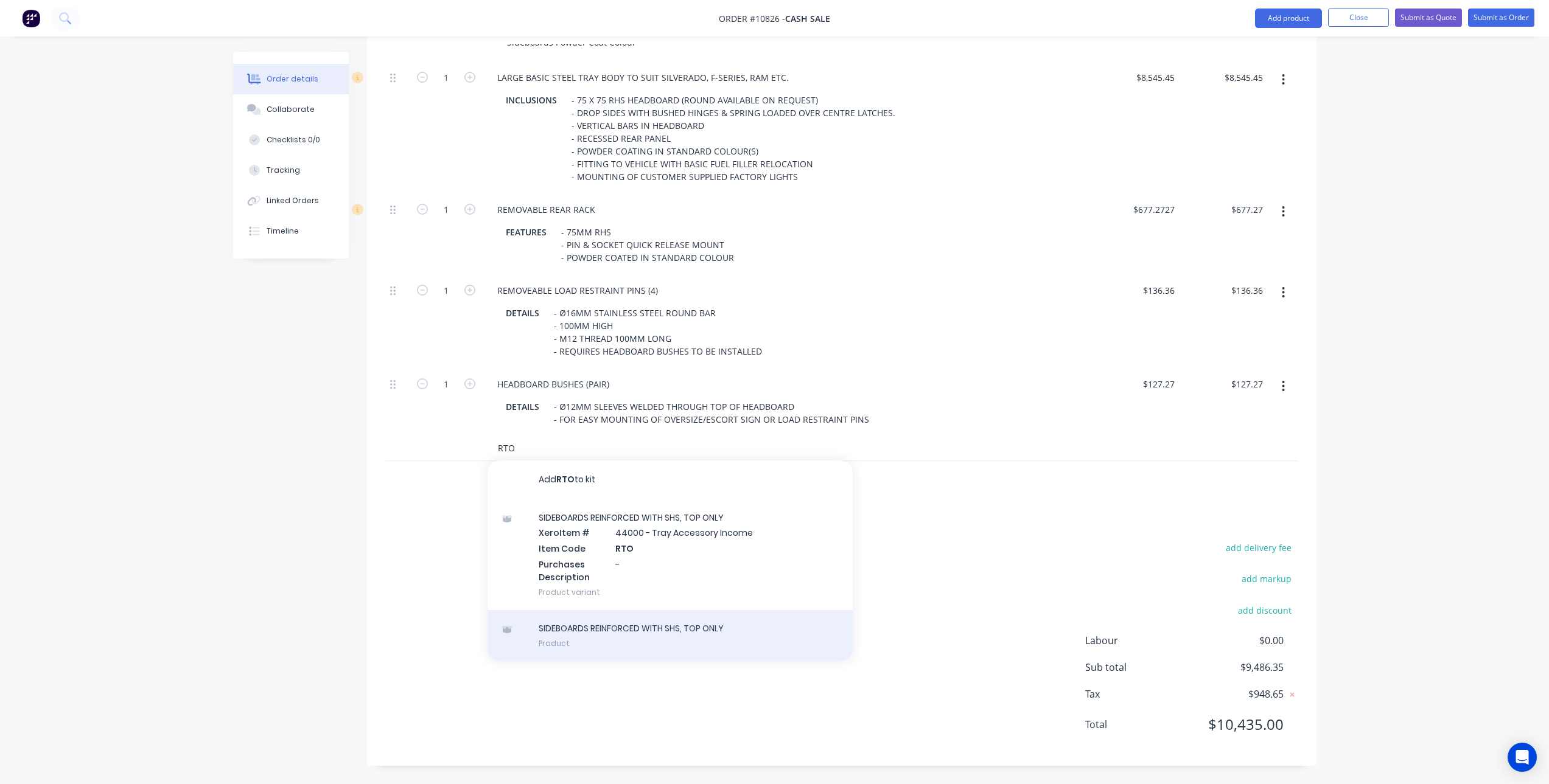
type input "RTO"
click at [647, 636] on div "SIDEBOARDS REINFORCED WITH SHS, TOP ONLY Product" at bounding box center [669, 636] width 365 height 51
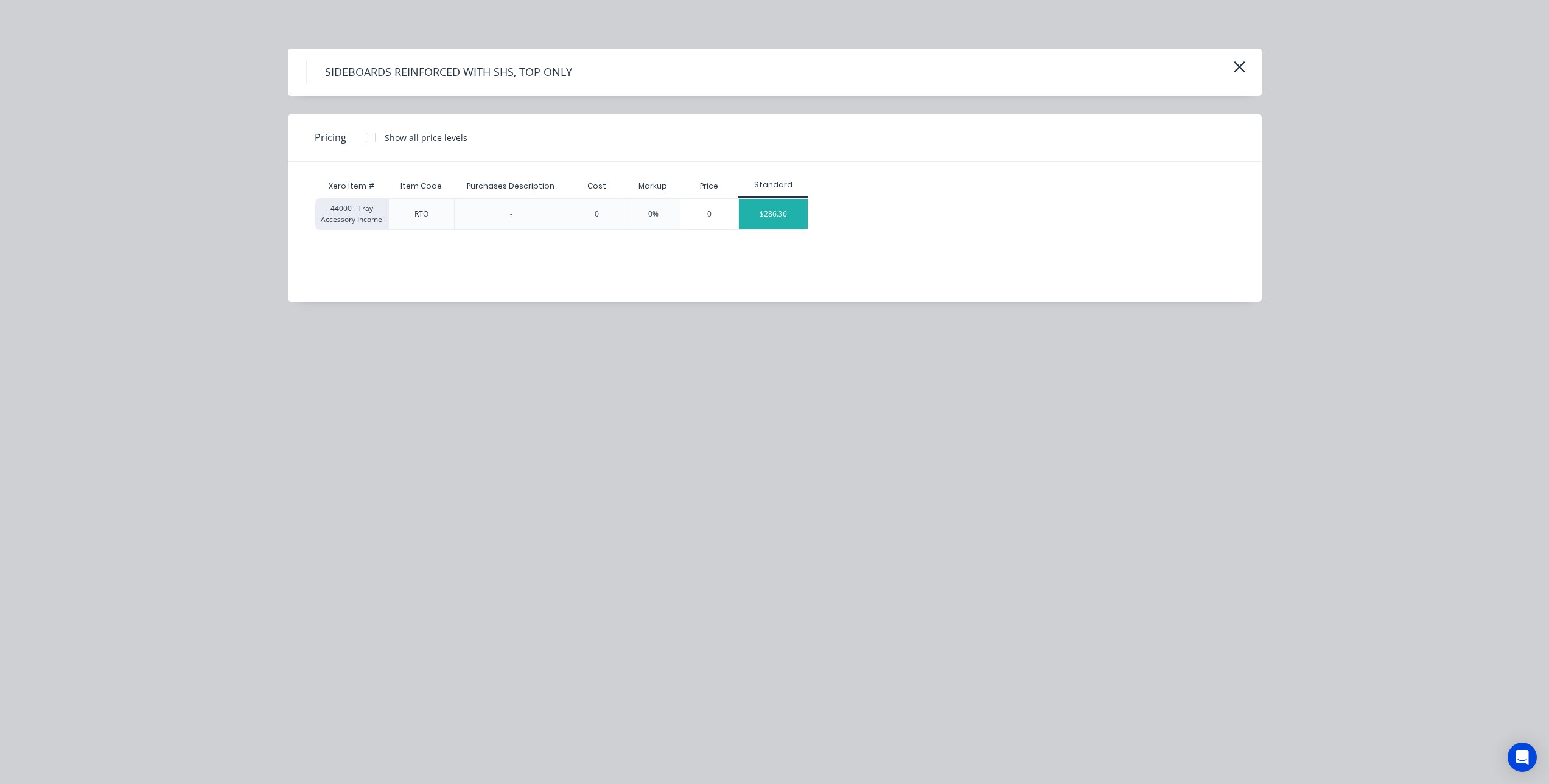
click at [774, 209] on div "$286.36" at bounding box center [774, 215] width 69 height 31
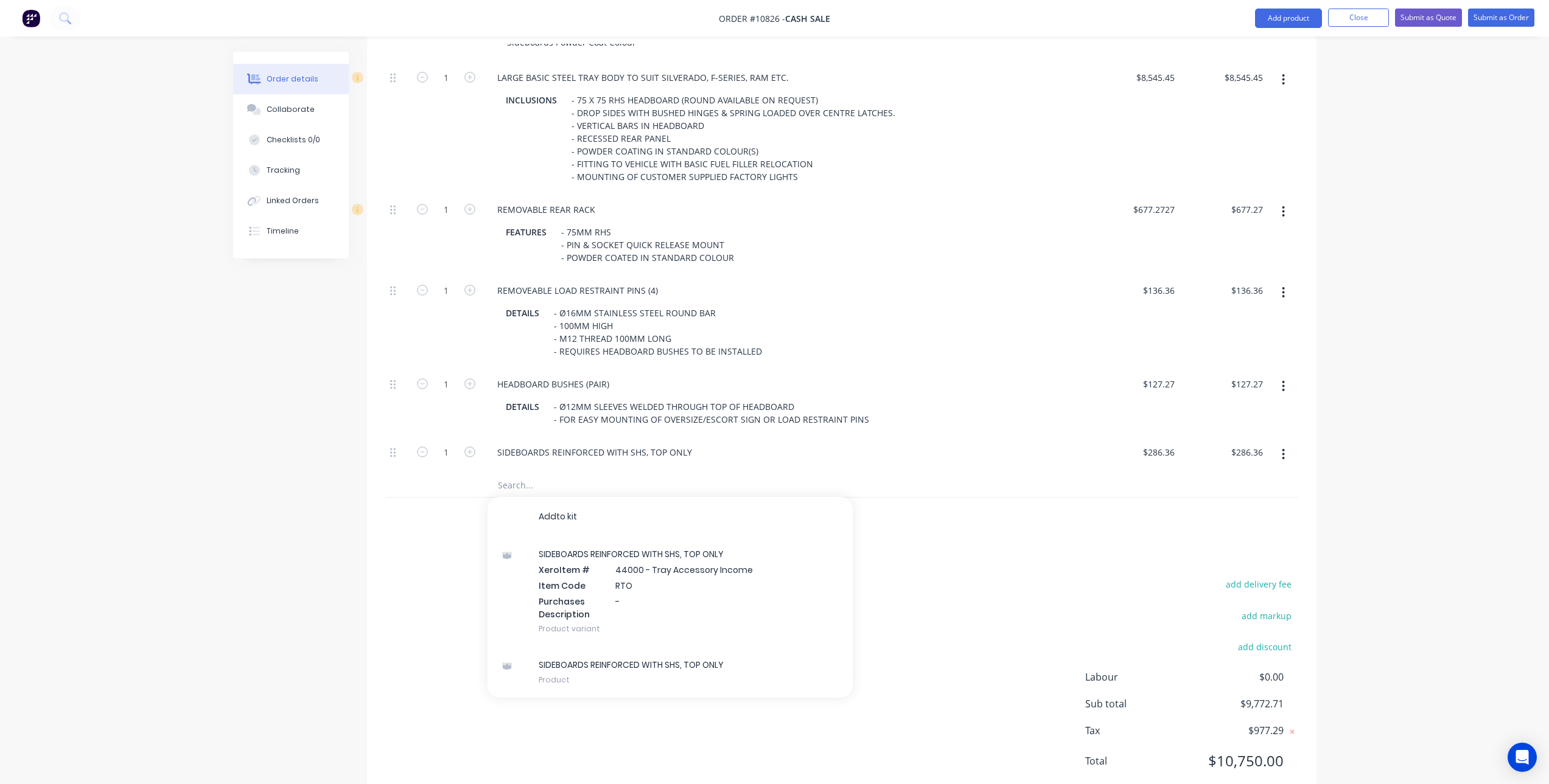
click at [529, 480] on input "text" at bounding box center [619, 484] width 244 height 24
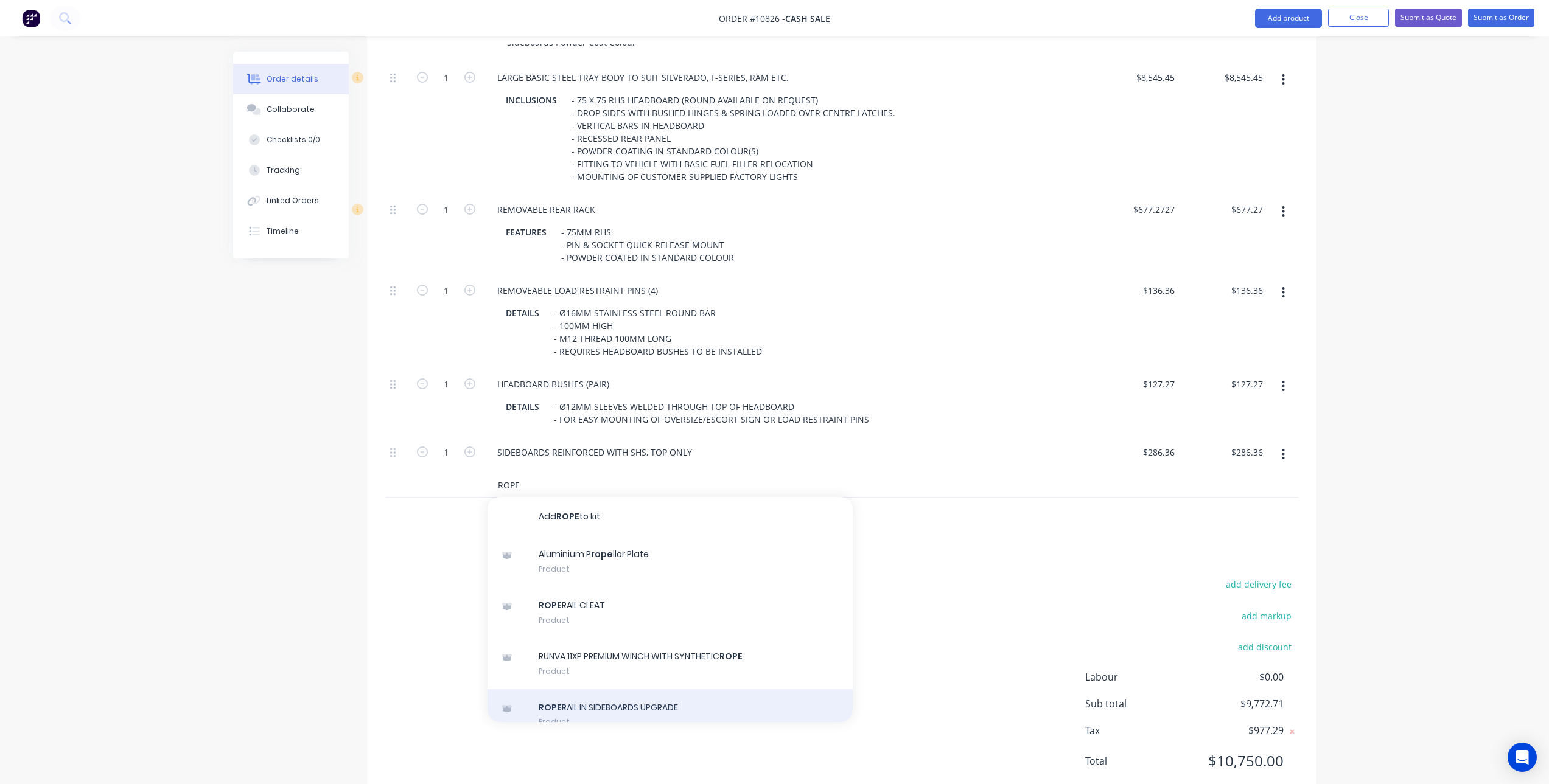
type input "ROPE"
click at [638, 708] on div "ROPE RAIL IN SIDEBOARDS UPGRADE Product" at bounding box center [669, 714] width 365 height 51
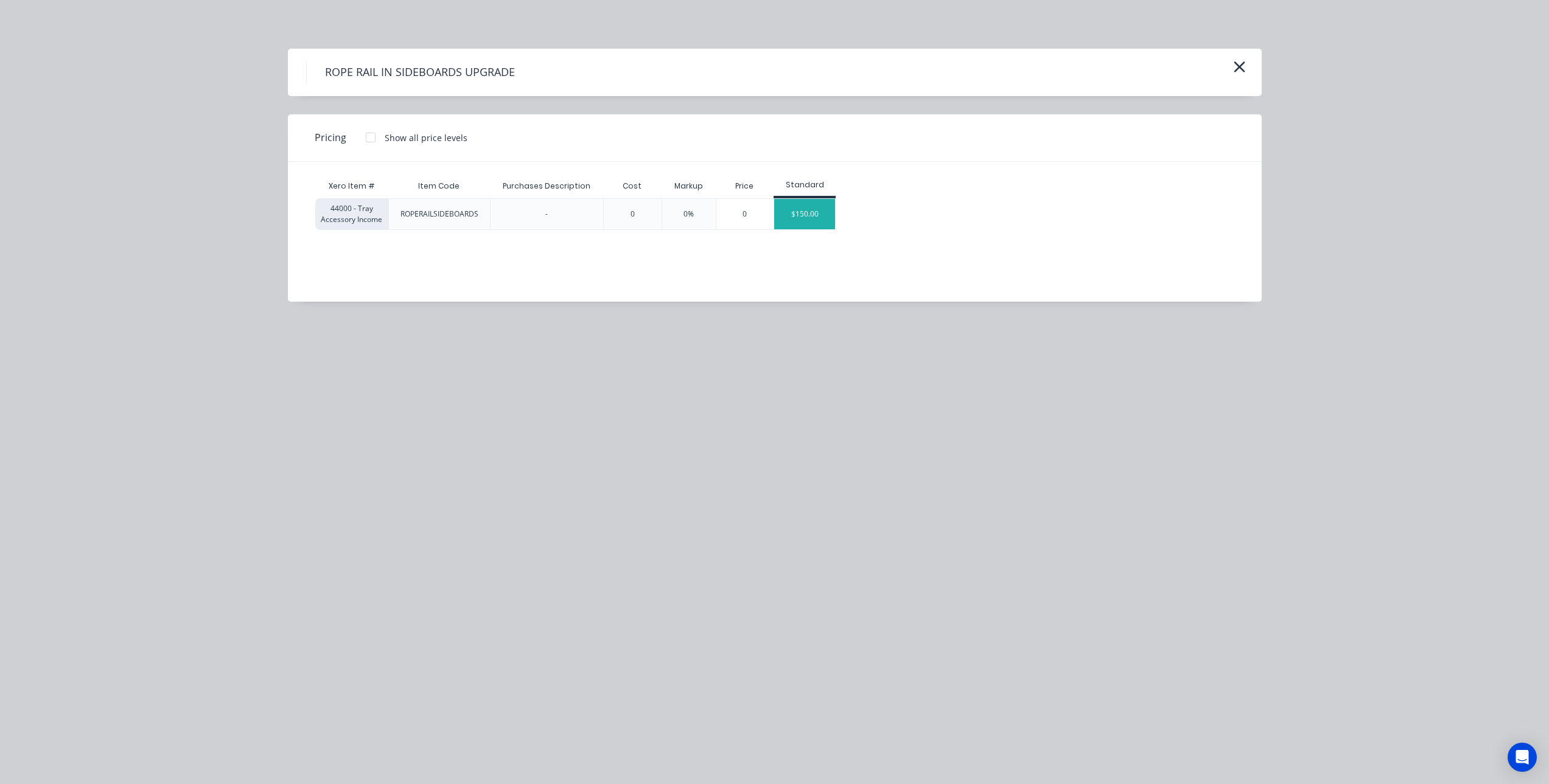
click at [804, 210] on div "$150.00" at bounding box center [804, 215] width 61 height 31
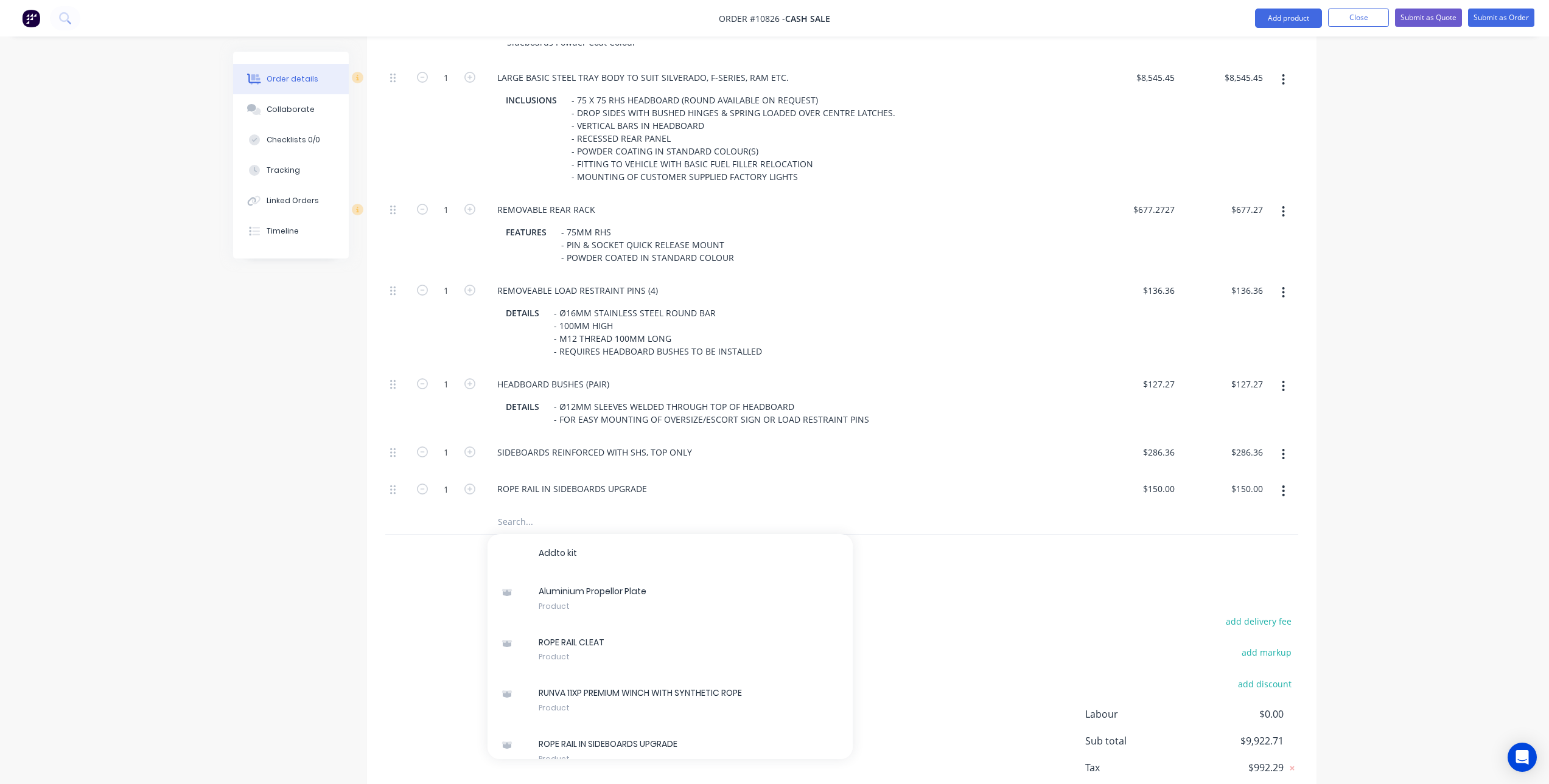
click at [659, 474] on div "ROPE RAIL IN SIDEBOARDS UPGRADE" at bounding box center [787, 491] width 609 height 37
click at [523, 522] on input "text" at bounding box center [619, 521] width 244 height 24
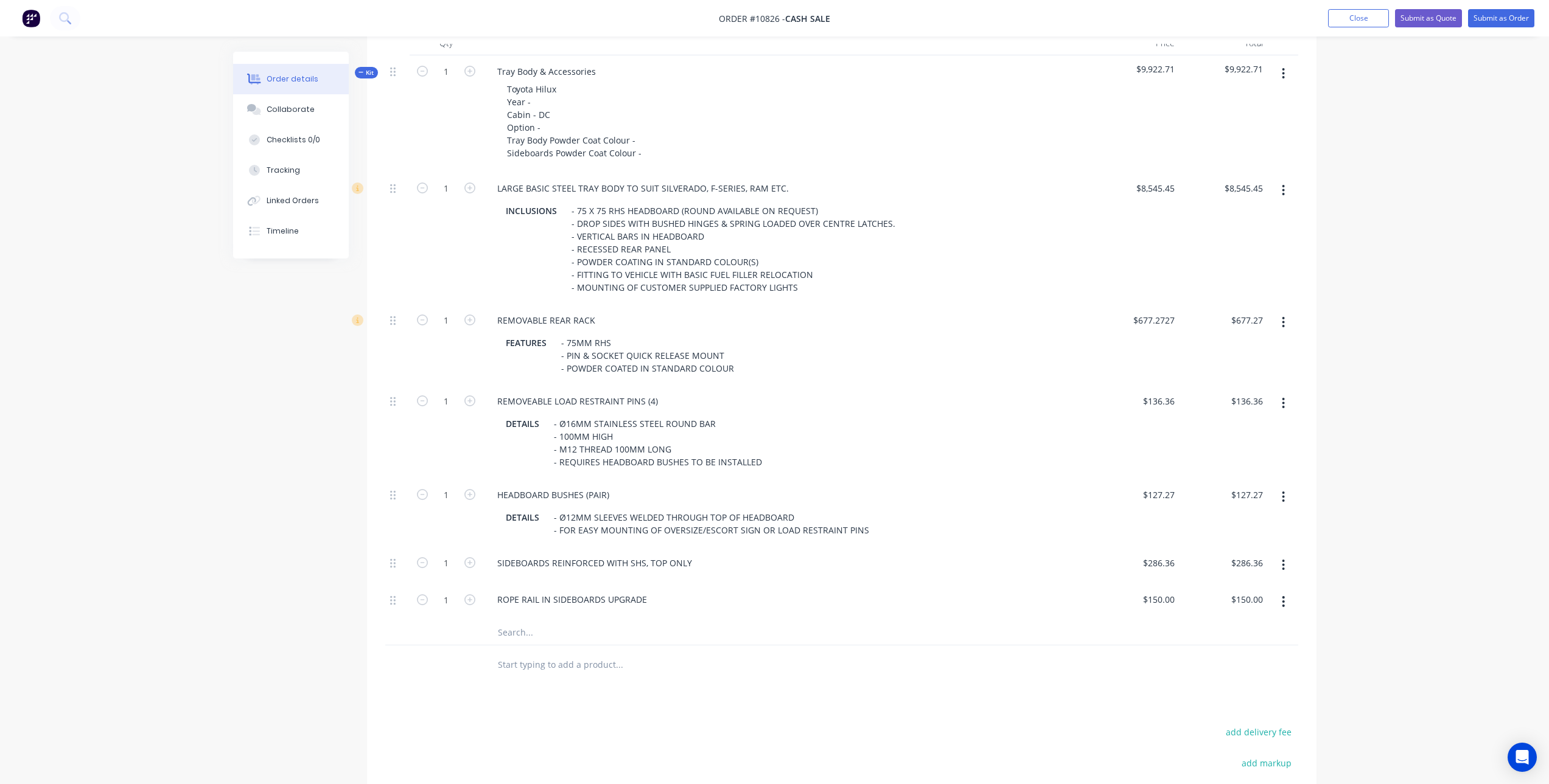
scroll to position [275, 0]
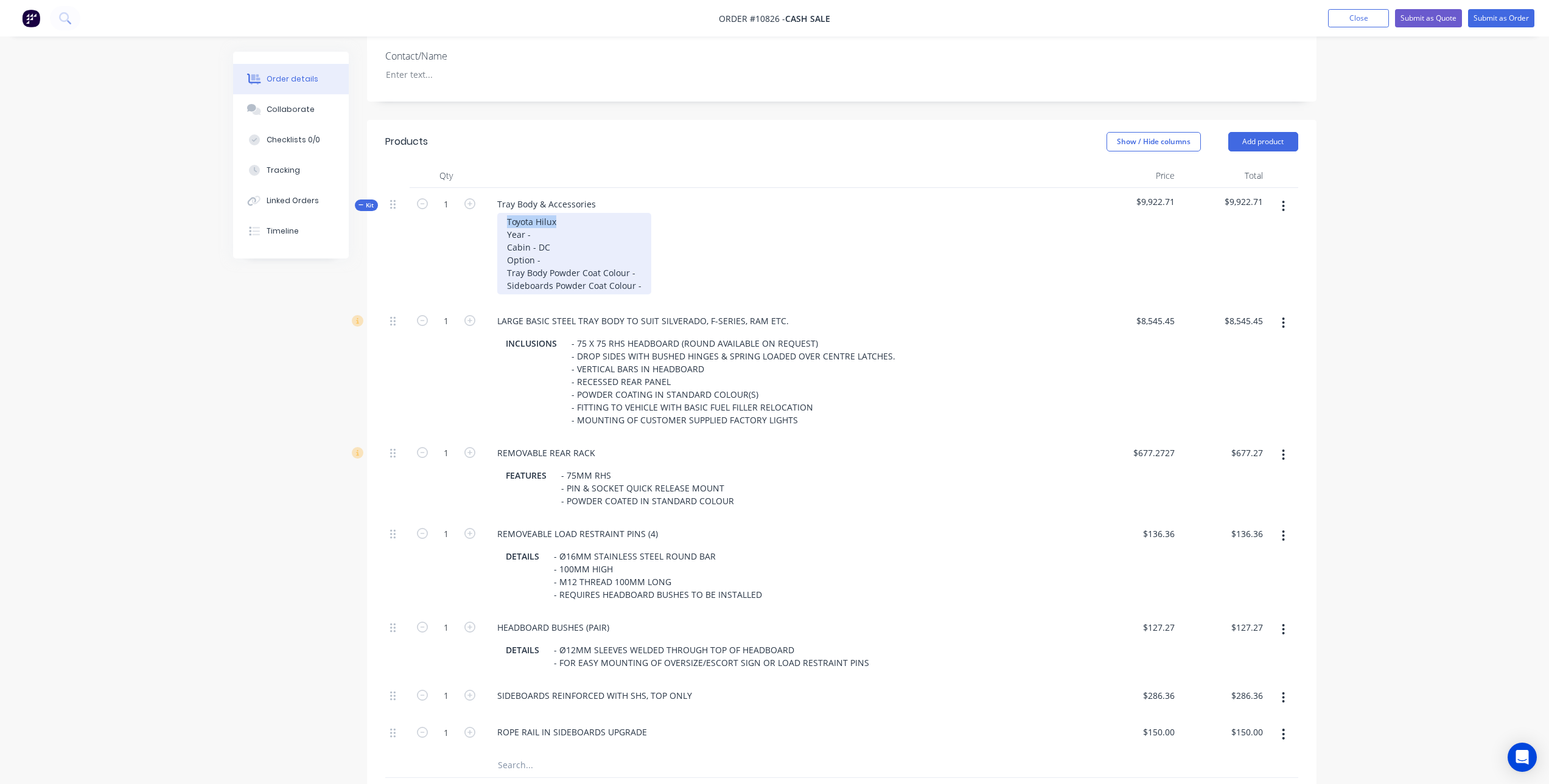
drag, startPoint x: 579, startPoint y: 223, endPoint x: 507, endPoint y: 222, distance: 72.0
click at [507, 222] on div "Toyota Hilux Year - Cabin - DC Option - Tray Body Powder Coat Colour - Sideboar…" at bounding box center [574, 253] width 154 height 81
click at [549, 234] on div "Chevrolet Silverado 2500 Year - Cabin - DC Option - Tray Body Powder Coat Colou…" at bounding box center [574, 253] width 154 height 81
click at [551, 259] on div "Chevrolet Silverado 2500 Year - 2025 Cabin - DC Option - Tray Body Powder Coat …" at bounding box center [574, 253] width 154 height 81
click at [633, 275] on div "Chevrolet Silverado 2500 Year - 2025 Cabin - DC Option - tba Tray Body Powder C…" at bounding box center [574, 253] width 154 height 81
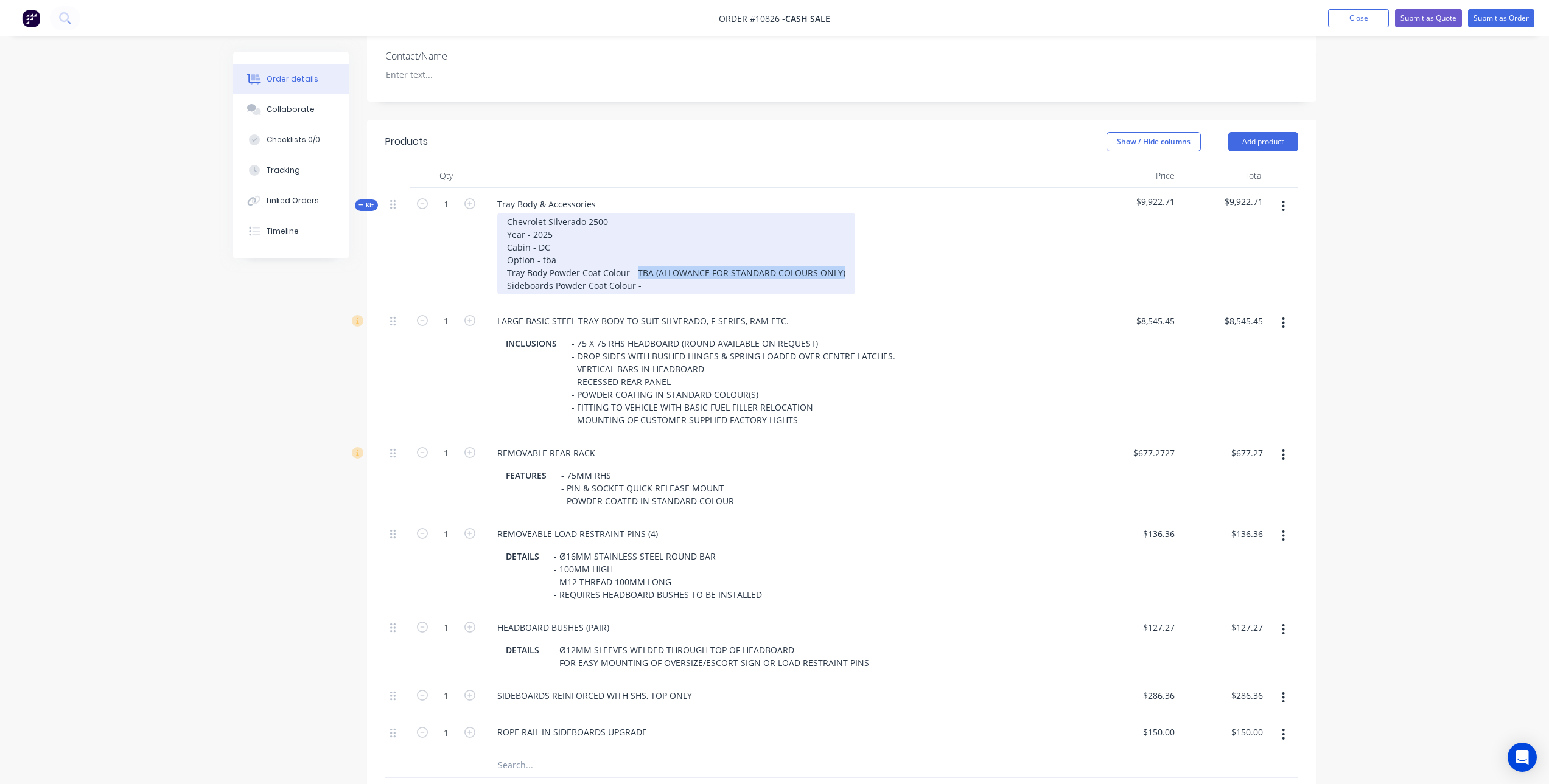
drag, startPoint x: 637, startPoint y: 270, endPoint x: 844, endPoint y: 273, distance: 207.0
click at [844, 273] on div "Chevrolet Silverado 2500 Year - 2025 Cabin - DC Option - tba Tray Body Powder C…" at bounding box center [676, 253] width 358 height 81
copy div "TBA (ALLOWANCE FOR STANDARD COLOURS ONLY)"
click at [706, 285] on div "Chevrolet Silverado 2500 Year - 2025 Cabin - DC Option - tba Tray Body Powder C…" at bounding box center [676, 253] width 358 height 81
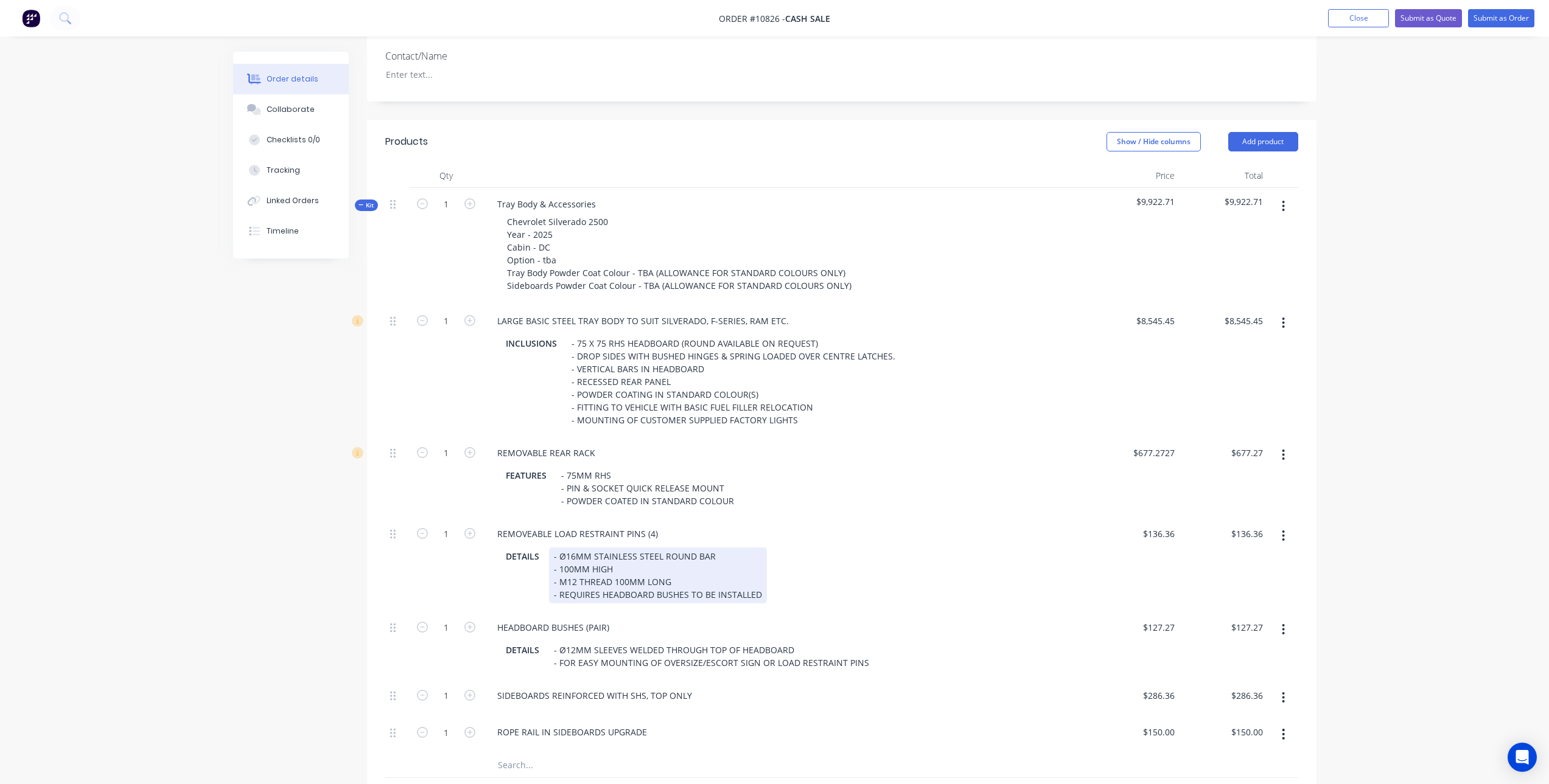
click at [857, 563] on div "DETAILS - Ø16MM STAINLESS STEEL ROUND BAR - 100MM HIGH - M12 THREAD 100MM LONG …" at bounding box center [784, 576] width 567 height 56
